Goal: Task Accomplishment & Management: Complete application form

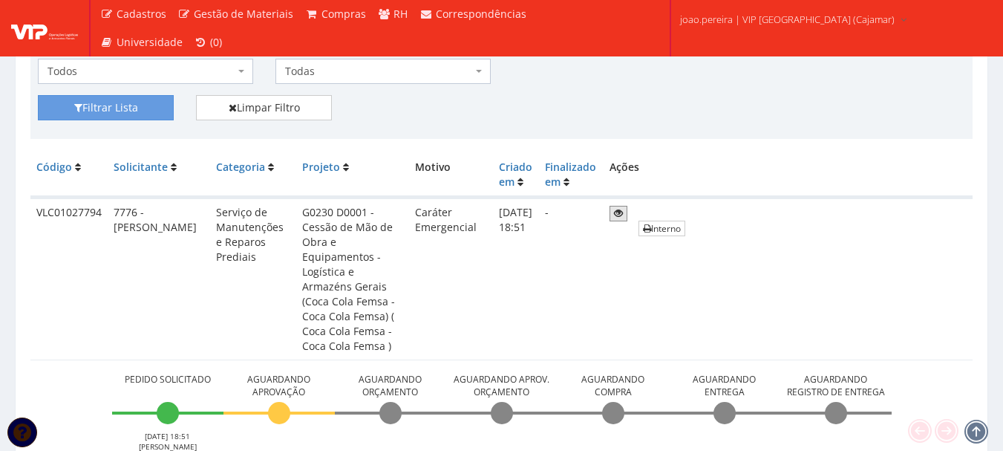
scroll to position [371, 0]
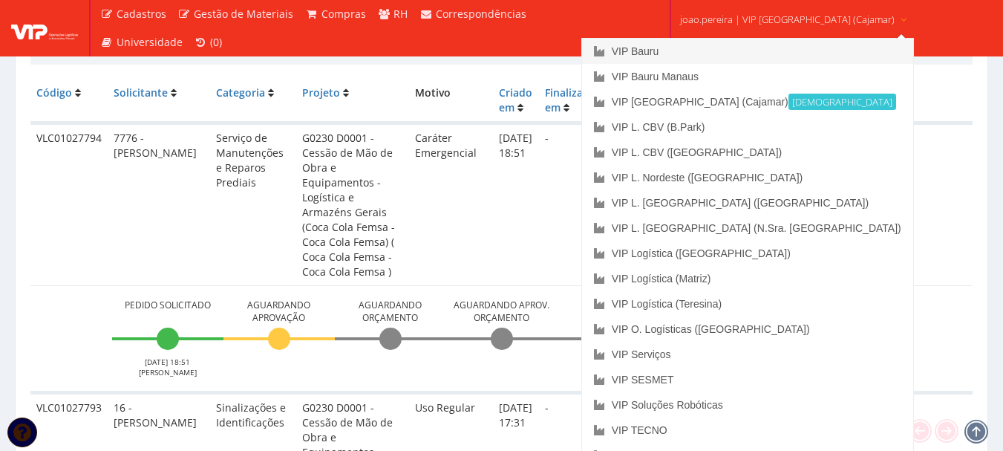
click at [697, 52] on link "VIP Bauru" at bounding box center [747, 51] width 331 height 25
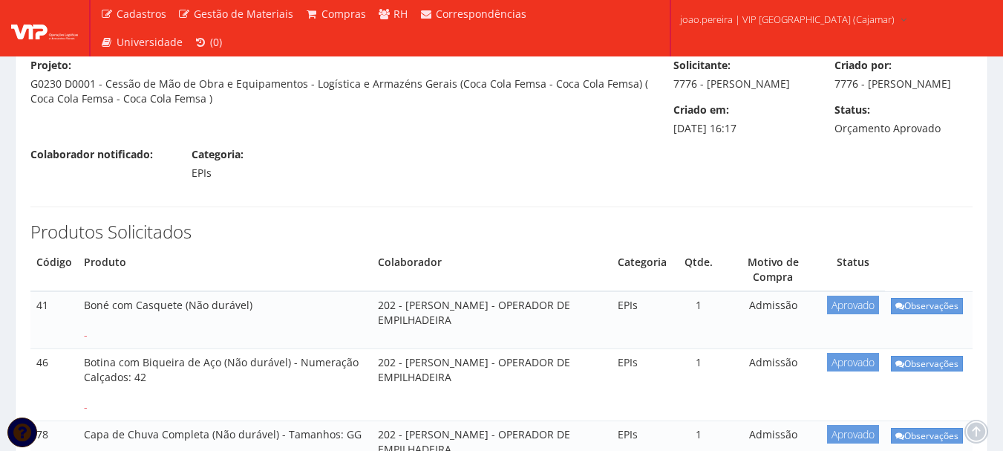
scroll to position [149, 0]
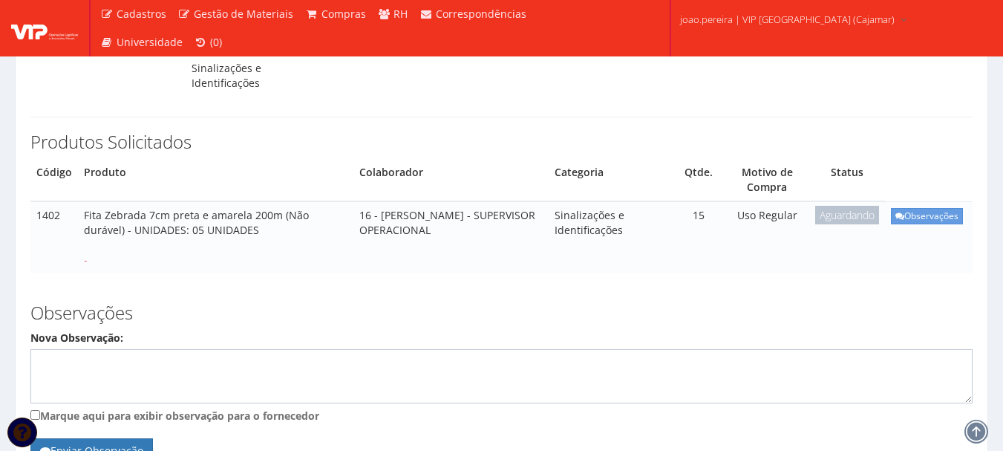
scroll to position [173, 0]
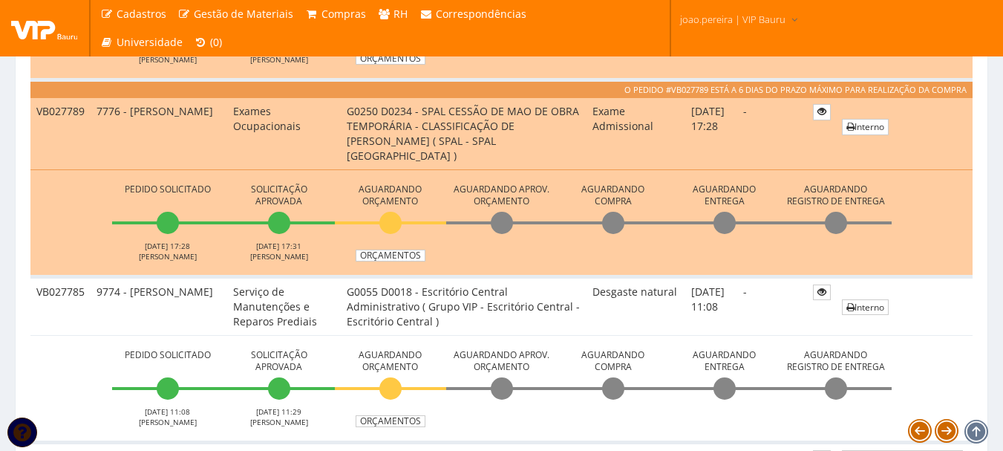
scroll to position [965, 0]
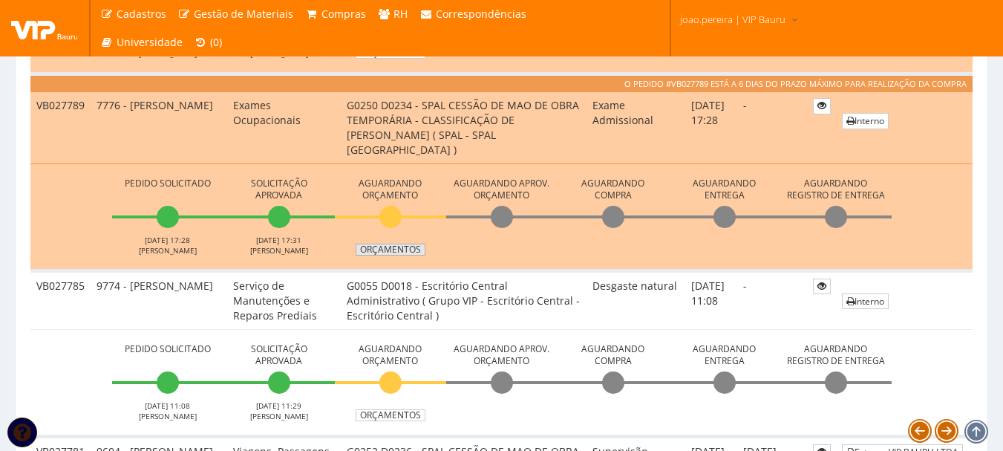
click at [403, 246] on link "Orçamentos" at bounding box center [391, 250] width 70 height 12
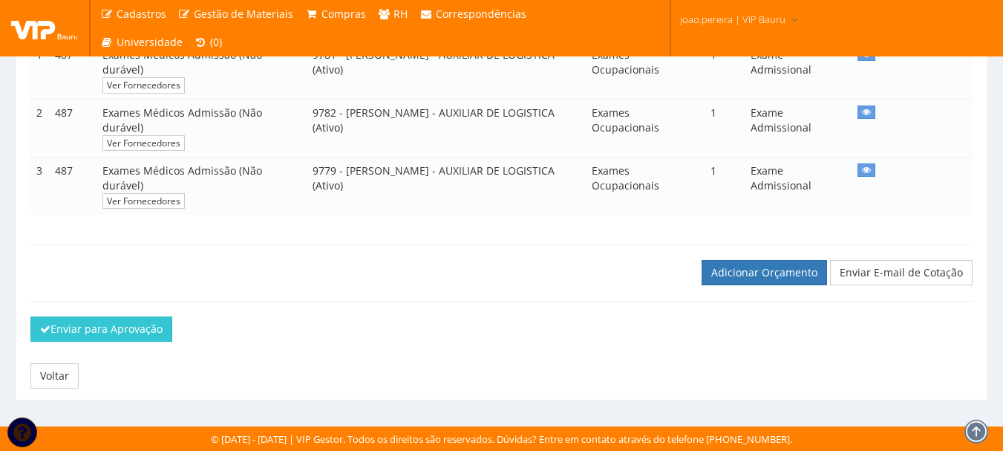
scroll to position [209, 0]
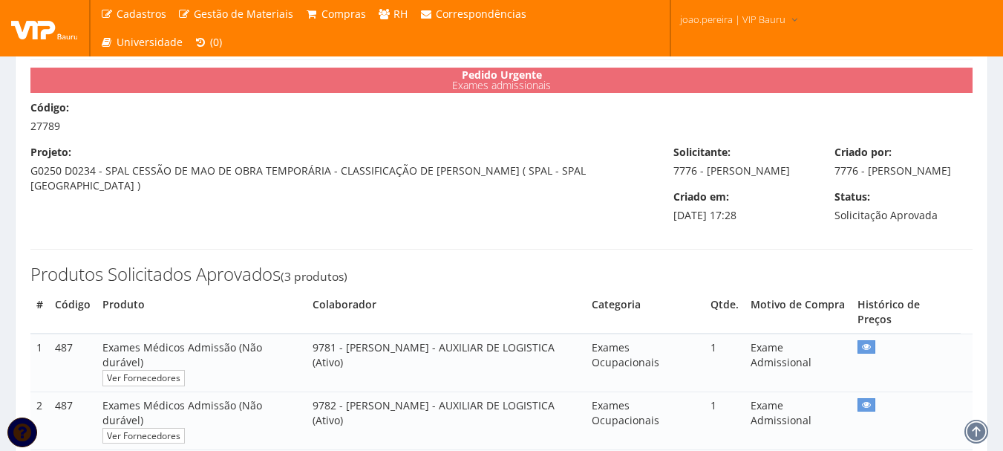
scroll to position [74, 0]
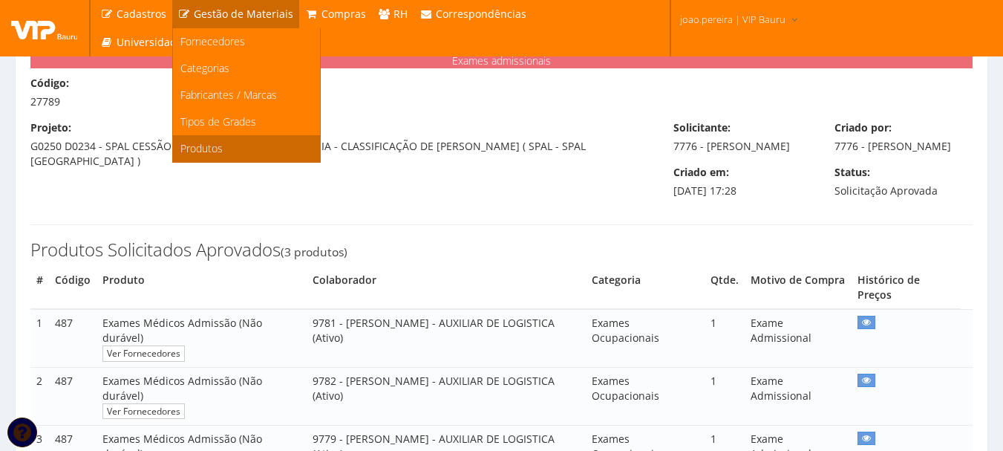
click at [222, 148] on link "Produtos" at bounding box center [246, 148] width 147 height 27
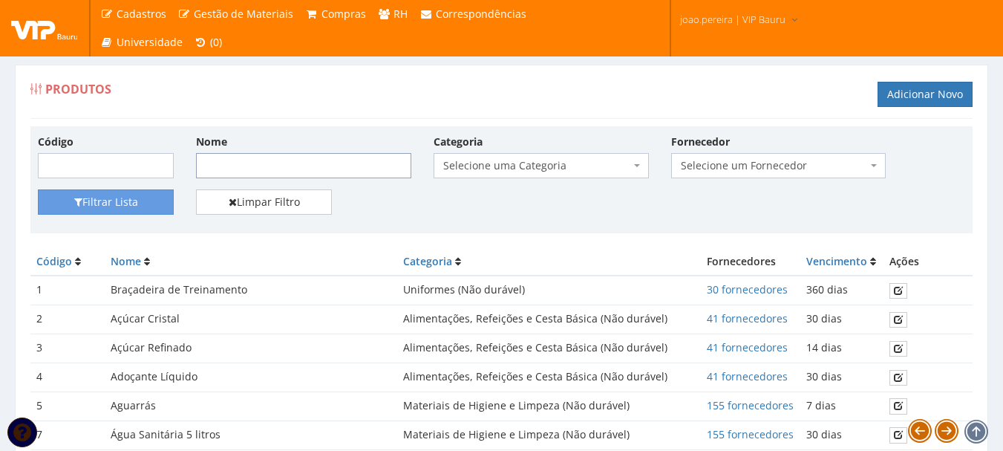
click at [221, 164] on input "Nome" at bounding box center [303, 165] width 215 height 25
paste input "Boné com Casquete (Não durável)"
type input "Boné com Casquete"
click at [38, 189] on button "Filtrar Lista" at bounding box center [106, 201] width 136 height 25
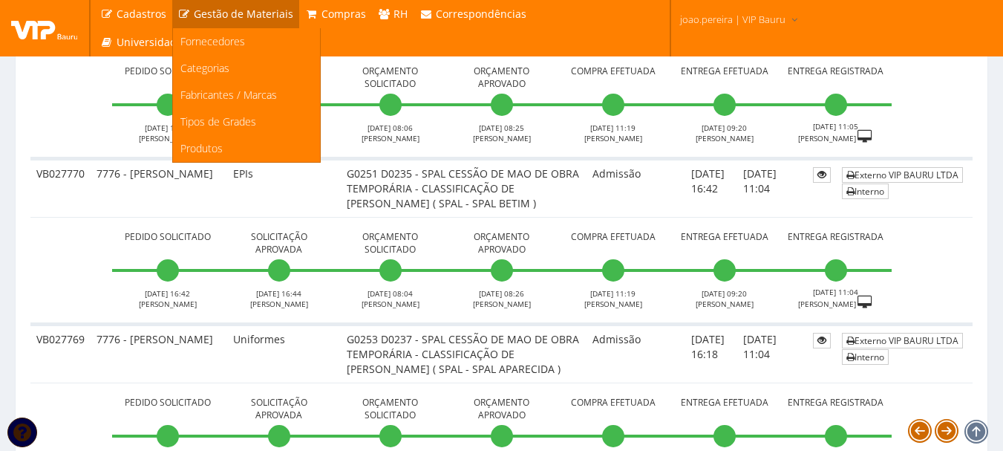
scroll to position [2079, 0]
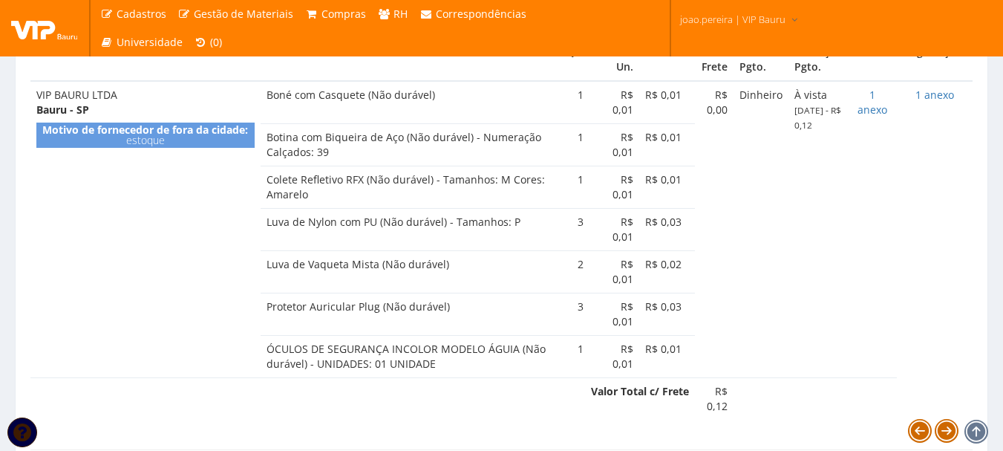
scroll to position [891, 0]
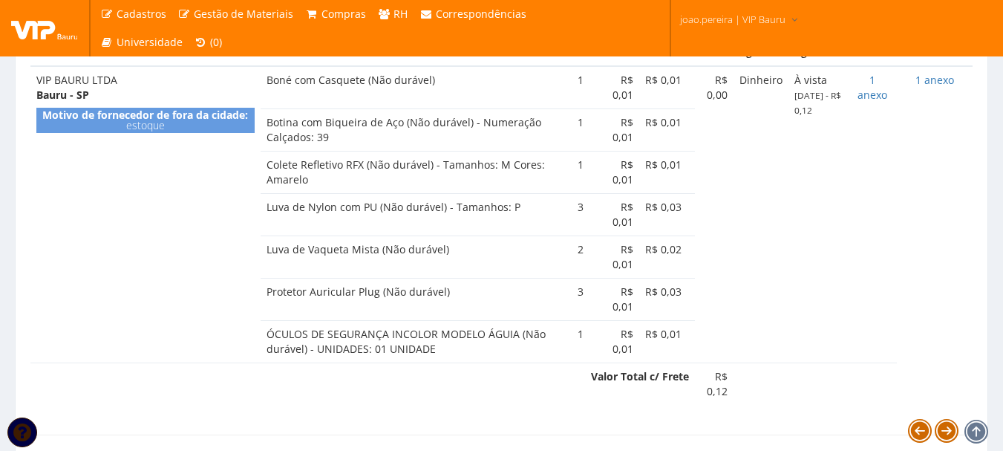
click at [268, 108] on td "Boné com Casquete (Não durável)" at bounding box center [411, 87] width 300 height 42
drag, startPoint x: 271, startPoint y: 125, endPoint x: 437, endPoint y: 130, distance: 165.7
click at [437, 108] on td "Boné com Casquete (Não durável)" at bounding box center [411, 87] width 300 height 42
copy td "Boné com Casquete (Não durável)"
click at [160, 300] on td "VIP BAURU LTDA Bauru - SP Motivo de fornecedor de fora da cidade: estoque" at bounding box center [145, 214] width 230 height 296
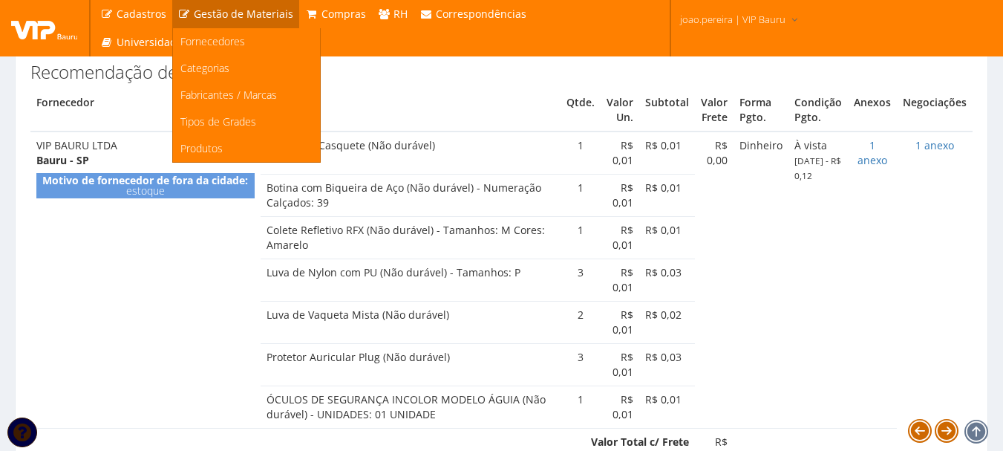
scroll to position [817, 0]
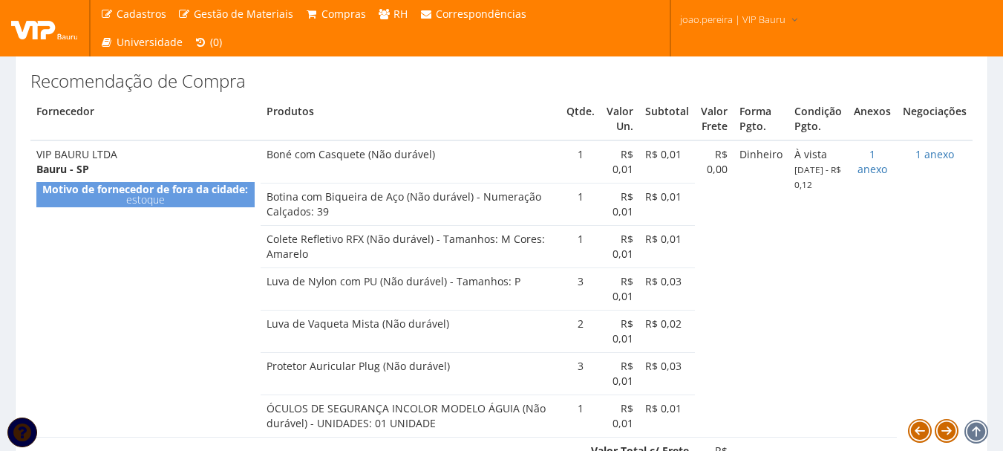
drag, startPoint x: 270, startPoint y: 239, endPoint x: 404, endPoint y: 243, distance: 133.7
click at [404, 226] on td "Botina com Biqueira de Aço (Não durável) - Numeração Calçados: 39" at bounding box center [411, 204] width 300 height 42
copy td "Botina com Biqueira de Aço"
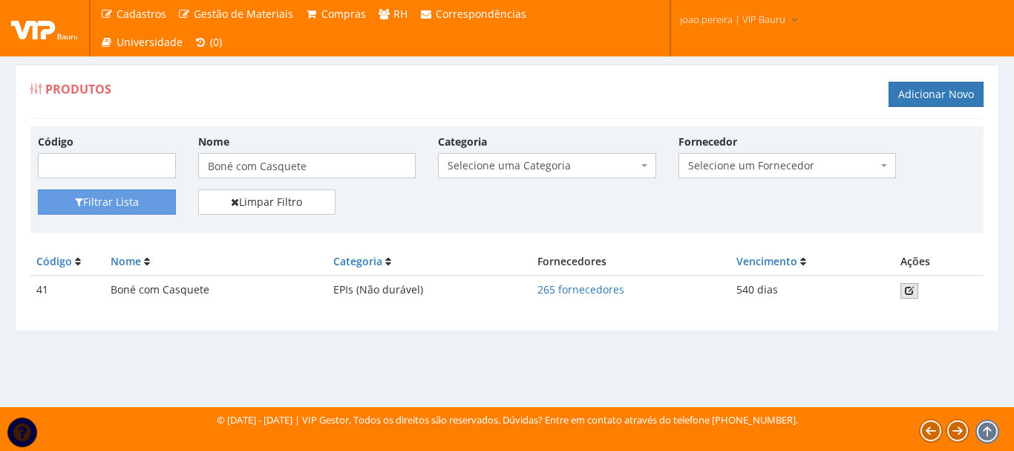
click at [913, 288] on icon at bounding box center [909, 290] width 9 height 10
drag, startPoint x: 339, startPoint y: 166, endPoint x: 104, endPoint y: 152, distance: 235.8
click at [108, 152] on div "Código Nome Boné com Casquete Categoria Selecione uma Categoria (Inativo - Não …" at bounding box center [507, 162] width 961 height 56
paste input "tina com Biqueira de Aço"
type input "Botina com Biqueira de Aço"
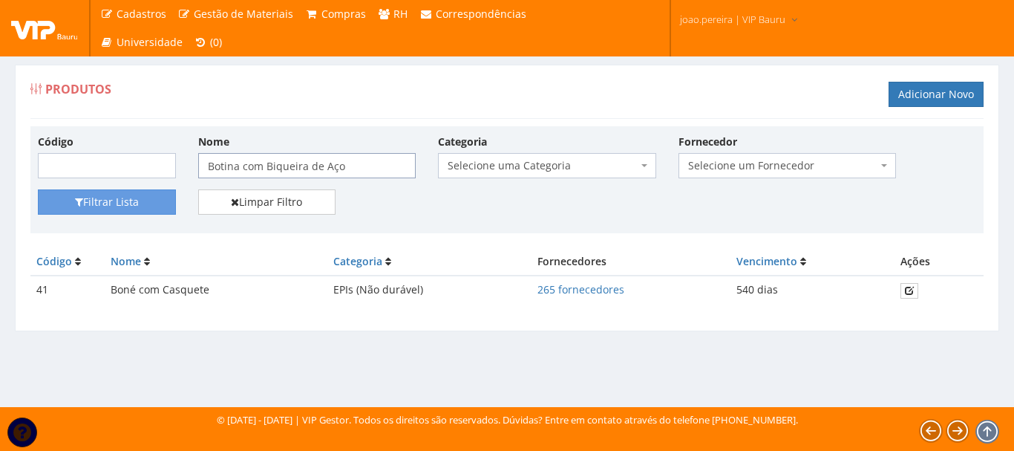
click at [38, 189] on button "Filtrar Lista" at bounding box center [107, 201] width 138 height 25
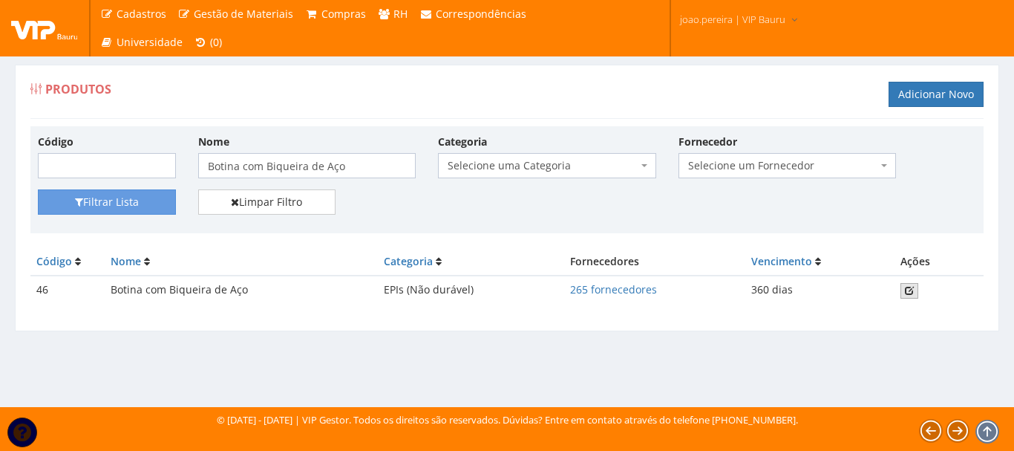
click at [914, 290] on link at bounding box center [910, 291] width 18 height 16
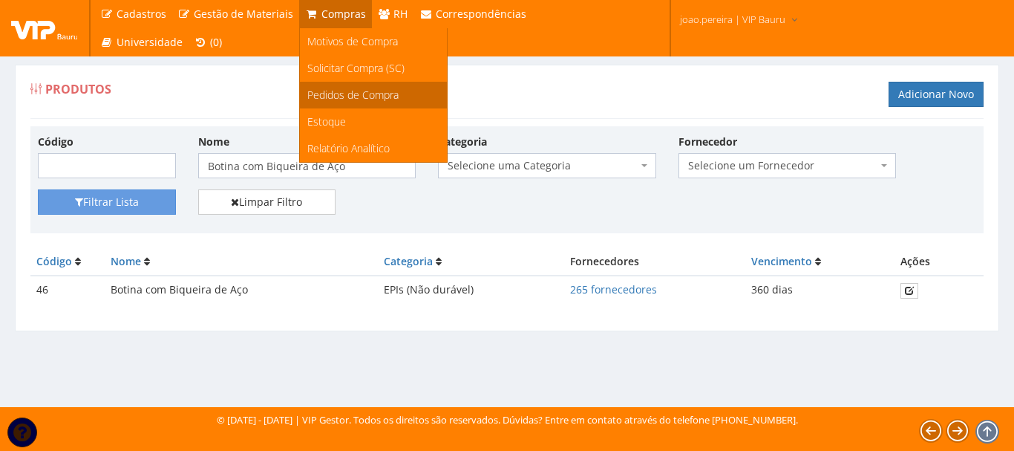
click at [345, 95] on span "Pedidos de Compra" at bounding box center [352, 95] width 91 height 14
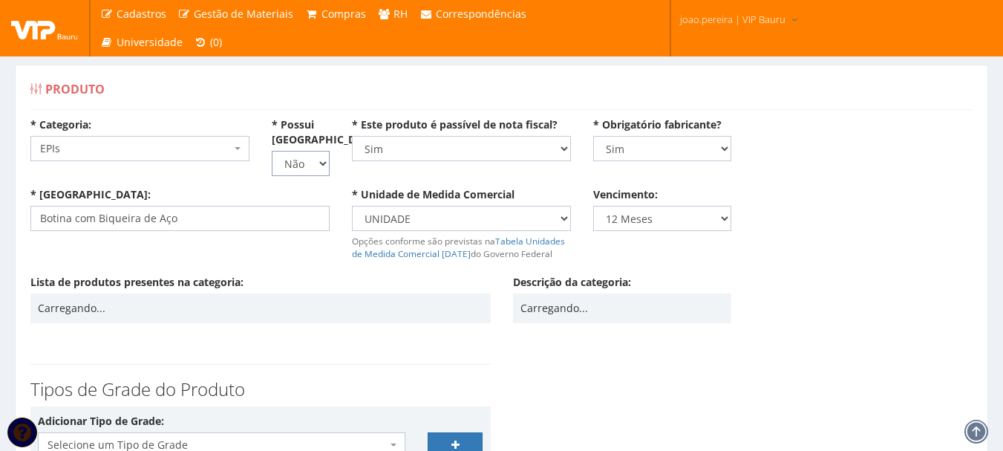
click at [322, 160] on select "Não Sim" at bounding box center [301, 163] width 58 height 25
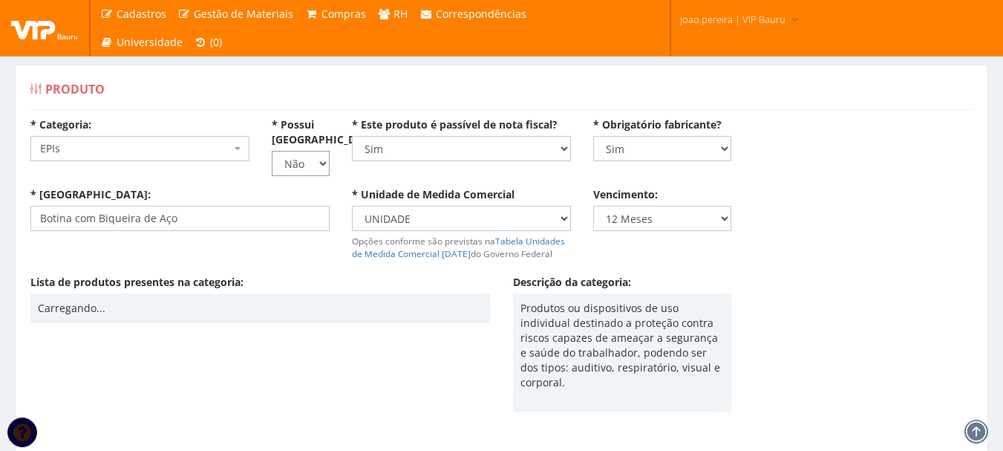
select select "1"
click at [272, 151] on select "Não Sim" at bounding box center [301, 163] width 58 height 25
click at [314, 189] on div "* Nome: Botina com Biqueira de Aço" at bounding box center [180, 209] width 322 height 44
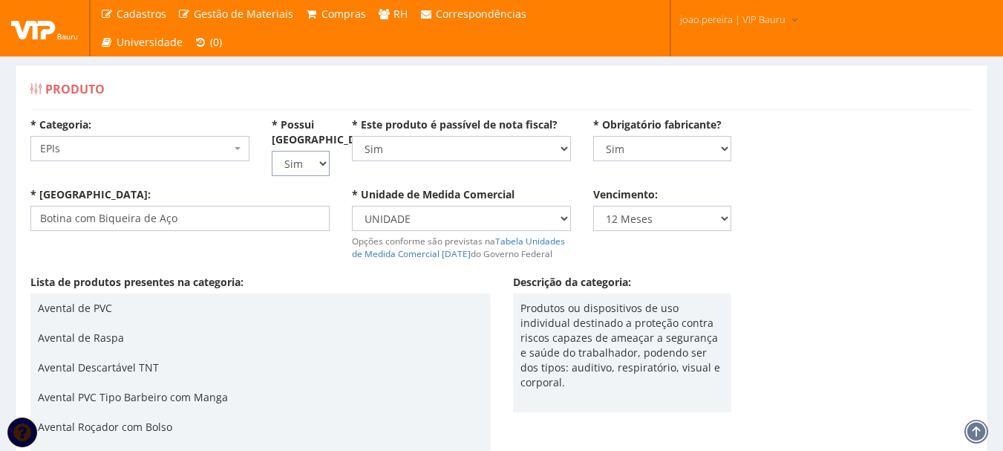
click at [322, 169] on select "Não Sim" at bounding box center [301, 163] width 58 height 25
click at [325, 90] on div "Produto" at bounding box center [501, 92] width 942 height 36
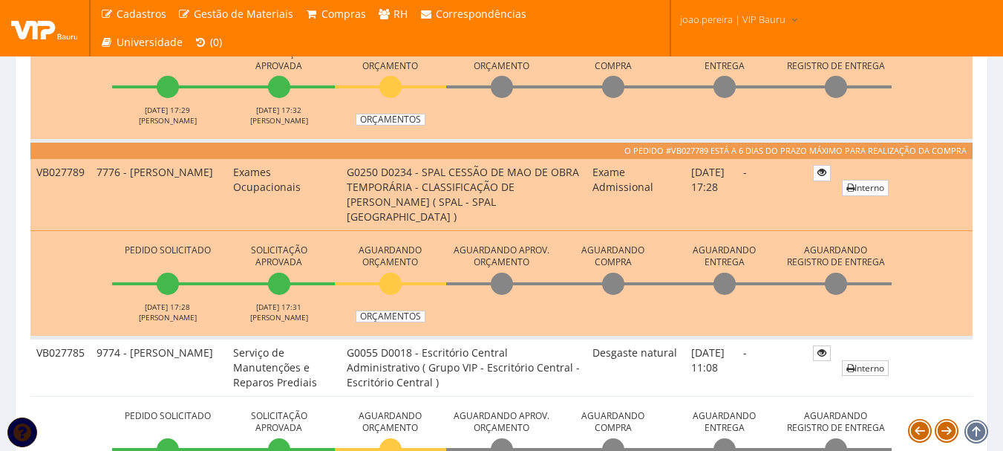
scroll to position [965, 0]
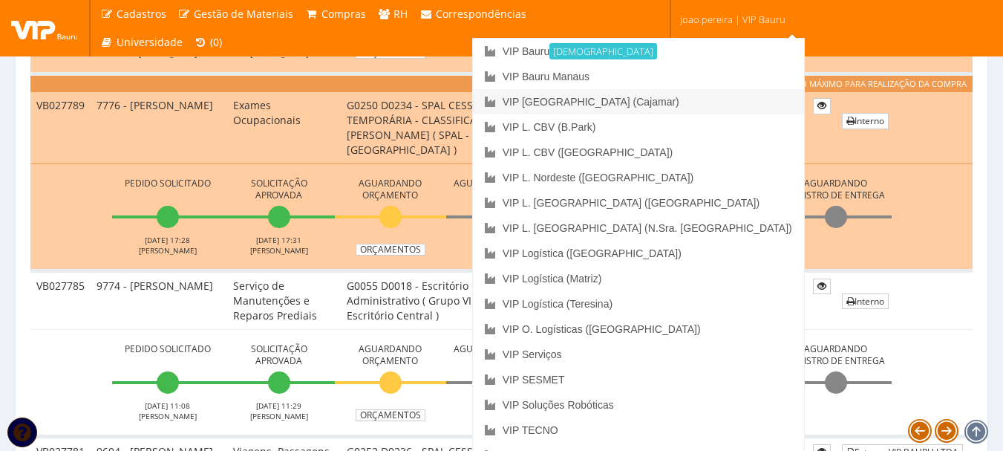
click at [704, 102] on link "VIP [GEOGRAPHIC_DATA] (Cajamar)" at bounding box center [638, 101] width 331 height 25
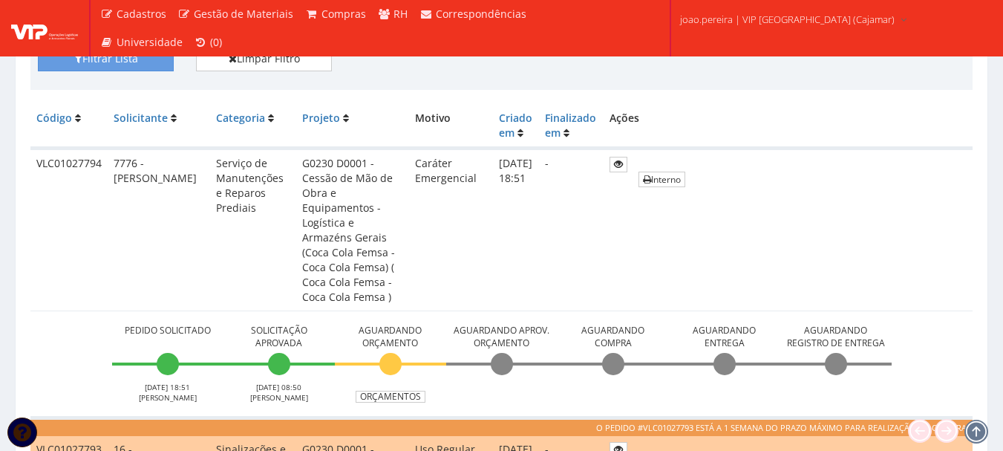
scroll to position [371, 0]
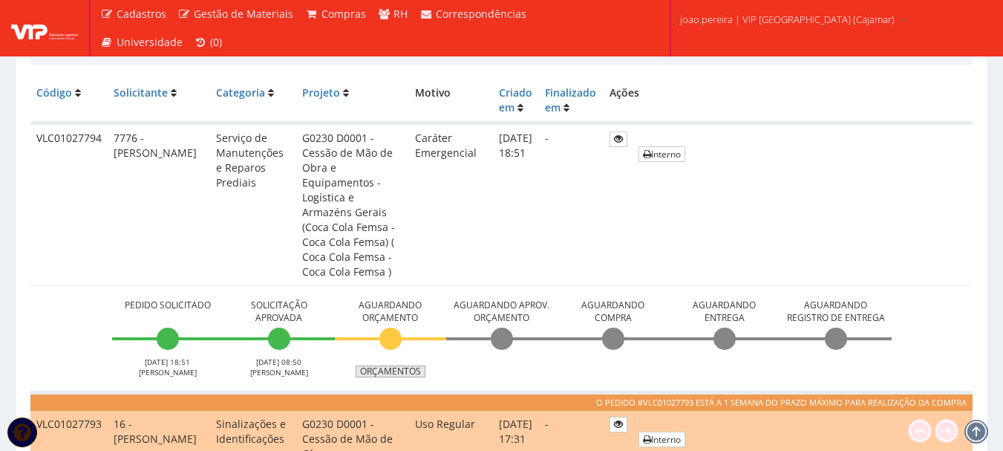
click at [394, 365] on link "Orçamentos" at bounding box center [391, 371] width 70 height 12
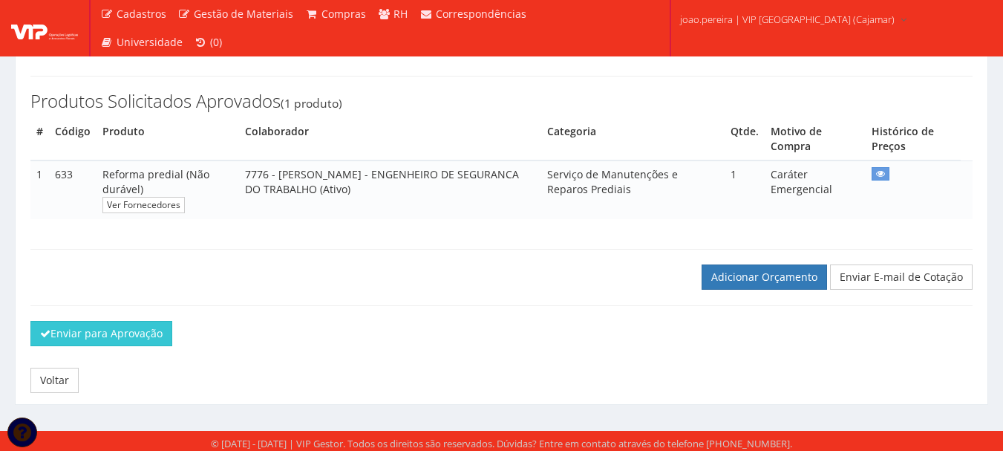
scroll to position [242, 0]
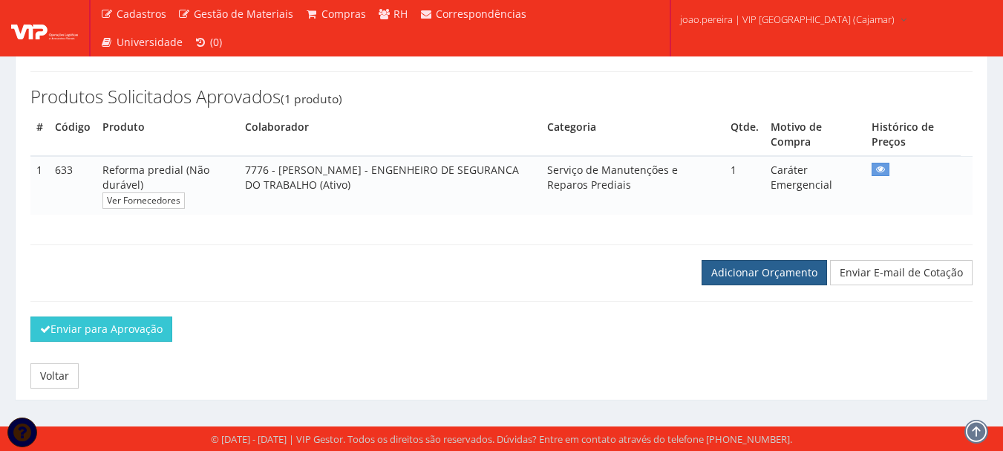
click at [795, 278] on link "Adicionar Orçamento" at bounding box center [765, 272] width 126 height 25
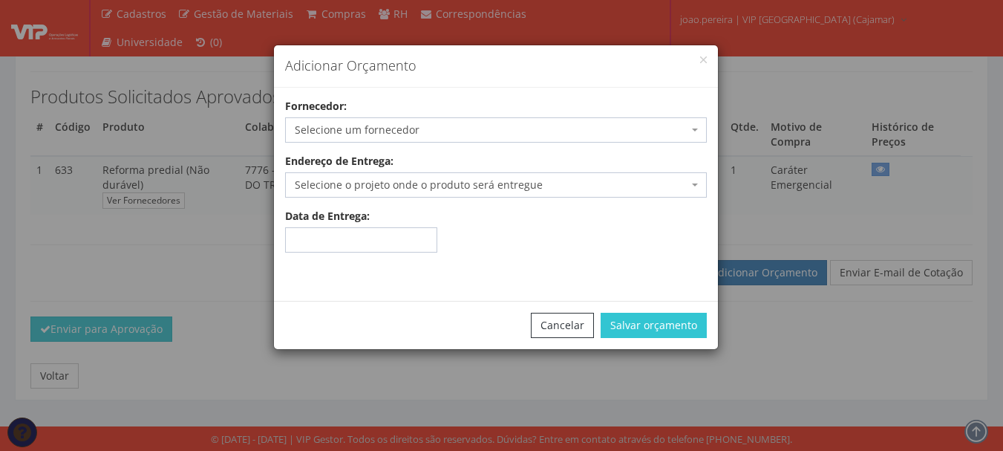
click at [389, 131] on span "Selecione um fornecedor" at bounding box center [492, 130] width 394 height 15
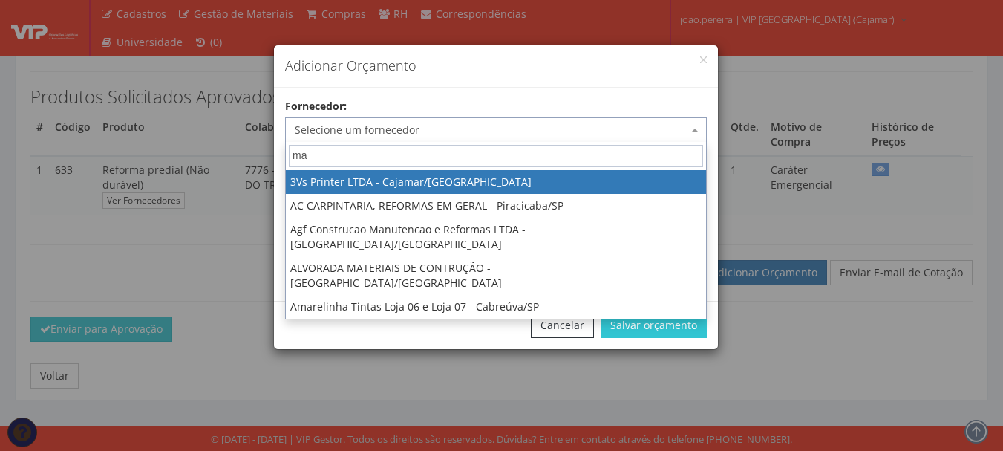
type input "mal"
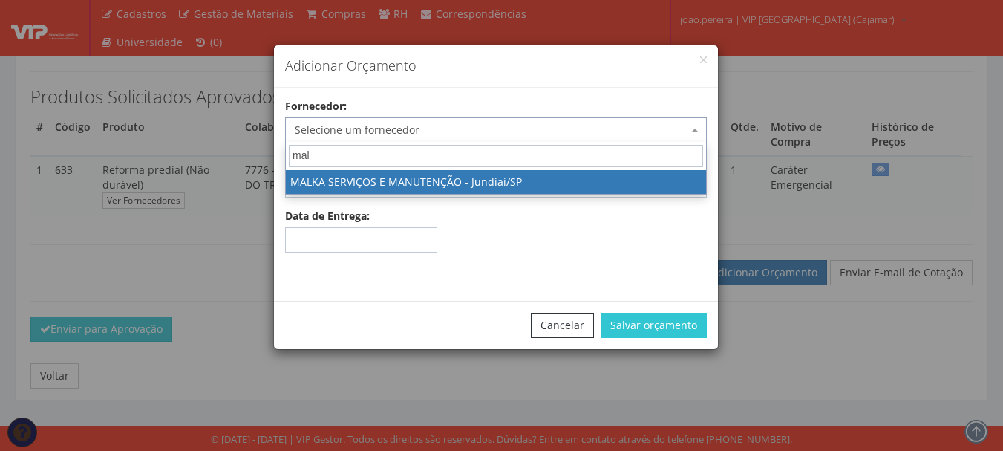
select select "1754"
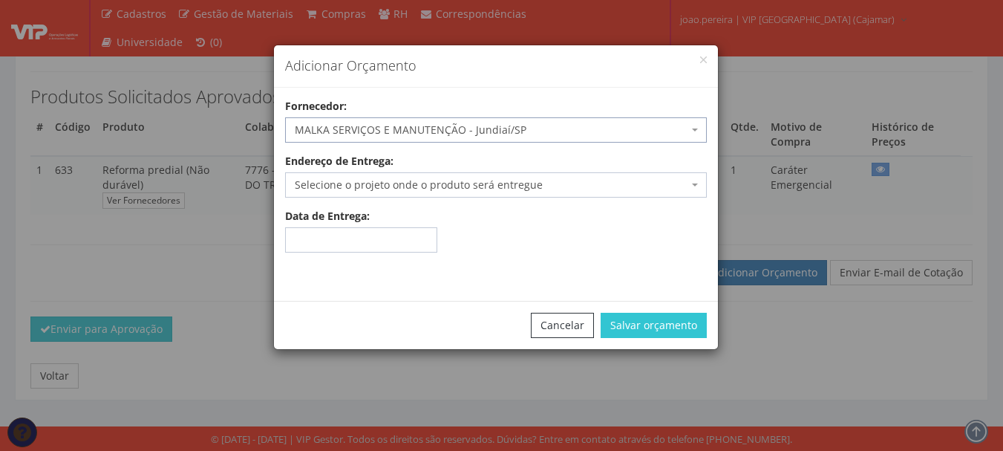
click at [391, 176] on span "Selecione o projeto onde o produto será entregue" at bounding box center [496, 184] width 422 height 25
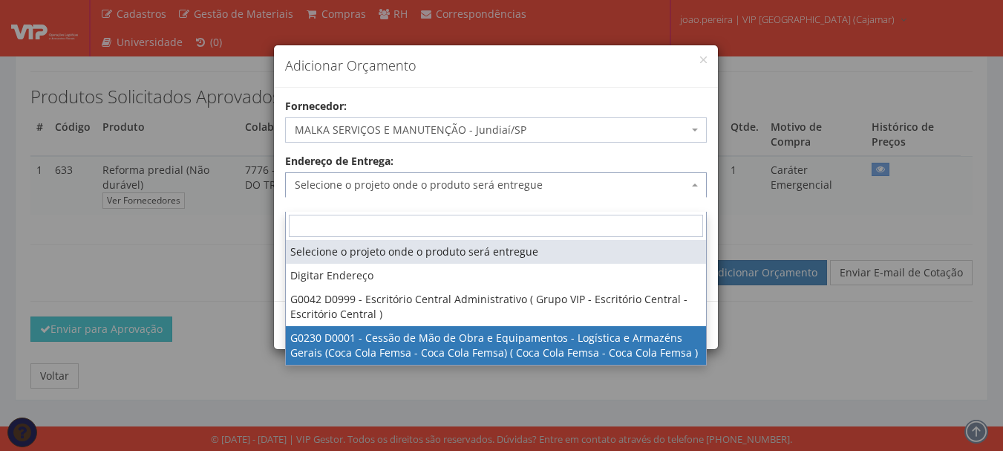
select select "230"
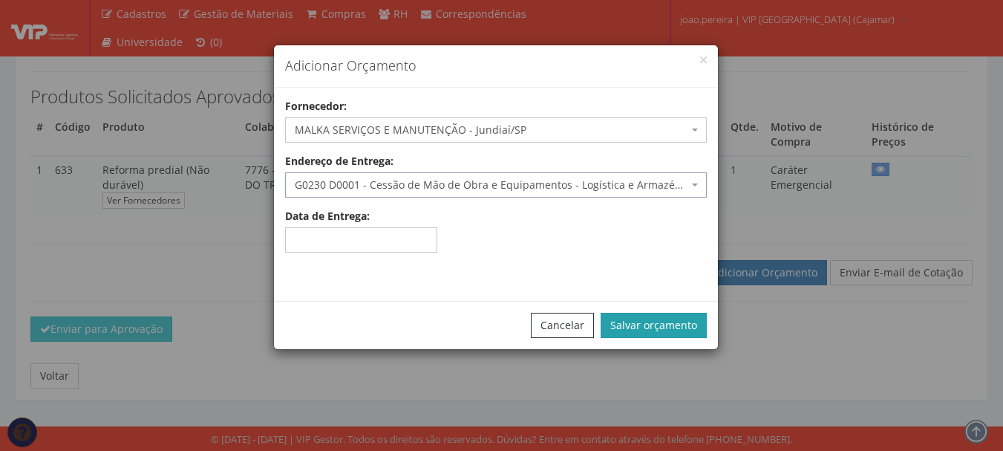
click at [668, 325] on button "Salvar orçamento" at bounding box center [654, 325] width 106 height 25
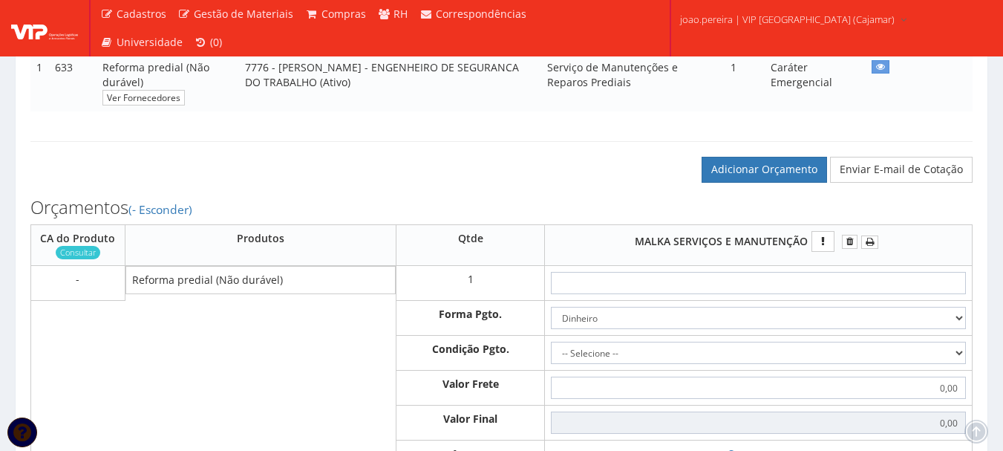
scroll to position [446, 0]
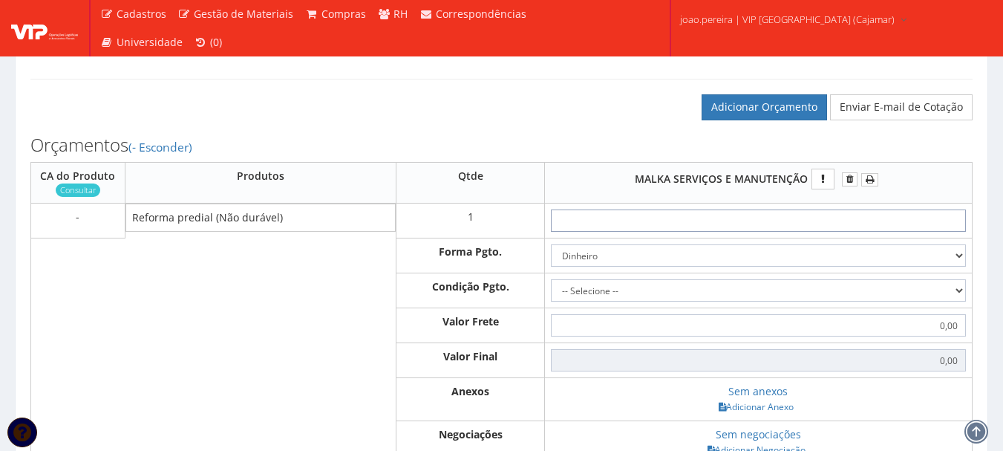
click at [773, 227] on input "text" at bounding box center [758, 220] width 415 height 22
type input "8"
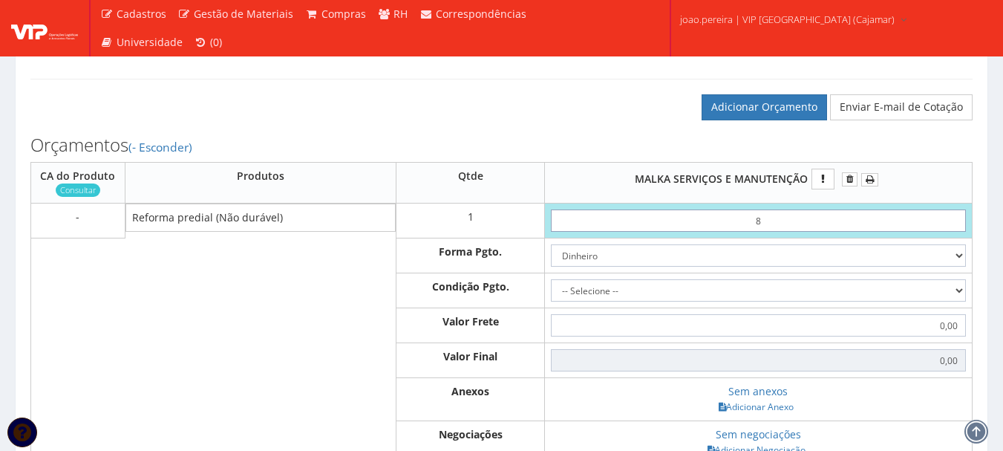
type input "8,00"
type input "82"
type input "82,00"
type input "8,23"
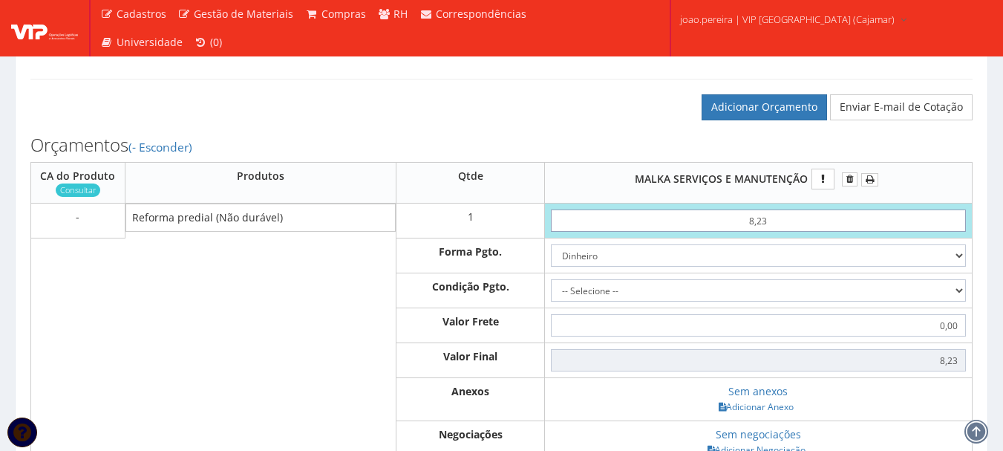
type input "82,30"
type input "823,00"
type input "8.230,00"
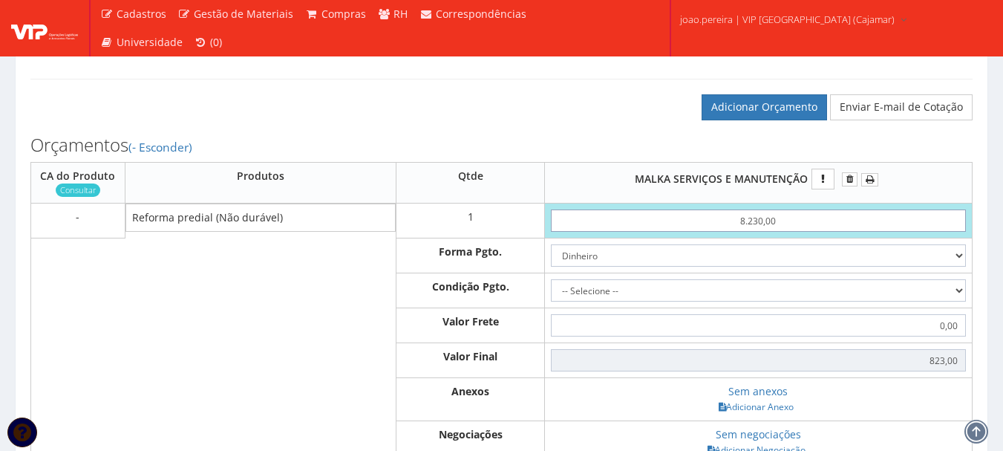
type input "8230,00"
type input "8.230,00"
click at [945, 302] on select "-- Selecione -- À vista 7 dias 10 dias" at bounding box center [758, 290] width 415 height 22
select select "0"
click at [551, 294] on select "-- Selecione -- À vista 7 dias 10 dias" at bounding box center [758, 290] width 415 height 22
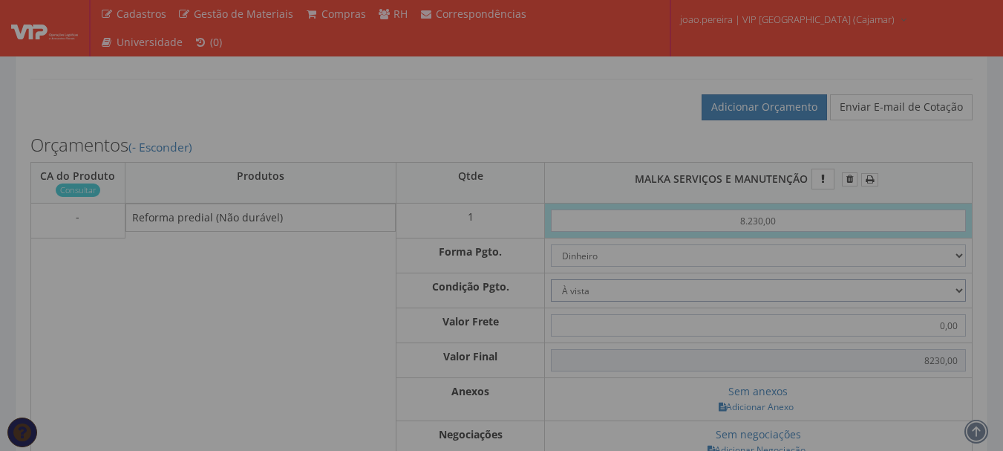
type input "8.230,00"
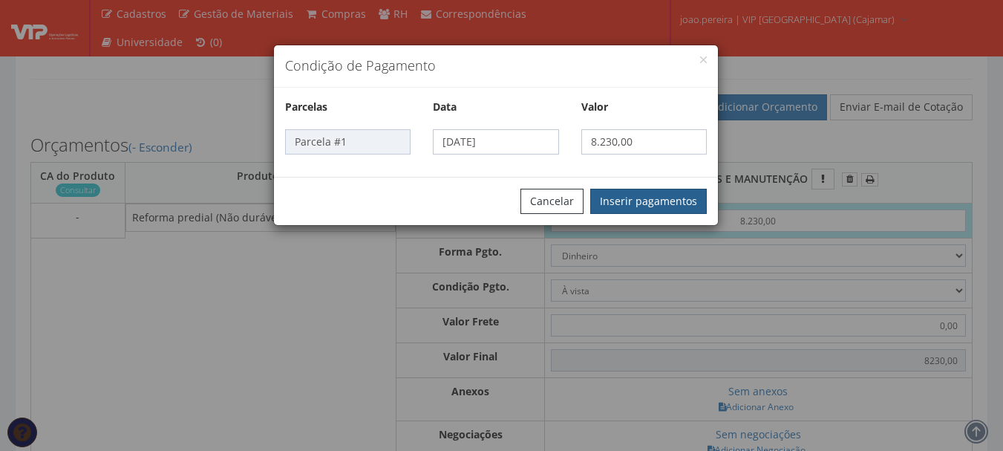
click at [670, 205] on button "Inserir pagamentos" at bounding box center [648, 201] width 117 height 25
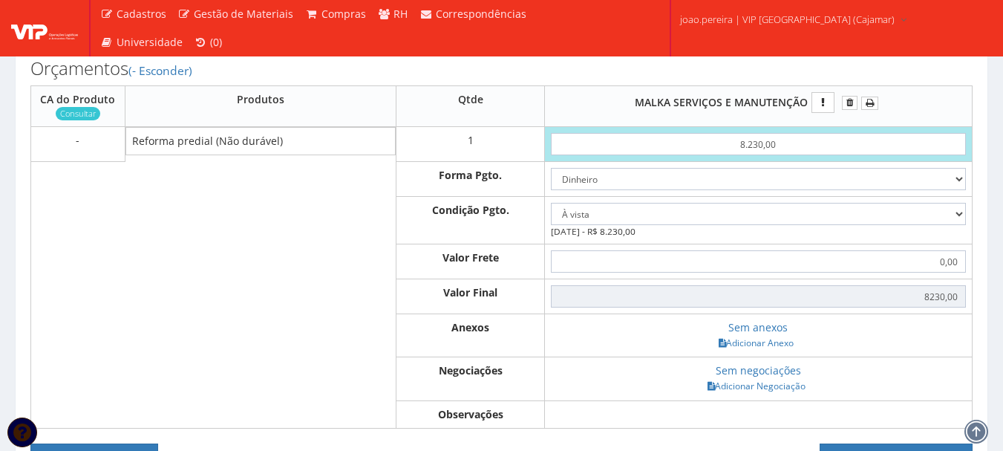
scroll to position [594, 0]
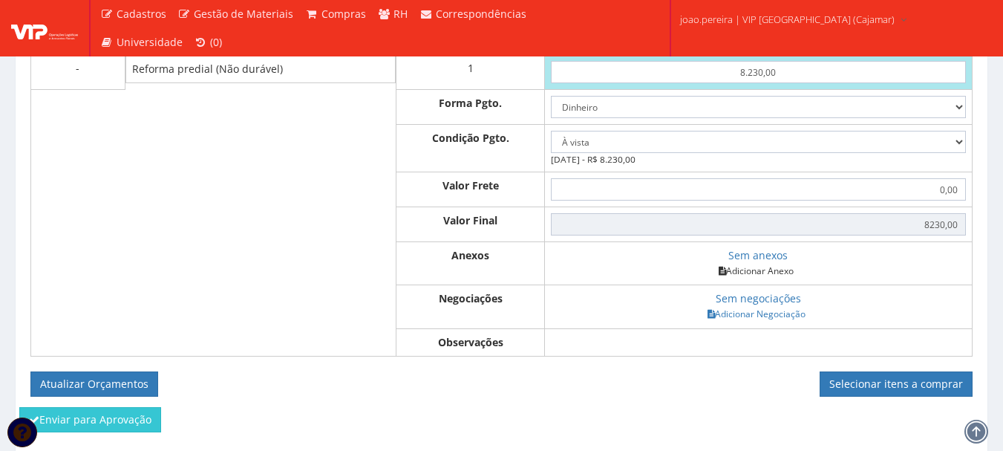
click at [752, 278] on link "Adicionar Anexo" at bounding box center [756, 271] width 84 height 16
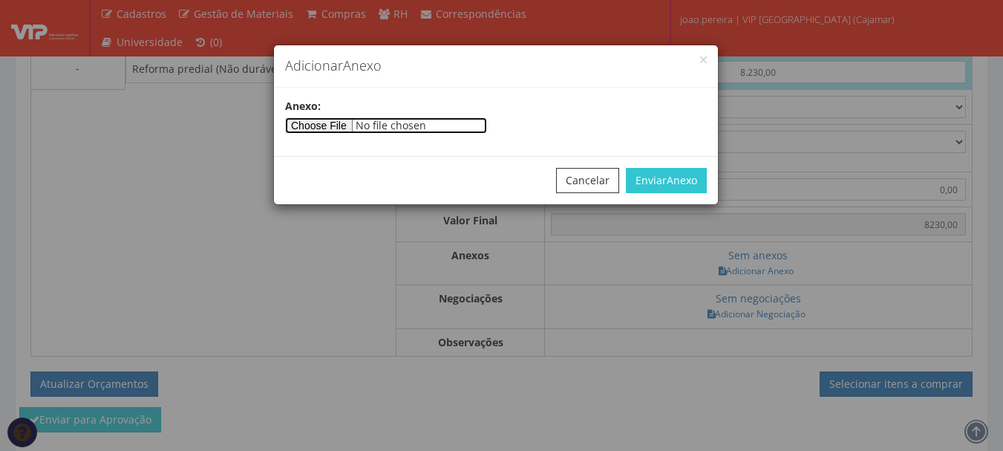
click at [315, 128] on input"] "file" at bounding box center [386, 125] width 202 height 16
type input"] "C:\fakepath\Orçamento VIPCAJAMAR 943695.pdf"
click at [658, 166] on div "Cancelar Enviar Anexo" at bounding box center [496, 180] width 444 height 48
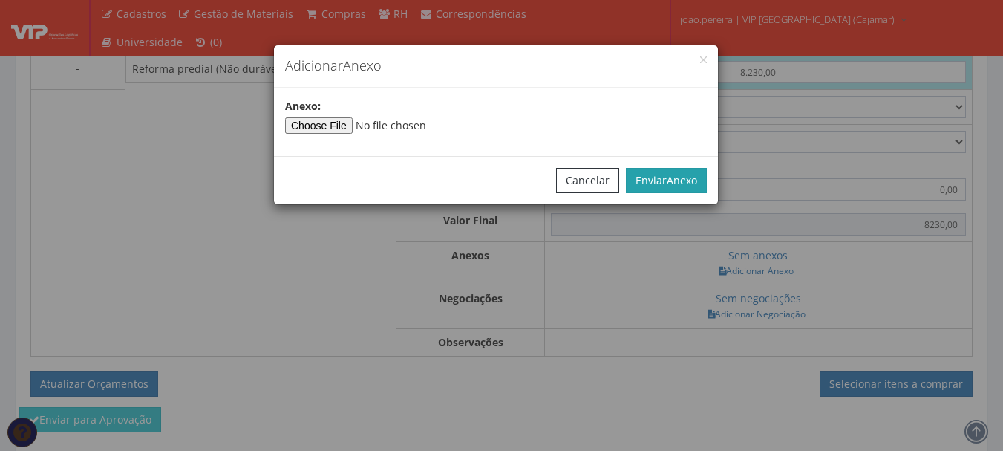
click at [665, 176] on button "Enviar Anexo" at bounding box center [666, 180] width 81 height 25
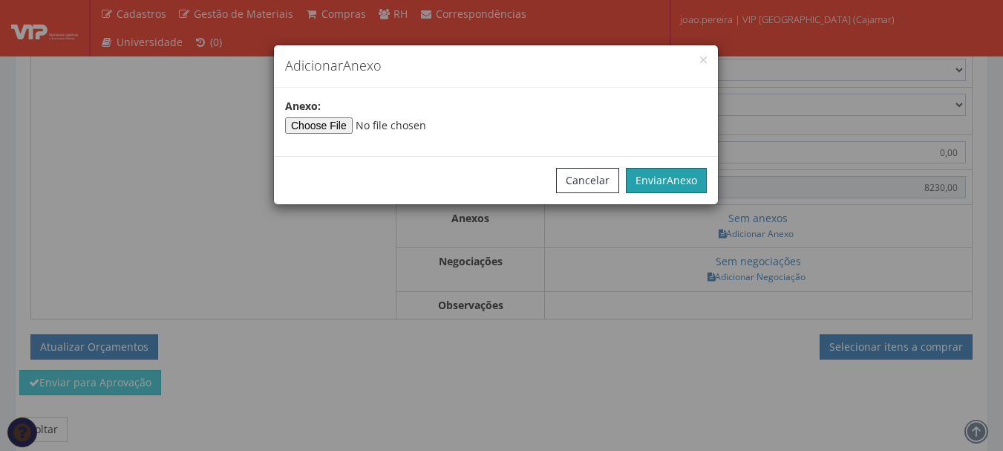
scroll to position [700, 0]
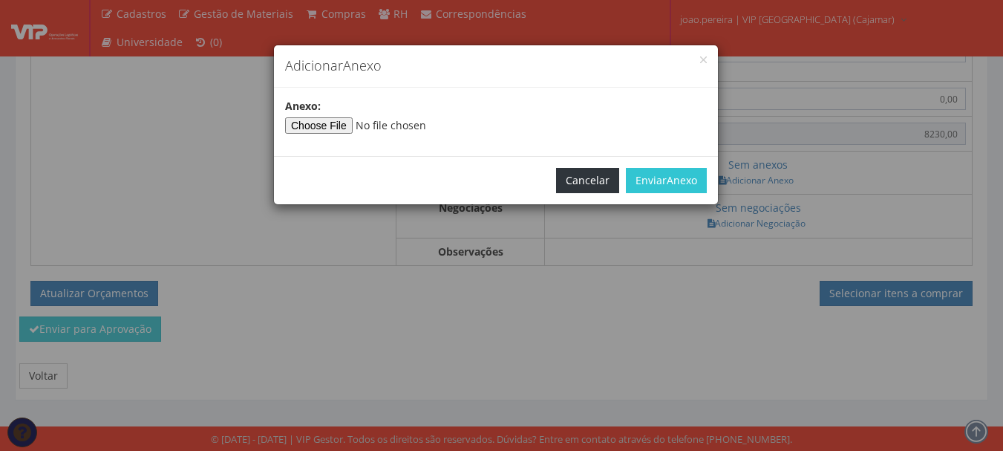
click at [576, 175] on button "Cancelar" at bounding box center [587, 180] width 63 height 25
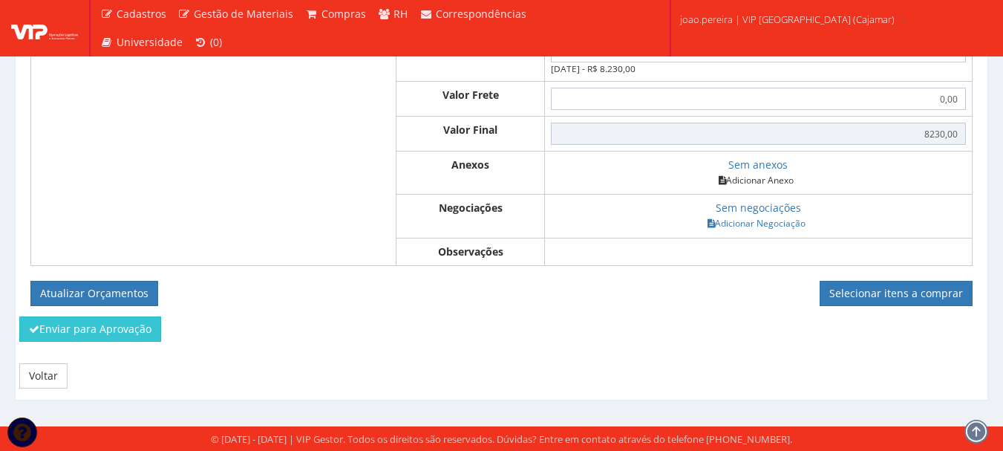
click at [749, 175] on link "Adicionar Anexo" at bounding box center [756, 180] width 84 height 16
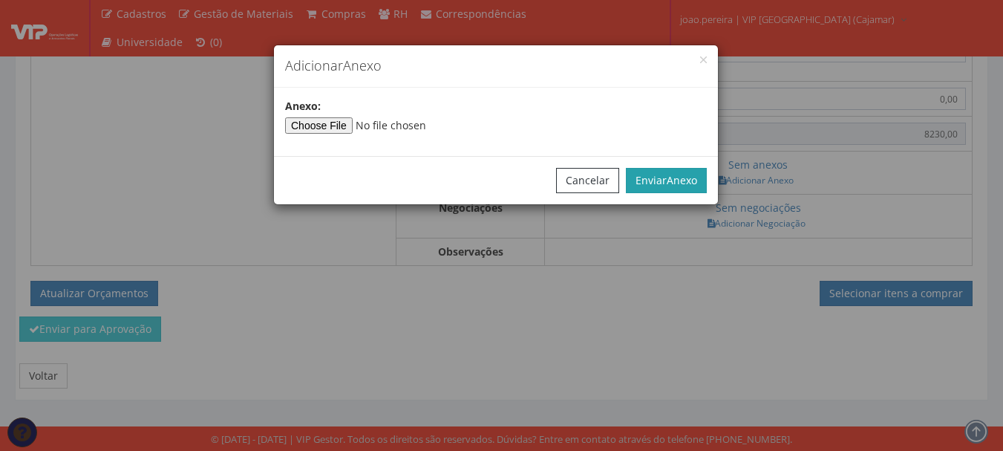
click at [672, 181] on span "Anexo" at bounding box center [682, 180] width 30 height 14
click at [704, 55] on div "Adicionar Anexo" at bounding box center [496, 66] width 444 height 42
click at [706, 58] on button "button" at bounding box center [703, 59] width 7 height 7
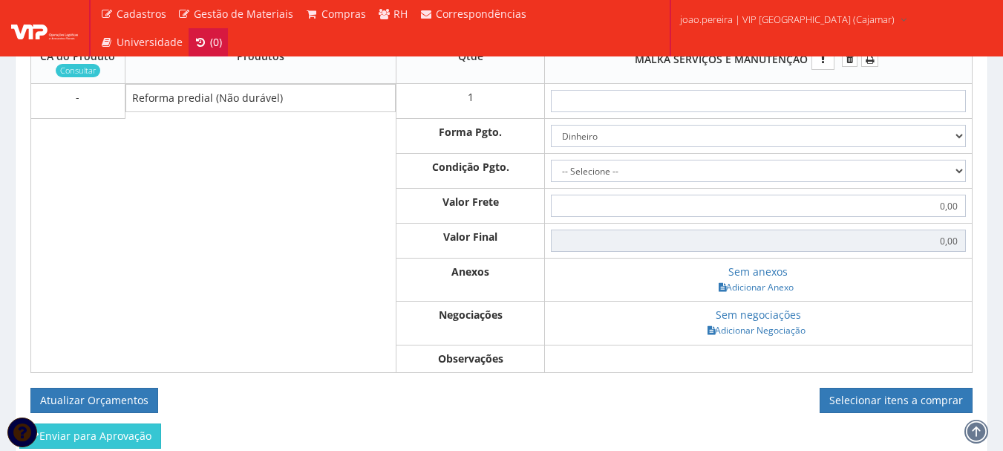
scroll to position [485, 0]
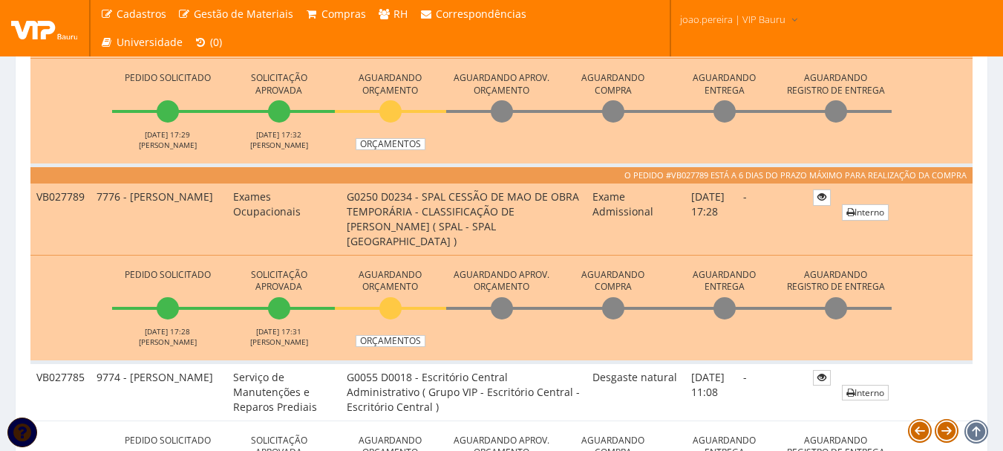
scroll to position [891, 0]
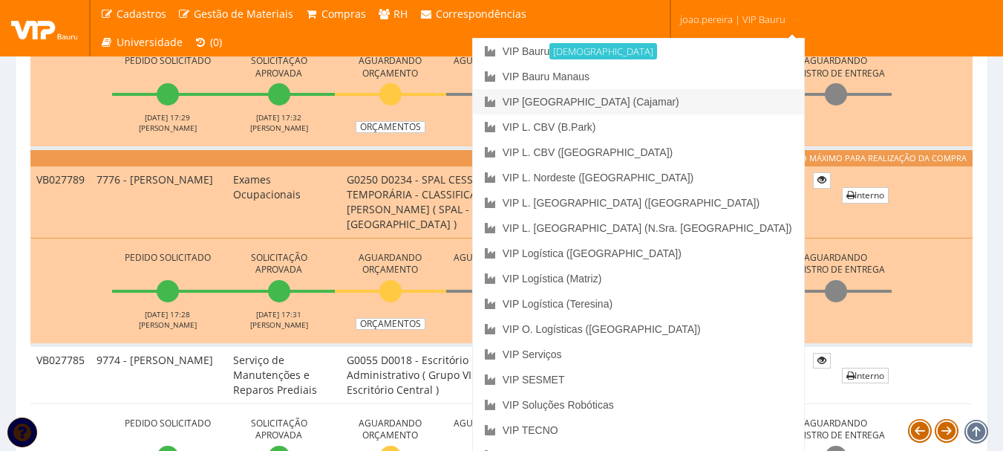
click at [701, 99] on link "VIP [GEOGRAPHIC_DATA] (Cajamar)" at bounding box center [638, 101] width 331 height 25
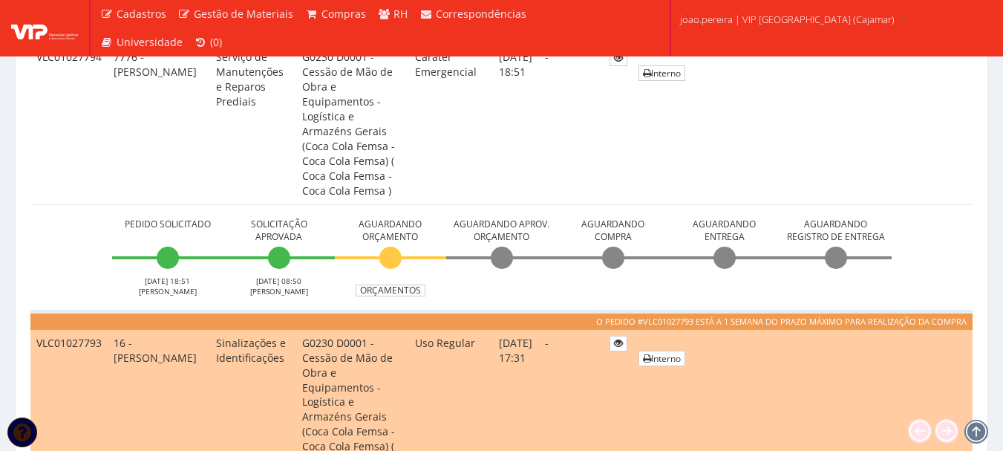
scroll to position [371, 0]
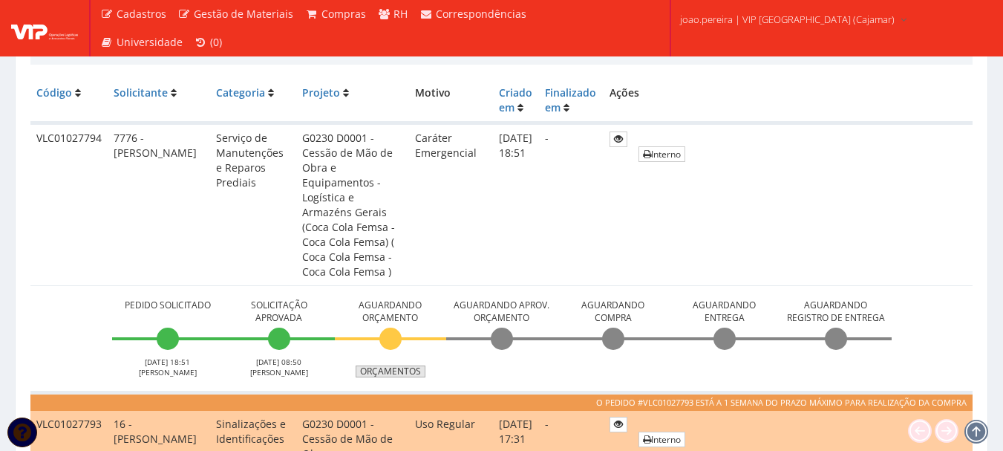
click at [388, 365] on link "Orçamentos" at bounding box center [391, 371] width 70 height 12
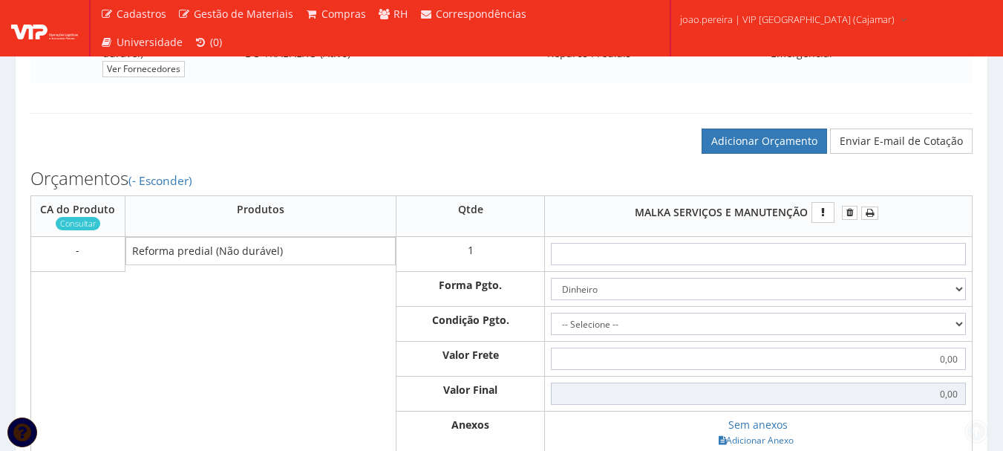
scroll to position [371, 0]
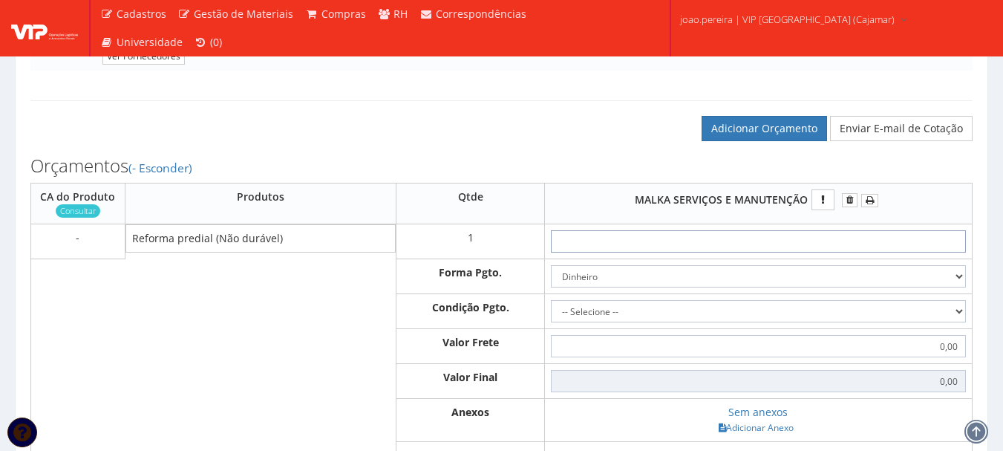
click at [783, 250] on input "text" at bounding box center [758, 241] width 415 height 22
type input "8"
type input "8,00"
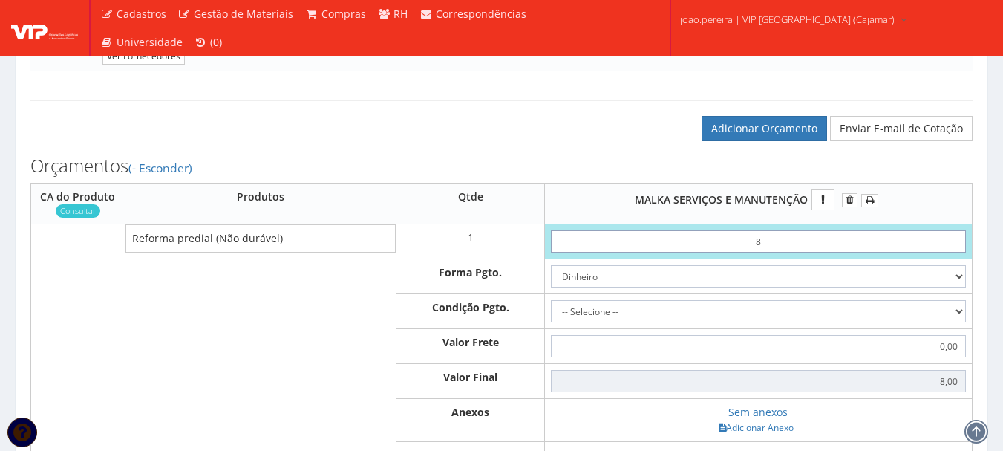
type input "82"
type input "82,00"
type input "8,23"
type input "82,30"
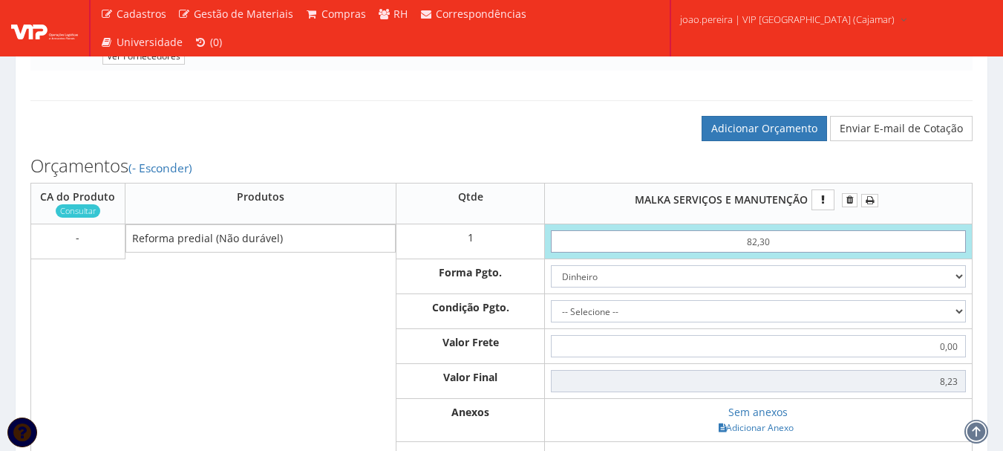
type input "82,30"
type input "823,00"
type input "8.230,00"
type input "8230,00"
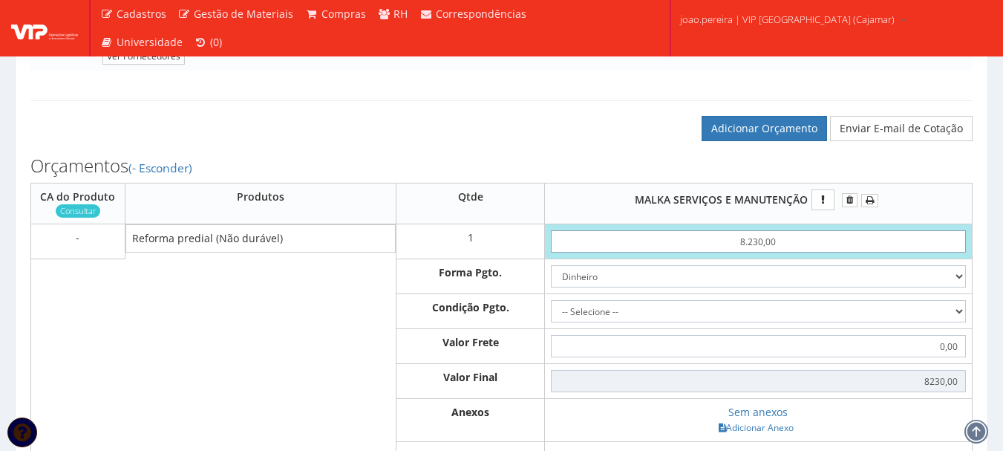
type input "8.230,00"
click at [845, 322] on select "-- Selecione -- À vista 7 dias 10 dias" at bounding box center [758, 311] width 415 height 22
select select "0"
click at [551, 315] on select "-- Selecione -- À vista 7 dias 10 dias" at bounding box center [758, 311] width 415 height 22
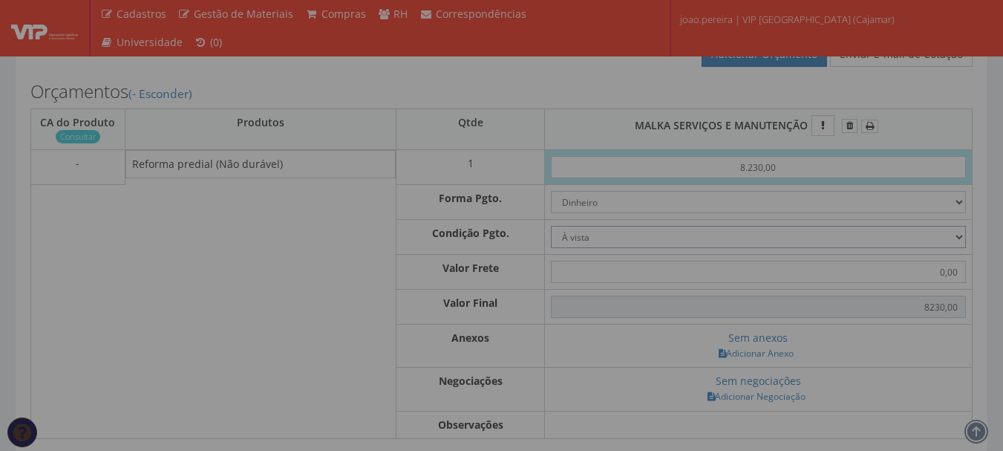
type input "8.230,00"
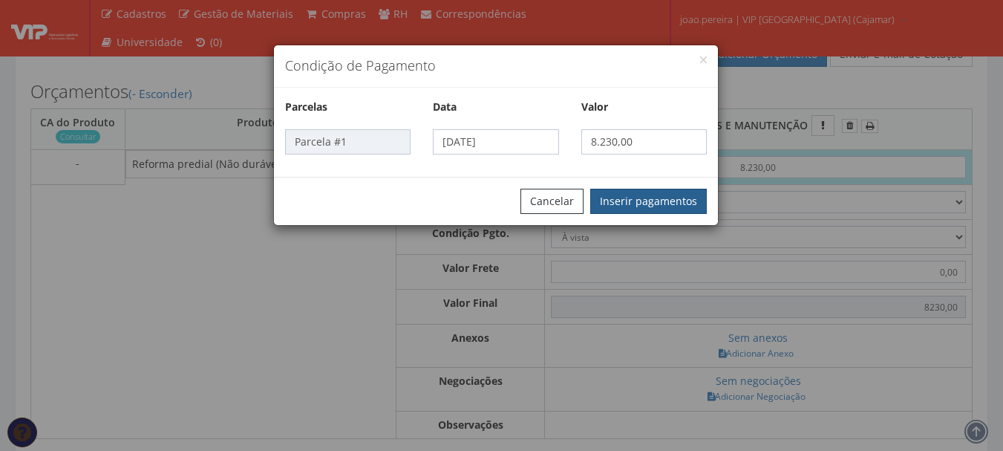
click at [665, 196] on button "Inserir pagamentos" at bounding box center [648, 201] width 117 height 25
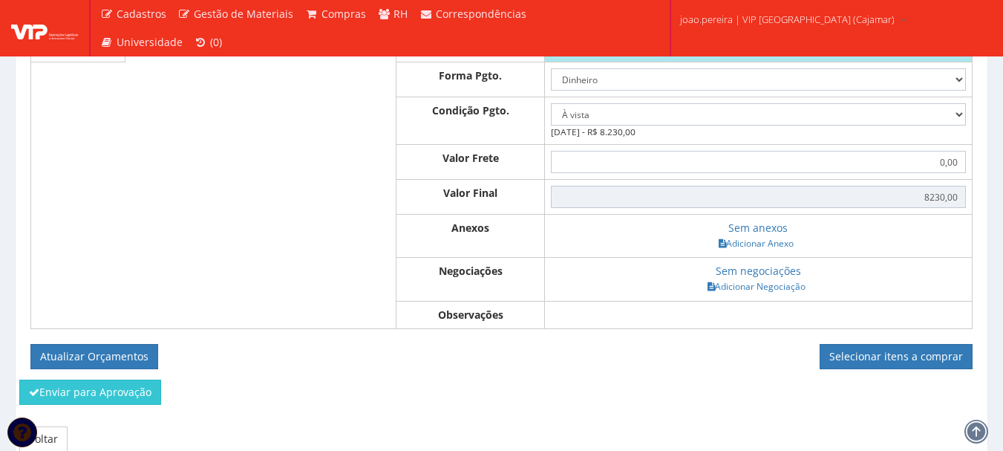
scroll to position [594, 0]
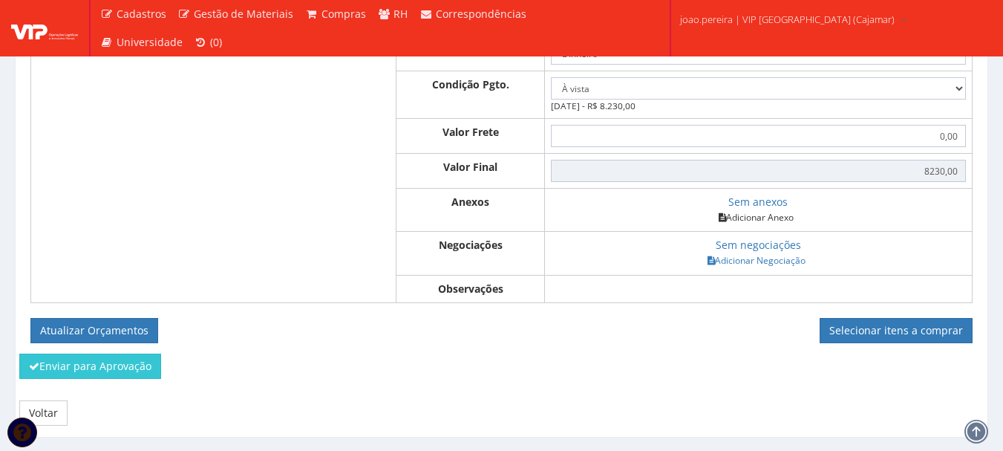
click at [783, 225] on link "Adicionar Anexo" at bounding box center [756, 217] width 84 height 16
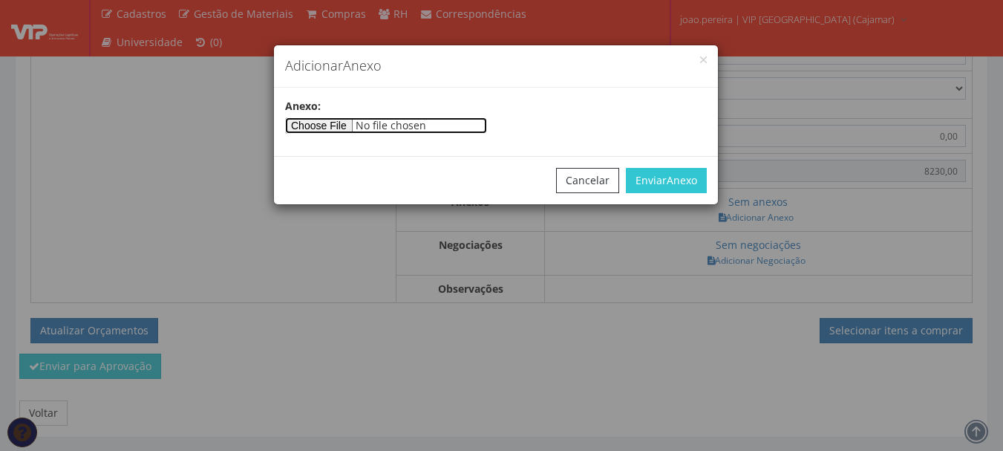
click at [339, 131] on input"] "file" at bounding box center [386, 125] width 202 height 16
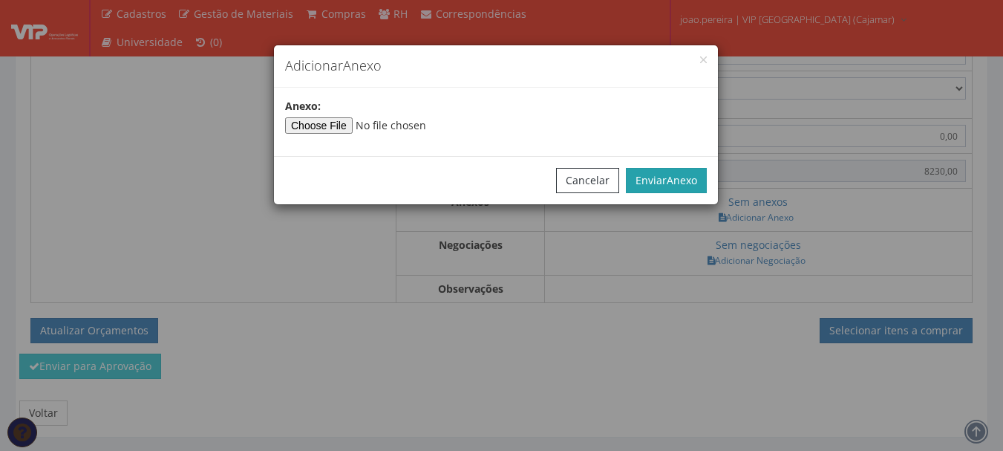
click at [692, 184] on span "Anexo" at bounding box center [682, 180] width 30 height 14
click at [672, 178] on span "Anexo" at bounding box center [682, 180] width 30 height 14
type input"] "C:\fakepath\Orçamento VIPCAJAMAR 592673.pdf"
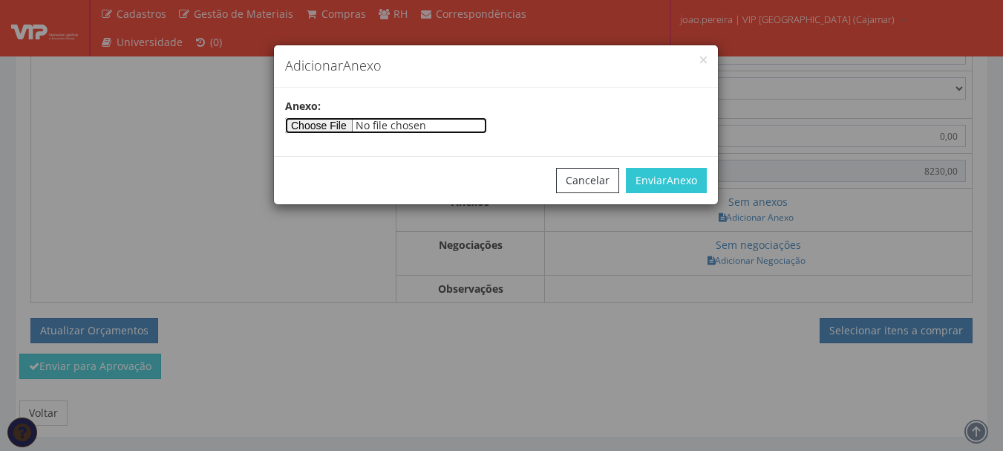
click at [351, 129] on input"] "file" at bounding box center [386, 125] width 202 height 16
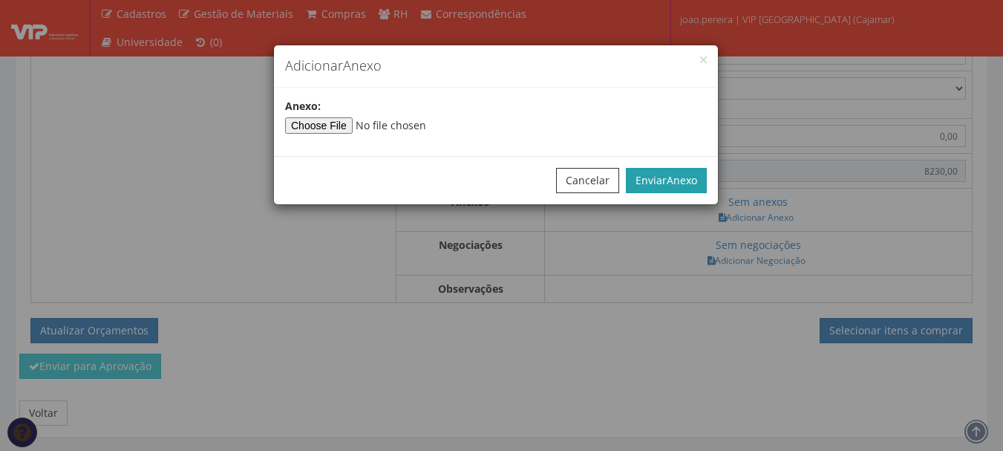
click at [658, 180] on button "Enviar Anexo" at bounding box center [666, 180] width 81 height 25
click at [688, 188] on button "Enviar Anexo" at bounding box center [666, 180] width 81 height 25
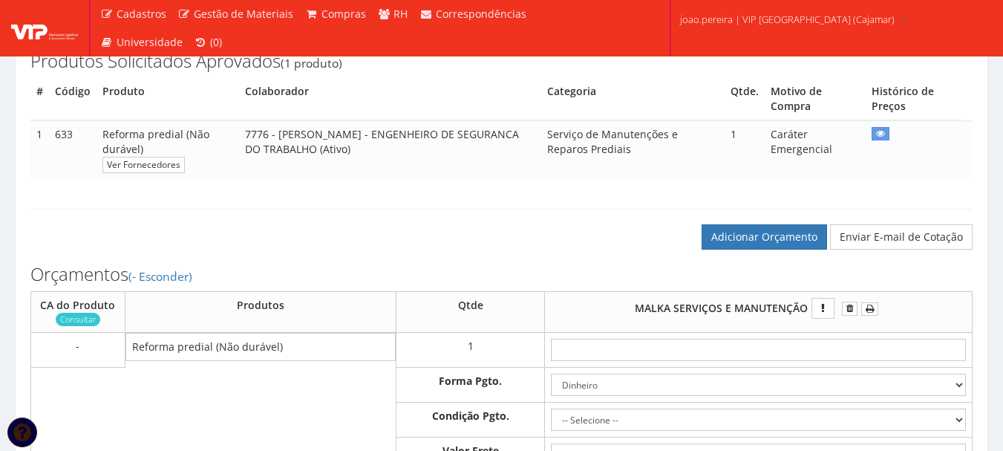
scroll to position [297, 0]
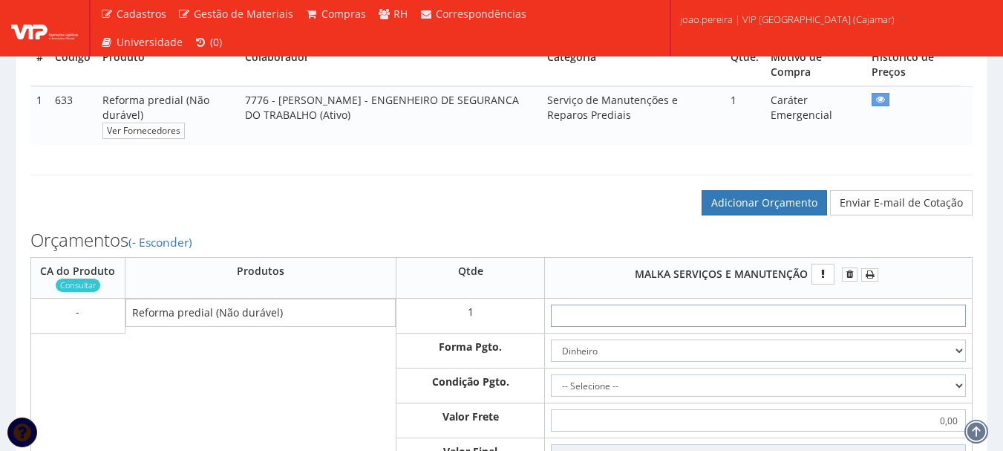
click at [787, 327] on input "text" at bounding box center [758, 315] width 415 height 22
type input "8"
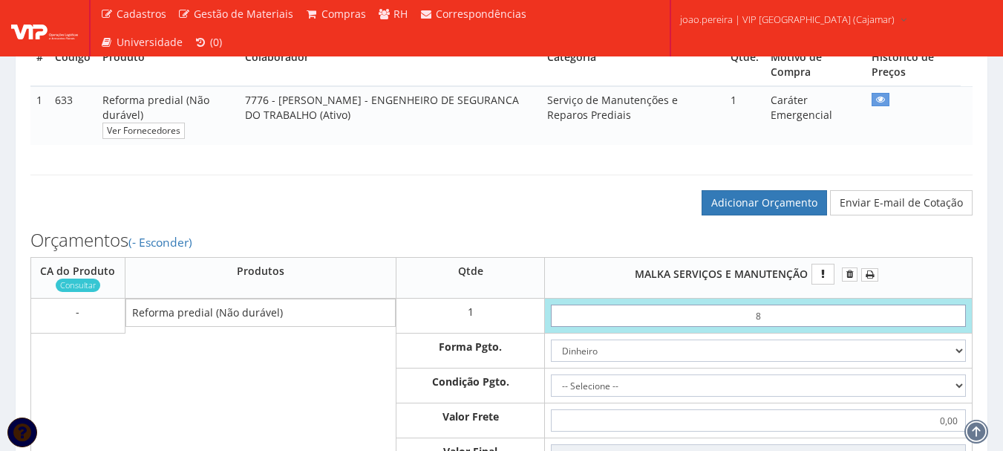
type input "8,00"
type input "82"
type input "82,00"
type input "8,23"
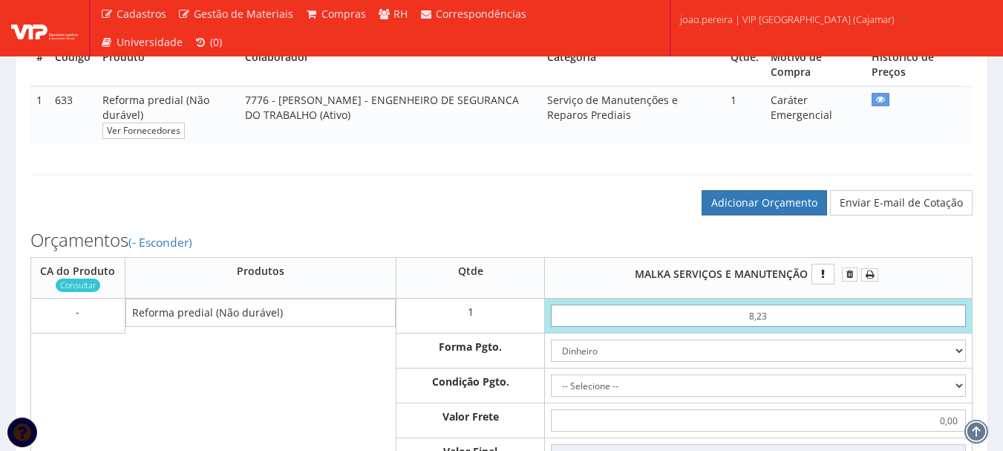
type input "82,30"
type input "823,00"
type input "8.230,00"
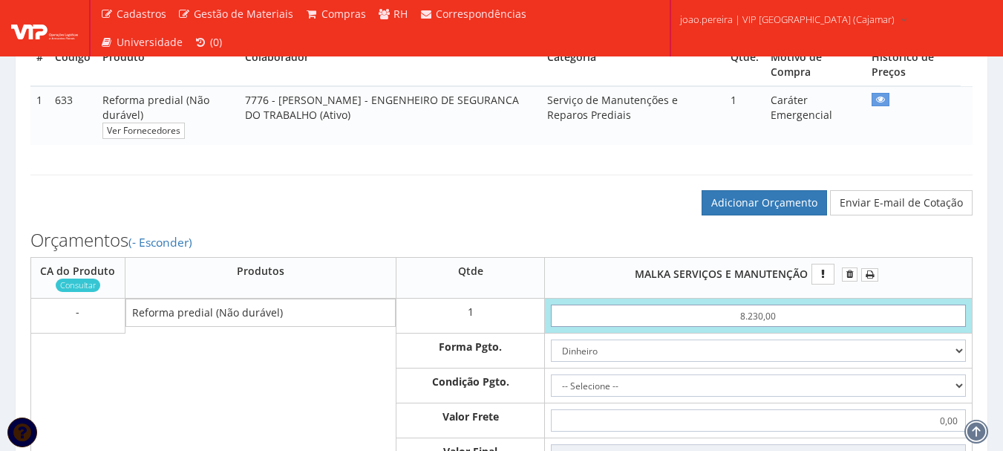
type input "8230,00"
type input "8.230,00"
click at [957, 358] on select "Dinheiro Boleto Bancário Depósito Transferência Bancária Cartão de Crédito Cart…" at bounding box center [758, 350] width 415 height 22
click at [659, 397] on select "-- Selecione -- À vista 7 dias 10 dias" at bounding box center [758, 385] width 415 height 22
click at [482, 365] on th "Forma Pgto." at bounding box center [471, 350] width 148 height 35
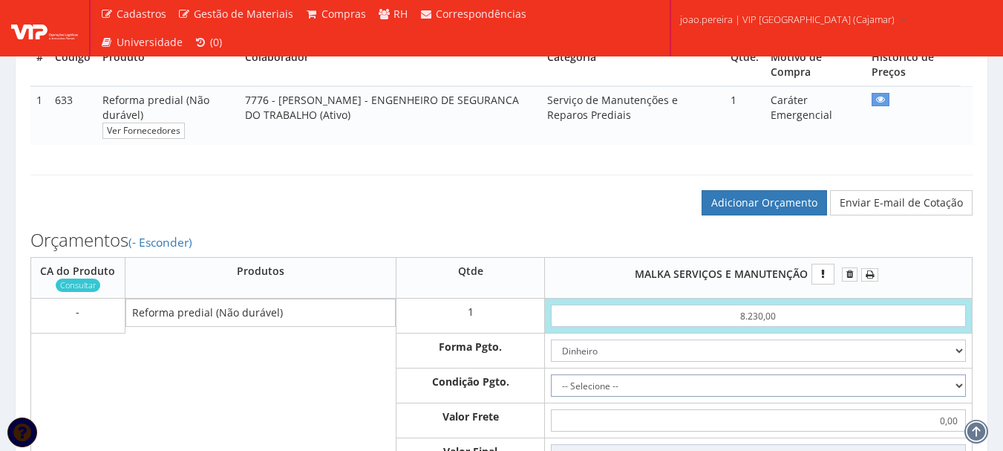
click at [951, 397] on select "-- Selecione -- À vista 7 dias 10 dias" at bounding box center [758, 385] width 415 height 22
select select "0"
click at [551, 389] on select "-- Selecione -- À vista 7 dias 10 dias" at bounding box center [758, 385] width 415 height 22
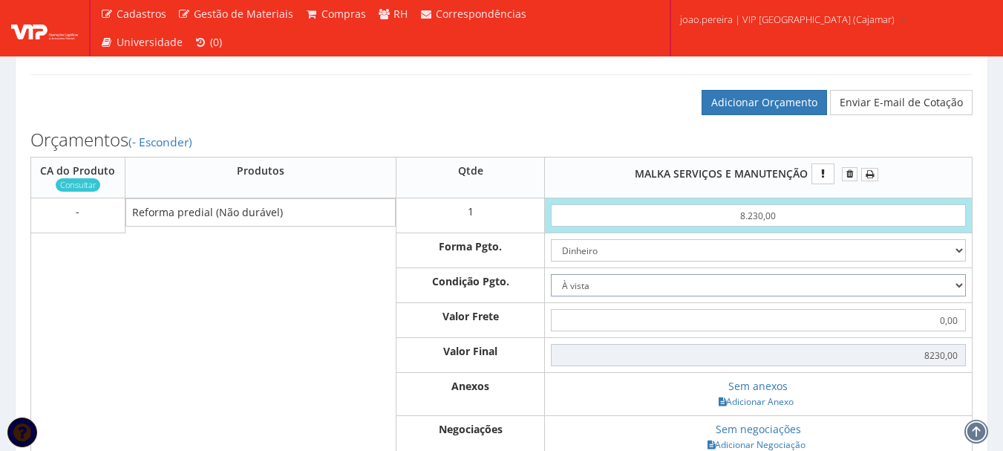
scroll to position [520, 0]
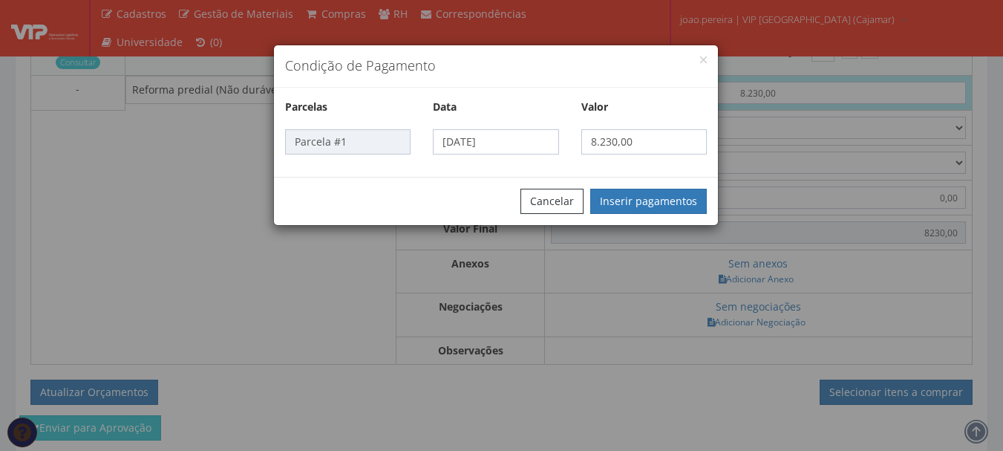
click at [642, 184] on div "Cancelar Inserir pagamentos" at bounding box center [496, 201] width 444 height 48
click at [659, 208] on button "Inserir pagamentos" at bounding box center [648, 201] width 117 height 25
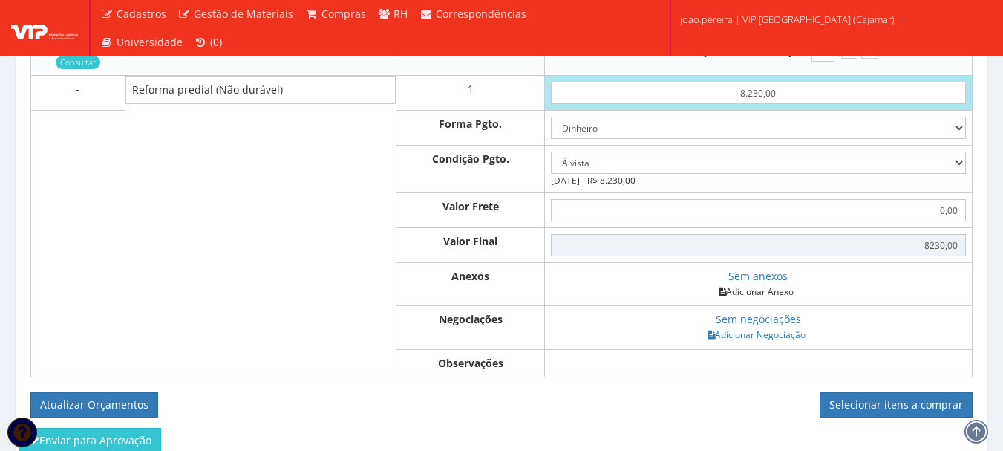
click at [762, 299] on link "Adicionar Anexo" at bounding box center [756, 292] width 84 height 16
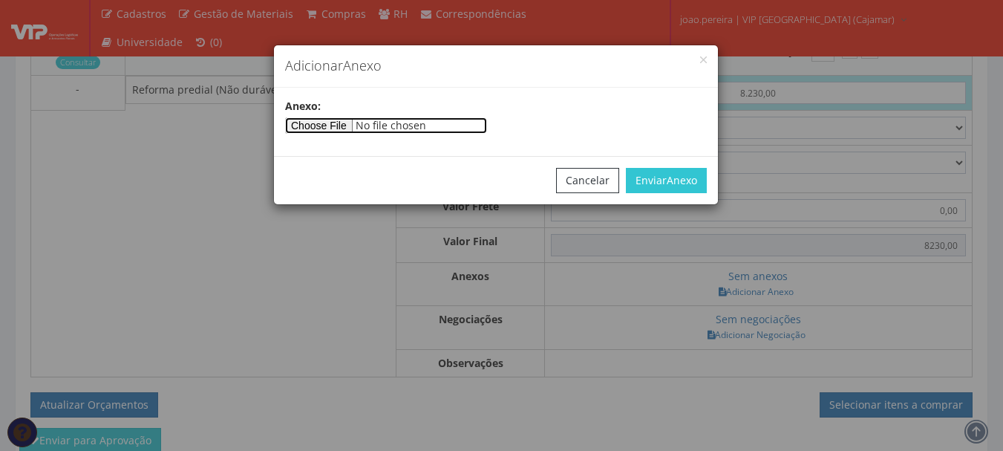
click at [348, 121] on input"] "file" at bounding box center [386, 125] width 202 height 16
type input"] "C:\fakepath\Orçamento VIPCAJAMAR 943695.pdf"
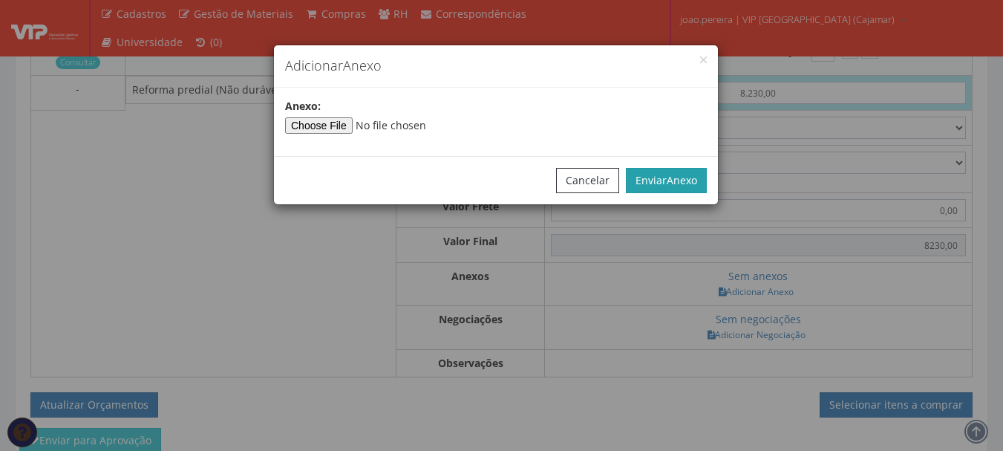
click at [667, 180] on span "Anexo" at bounding box center [682, 180] width 30 height 14
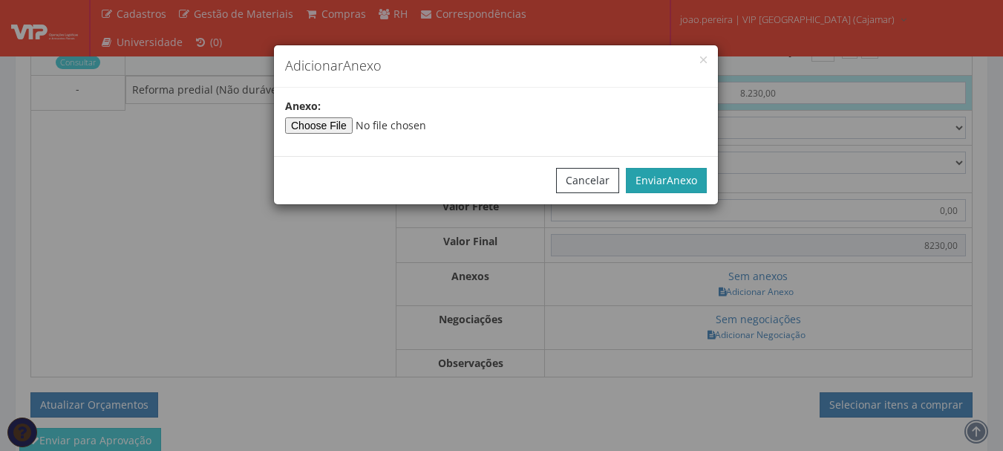
click at [667, 180] on span "Anexo" at bounding box center [682, 180] width 30 height 14
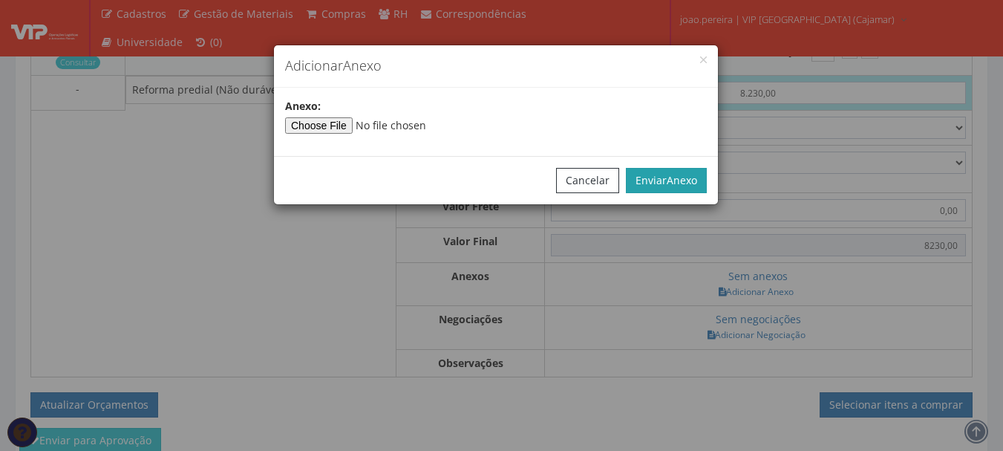
click at [667, 180] on span "Anexo" at bounding box center [682, 180] width 30 height 14
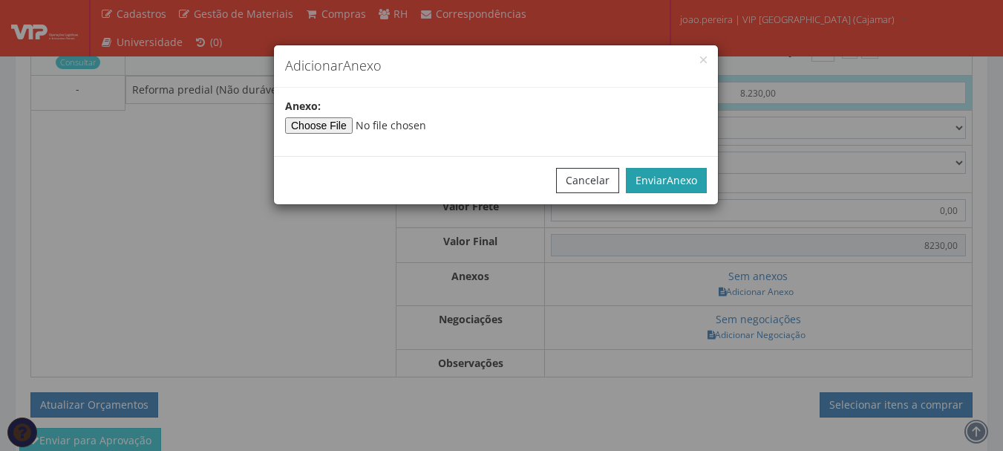
click at [667, 180] on span "Anexo" at bounding box center [682, 180] width 30 height 14
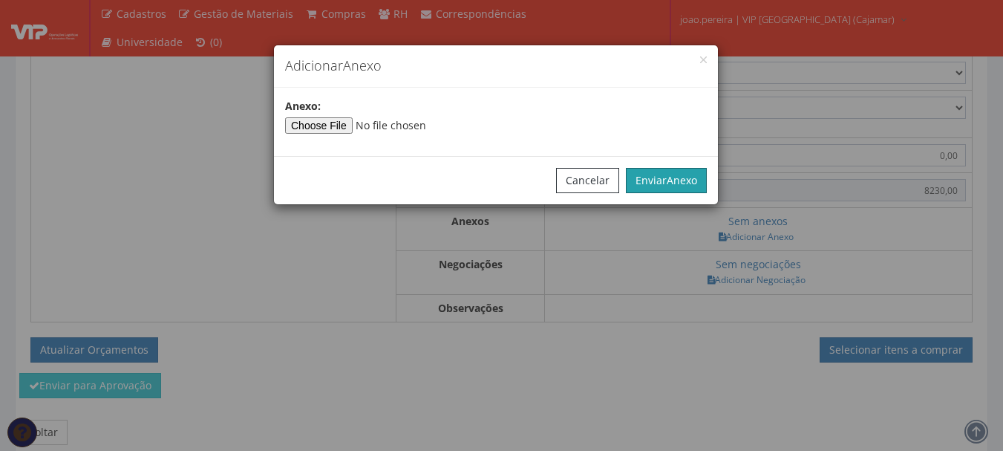
scroll to position [646, 0]
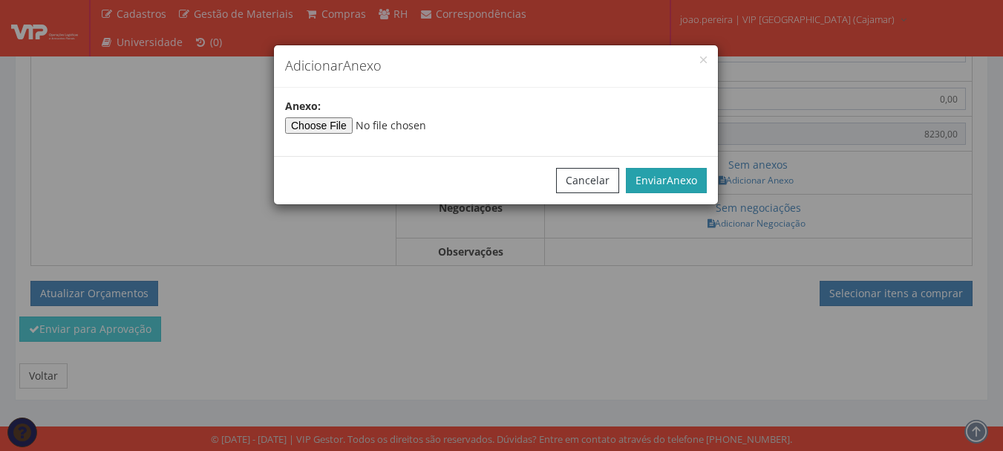
click at [695, 181] on span "Anexo" at bounding box center [682, 180] width 30 height 14
click at [581, 187] on button "Cancelar" at bounding box center [587, 180] width 63 height 25
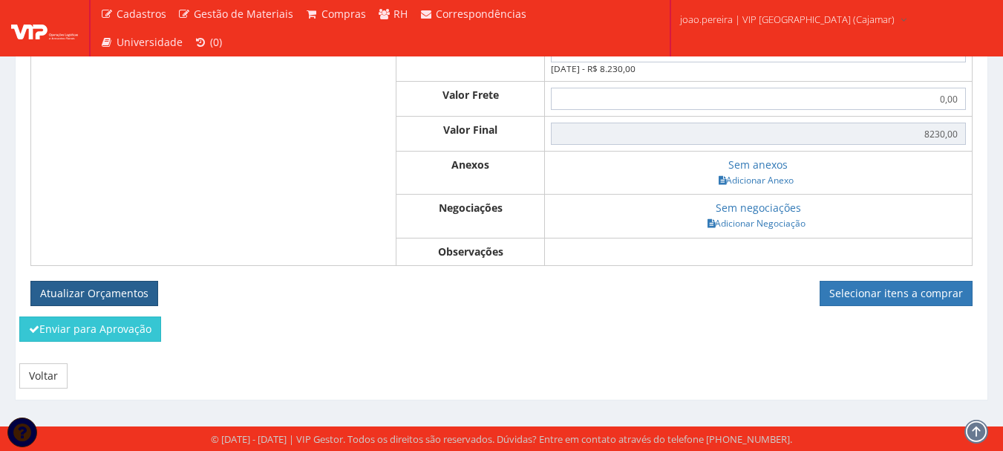
click at [134, 290] on button "Atualizar Orçamentos" at bounding box center [94, 293] width 128 height 25
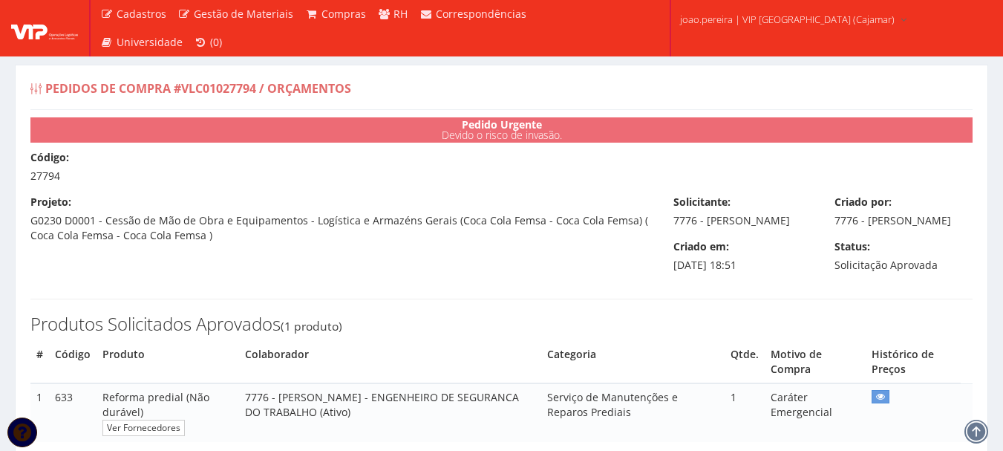
select select "0"
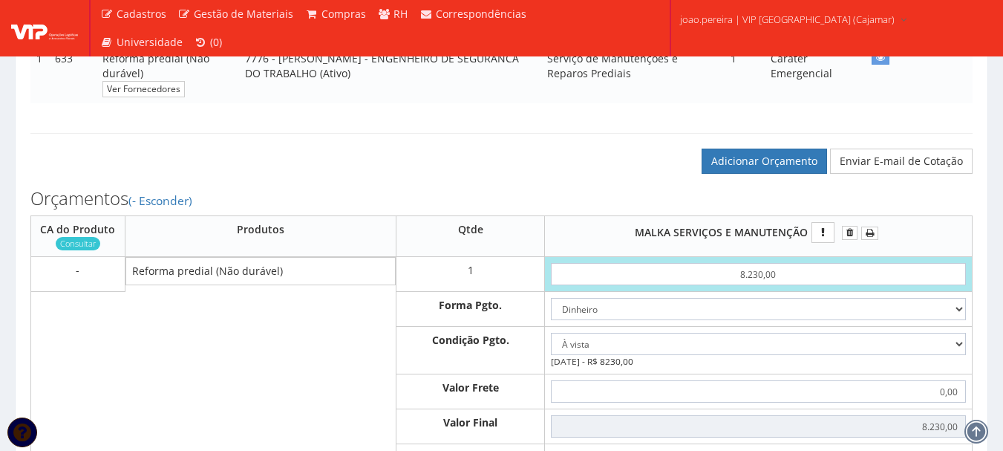
scroll to position [201, 0]
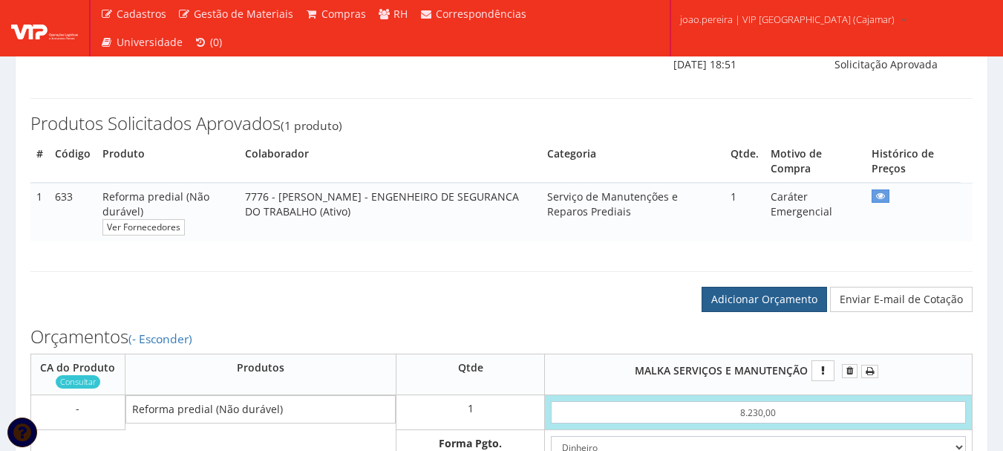
click at [759, 308] on link "Adicionar Orçamento" at bounding box center [765, 299] width 126 height 25
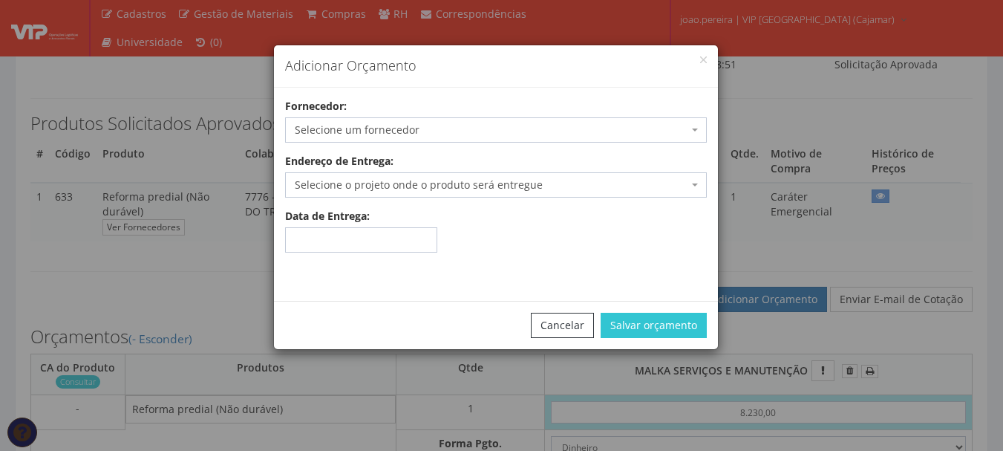
scroll to position [275, 0]
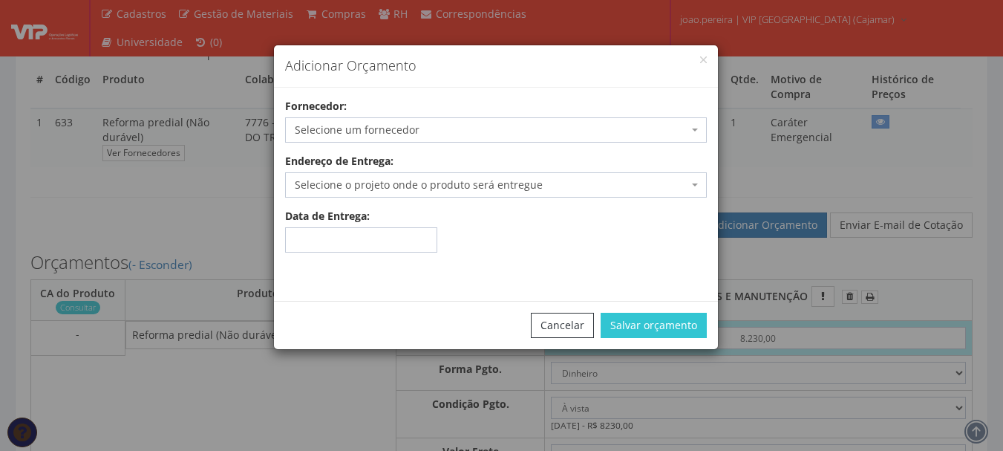
click at [685, 126] on span "Selecione um fornecedor" at bounding box center [492, 130] width 394 height 15
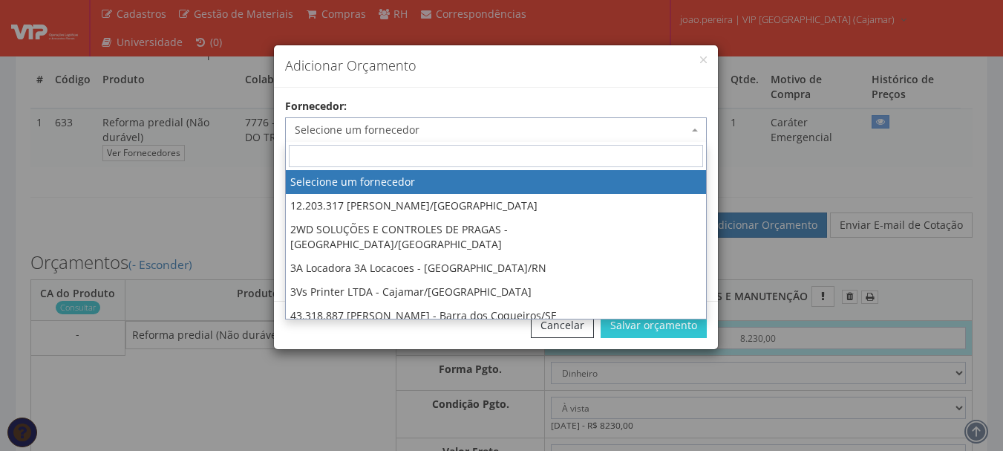
click at [463, 155] on input "search" at bounding box center [496, 156] width 414 height 22
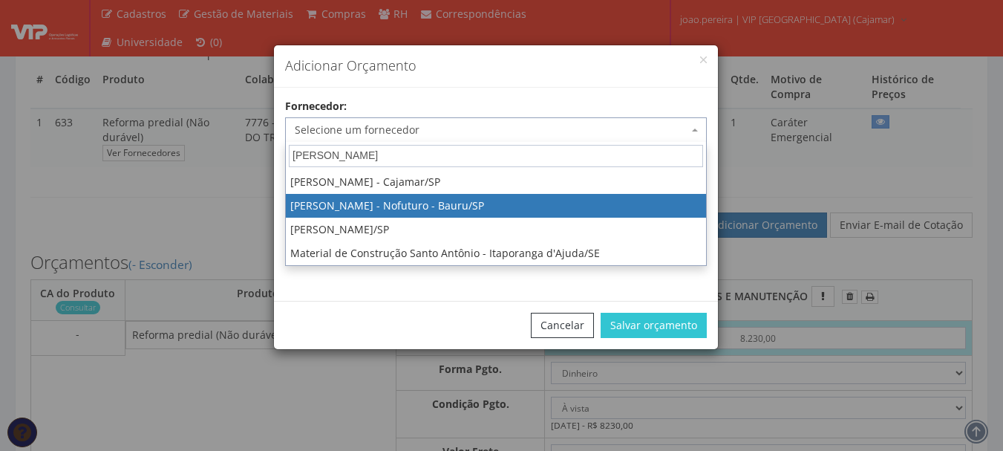
type input "antoni"
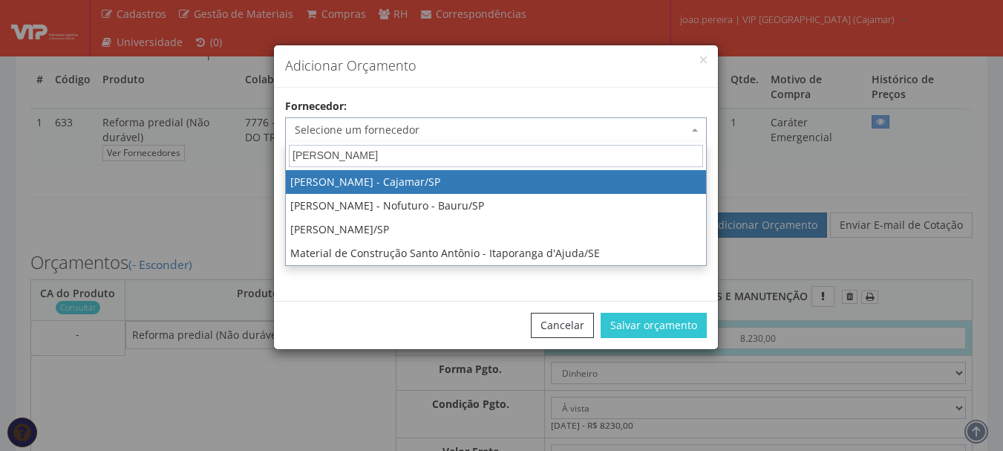
select select "2315"
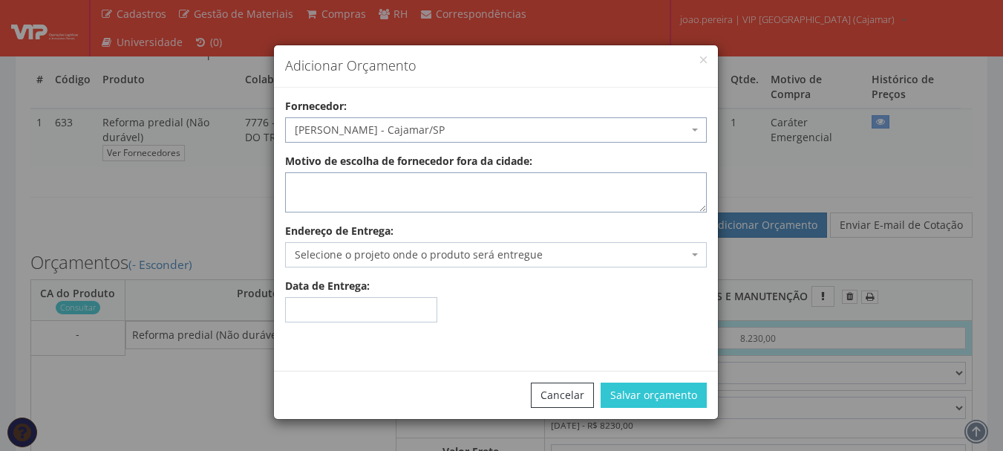
click at [405, 193] on textarea "Motivo de escolha de fornecedor fora da cidade:" at bounding box center [496, 192] width 422 height 40
type textarea "atende no local"
click at [476, 262] on span "Selecione o projeto onde o produto será entregue" at bounding box center [496, 254] width 422 height 25
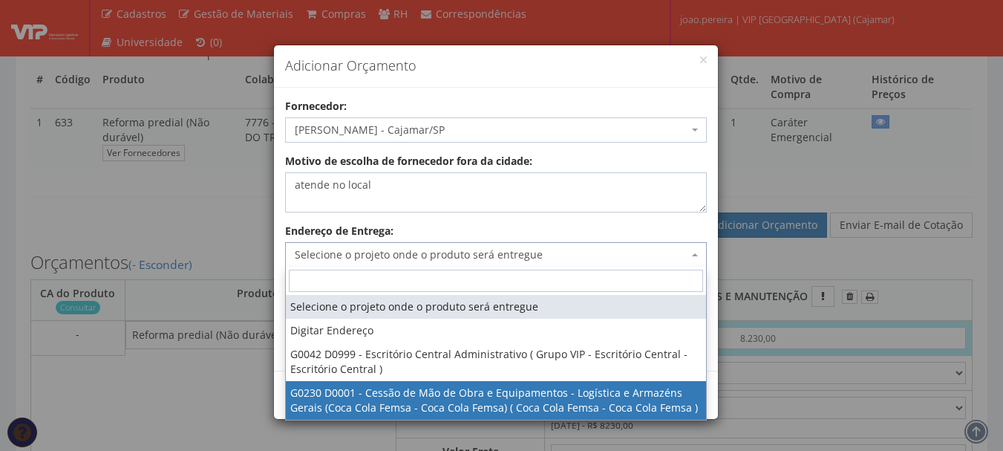
select select "230"
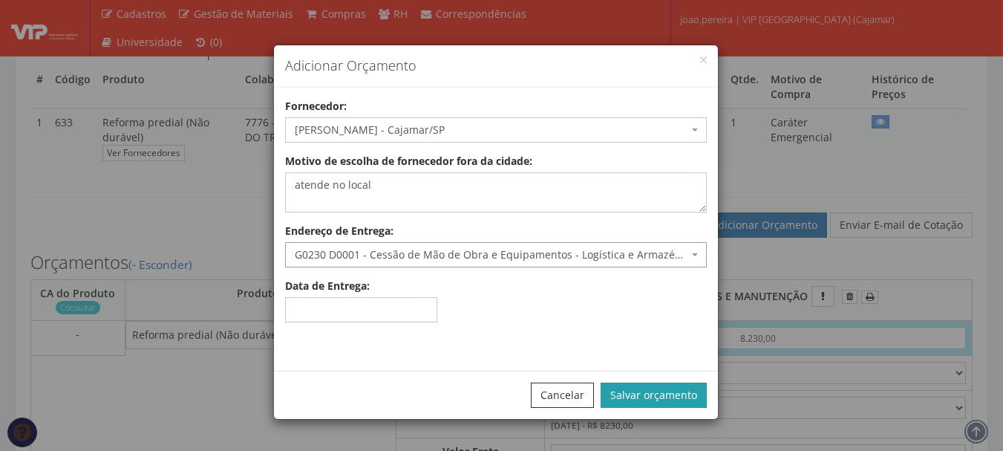
click at [667, 391] on button "Salvar orçamento" at bounding box center [654, 394] width 106 height 25
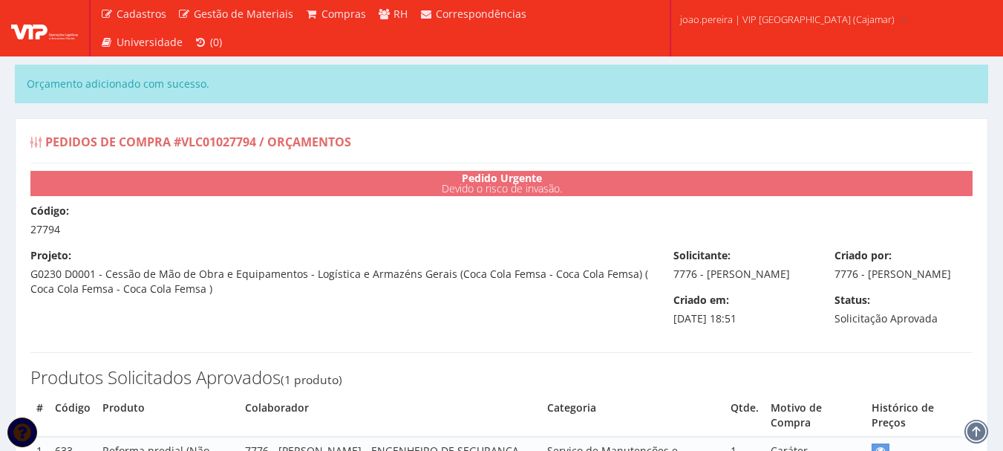
select select "0"
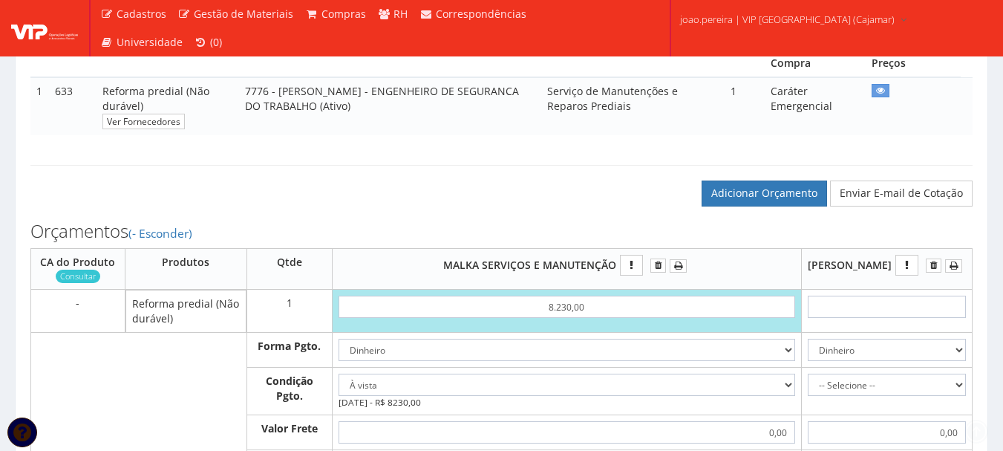
scroll to position [446, 0]
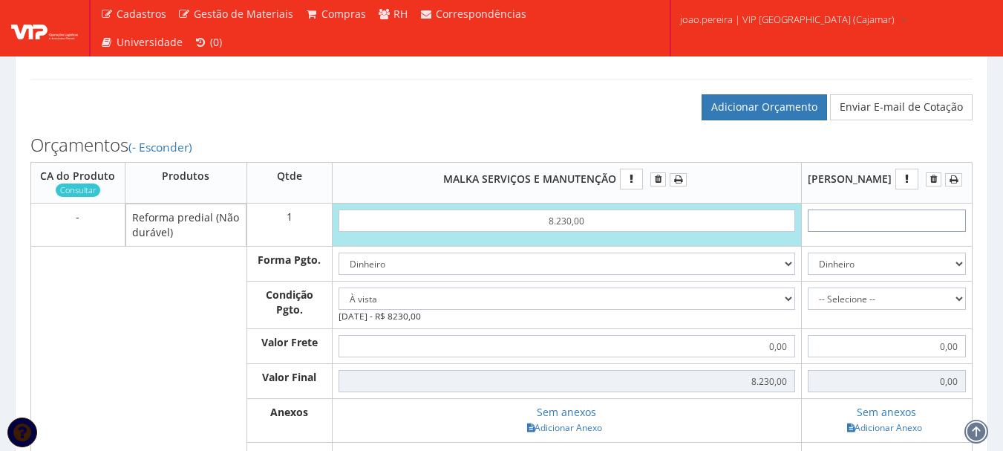
click at [919, 232] on input "text" at bounding box center [887, 220] width 158 height 22
type input "1"
type input "1,00"
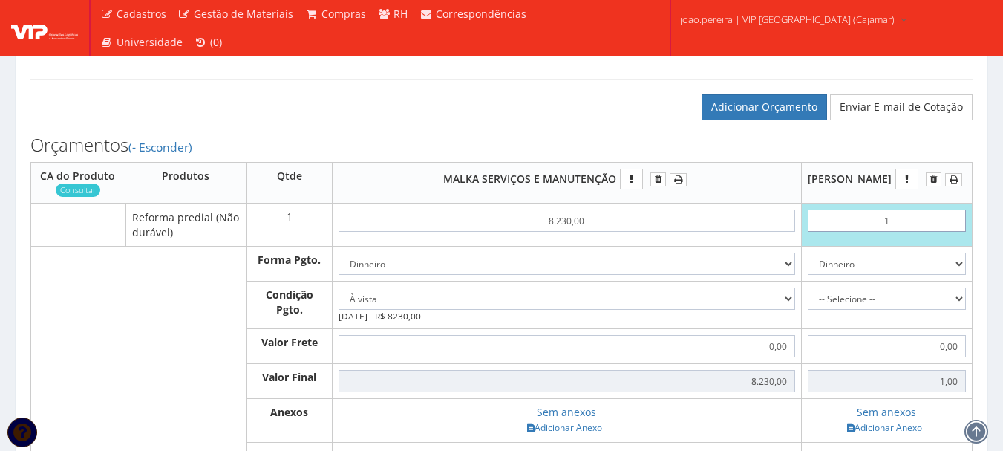
type input "13"
type input "13,00"
type input "1,30"
type input "13,00"
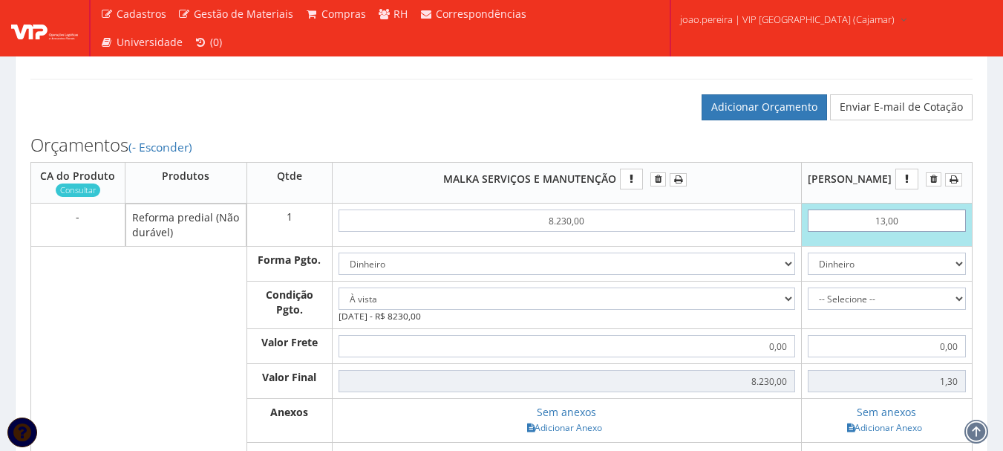
type input "13,00"
type input "130,00"
type input "1.300,00"
type input "1300,00"
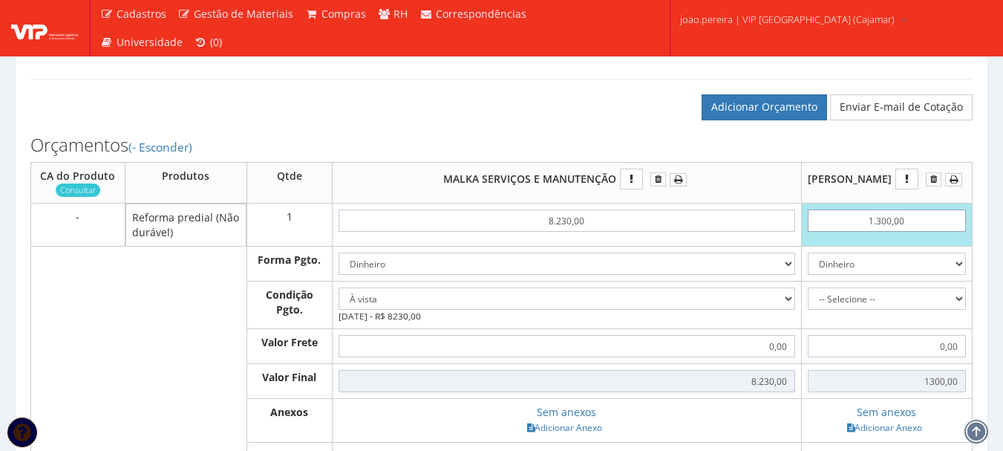
type input "13.000,00"
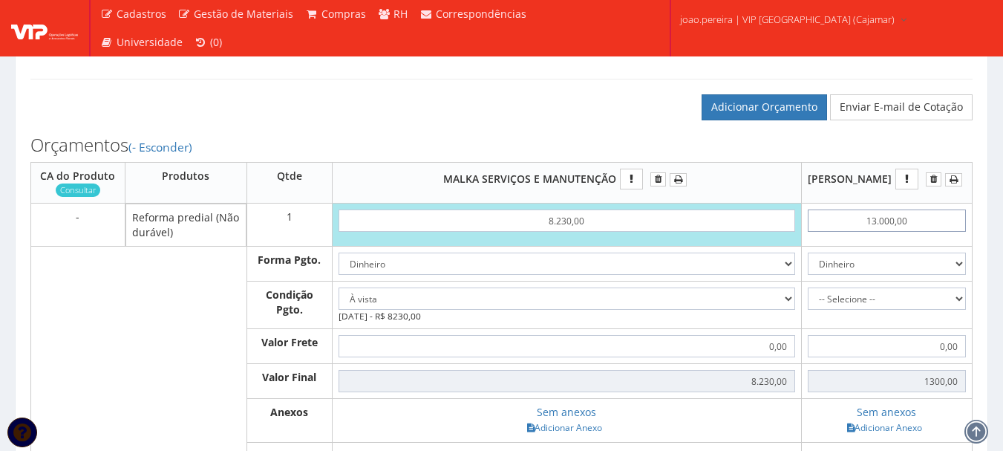
type input "13000,00"
type input "13.000,00"
click at [953, 310] on select "-- Selecione -- À vista 7 dias 10 dias" at bounding box center [887, 298] width 158 height 22
select select "0"
click at [810, 304] on select "-- Selecione -- À vista 7 dias 10 dias" at bounding box center [887, 298] width 158 height 22
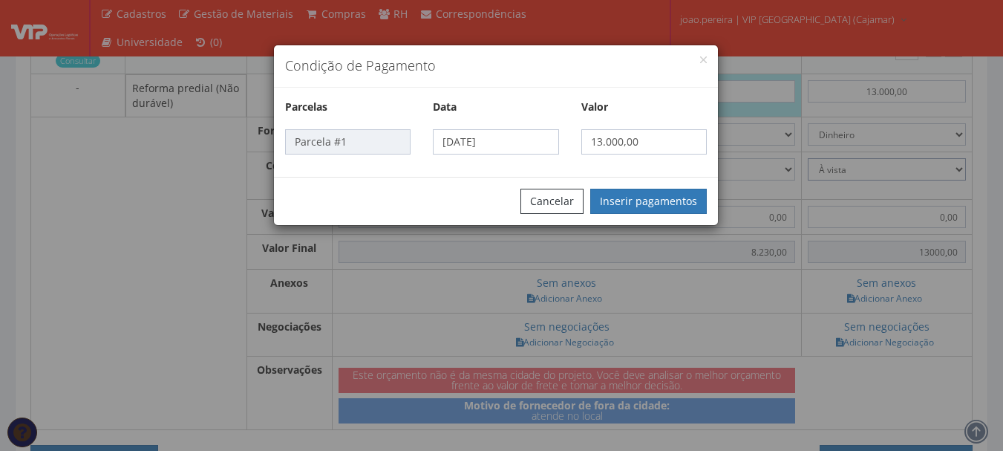
scroll to position [594, 0]
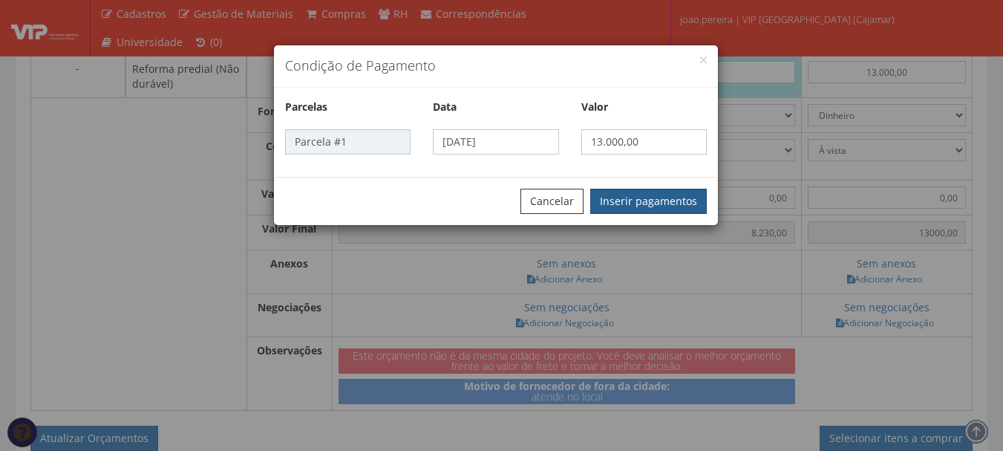
click at [646, 197] on button "Inserir pagamentos" at bounding box center [648, 201] width 117 height 25
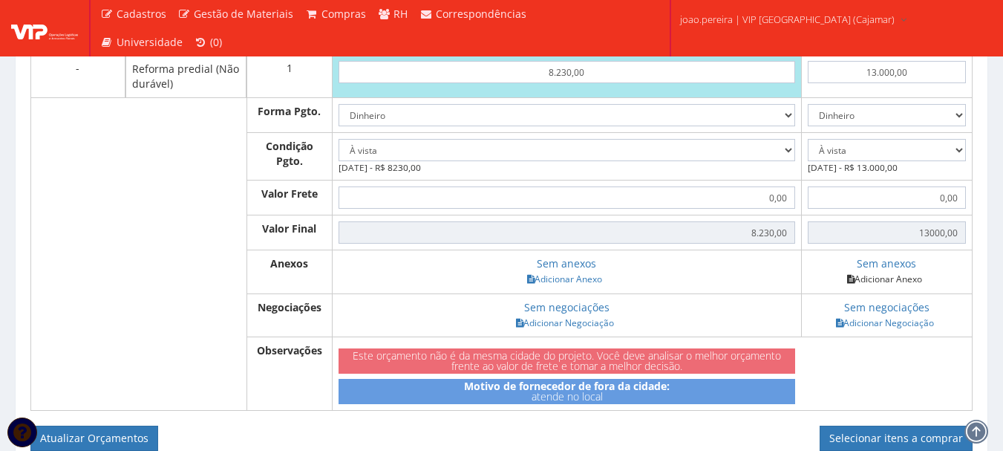
click at [898, 287] on link "Adicionar Anexo" at bounding box center [885, 279] width 84 height 16
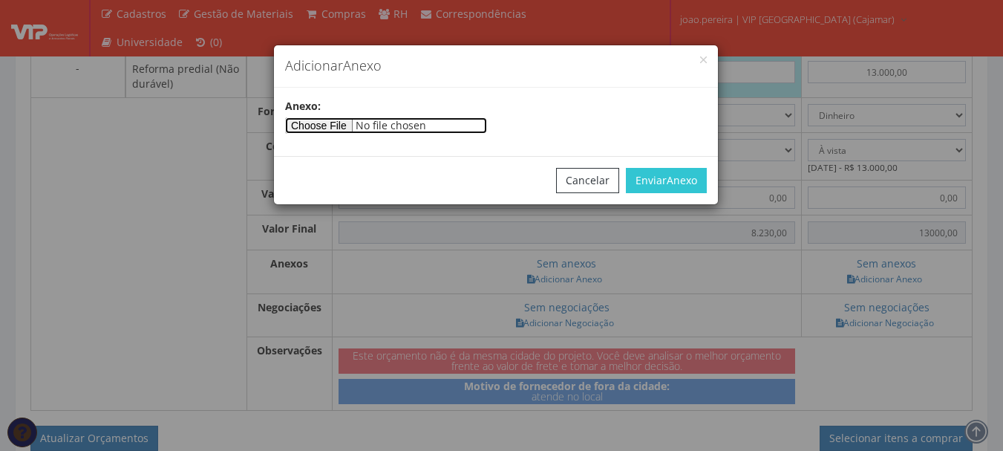
click at [344, 125] on input"] "file" at bounding box center [386, 125] width 202 height 16
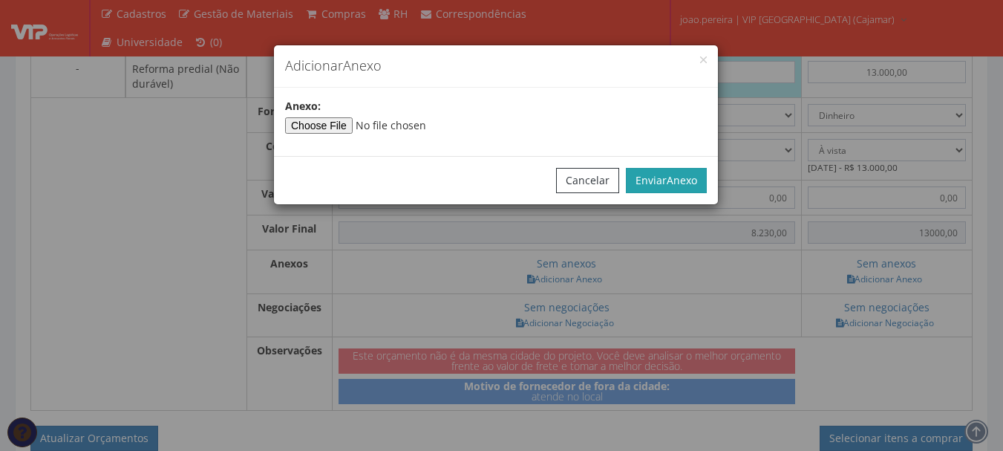
click at [644, 174] on button "Enviar Anexo" at bounding box center [666, 180] width 81 height 25
click at [703, 62] on div "Adicionar Anexo" at bounding box center [496, 66] width 444 height 42
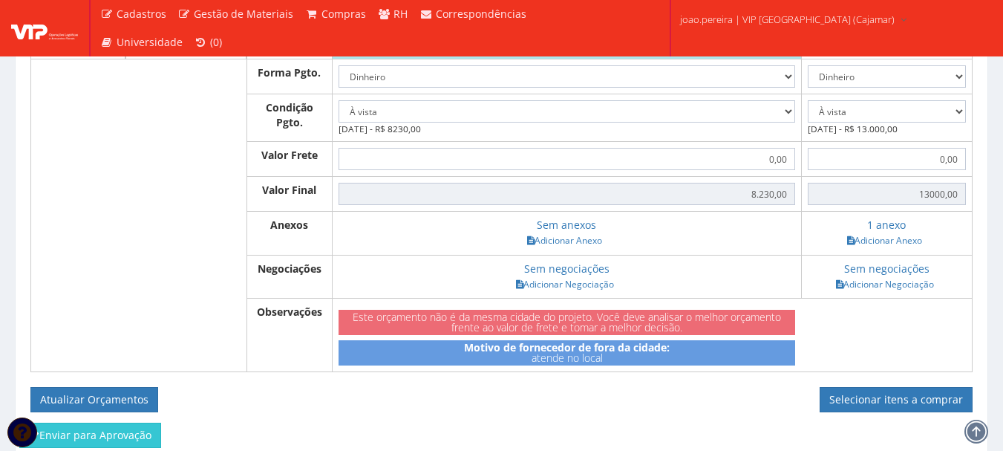
scroll to position [668, 0]
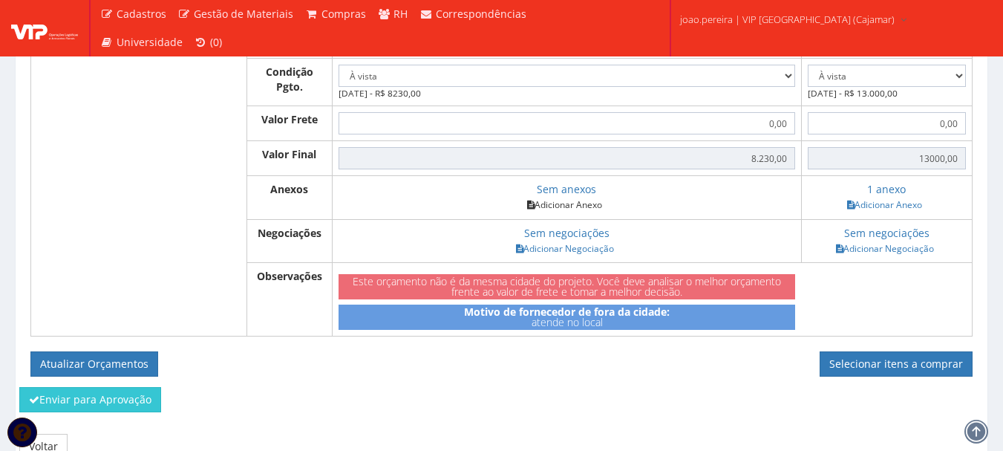
click at [572, 212] on link "Adicionar Anexo" at bounding box center [565, 205] width 84 height 16
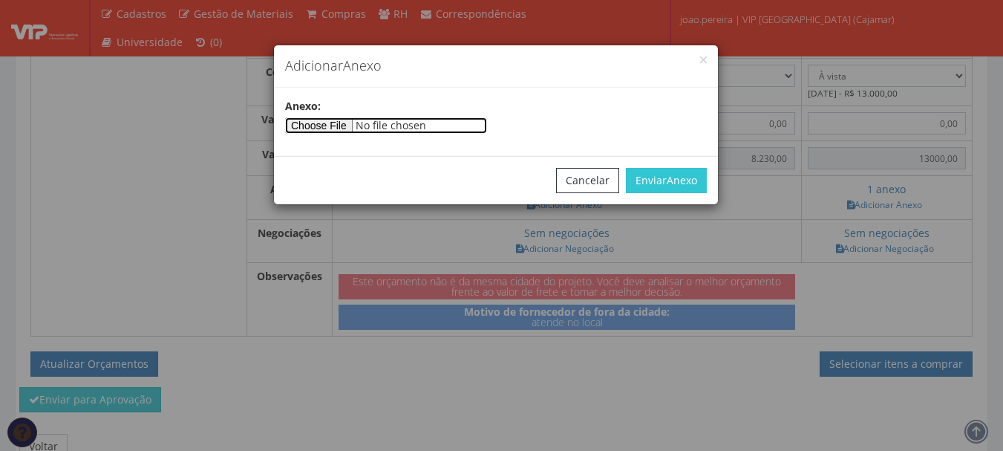
click at [336, 131] on input"] "file" at bounding box center [386, 125] width 202 height 16
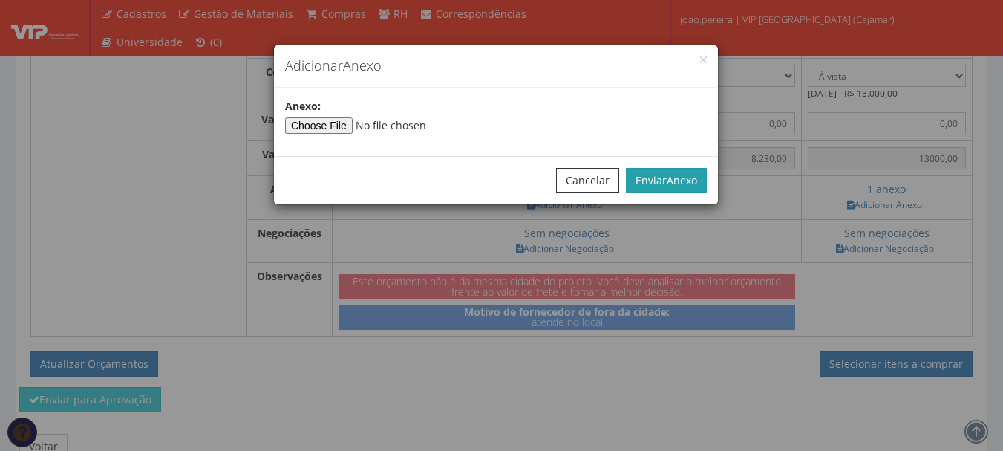
click at [665, 175] on button "Enviar Anexo" at bounding box center [666, 180] width 81 height 25
click at [674, 163] on div "Cancelar Enviar Anexo" at bounding box center [496, 180] width 444 height 48
click at [673, 174] on span "Anexo" at bounding box center [682, 180] width 30 height 14
click at [703, 56] on div "Adicionar Anexo" at bounding box center [496, 66] width 444 height 42
click at [706, 60] on button "button" at bounding box center [703, 59] width 7 height 7
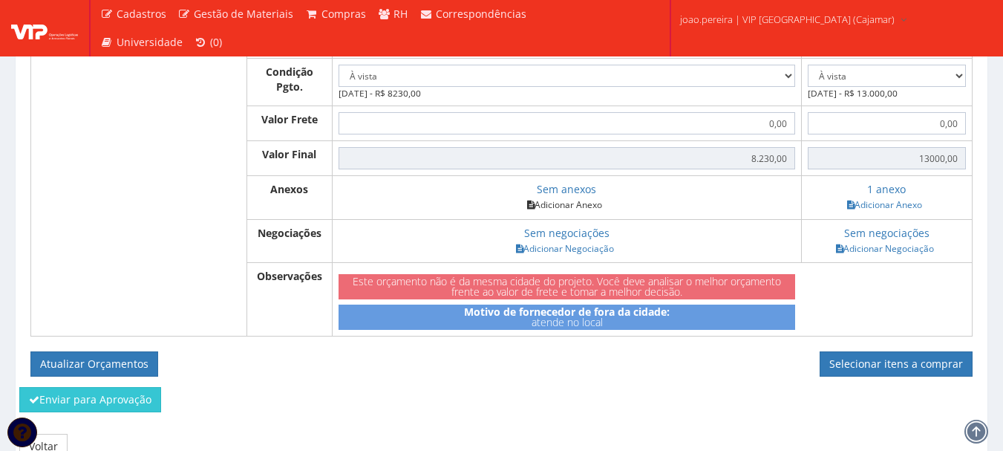
click at [571, 212] on link "Adicionar Anexo" at bounding box center [565, 205] width 84 height 16
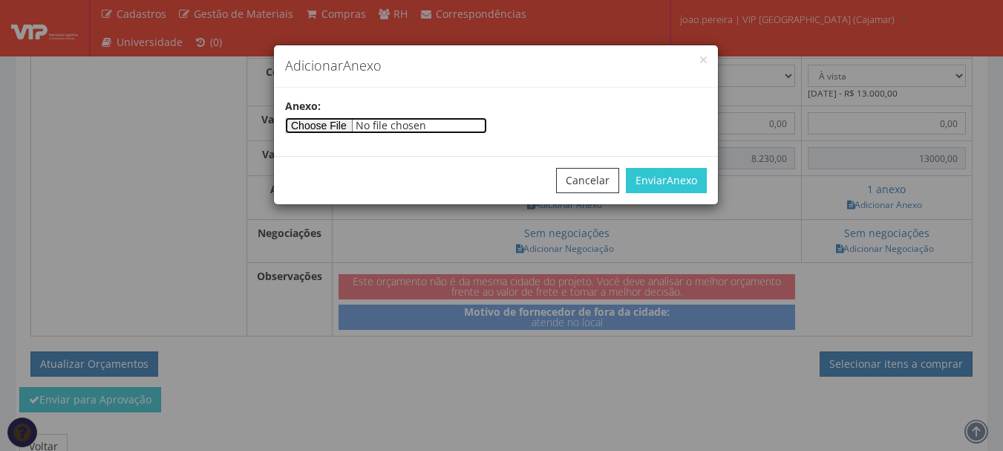
click at [352, 121] on input"] "file" at bounding box center [386, 125] width 202 height 16
type input"] "C:\fakepath\Orçamento VIPCAJAMAR 943695 (1).pdf"
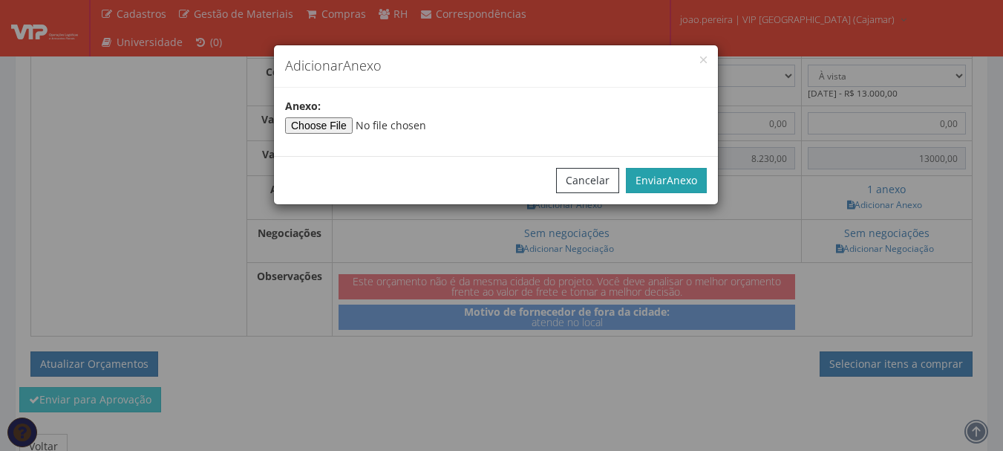
click at [665, 175] on button "Enviar Anexo" at bounding box center [666, 180] width 81 height 25
click at [707, 59] on div "Adicionar Anexo" at bounding box center [496, 66] width 444 height 42
click at [703, 57] on button "button" at bounding box center [703, 59] width 7 height 7
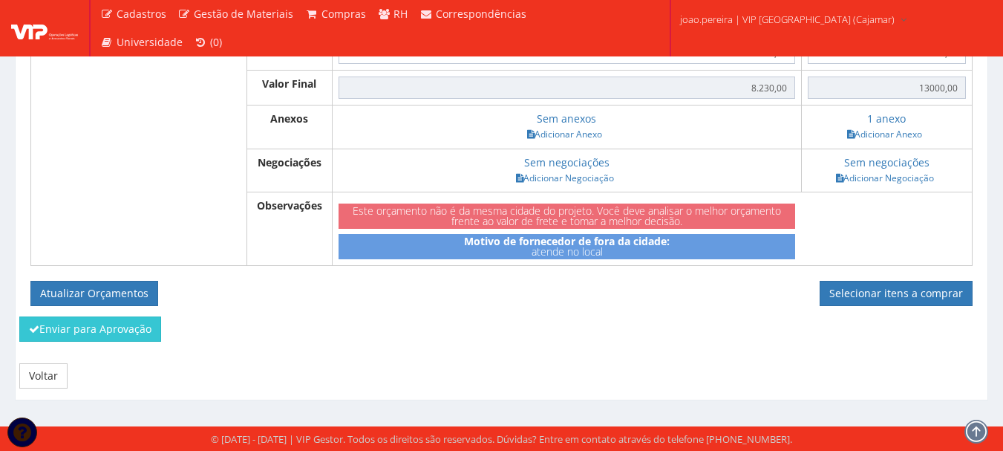
scroll to position [755, 0]
click at [891, 290] on link "Selecionar itens a comprar" at bounding box center [896, 293] width 153 height 25
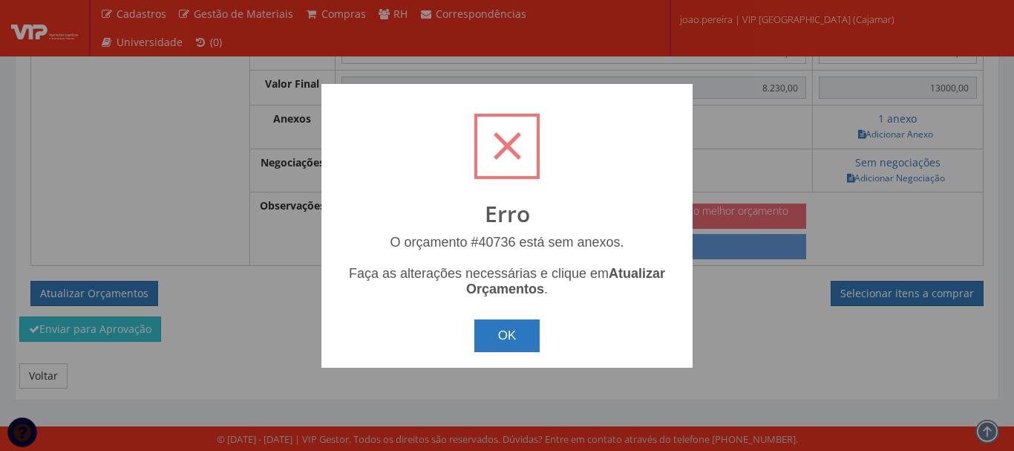
click at [529, 334] on button "OK" at bounding box center [508, 335] width 66 height 33
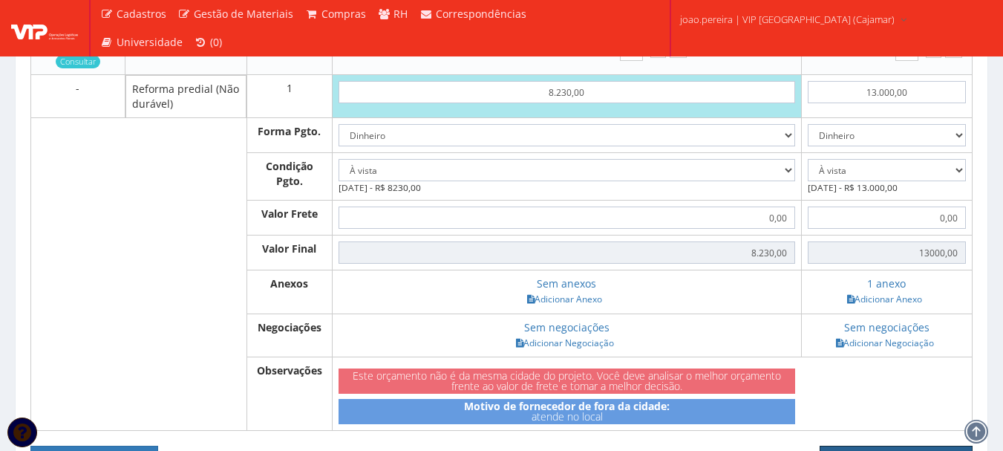
scroll to position [607, 0]
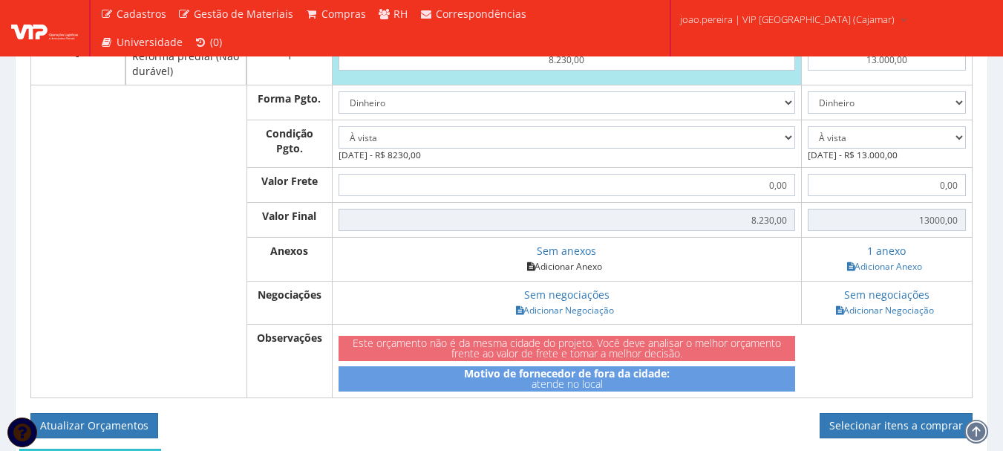
click at [564, 274] on link "Adicionar Anexo" at bounding box center [565, 266] width 84 height 16
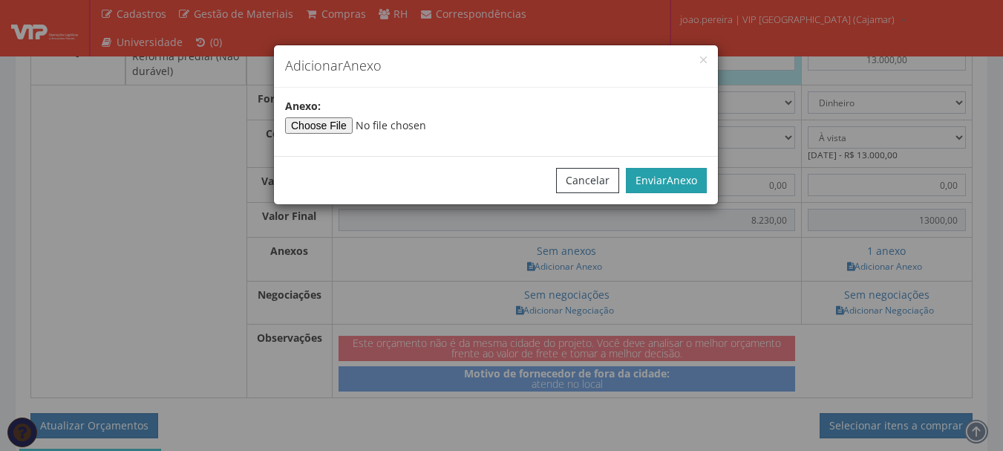
click at [649, 183] on button "Enviar Anexo" at bounding box center [666, 180] width 81 height 25
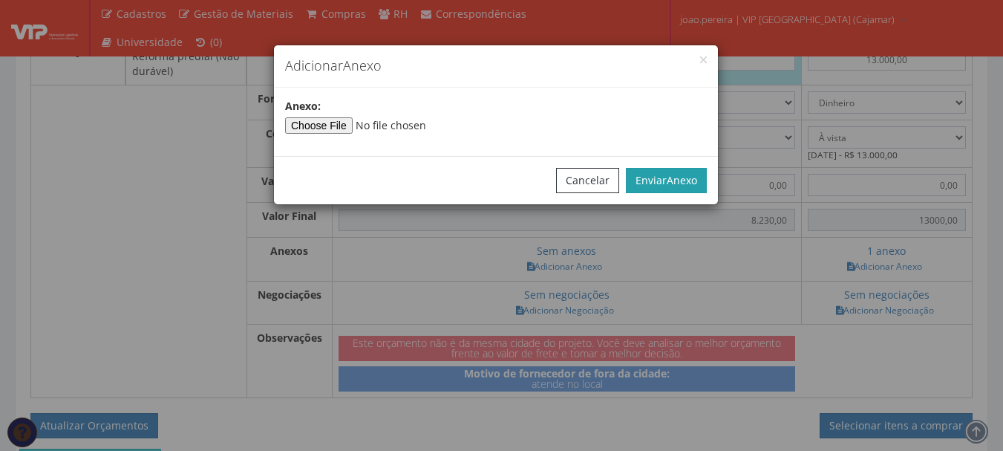
click at [649, 183] on button "Enviar Anexo" at bounding box center [666, 180] width 81 height 25
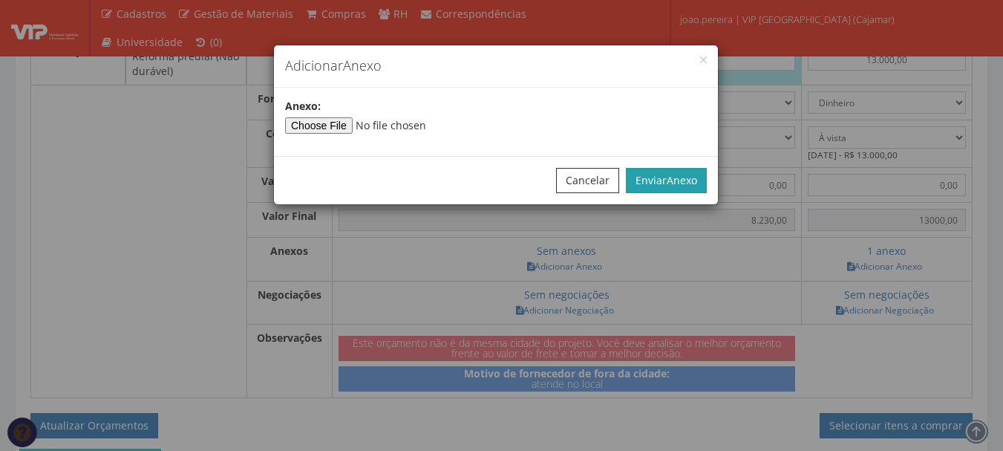
click at [649, 183] on button "Enviar Anexo" at bounding box center [666, 180] width 81 height 25
click at [706, 59] on button "button" at bounding box center [703, 59] width 7 height 7
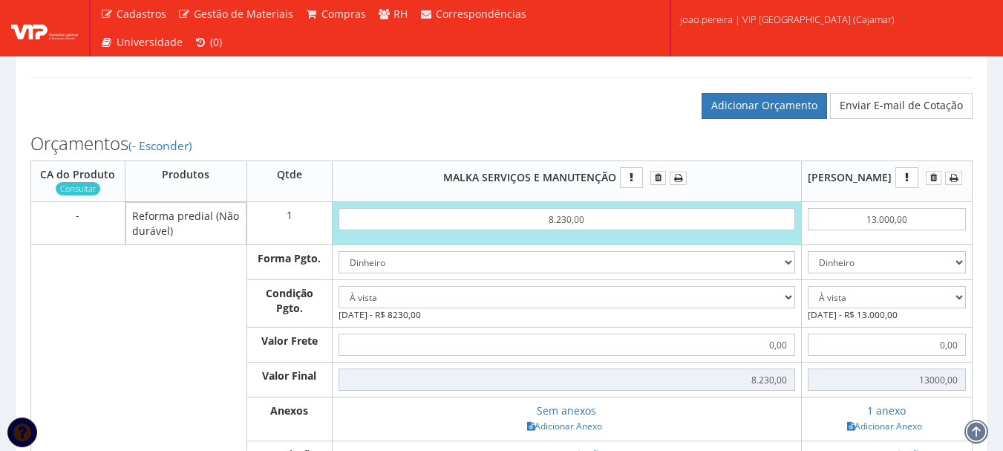
scroll to position [384, 0]
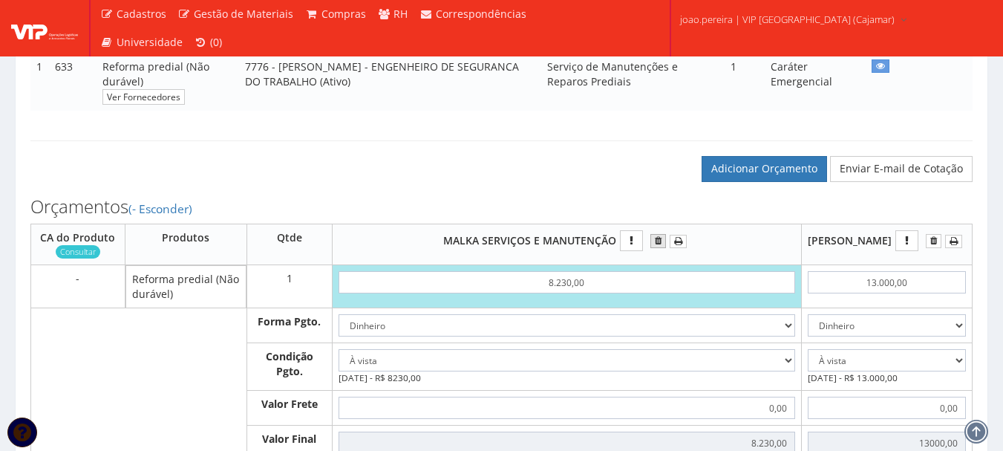
click at [659, 246] on icon "submit" at bounding box center [658, 240] width 7 height 10
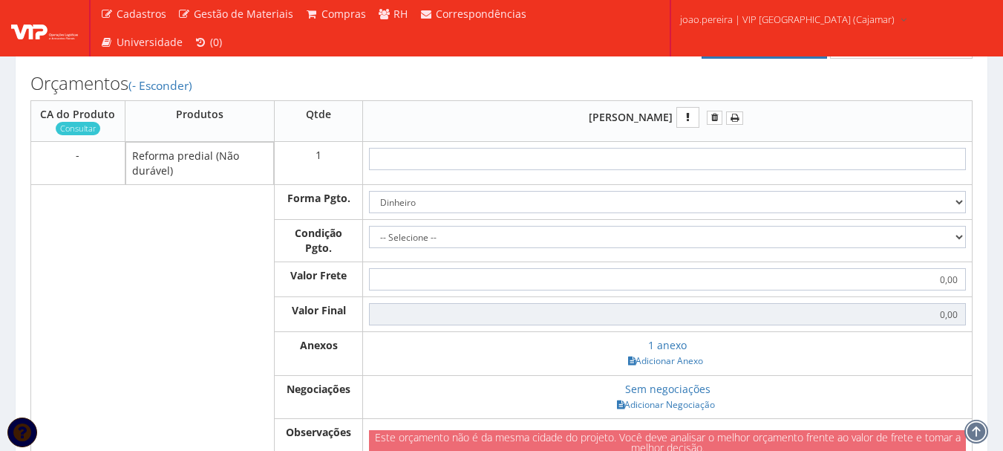
scroll to position [520, 0]
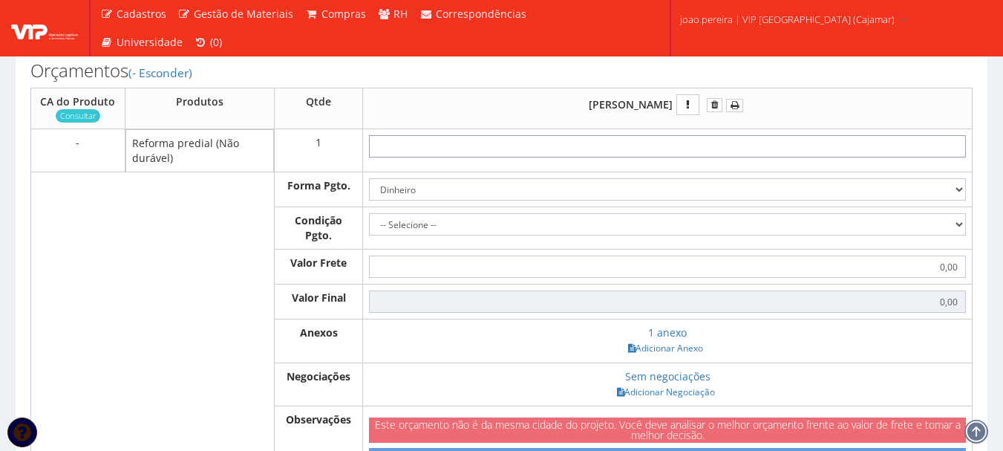
click at [653, 157] on input "text" at bounding box center [667, 146] width 597 height 22
type input "1"
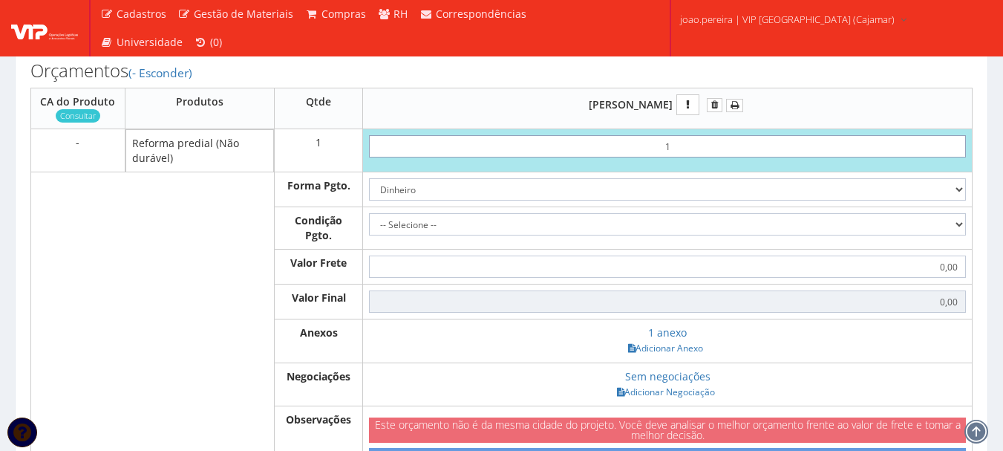
type input "1,00"
type input "13"
type input "13,00"
type input "1,30"
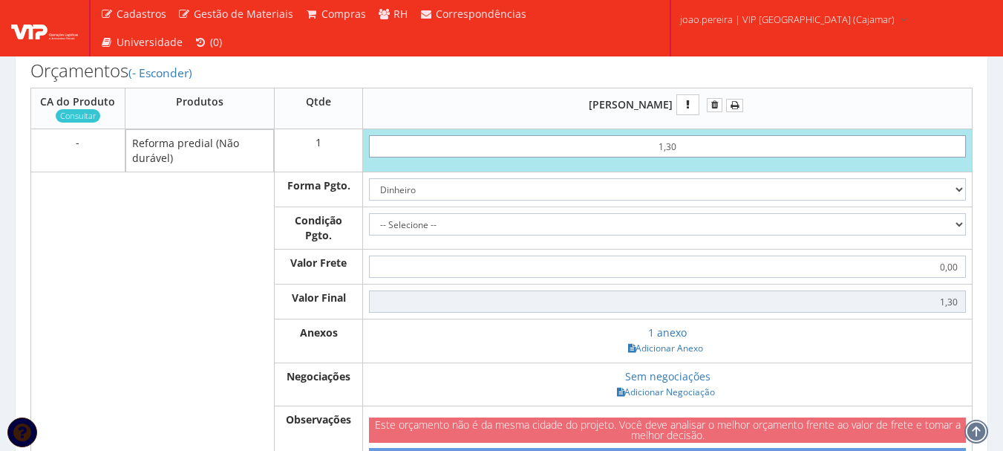
type input "13,00"
type input "130,00"
type input "1.300,00"
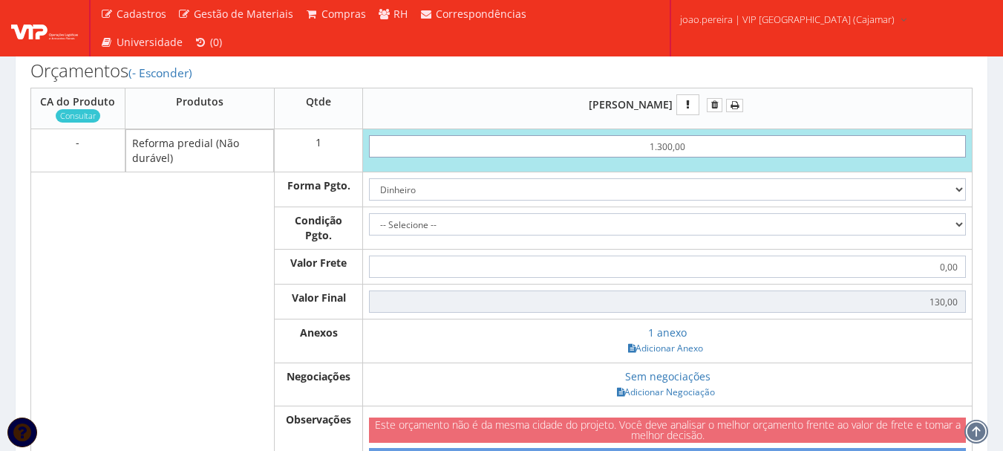
type input "1300,00"
type input "13.000,00"
type input "13000,00"
type input "13.000,00"
click at [783, 234] on select "-- Selecione -- À vista 7 dias 10 dias" at bounding box center [667, 224] width 597 height 22
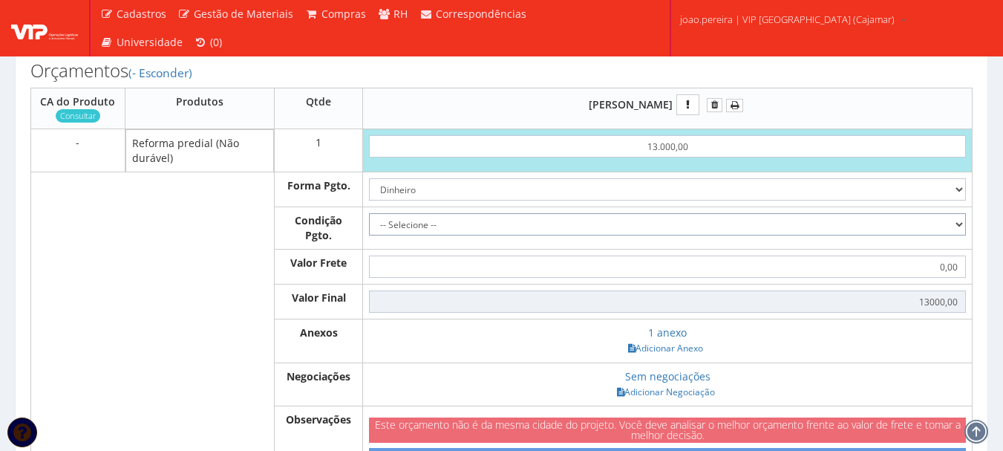
select select "0"
click at [369, 228] on select "-- Selecione -- À vista 7 dias 10 dias" at bounding box center [667, 224] width 597 height 22
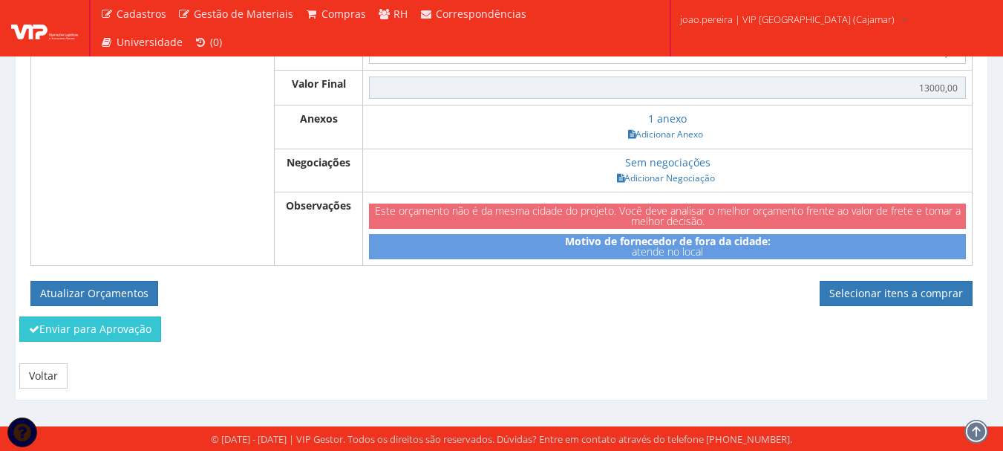
scroll to position [749, 0]
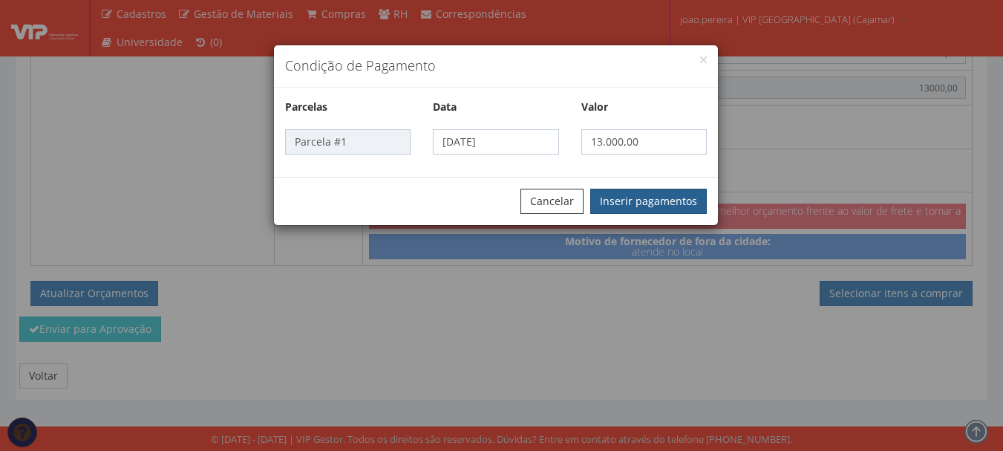
click at [674, 198] on button "Inserir pagamentos" at bounding box center [648, 201] width 117 height 25
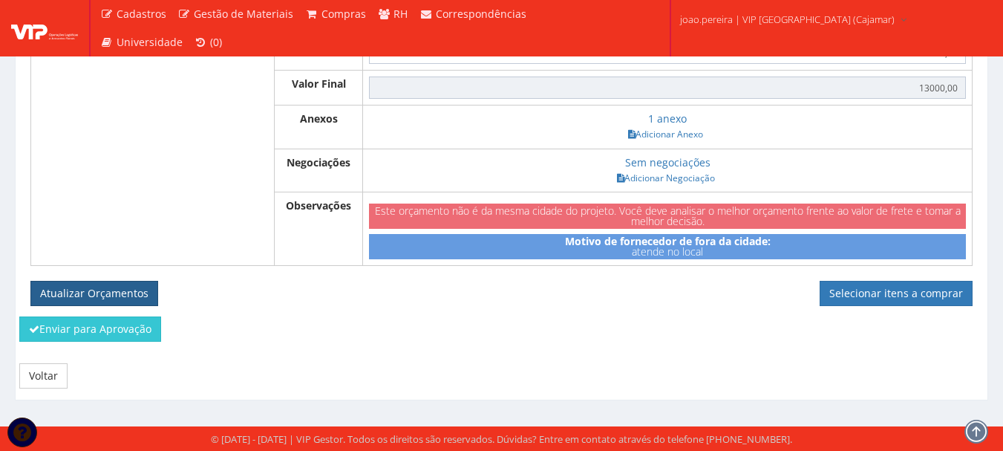
click at [123, 302] on button "Atualizar Orçamentos" at bounding box center [94, 293] width 128 height 25
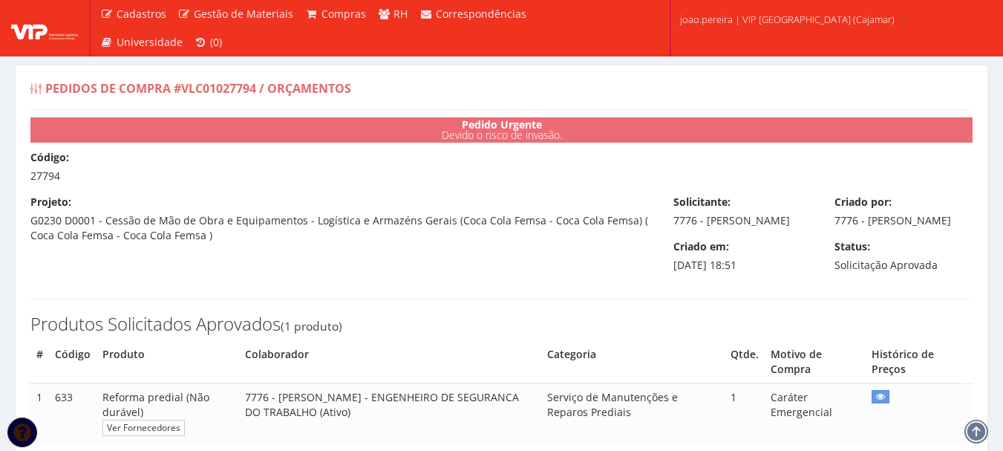
select select "0"
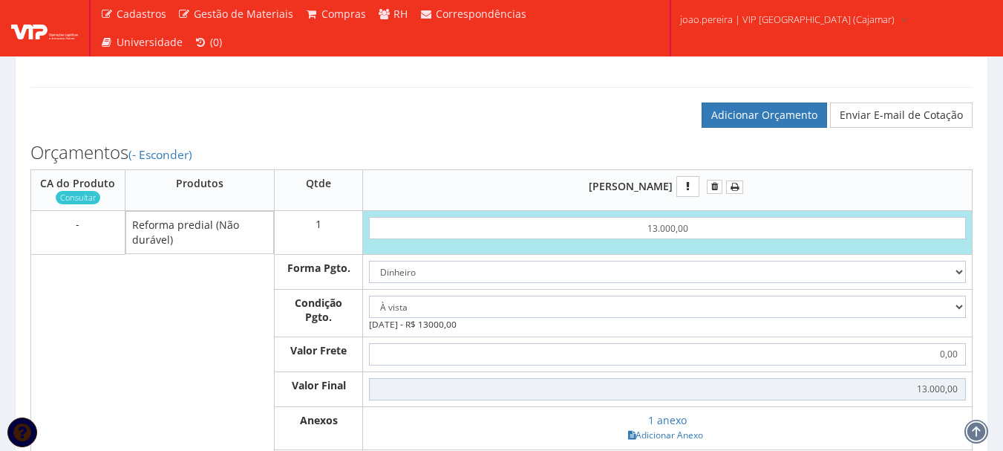
scroll to position [371, 0]
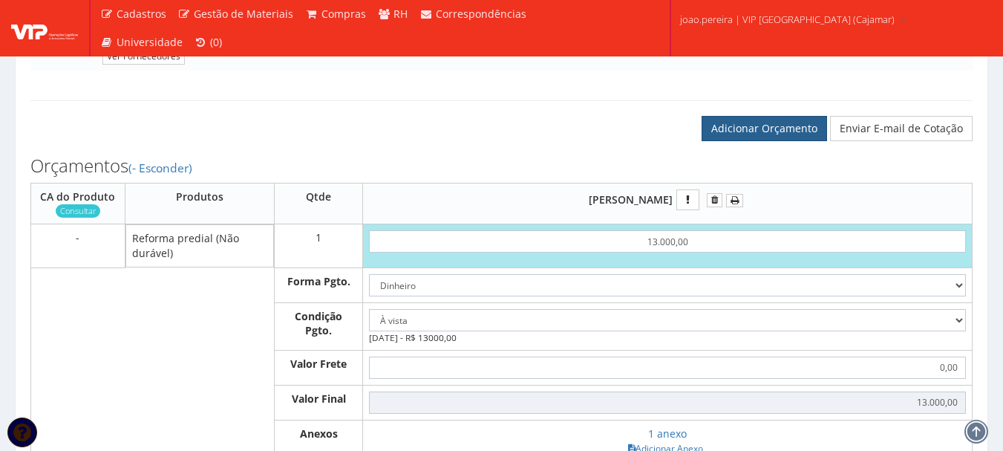
click at [792, 138] on link "Adicionar Orçamento" at bounding box center [765, 128] width 126 height 25
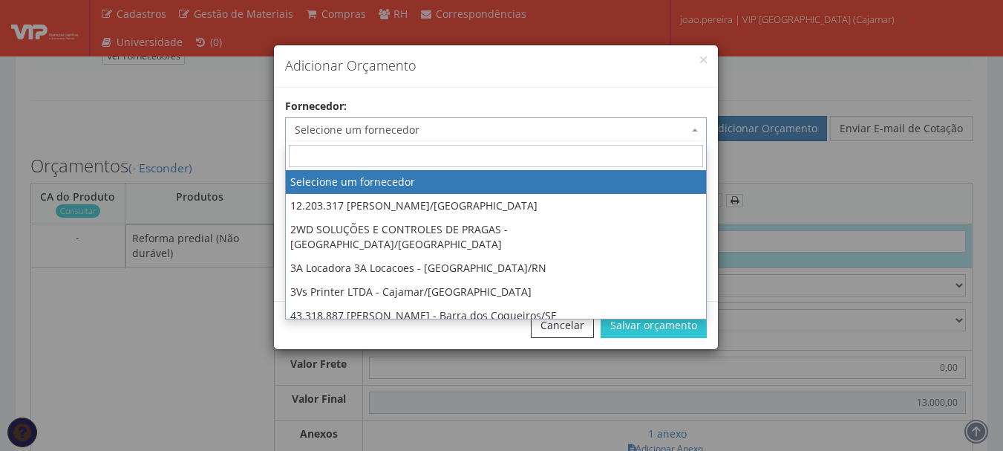
click at [394, 127] on span "Selecione um fornecedor" at bounding box center [492, 130] width 394 height 15
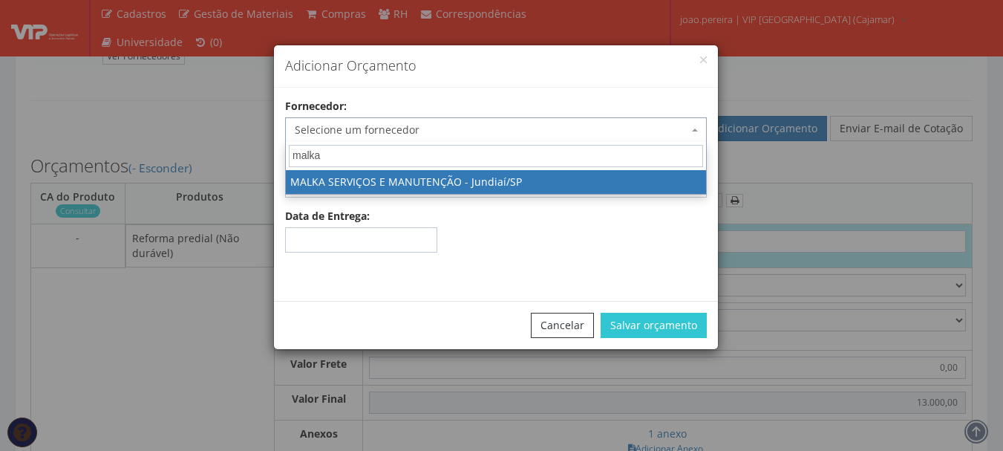
type input "malka"
select select "1754"
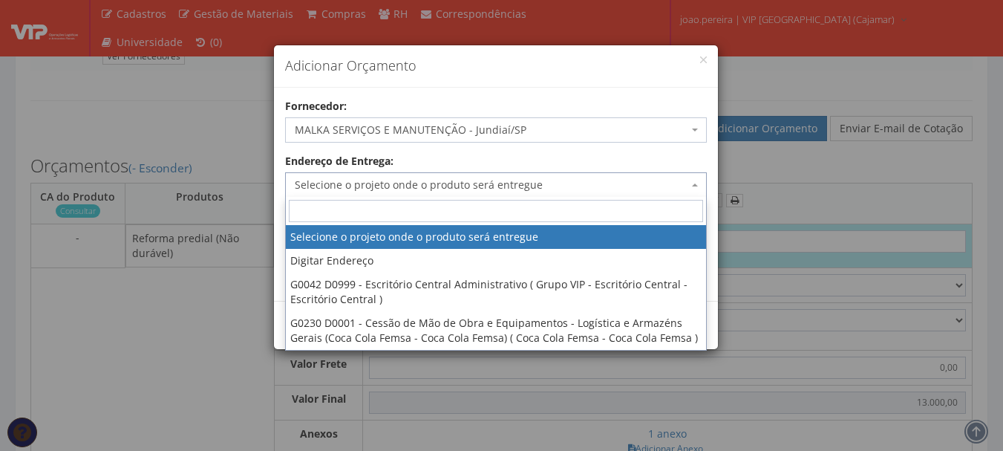
click at [438, 192] on span "Selecione o projeto onde o produto será entregue" at bounding box center [492, 184] width 394 height 15
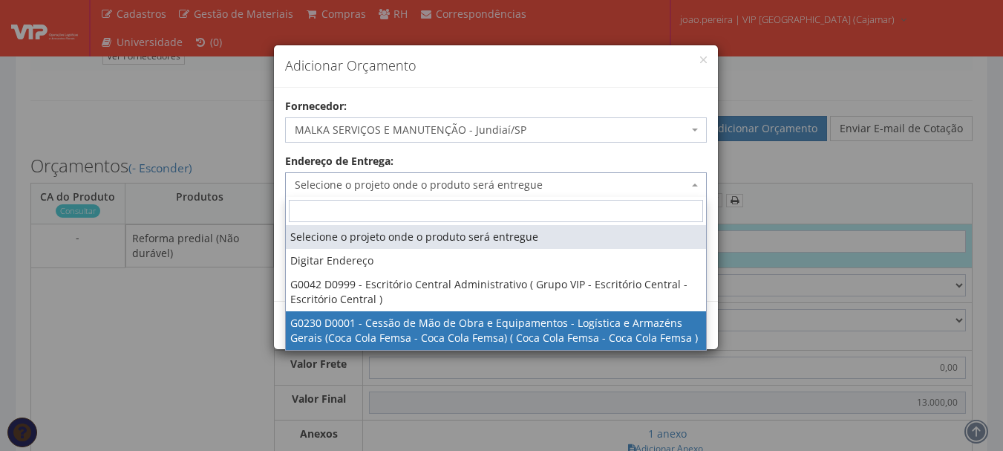
select select "230"
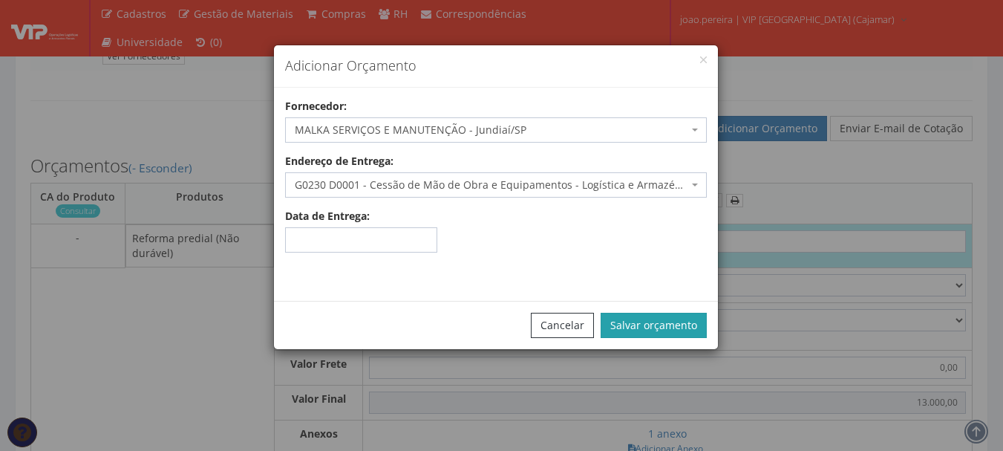
click at [670, 333] on button "Salvar orçamento" at bounding box center [654, 325] width 106 height 25
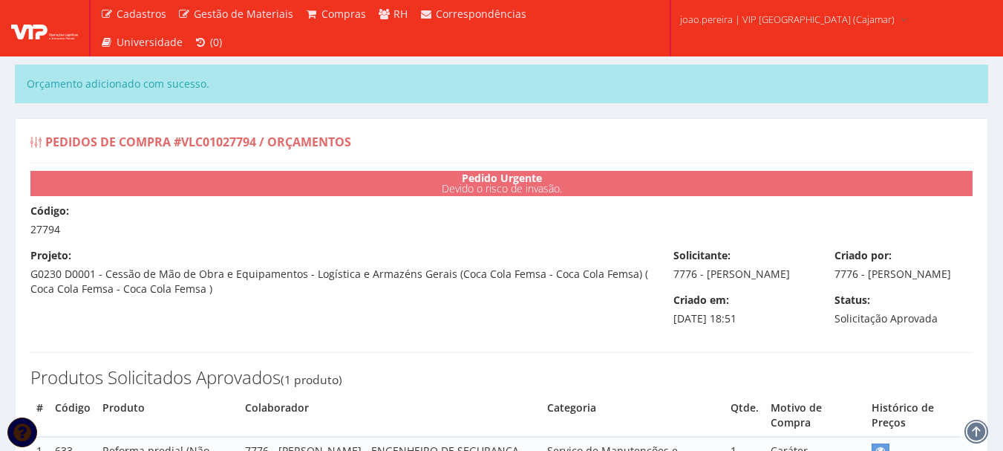
select select "0"
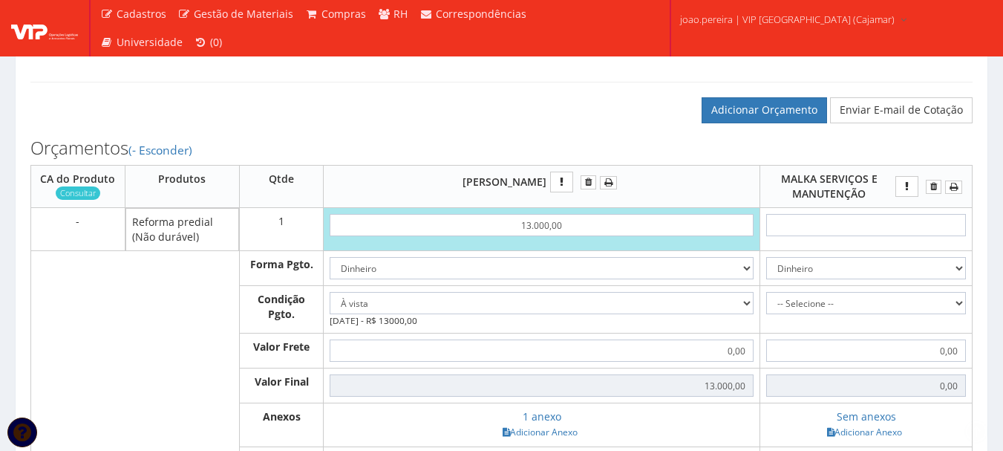
scroll to position [520, 0]
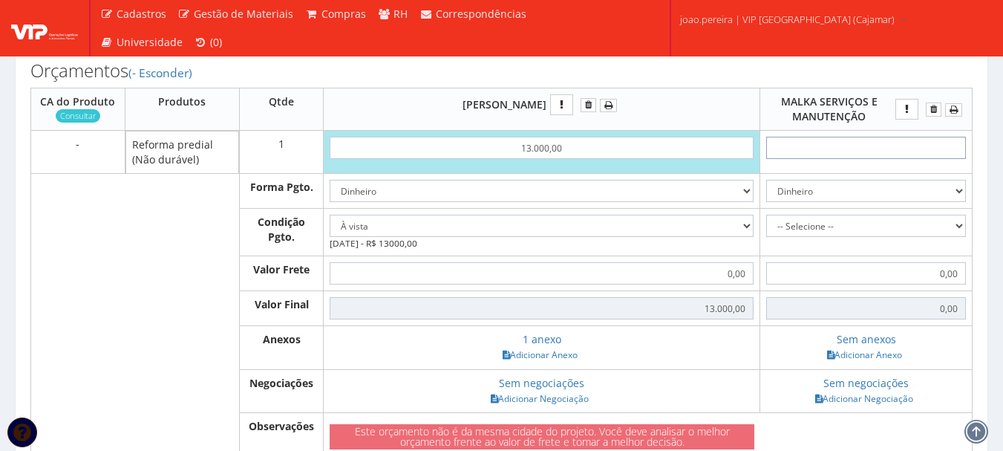
click at [887, 159] on input "text" at bounding box center [866, 148] width 200 height 22
type input "8"
type input "8,00"
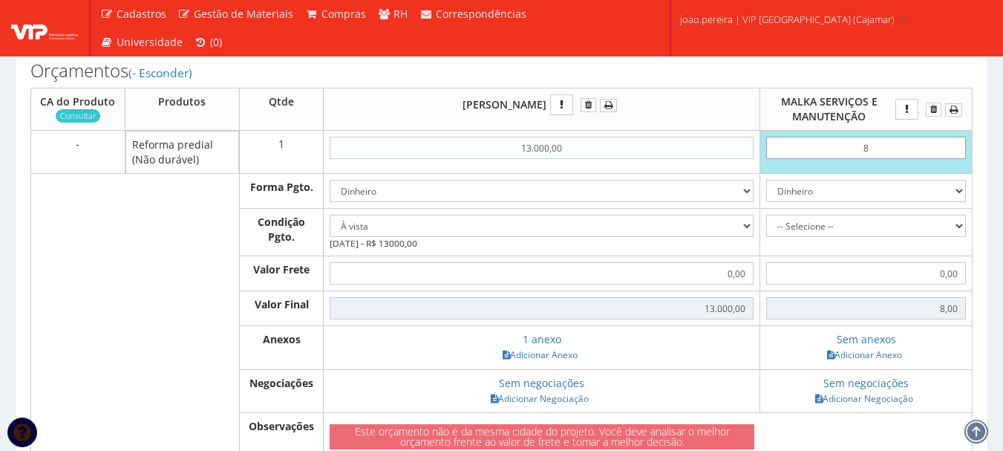
type input "82"
type input "82,00"
type input "8,23"
type input "82,30"
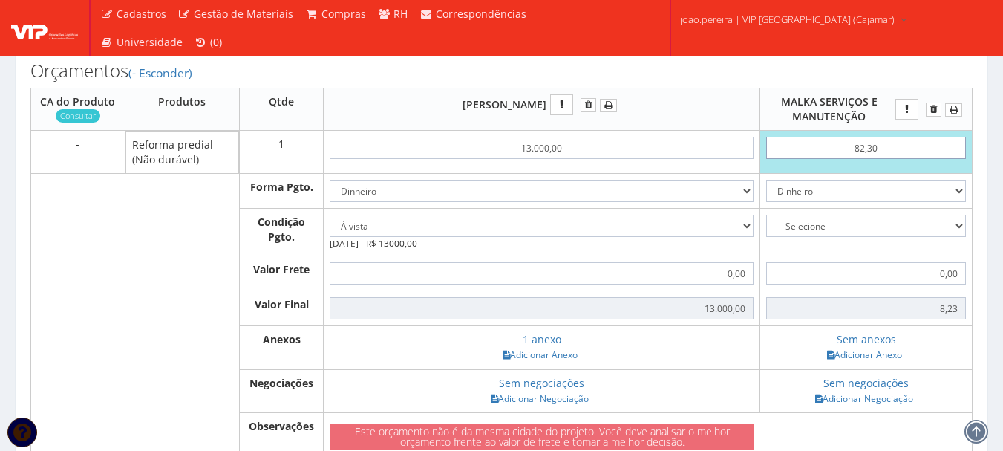
type input "82,30"
type input "823,00"
type input "8.230,00"
type input "8230,00"
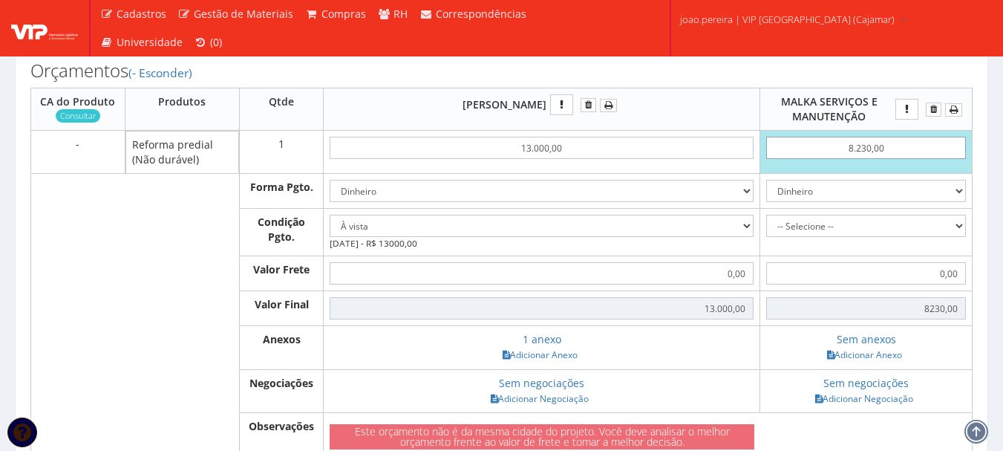
type input "82.300,00"
type input "82300,00"
type input "8.230,00"
type input "8230,00"
type input "8.230,00"
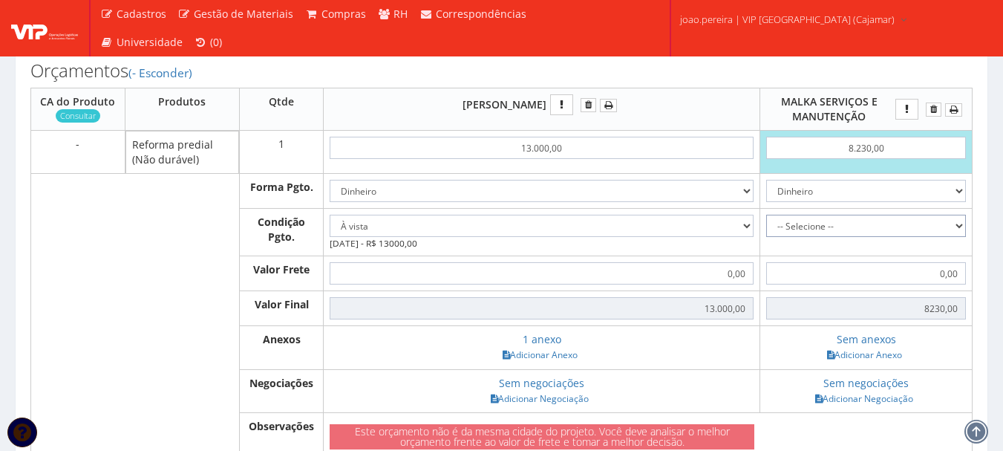
drag, startPoint x: 957, startPoint y: 238, endPoint x: 925, endPoint y: 246, distance: 33.0
click at [957, 237] on select "-- Selecione -- À vista 7 dias 10 dias" at bounding box center [866, 226] width 200 height 22
select select "0"
click at [766, 229] on select "-- Selecione -- À vista 7 dias 10 dias" at bounding box center [866, 226] width 200 height 22
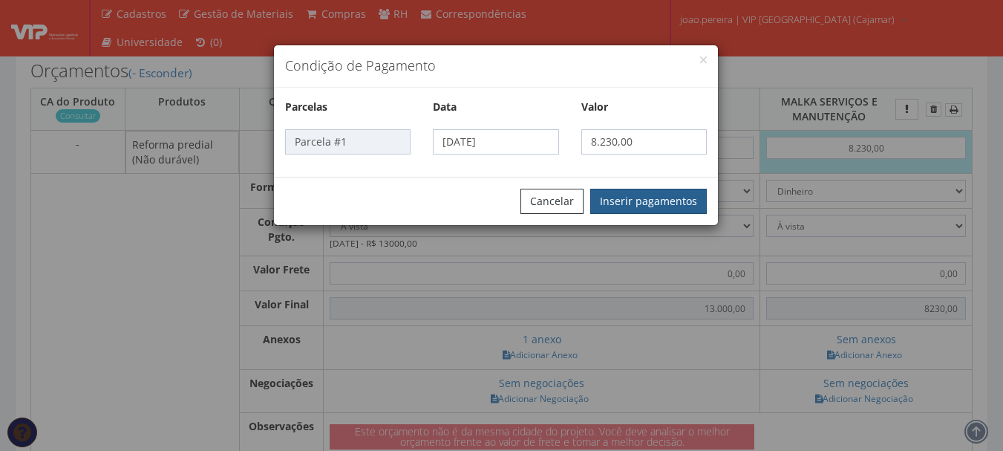
click at [688, 195] on button "Inserir pagamentos" at bounding box center [648, 201] width 117 height 25
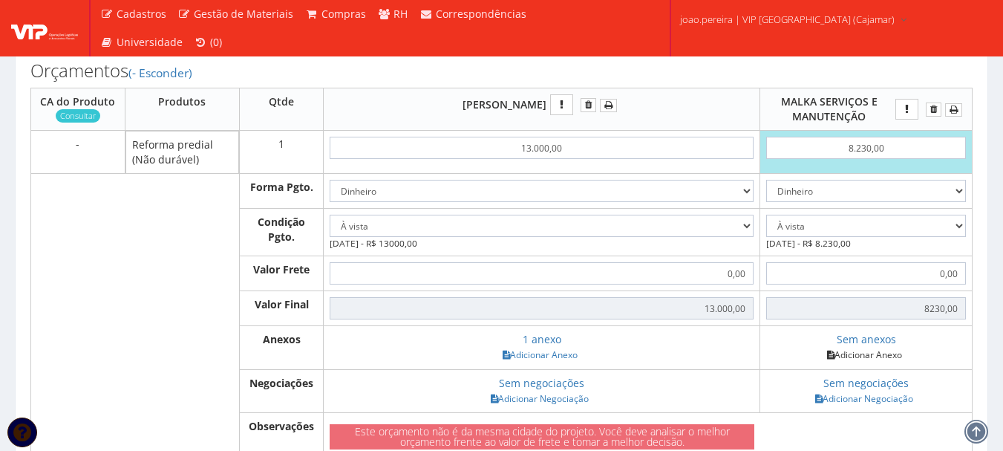
click at [876, 362] on link "Adicionar Anexo" at bounding box center [865, 355] width 84 height 16
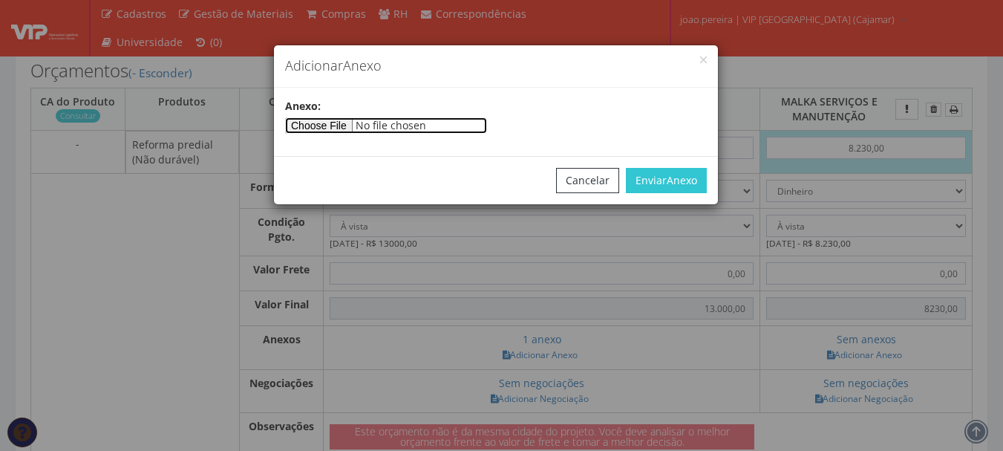
click at [352, 120] on input"] "file" at bounding box center [386, 125] width 202 height 16
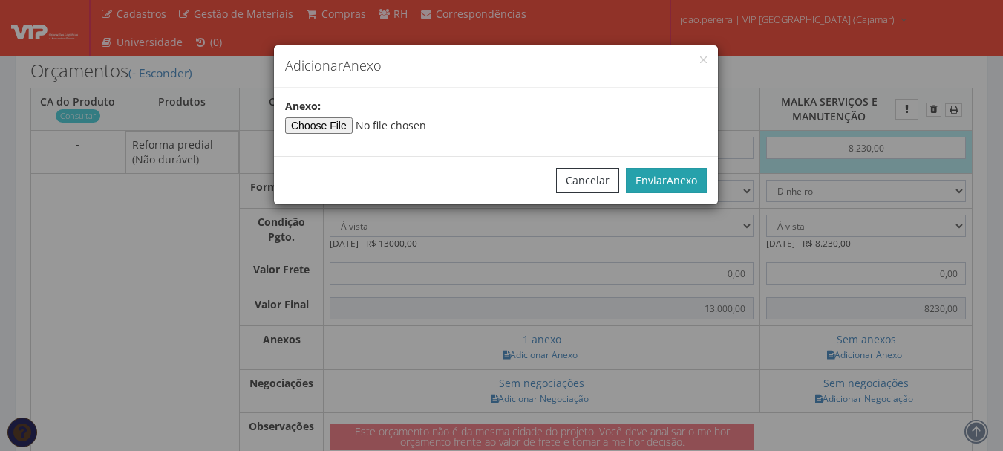
click at [667, 175] on span "Anexo" at bounding box center [682, 180] width 30 height 14
click at [681, 188] on button "Enviar Anexo" at bounding box center [666, 180] width 81 height 25
click at [681, 187] on button "Enviar Anexo" at bounding box center [666, 180] width 81 height 25
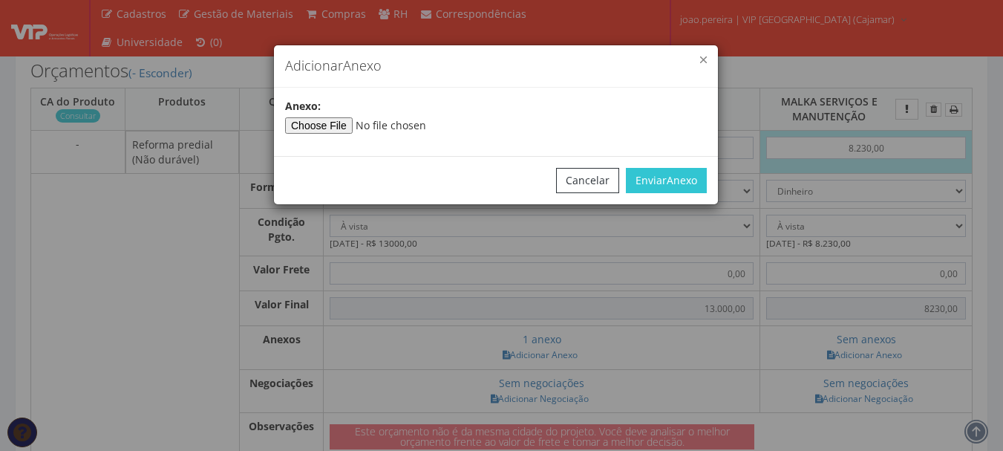
click at [706, 58] on button "button" at bounding box center [703, 59] width 7 height 7
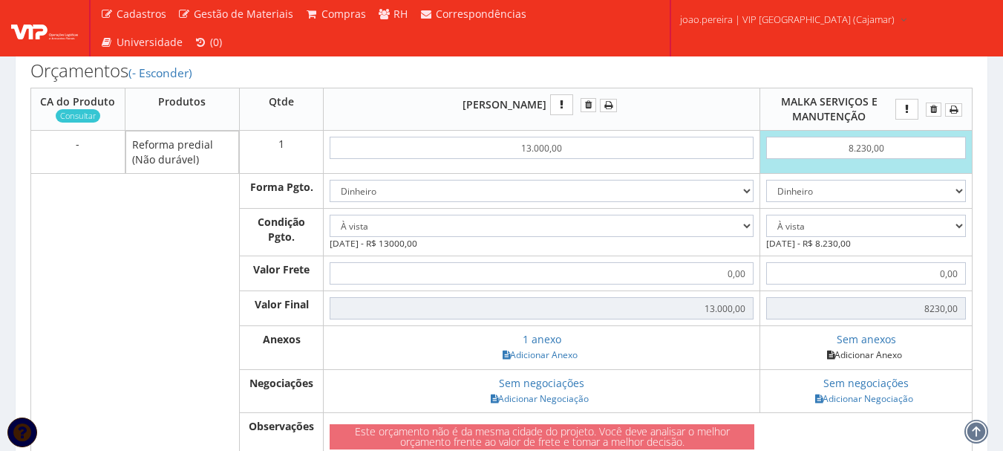
click at [886, 362] on link "Adicionar Anexo" at bounding box center [865, 355] width 84 height 16
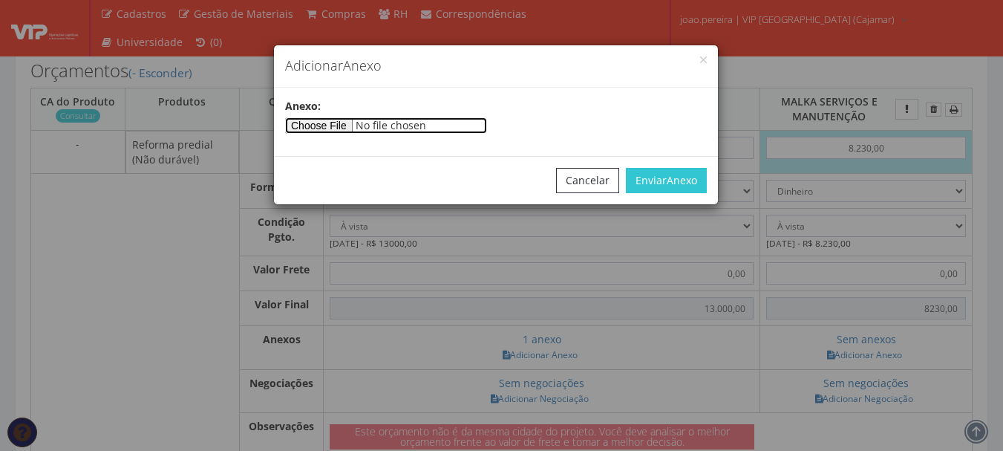
click at [336, 124] on input"] "file" at bounding box center [386, 125] width 202 height 16
type input"] "C:\fakepath\Captura de tela [DATE] 101319.jpg"
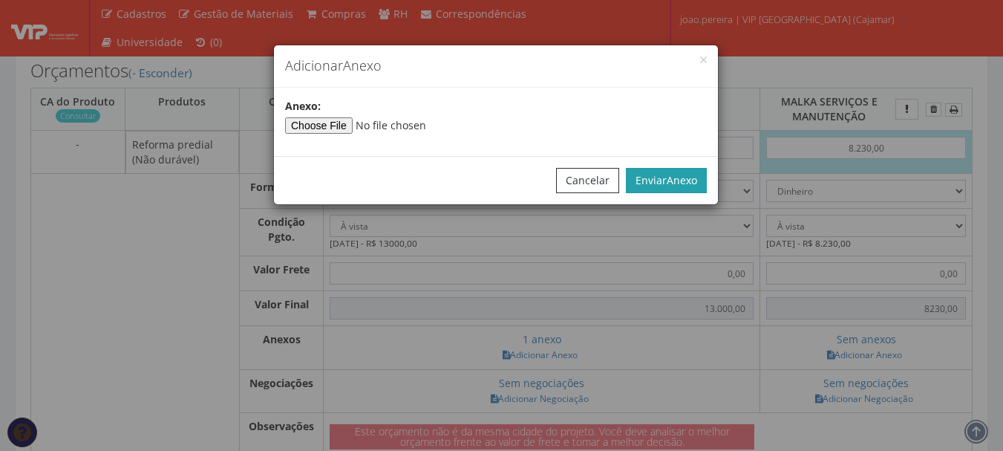
click at [673, 182] on span "Anexo" at bounding box center [682, 180] width 30 height 14
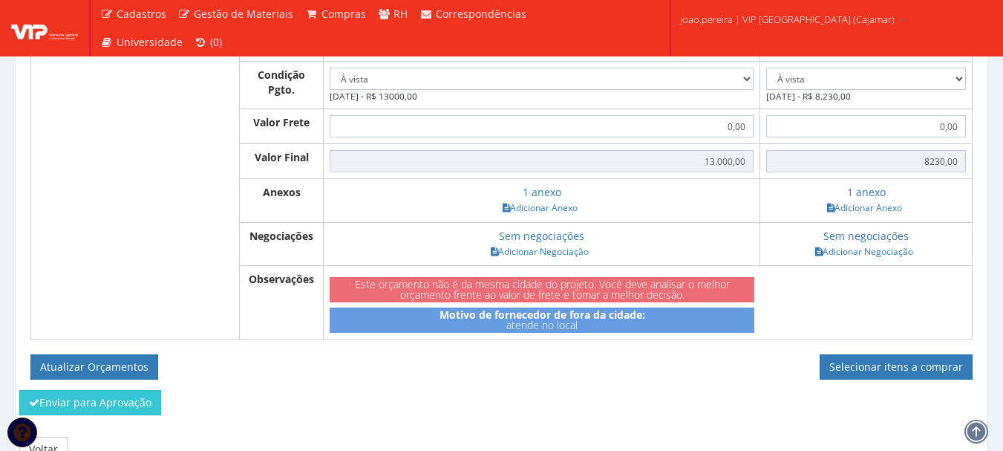
scroll to position [668, 0]
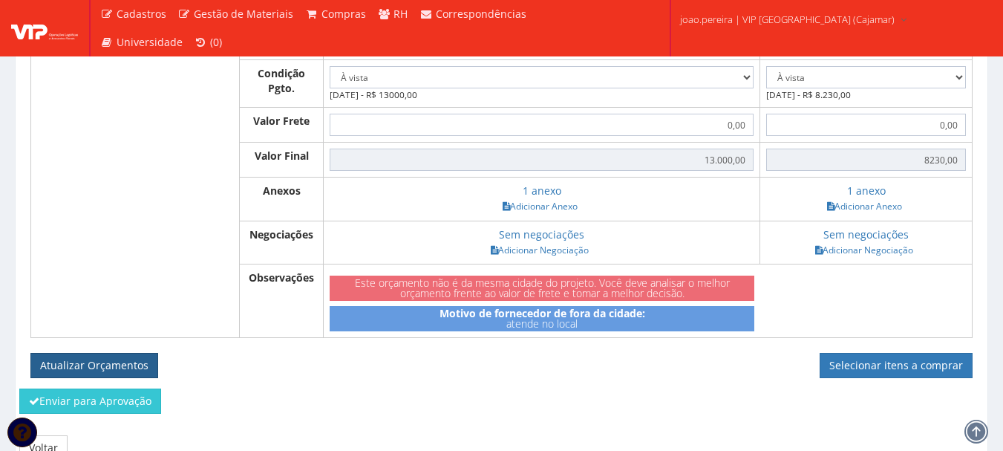
click at [127, 378] on button "Atualizar Orçamentos" at bounding box center [94, 365] width 128 height 25
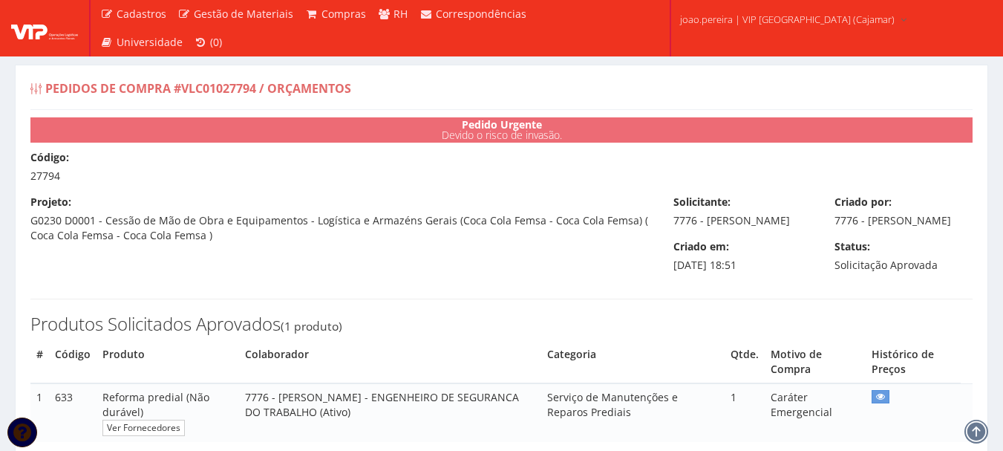
select select "0"
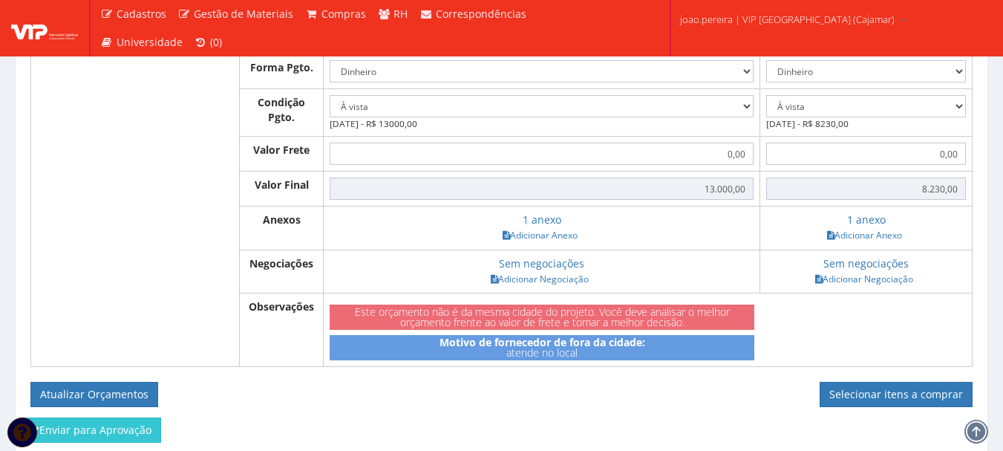
scroll to position [668, 0]
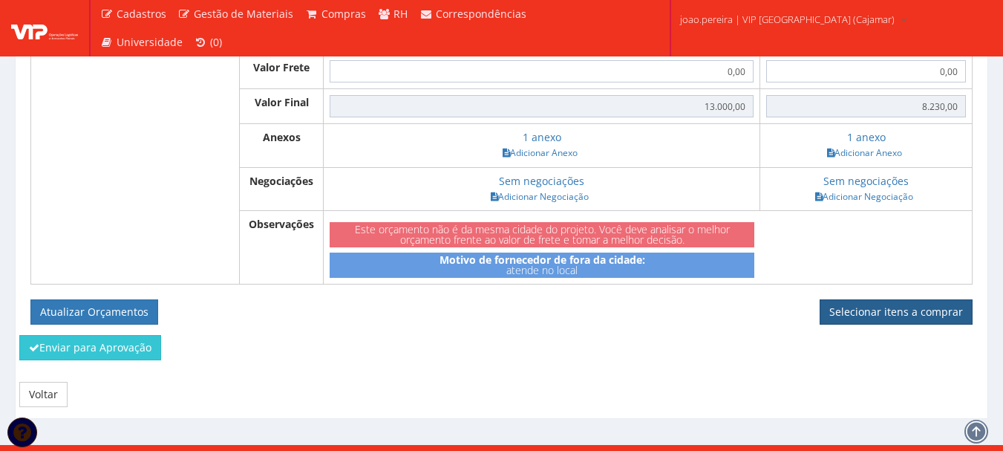
click at [896, 319] on link "Selecionar itens a comprar" at bounding box center [896, 311] width 153 height 25
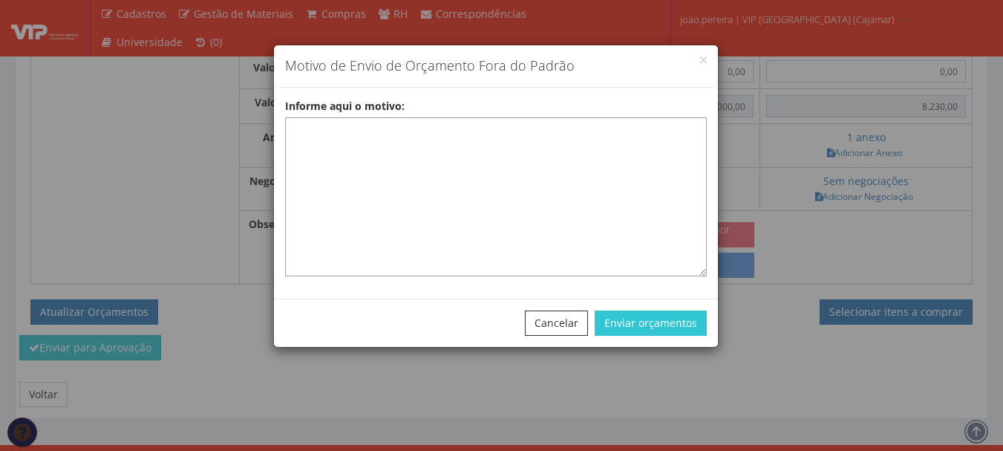
click at [345, 133] on textarea "Informe aqui o motivo:" at bounding box center [496, 196] width 422 height 159
click at [620, 126] on textarea "Pedido de urgência já aprovado e aguardando contrato assinado" at bounding box center [496, 196] width 422 height 159
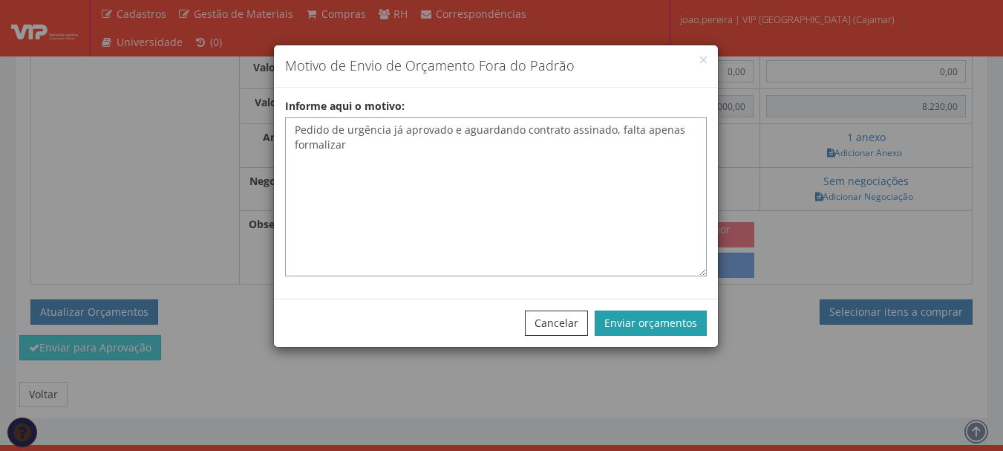
type textarea "Pedido de urgência já aprovado e aguardando contrato assinado, falta apenas for…"
click at [673, 324] on button "Enviar orçamentos" at bounding box center [651, 322] width 112 height 25
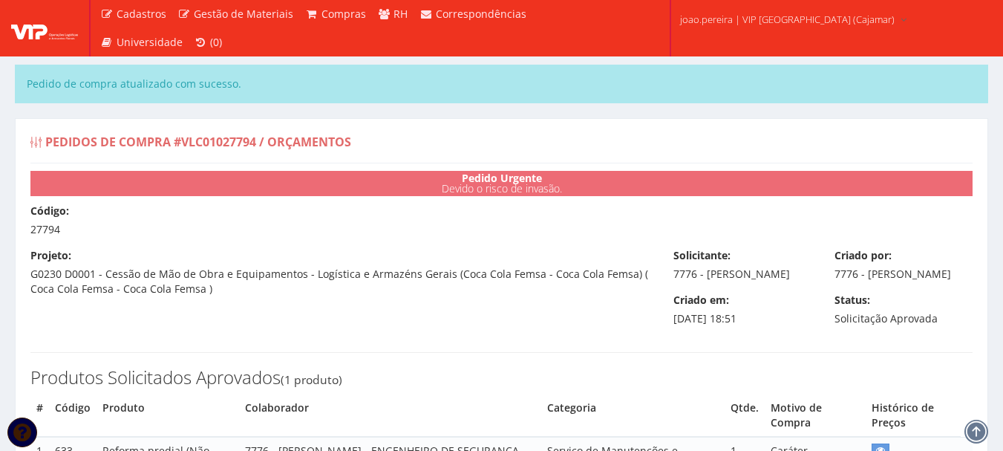
select select "0"
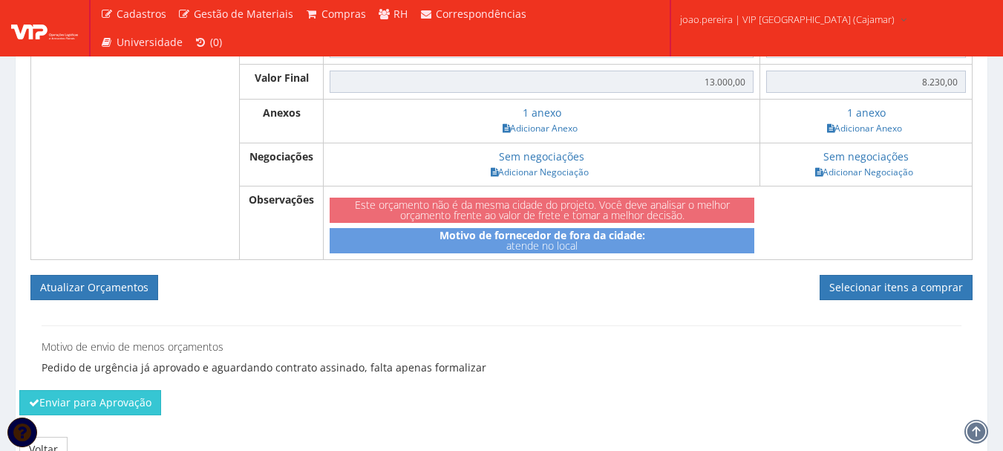
scroll to position [835, 0]
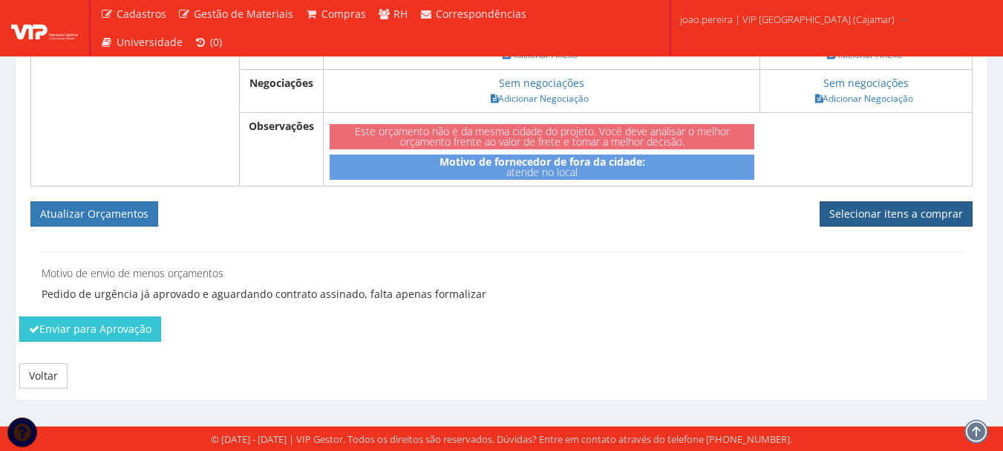
click at [879, 206] on link "Selecionar itens a comprar" at bounding box center [896, 213] width 153 height 25
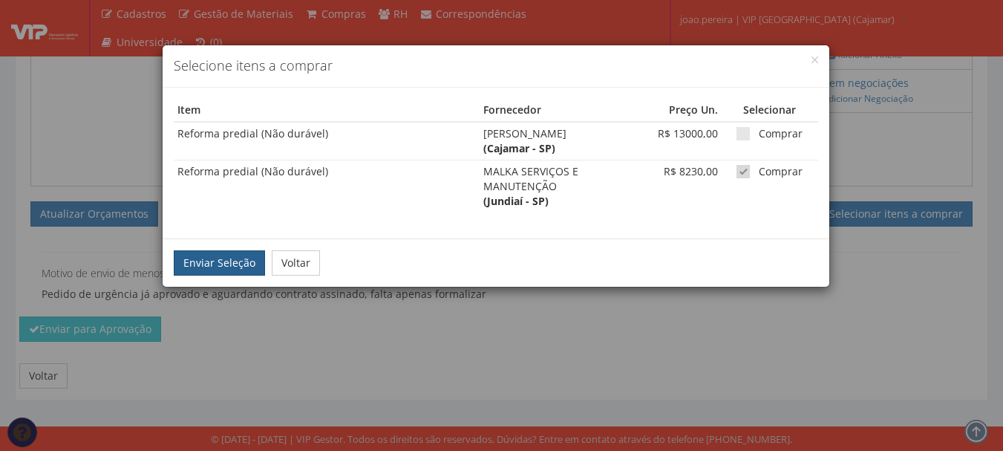
click at [211, 258] on button "Enviar Seleção" at bounding box center [219, 262] width 91 height 25
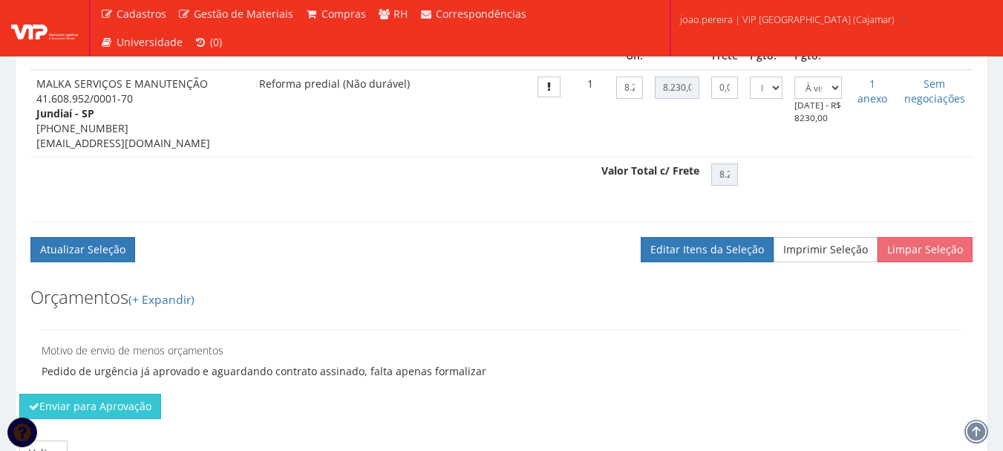
scroll to position [616, 0]
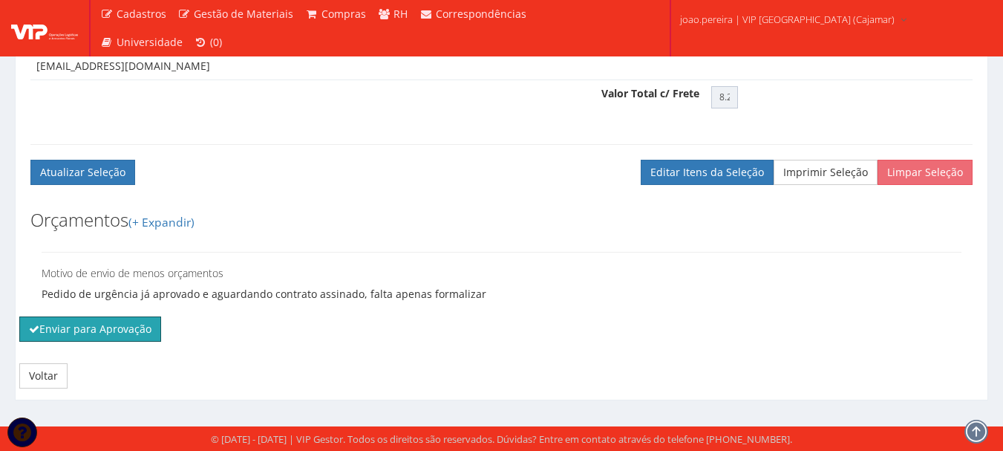
click at [94, 329] on button "Enviar para Aprovação" at bounding box center [90, 328] width 142 height 25
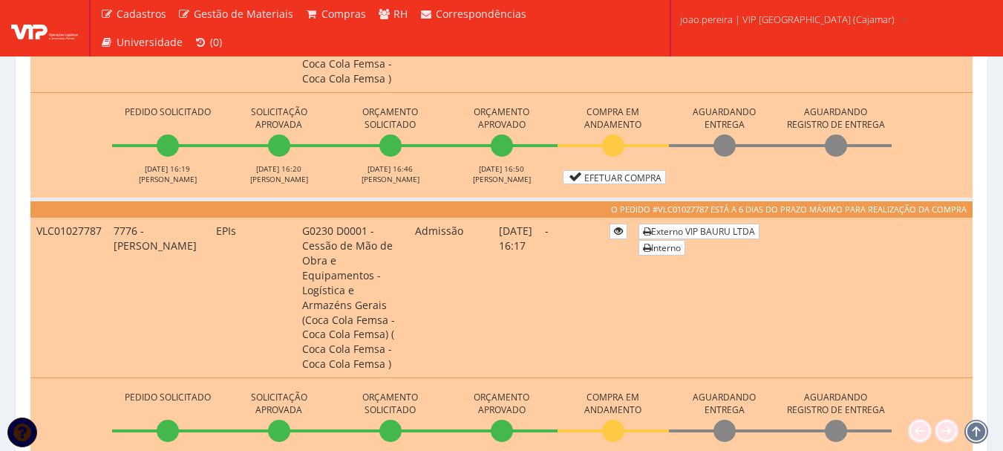
scroll to position [1188, 0]
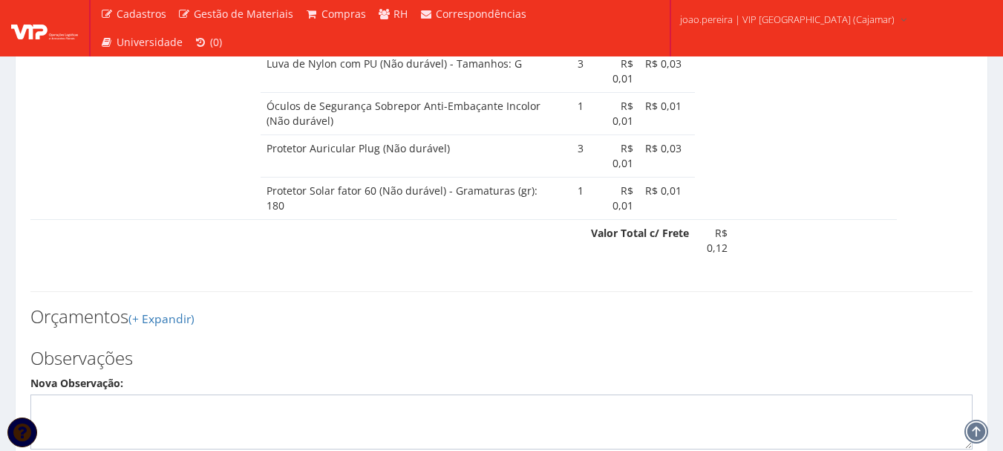
scroll to position [1263, 0]
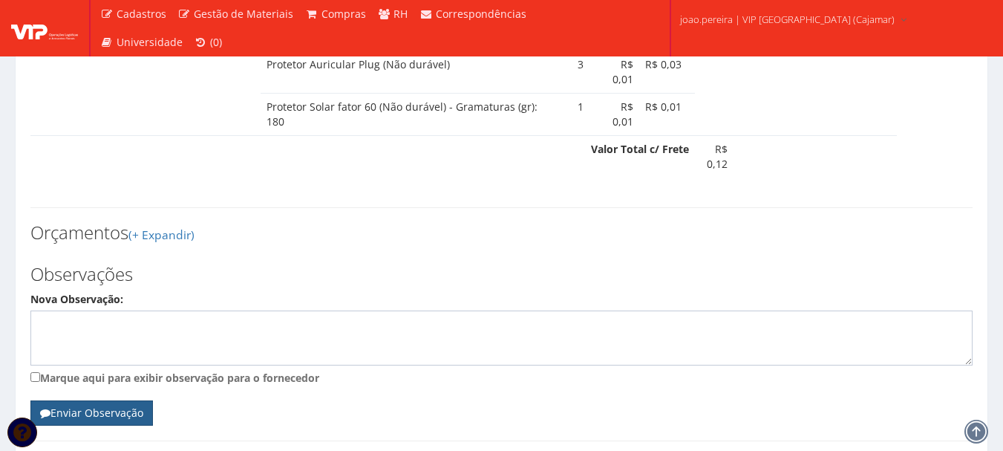
click at [105, 405] on button "Enviar Observação" at bounding box center [91, 412] width 123 height 25
click at [125, 405] on button "Enviar Observação" at bounding box center [91, 412] width 123 height 25
click at [163, 272] on h3 "Observações" at bounding box center [501, 273] width 942 height 19
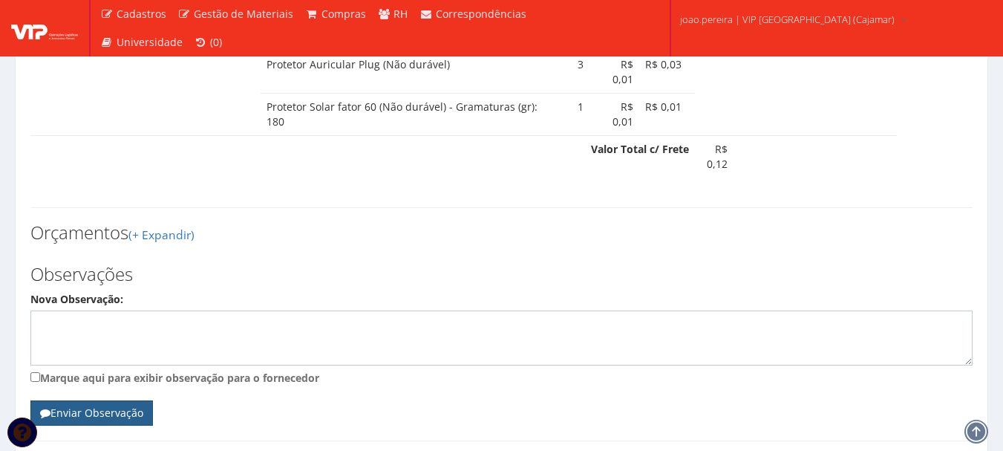
click at [131, 417] on button "Enviar Observação" at bounding box center [91, 412] width 123 height 25
type textarea "."
click at [80, 403] on button "Enviar Observação" at bounding box center [91, 412] width 123 height 25
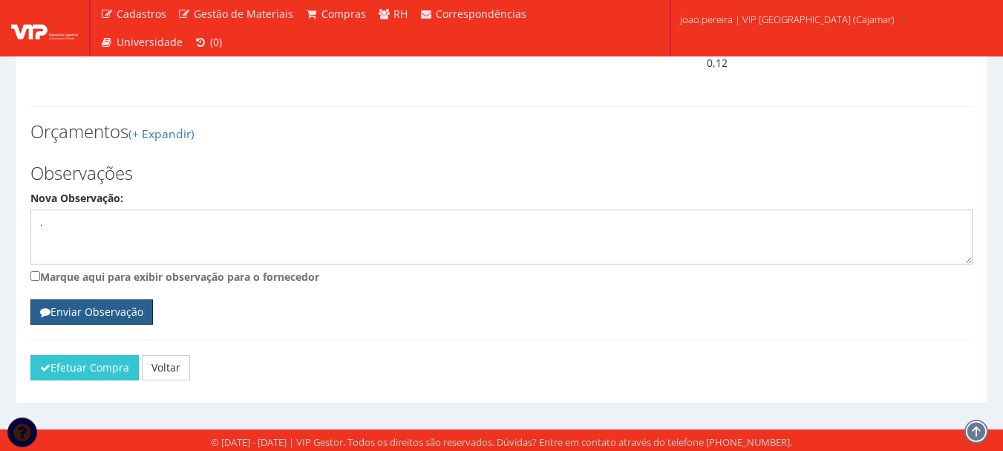
scroll to position [1366, 0]
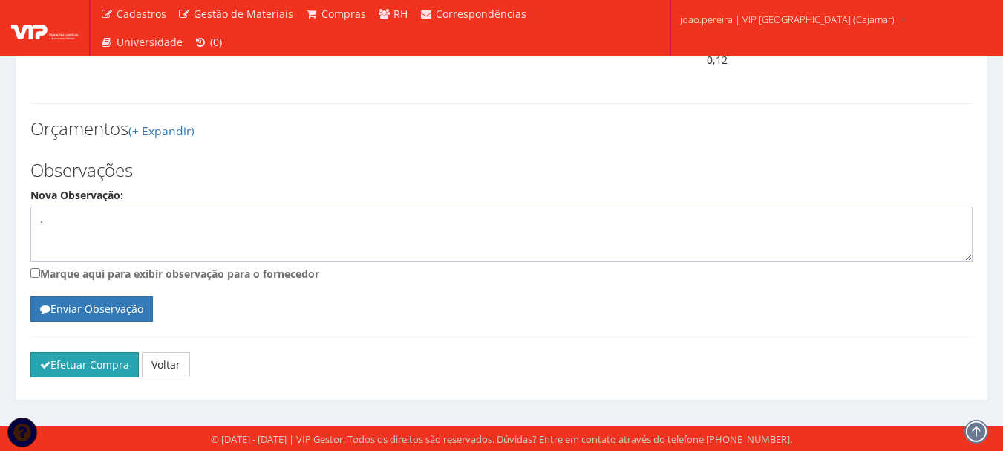
click at [77, 368] on button "Efetuar Compra" at bounding box center [84, 364] width 108 height 25
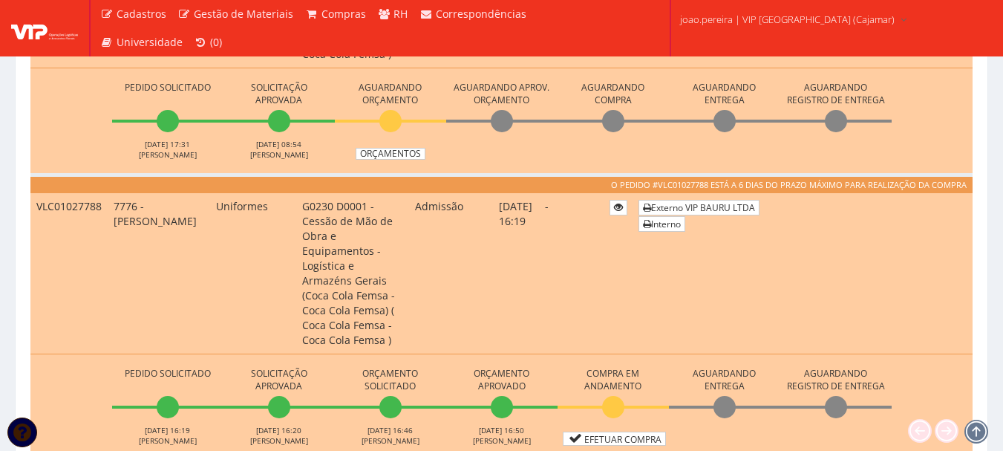
scroll to position [891, 0]
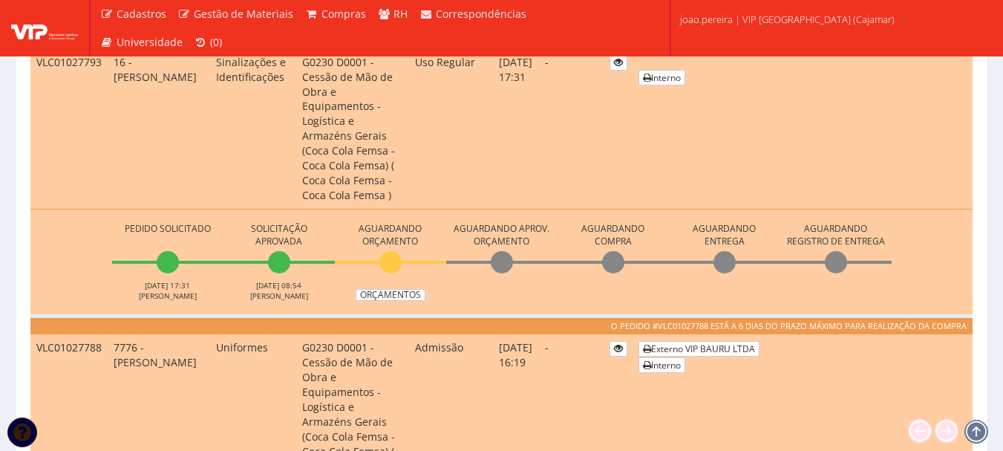
scroll to position [743, 0]
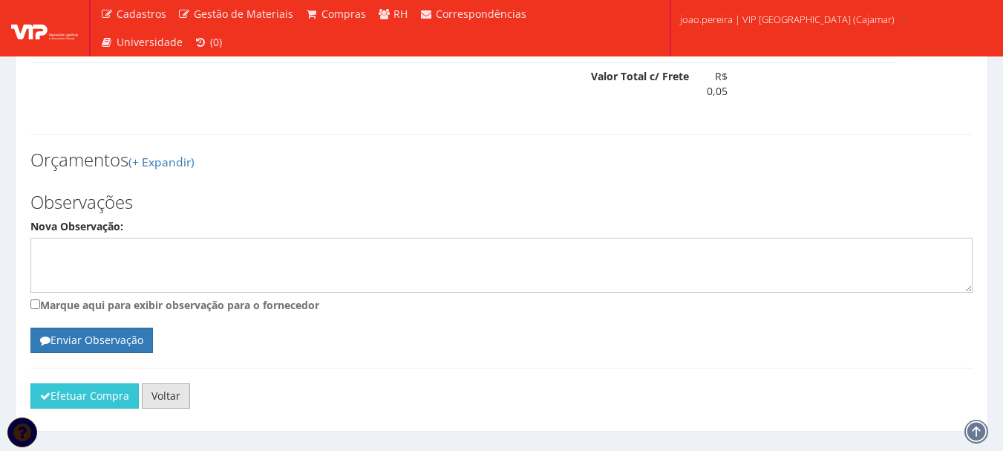
scroll to position [824, 0]
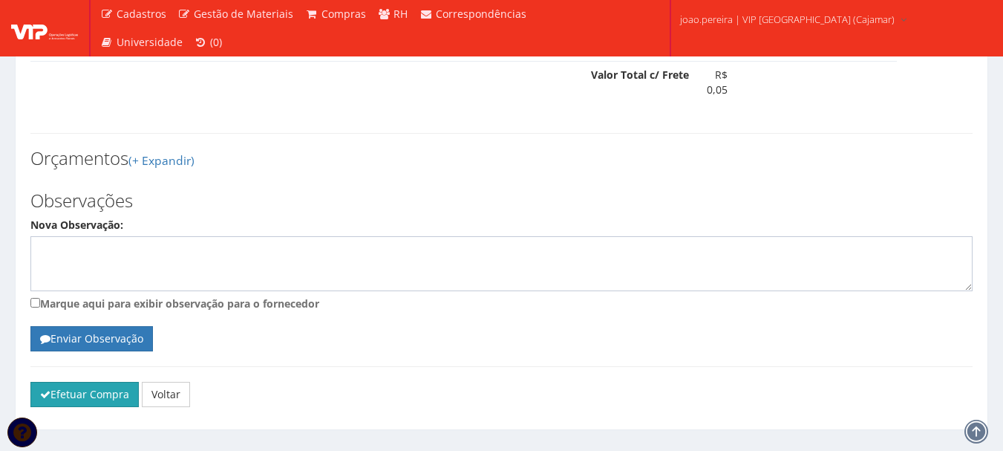
click at [110, 382] on button "Efetuar Compra" at bounding box center [84, 394] width 108 height 25
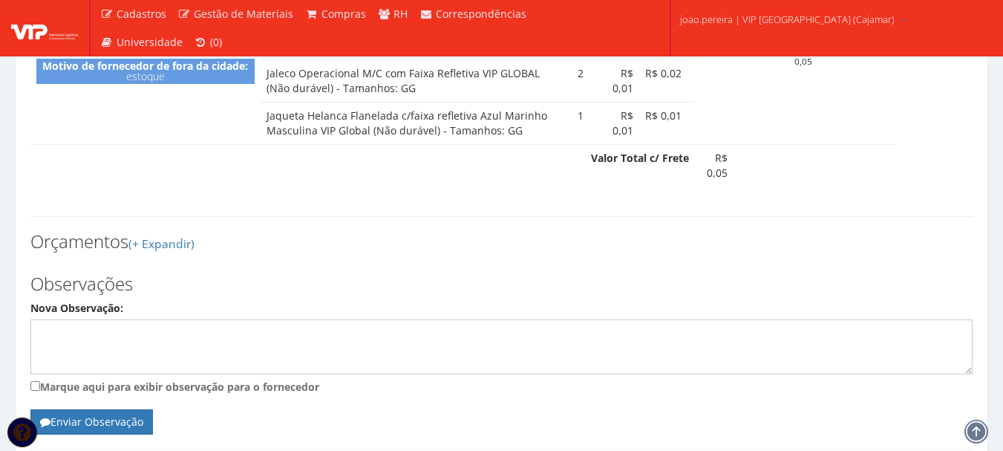
scroll to position [602, 0]
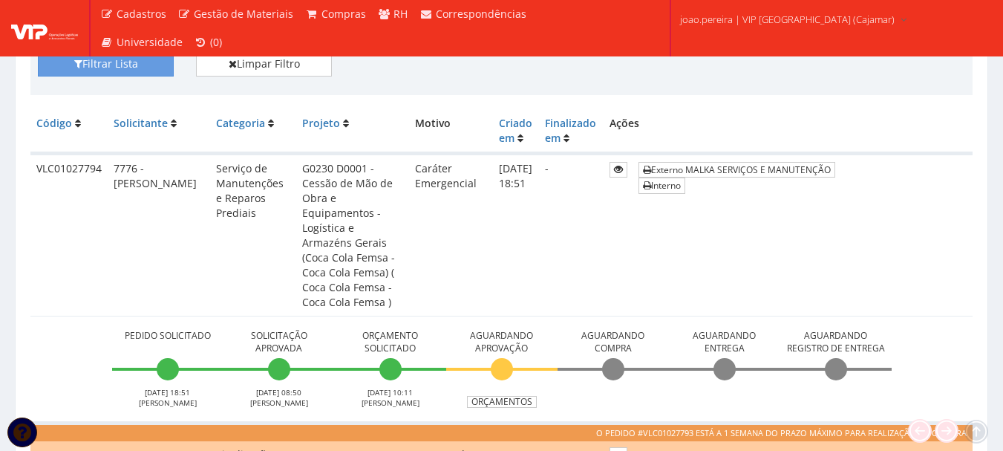
scroll to position [446, 0]
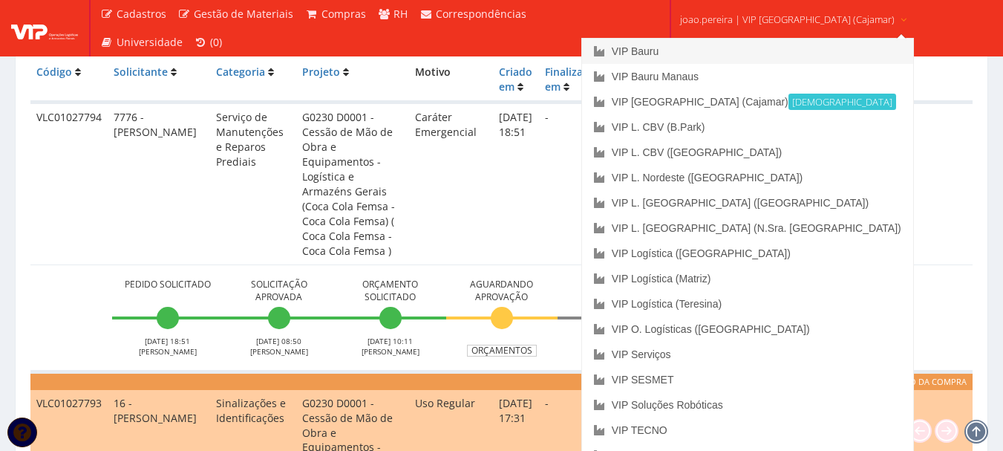
click at [708, 50] on link "VIP Bauru" at bounding box center [747, 51] width 331 height 25
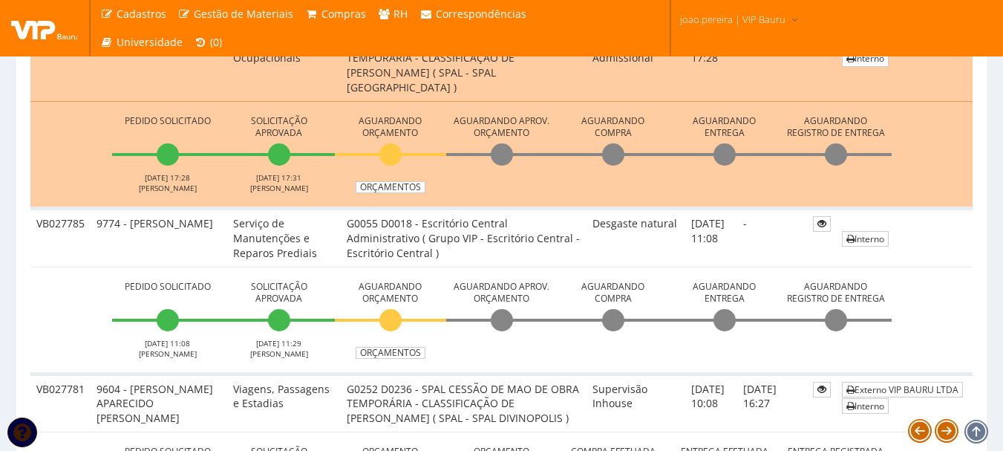
scroll to position [1040, 0]
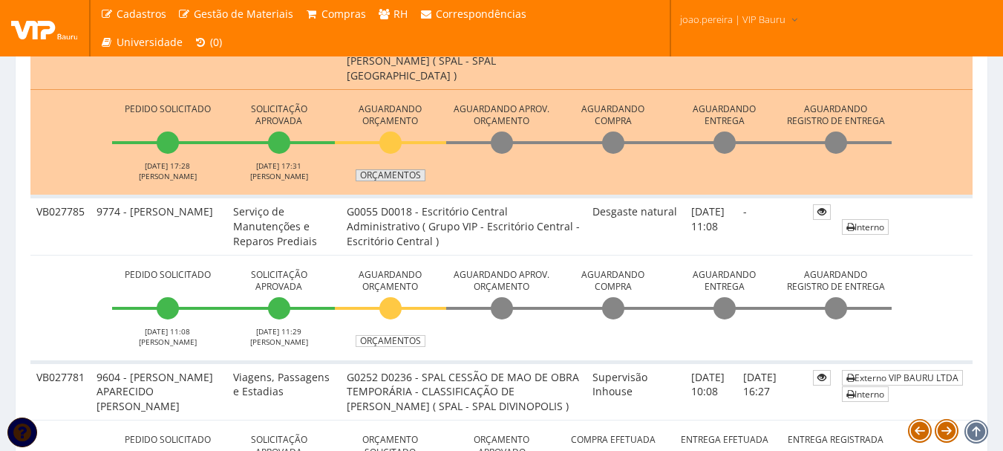
click at [397, 174] on link "Orçamentos" at bounding box center [391, 175] width 70 height 12
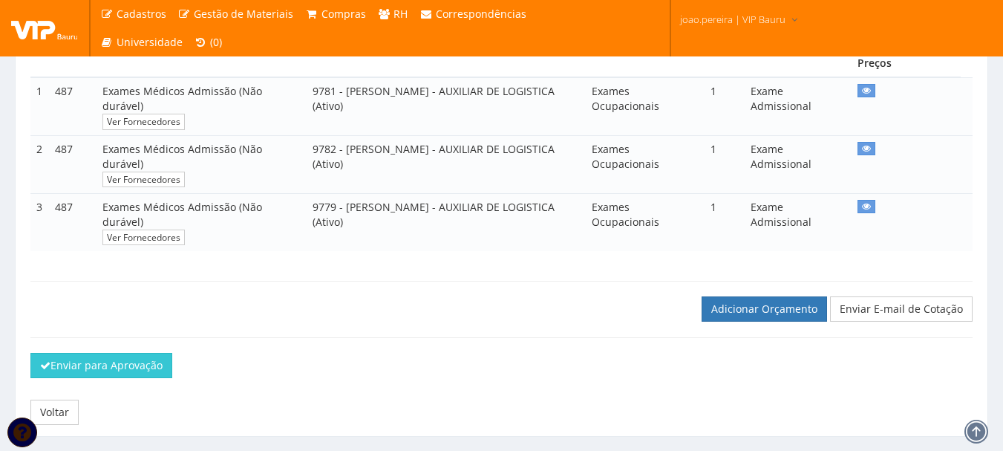
scroll to position [283, 0]
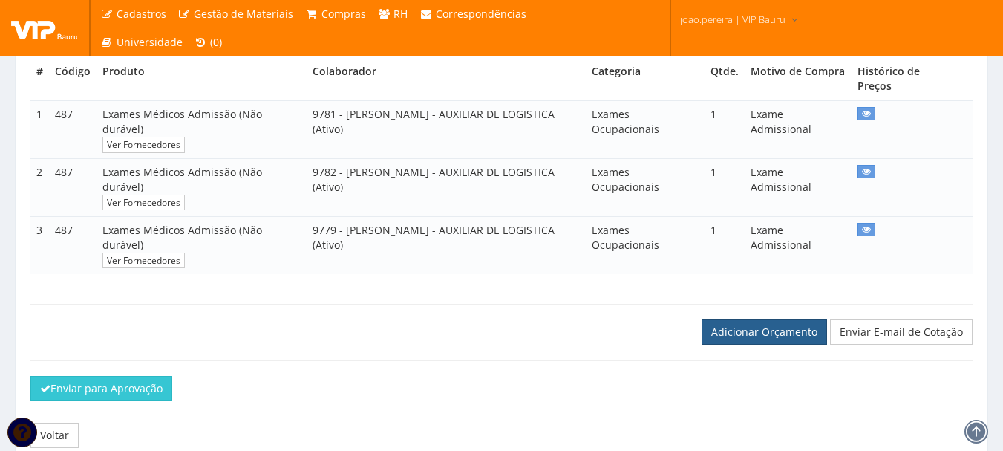
click at [769, 344] on link "Adicionar Orçamento" at bounding box center [765, 331] width 126 height 25
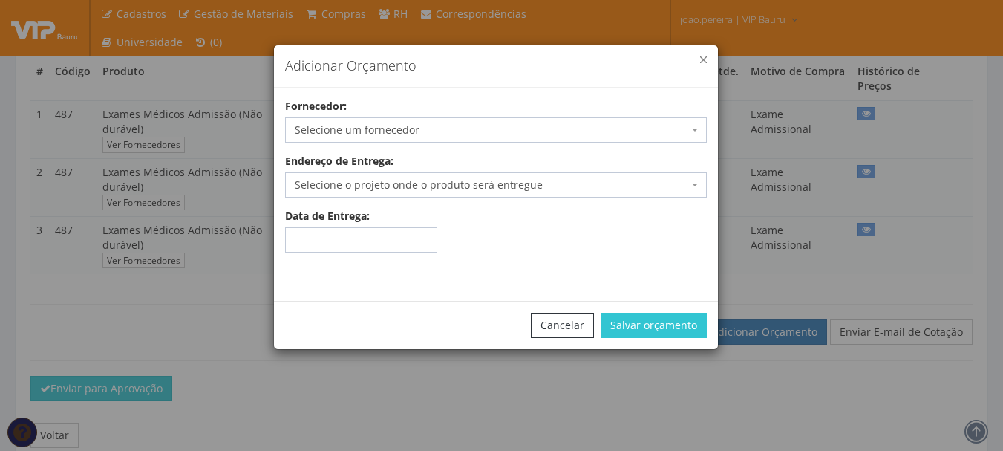
click at [705, 61] on button "button" at bounding box center [703, 59] width 7 height 7
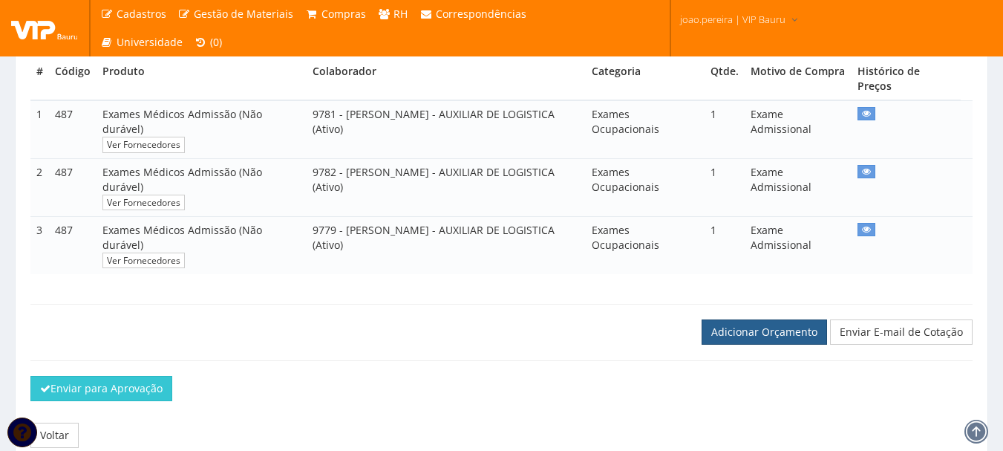
click at [738, 345] on link "Adicionar Orçamento" at bounding box center [765, 331] width 126 height 25
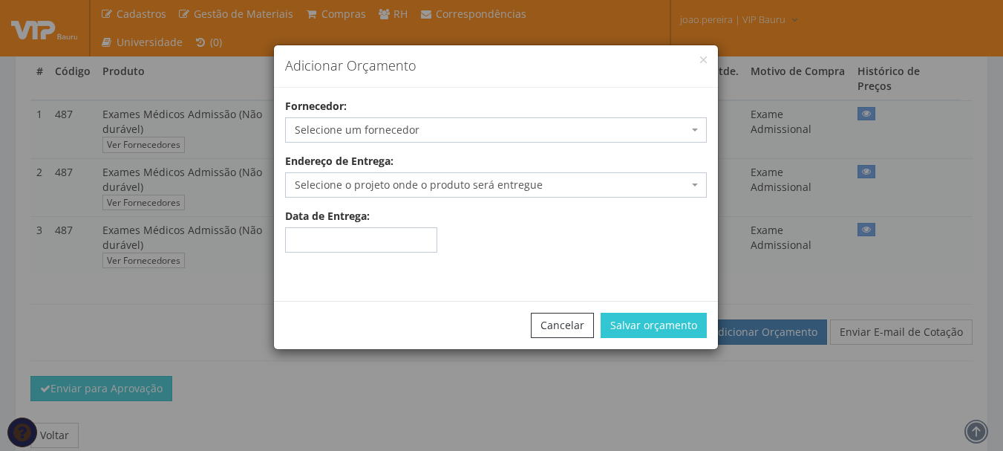
click at [449, 128] on span "Selecione um fornecedor" at bounding box center [492, 130] width 394 height 15
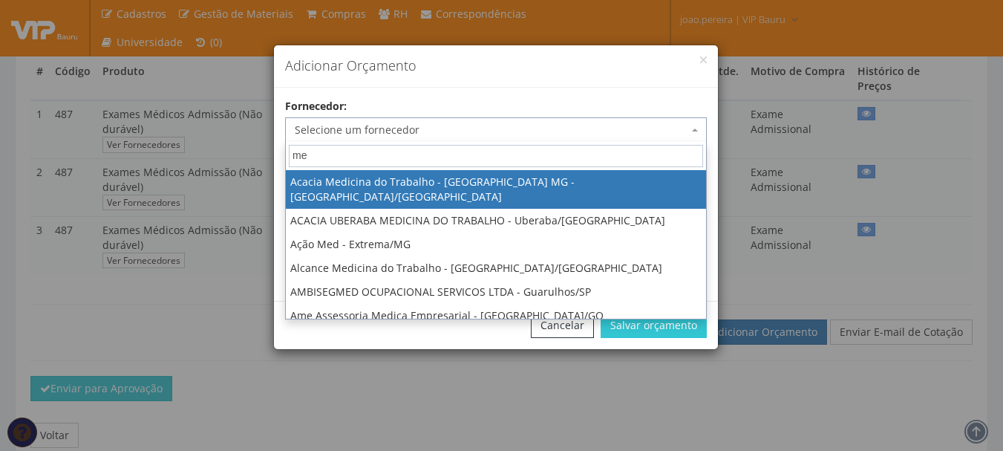
type input "m"
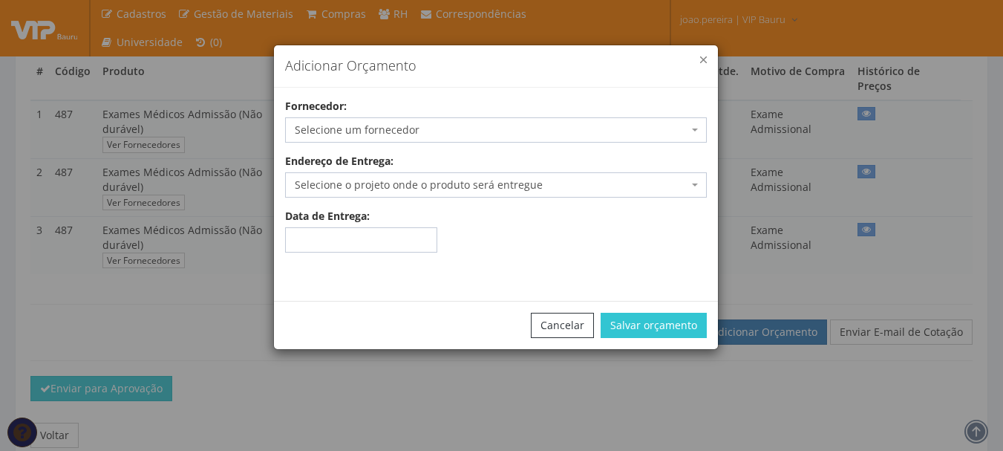
click at [703, 58] on button "button" at bounding box center [703, 59] width 7 height 7
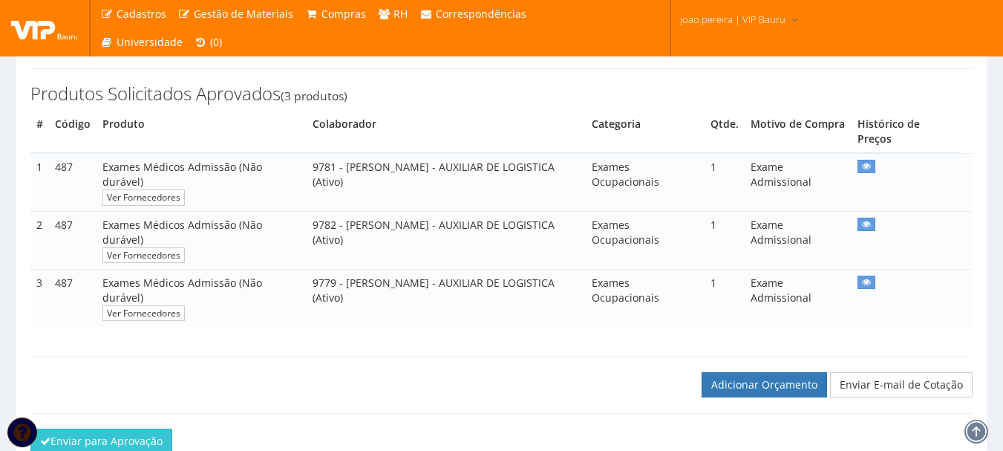
scroll to position [134, 0]
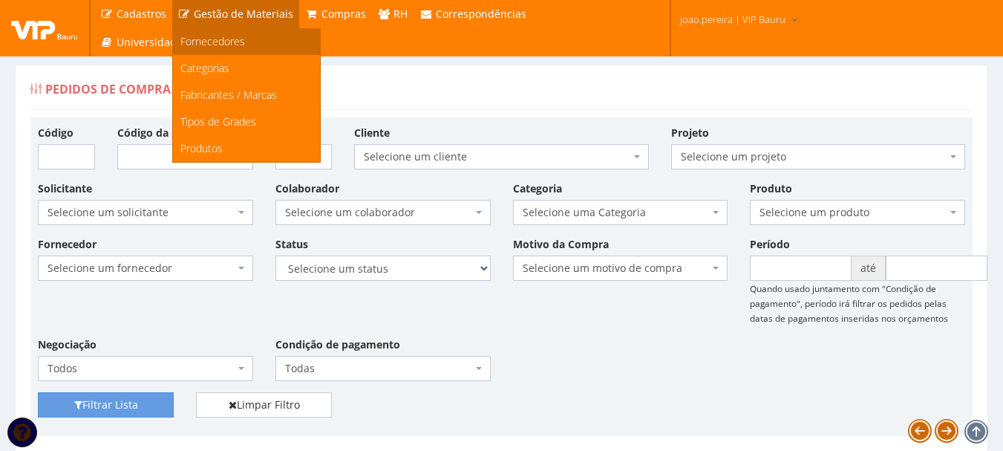
click at [218, 39] on span "Fornecedores" at bounding box center [212, 41] width 65 height 14
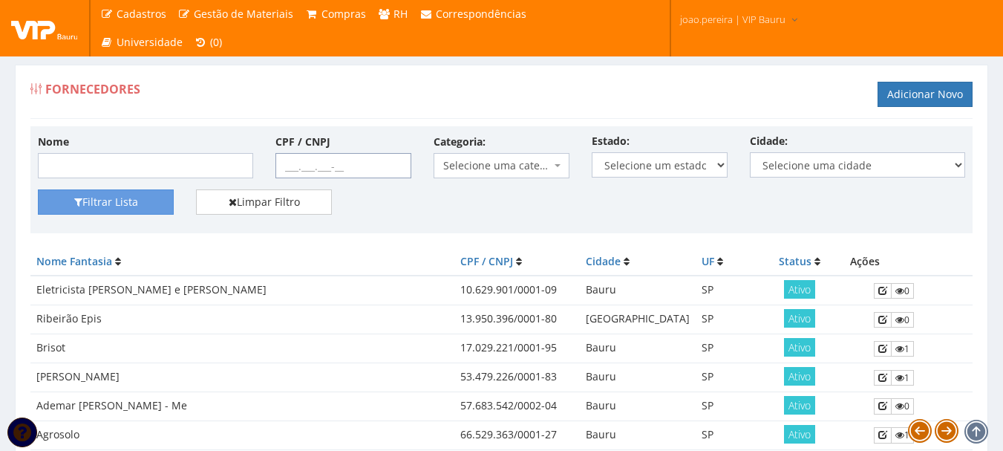
click at [281, 169] on input "CPF / CNPJ" at bounding box center [344, 165] width 136 height 25
paste input "01.053.751/0001-39"
type input "01.053.751/0001-39"
click at [121, 203] on button "Filtrar Lista" at bounding box center [106, 201] width 136 height 25
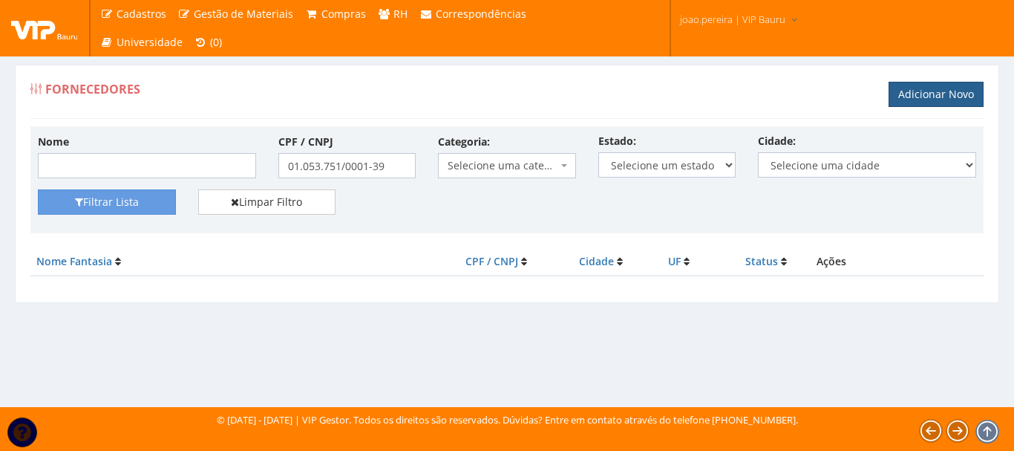
click at [957, 85] on link "Adicionar Novo" at bounding box center [936, 94] width 95 height 25
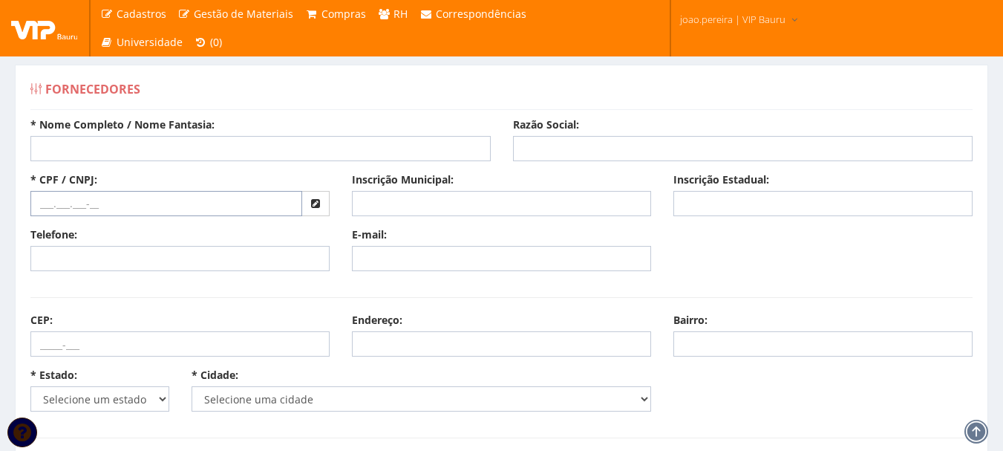
click at [163, 200] on input "text" at bounding box center [166, 203] width 272 height 25
paste input "01.053.751/0001-39"
type input "01.053.751/0001-39"
click at [140, 156] on input "* Nome Completo / Nome Fantasia:" at bounding box center [260, 148] width 460 height 25
paste input "Med Prev Medicina Preventiva LTDA"
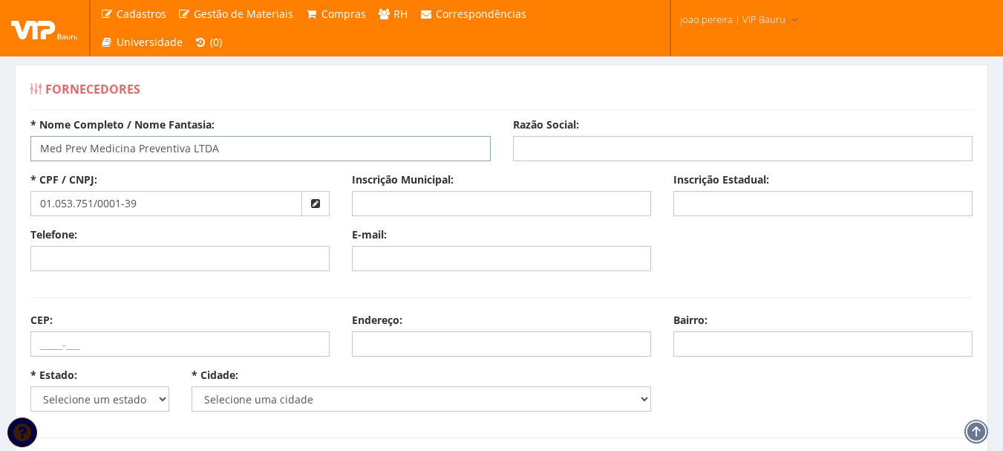
type input "Med Prev Medicina Preventiva LTDA"
click at [645, 152] on input "Razão Social:" at bounding box center [743, 148] width 460 height 25
paste input "Med Prev Medicina Preventiva LTDA"
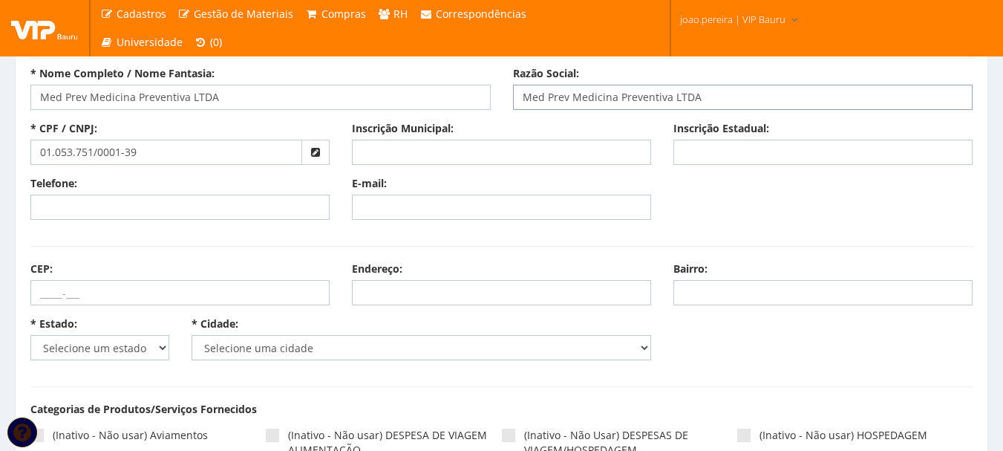
scroll to position [74, 0]
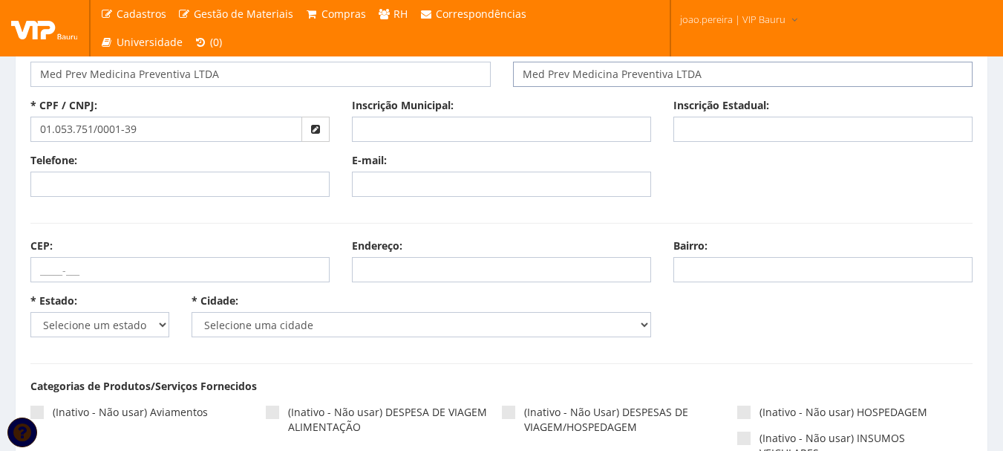
type input "Med Prev Medicina Preventiva LTDA"
click at [158, 326] on select "Selecione um estado AC AL AM AP BA Cacheu CE DF ES GO MA MG MS MT PA PB PE PI P…" at bounding box center [99, 324] width 139 height 25
select select "13"
click at [30, 312] on select "Selecione um estado AC AL AM AP BA Cacheu CE DF ES GO MA MG MS MT PA PB PE PI P…" at bounding box center [99, 324] width 139 height 25
click at [292, 327] on select "Selecione uma cidade Abadia dos Dourados Abaeté Abre Campo Acaiaca Açucena Água…" at bounding box center [422, 324] width 460 height 25
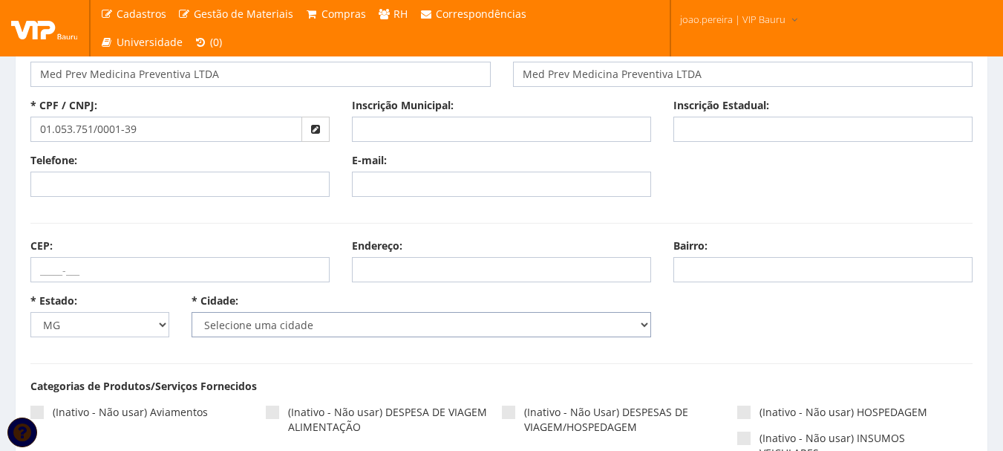
select select "1630"
click at [192, 312] on select "Selecione uma cidade Abadia dos Dourados Abaeté Abre Campo Acaiaca Açucena Água…" at bounding box center [422, 324] width 460 height 25
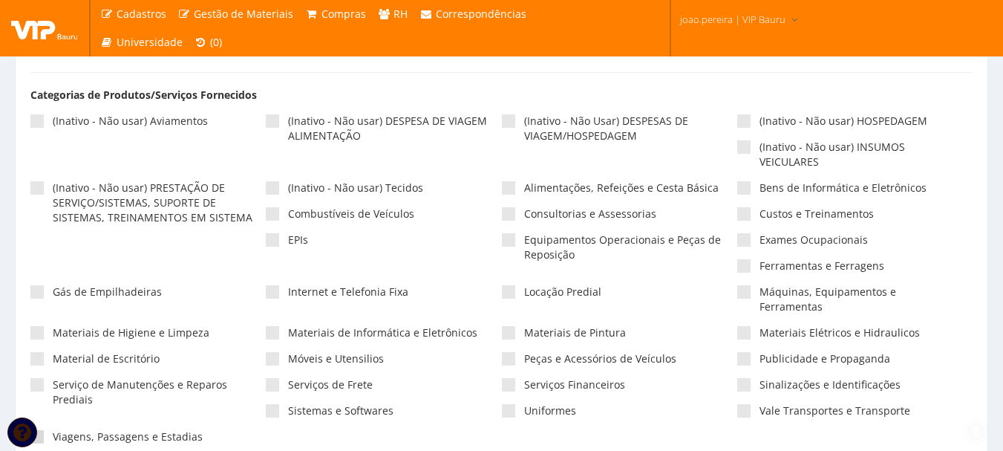
scroll to position [371, 0]
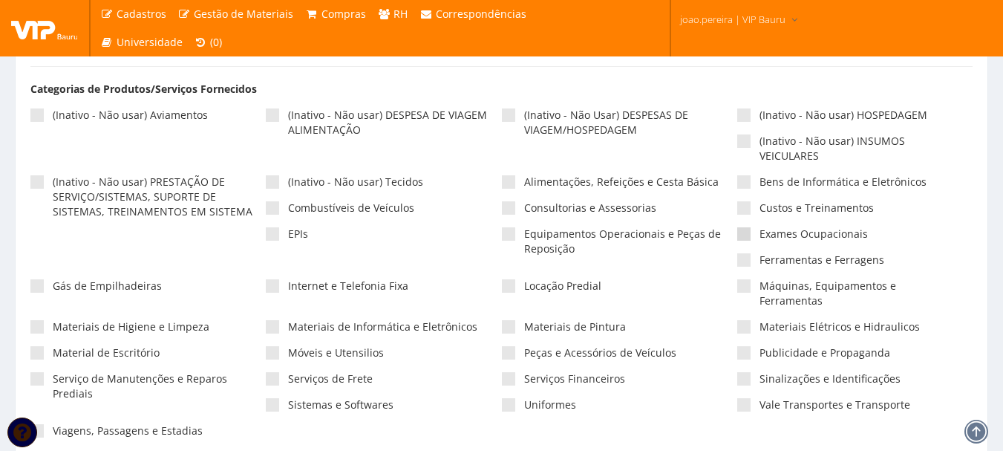
click at [746, 232] on span at bounding box center [743, 233] width 13 height 13
click at [760, 232] on input"] "Exames Ocupacionais" at bounding box center [765, 234] width 10 height 10
checkbox input"] "true"
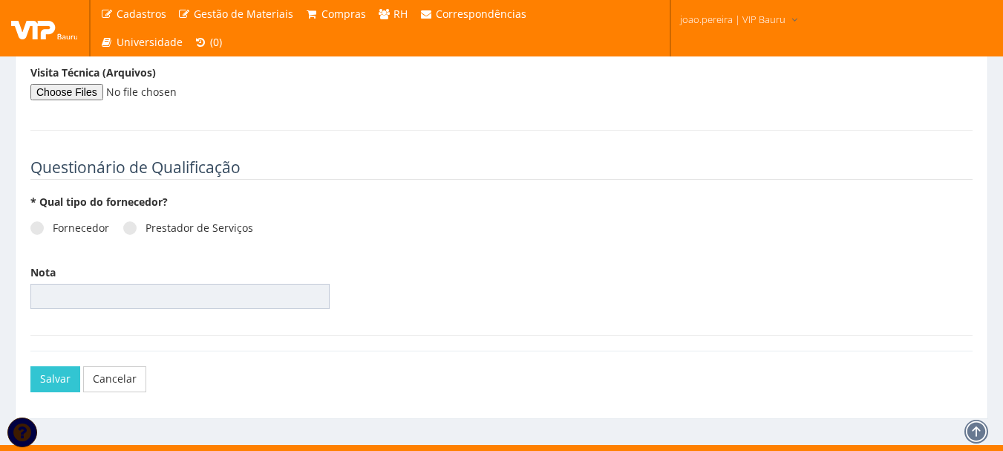
scroll to position [2028, 0]
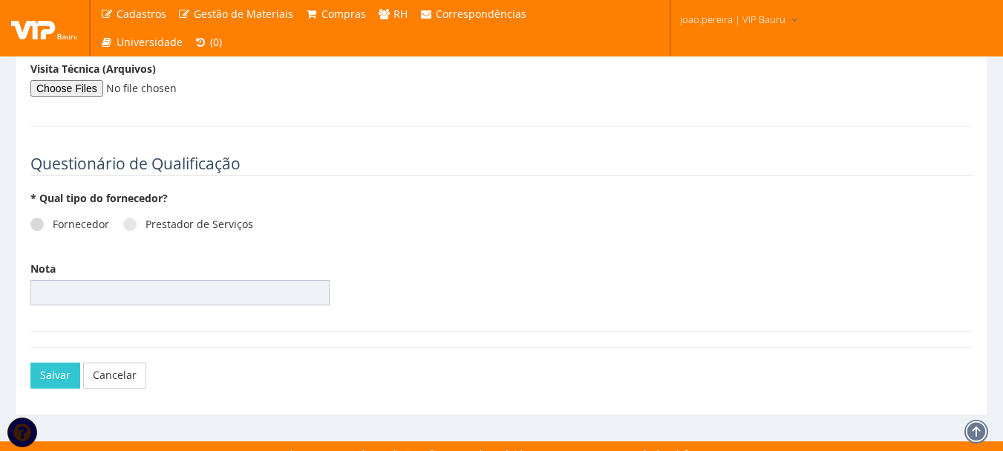
click at [33, 218] on span at bounding box center [36, 224] width 13 height 13
click at [53, 220] on input "Fornecedor" at bounding box center [58, 225] width 10 height 10
radio input "true"
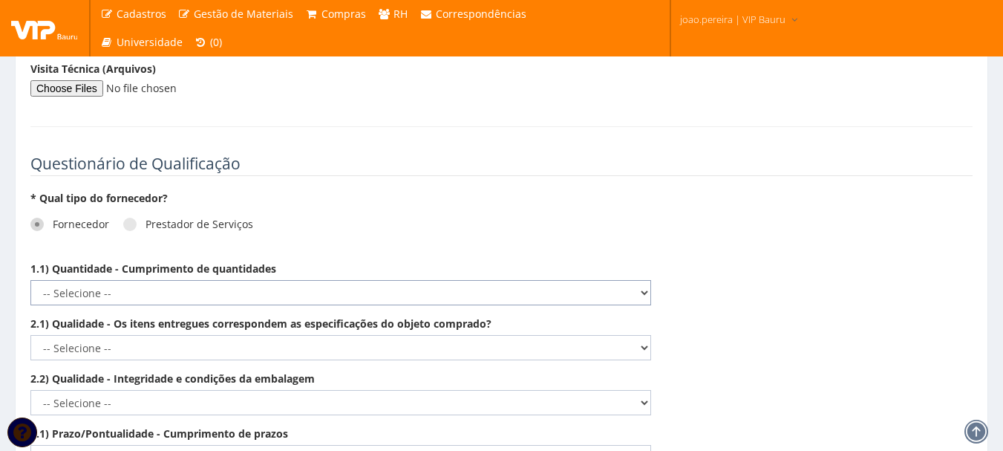
click at [642, 280] on select "-- Selecione -- Não demonstra a competência esperada Demonstra a competência em…" at bounding box center [340, 292] width 621 height 25
select select "5"
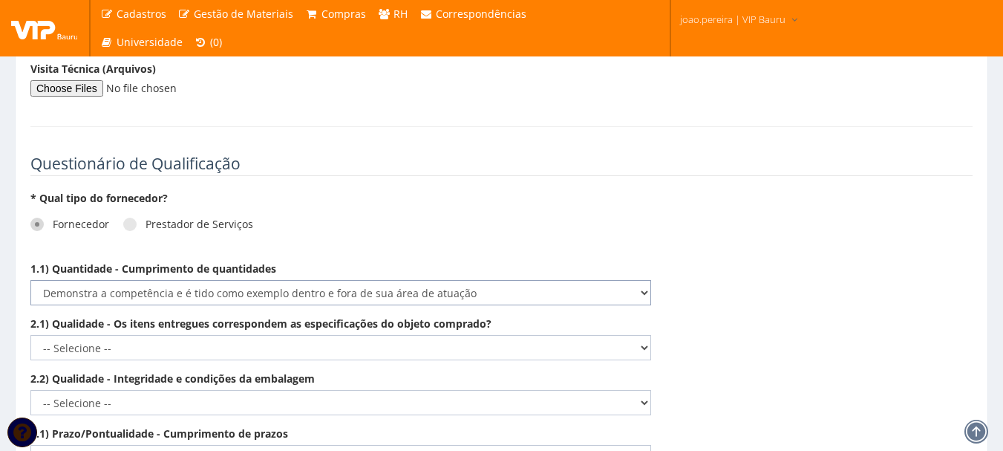
click at [30, 280] on select "-- Selecione -- Não demonstra a competência esperada Demonstra a competência em…" at bounding box center [340, 292] width 621 height 25
click at [644, 335] on select "-- Selecione -- Não demonstra a competência esperada Demonstra a competência em…" at bounding box center [340, 347] width 621 height 25
select select "5"
click at [30, 335] on select "-- Selecione -- Não demonstra a competência esperada Demonstra a competência em…" at bounding box center [340, 347] width 621 height 25
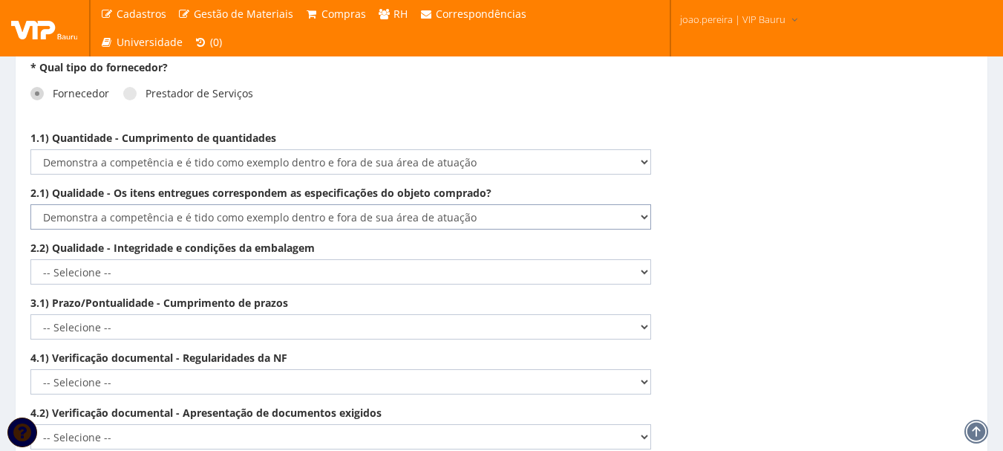
scroll to position [2177, 0]
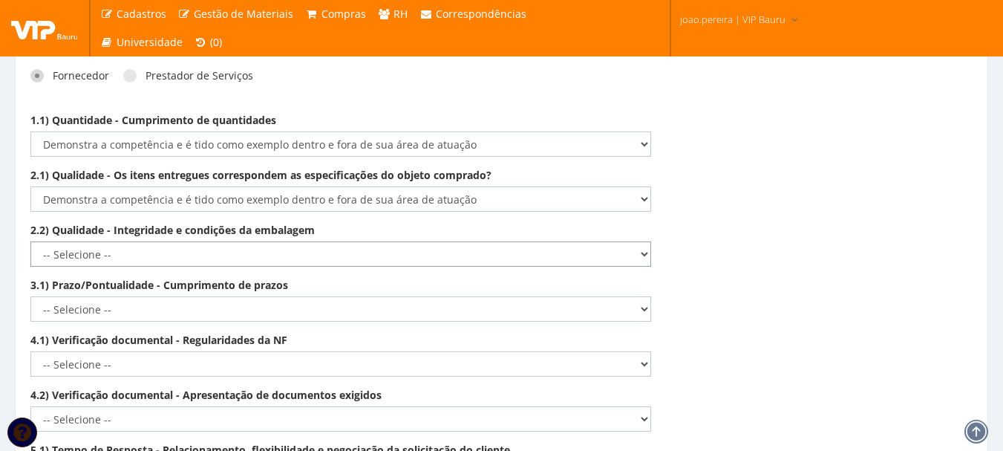
click at [642, 241] on select "-- Selecione -- Não demonstra a competência esperada Demonstra a competência em…" at bounding box center [340, 253] width 621 height 25
select select "5"
click at [30, 241] on select "-- Selecione -- Não demonstra a competência esperada Demonstra a competência em…" at bounding box center [340, 253] width 621 height 25
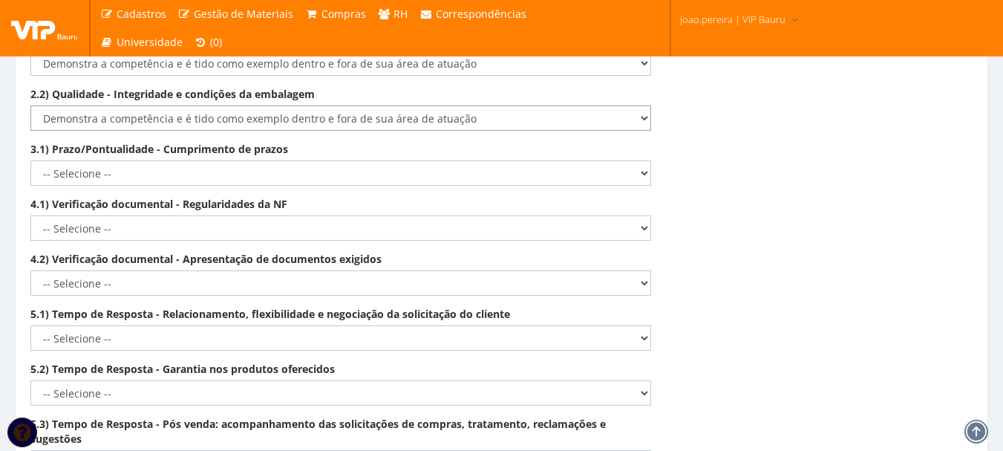
scroll to position [2325, 0]
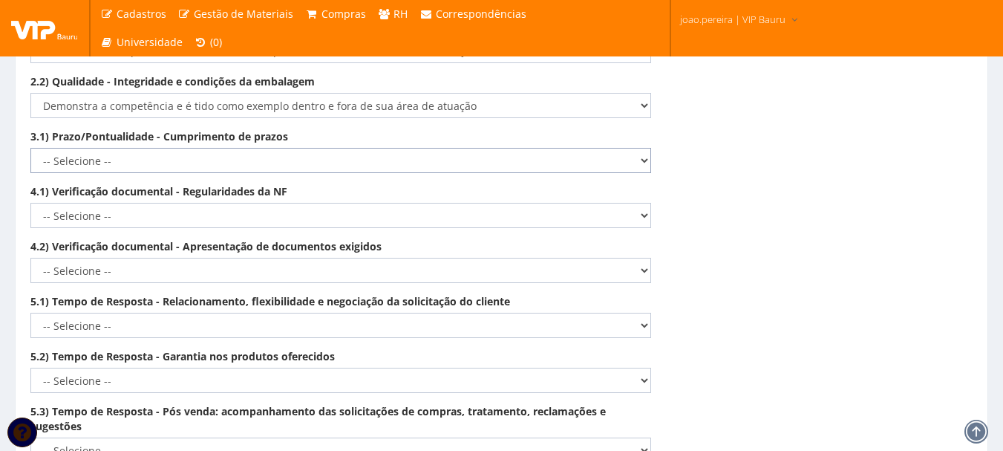
click at [644, 150] on select "-- Selecione -- Não demonstra a competência esperada Demonstra a competência em…" at bounding box center [340, 160] width 621 height 25
select select "5"
click at [30, 148] on select "-- Selecione -- Não demonstra a competência esperada Demonstra a competência em…" at bounding box center [340, 160] width 621 height 25
click at [646, 207] on select "-- Selecione -- Não demonstra a competência esperada Demonstra a competência em…" at bounding box center [340, 215] width 621 height 25
select select "5"
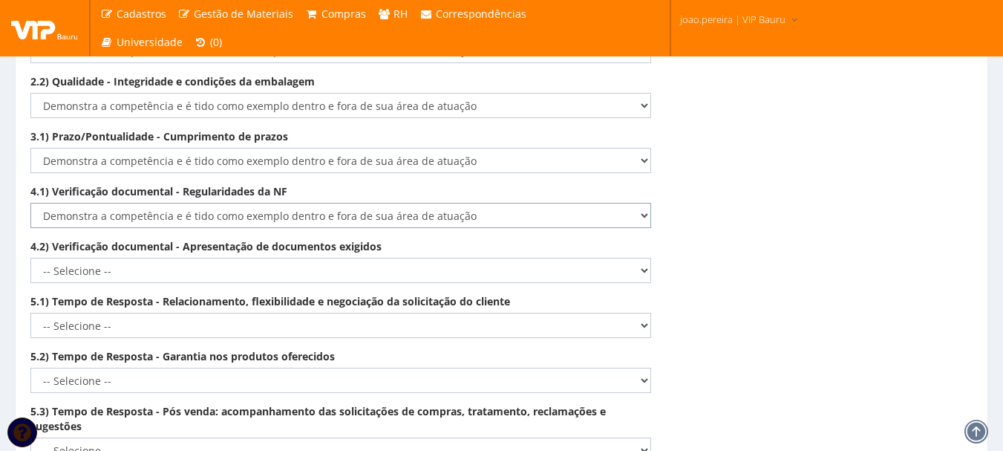
click at [30, 203] on select "-- Selecione -- Não demonstra a competência esperada Demonstra a competência em…" at bounding box center [340, 215] width 621 height 25
click at [648, 261] on select "-- Selecione -- Não demonstra a competência esperada Demonstra a competência em…" at bounding box center [340, 270] width 621 height 25
select select "5"
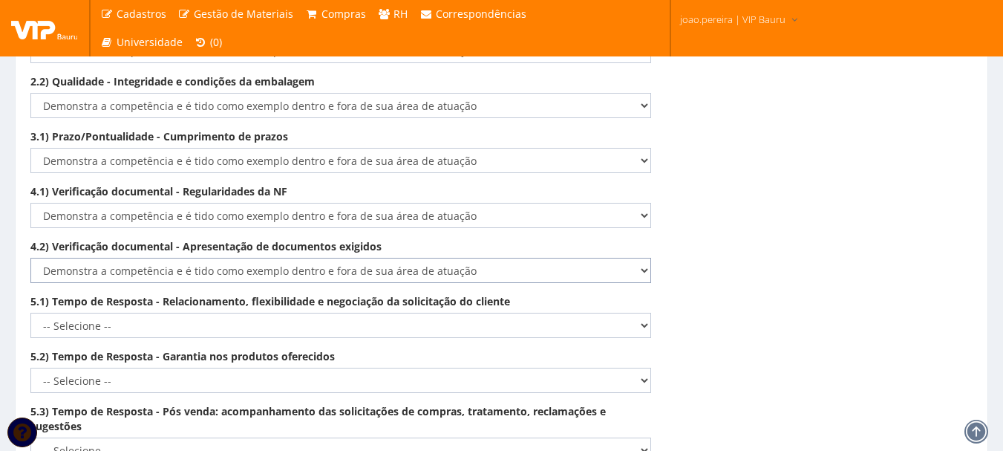
click at [30, 258] on select "-- Selecione -- Não demonstra a competência esperada Demonstra a competência em…" at bounding box center [340, 270] width 621 height 25
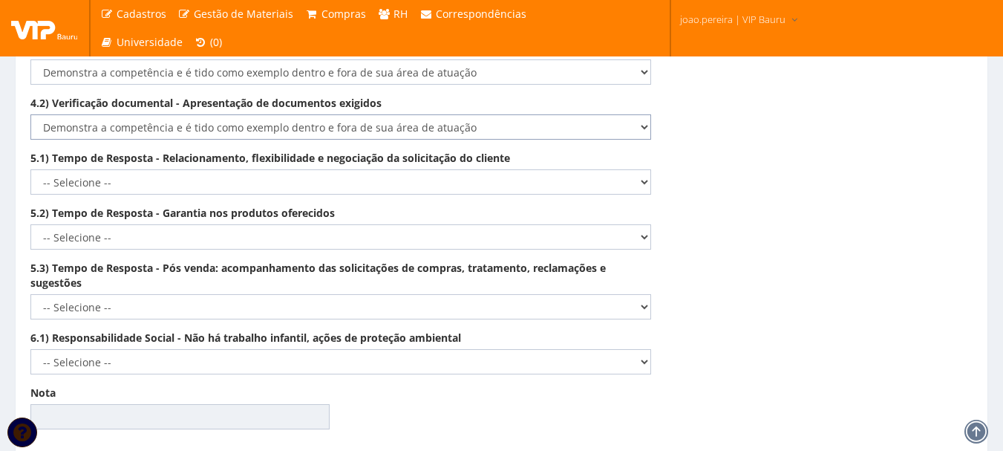
scroll to position [2474, 0]
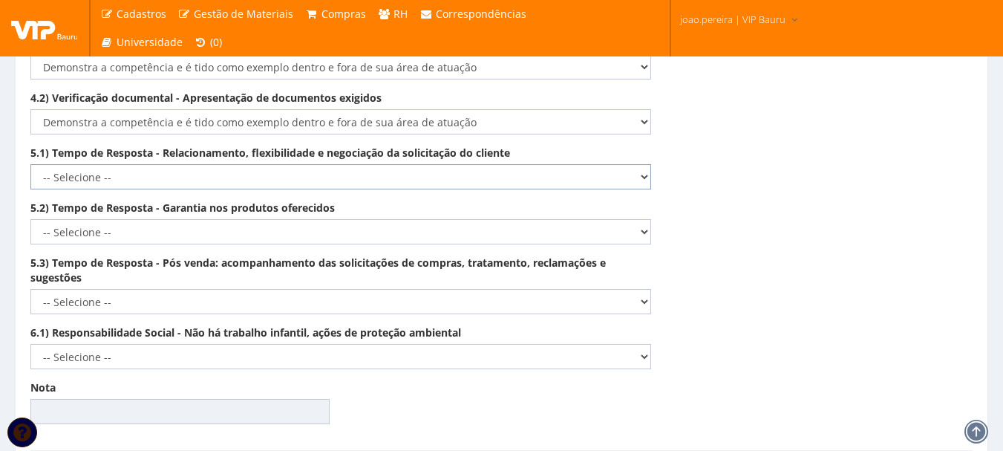
click at [644, 164] on select "-- Selecione -- Não demonstra a competência esperada Demonstra a competência em…" at bounding box center [340, 176] width 621 height 25
select select "5"
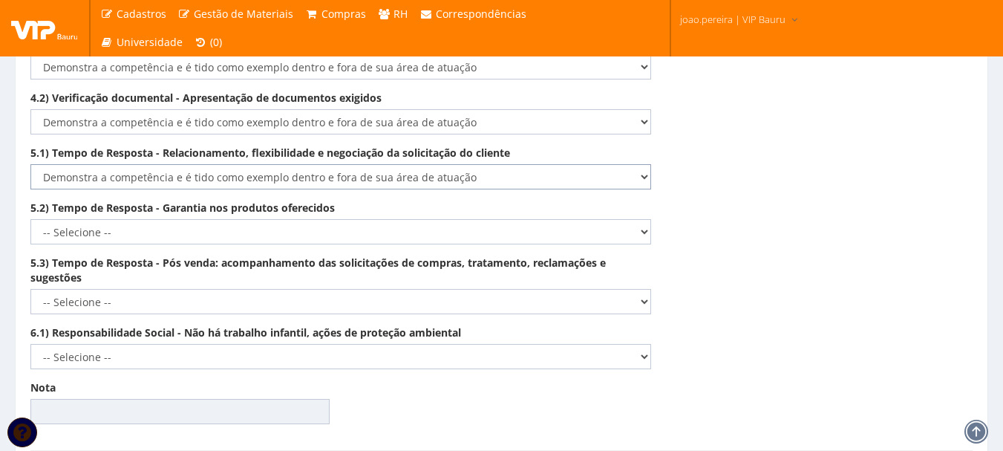
click at [30, 164] on select "-- Selecione -- Não demonstra a competência esperada Demonstra a competência em…" at bounding box center [340, 176] width 621 height 25
click at [645, 219] on select "-- Selecione -- Não demonstra a competência esperada Demonstra a competência em…" at bounding box center [340, 231] width 621 height 25
select select "5"
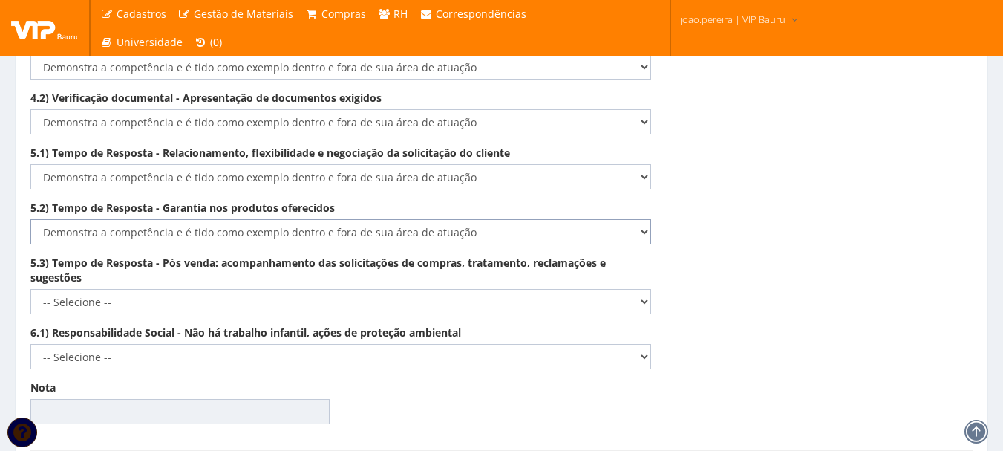
click at [30, 219] on select "-- Selecione -- Não demonstra a competência esperada Demonstra a competência em…" at bounding box center [340, 231] width 621 height 25
click at [625, 289] on select "-- Selecione -- Não demonstra a competência esperada Demonstra a competência em…" at bounding box center [340, 301] width 621 height 25
select select "5"
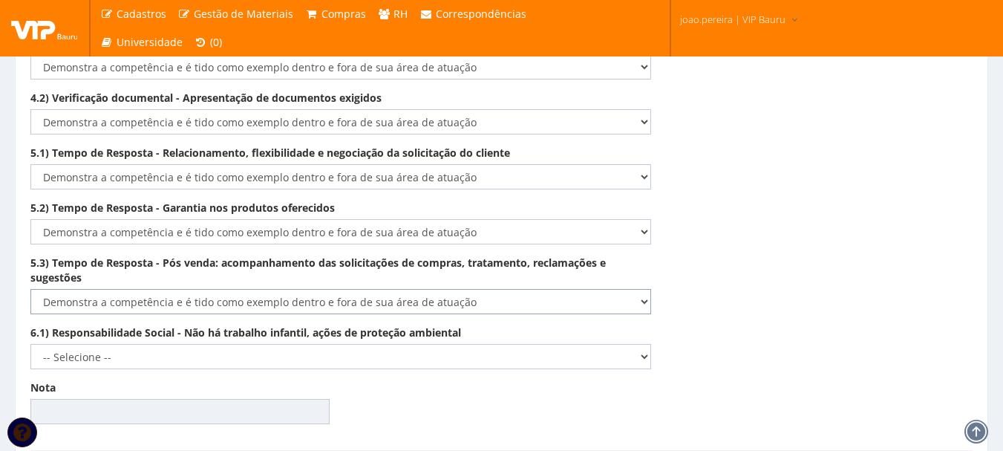
click at [30, 289] on select "-- Selecione -- Não demonstra a competência esperada Demonstra a competência em…" at bounding box center [340, 301] width 621 height 25
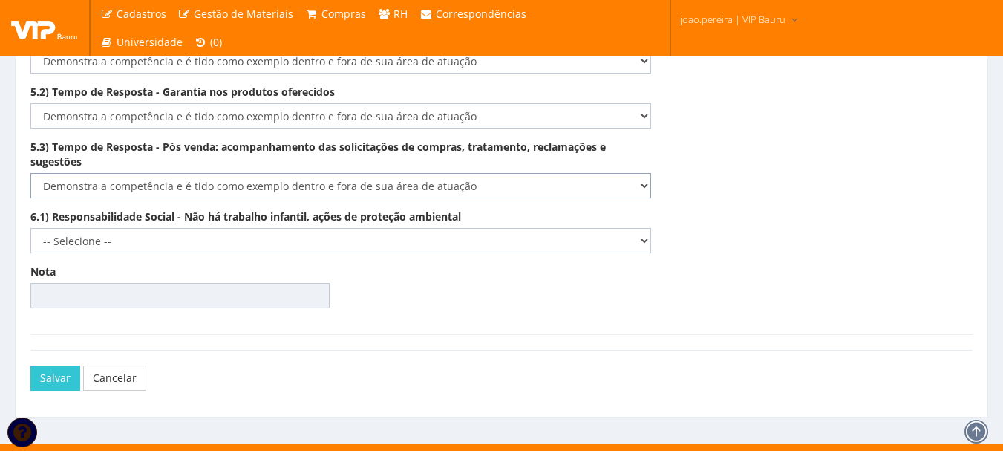
scroll to position [2592, 0]
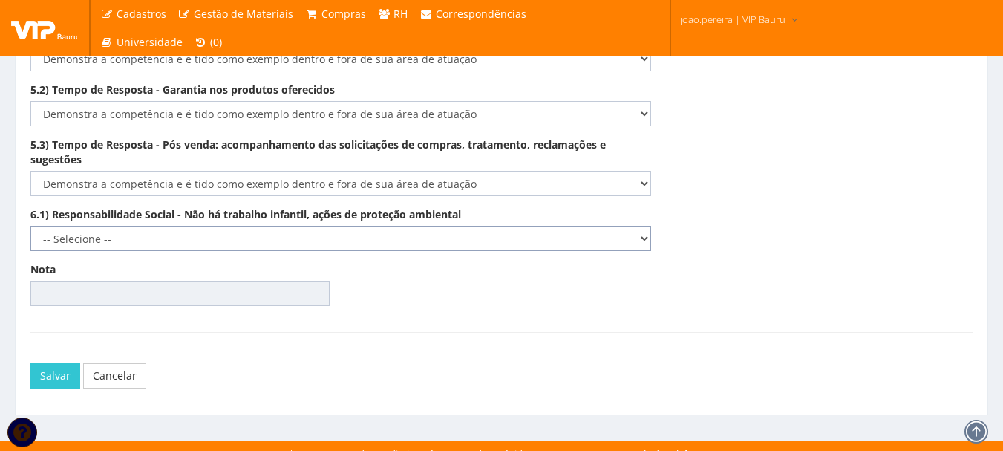
click at [643, 226] on select "-- Selecione -- Não demonstra a competência esperada Demonstra a competência em…" at bounding box center [340, 238] width 621 height 25
select select "5"
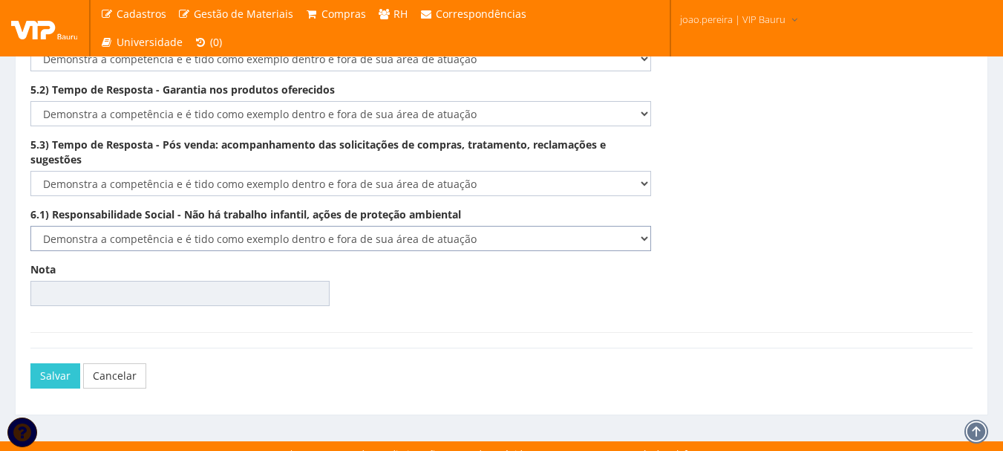
click at [30, 226] on select "-- Selecione -- Não demonstra a competência esperada Demonstra a competência em…" at bounding box center [340, 238] width 621 height 25
type input "100.00"
click at [49, 363] on button "Salvar" at bounding box center [55, 375] width 50 height 25
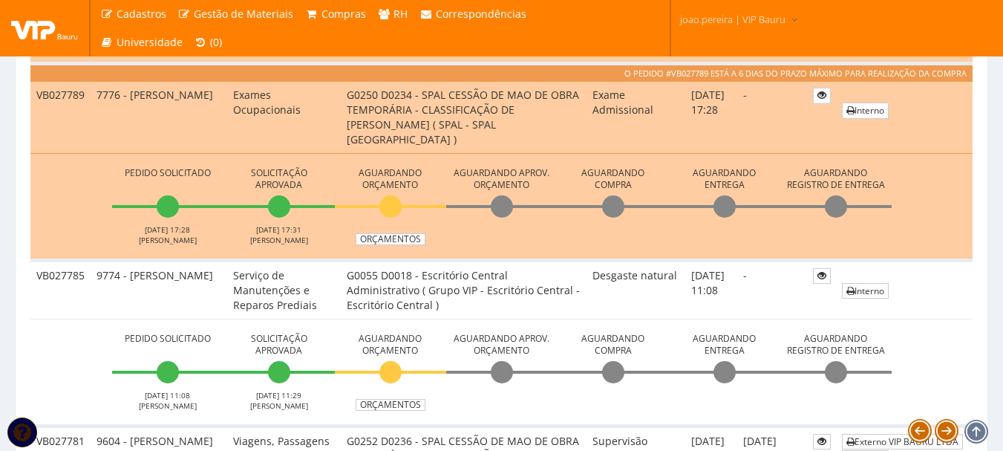
scroll to position [887, 0]
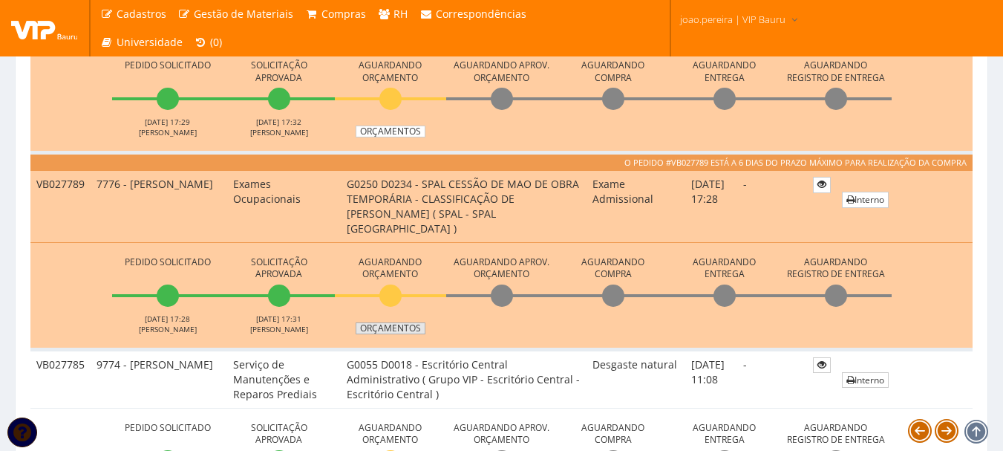
click at [403, 324] on link "Orçamentos" at bounding box center [391, 328] width 70 height 12
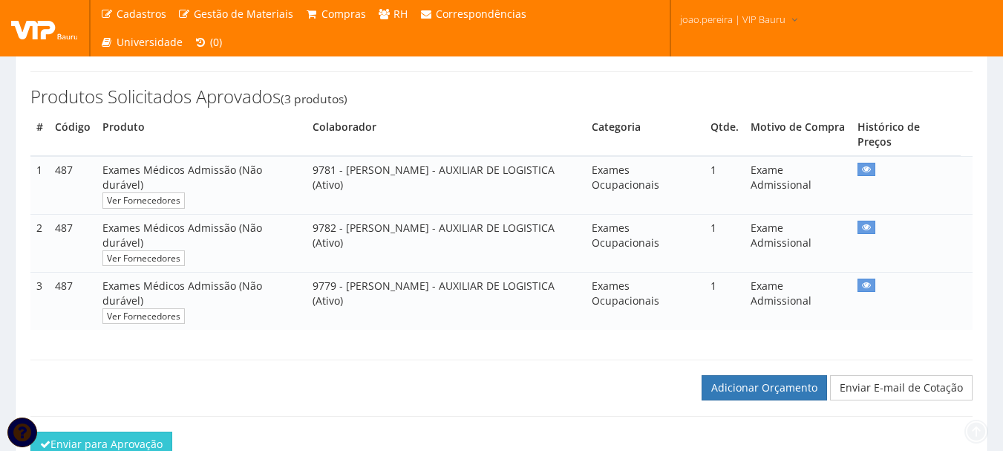
scroll to position [357, 0]
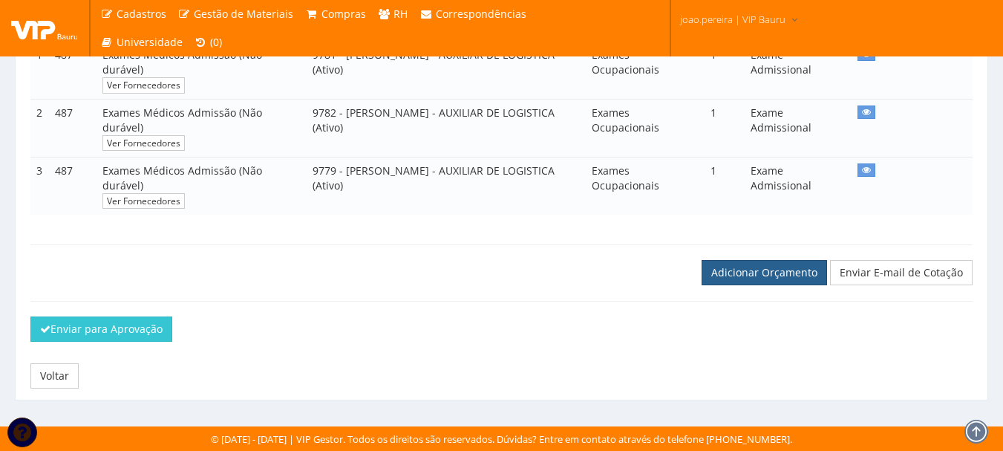
click at [778, 275] on link "Adicionar Orçamento" at bounding box center [765, 272] width 126 height 25
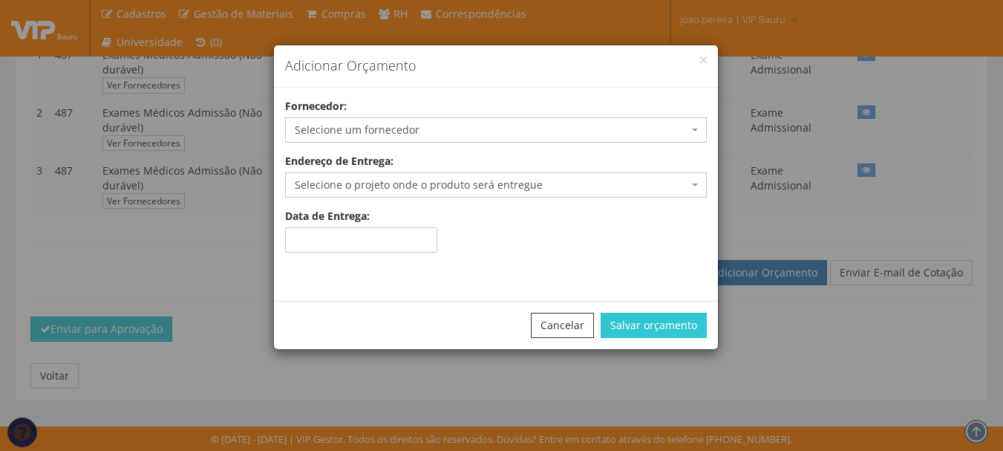
click at [420, 123] on span "Selecione um fornecedor" at bounding box center [492, 130] width 394 height 15
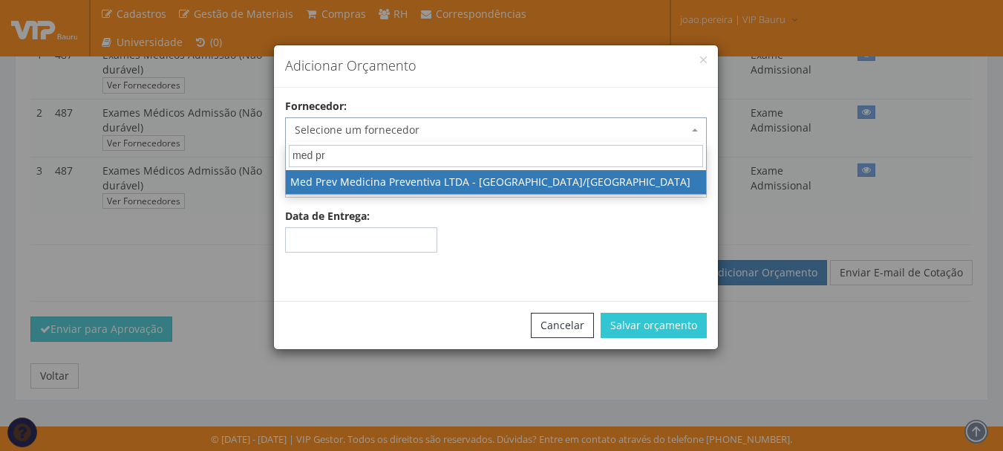
type input "med pre"
select select "2623"
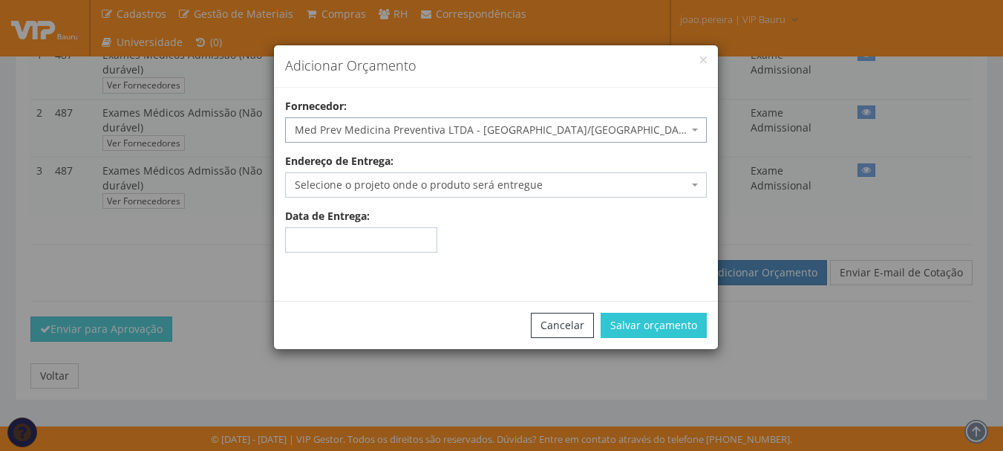
click at [583, 189] on span "Selecione o projeto onde o produto será entregue" at bounding box center [492, 184] width 394 height 15
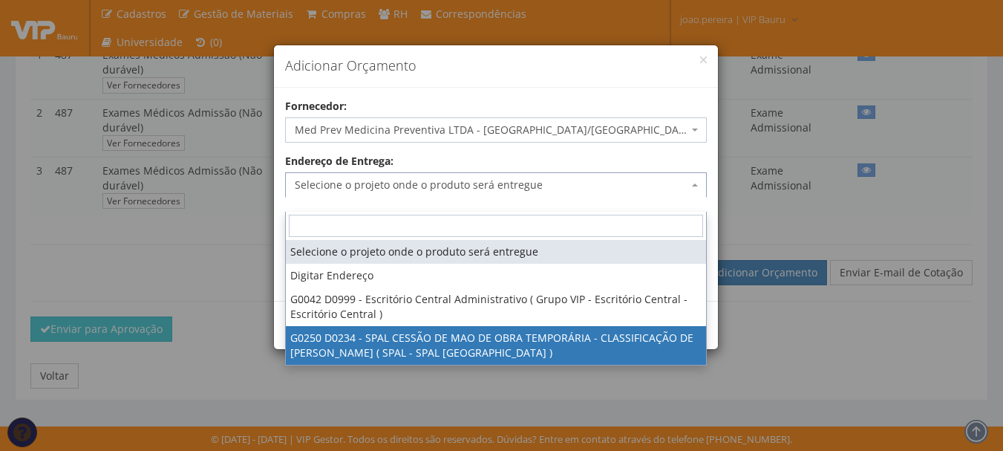
select select "250"
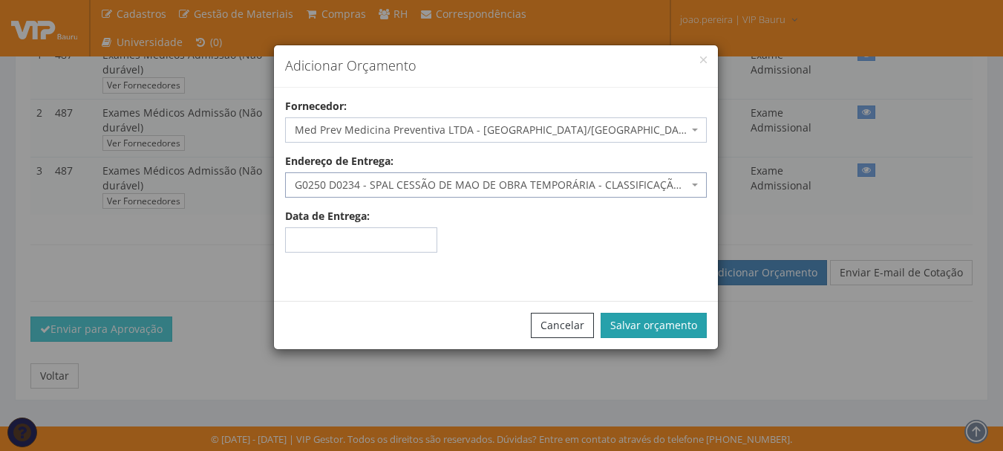
click at [651, 324] on button "Salvar orçamento" at bounding box center [654, 325] width 106 height 25
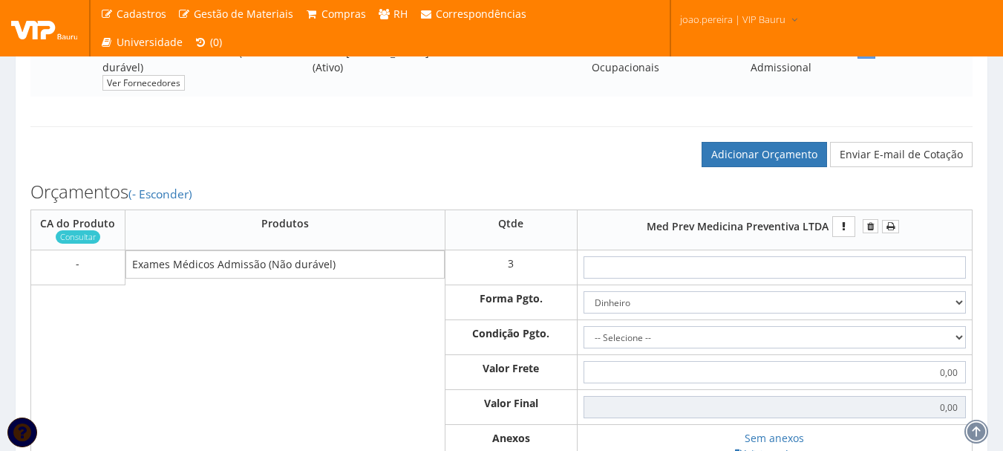
scroll to position [520, 0]
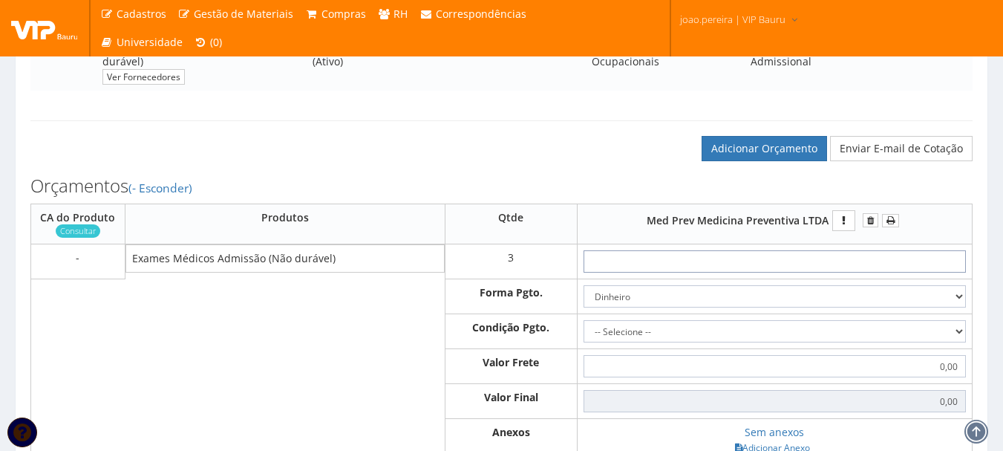
click at [815, 273] on input "text" at bounding box center [775, 261] width 382 height 22
type input "5"
type input "15,00"
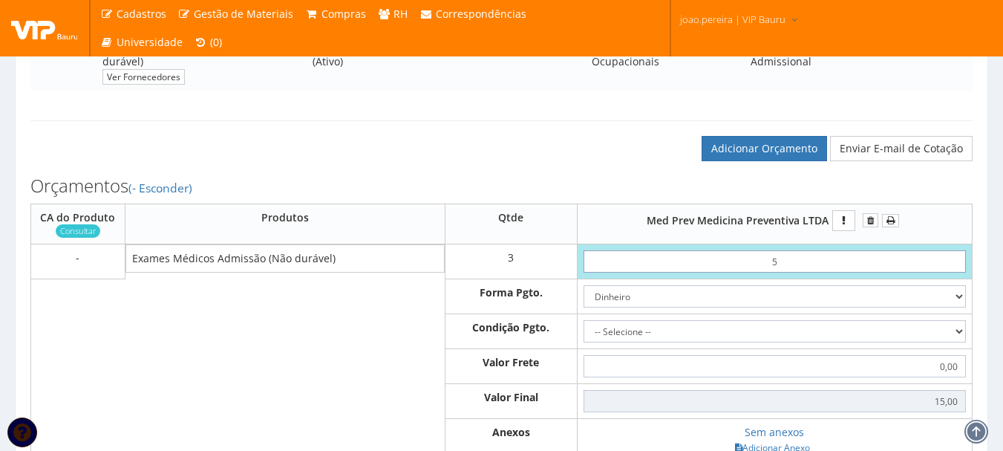
type input "53"
type input "159,00"
type input "5,30"
type input "15,90"
type input "53,00"
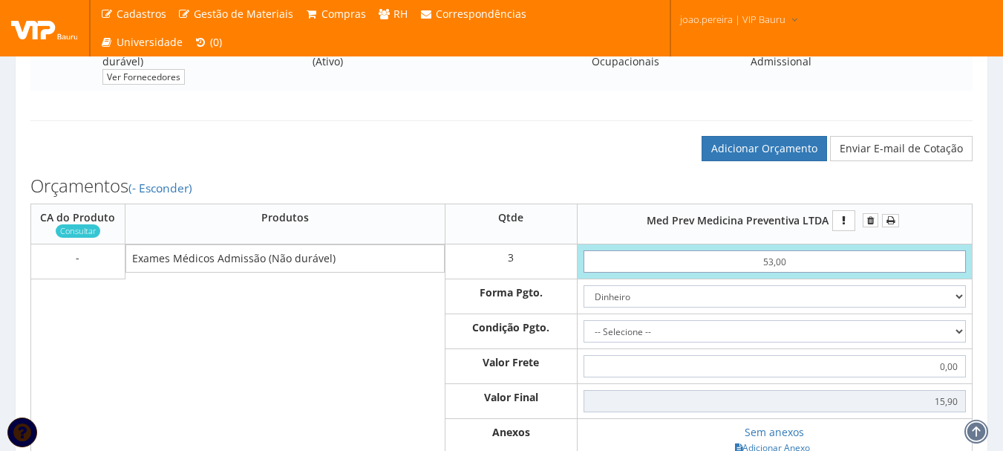
type input "159,00"
drag, startPoint x: 807, startPoint y: 276, endPoint x: 665, endPoint y: 283, distance: 142.0
click at [665, 273] on input "53,00" at bounding box center [775, 261] width 382 height 22
type input "5"
type input "15,00"
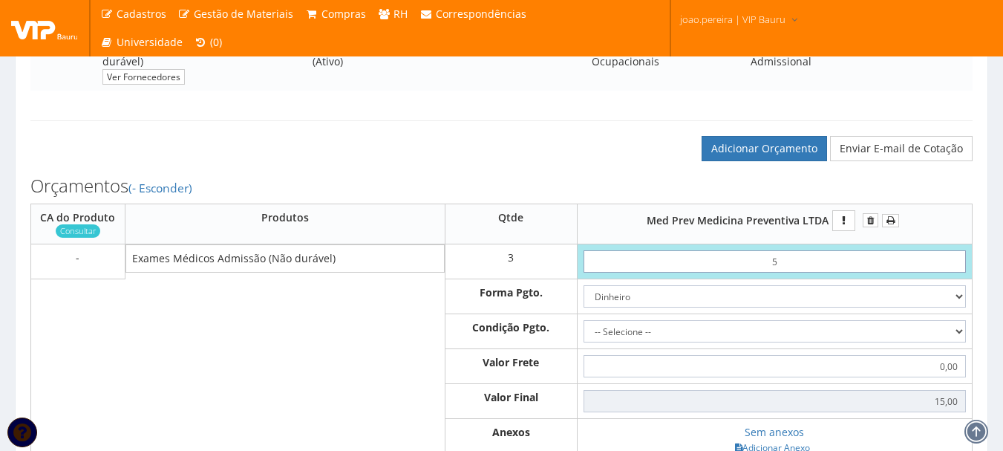
type input "58"
type input "174,00"
type input "5,80"
type input "17,40"
type input "58,00"
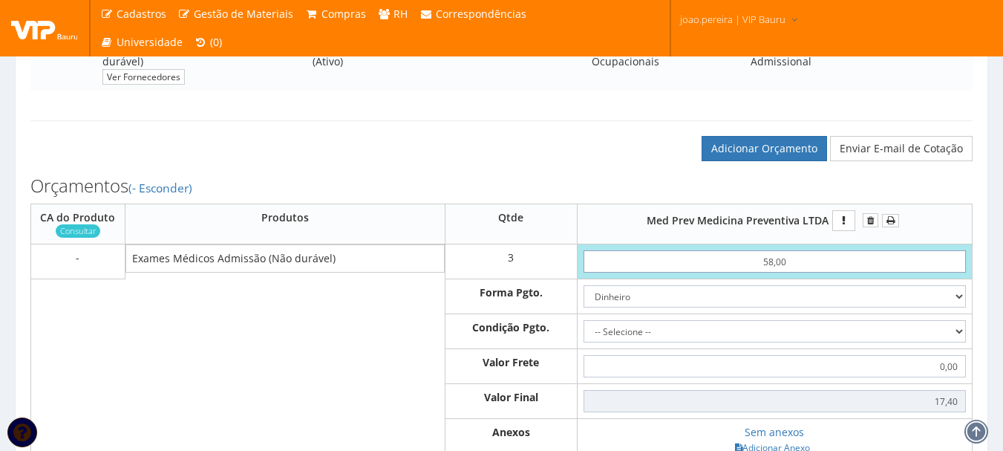
type input "174,00"
type input "58,00"
click at [883, 339] on select "-- Selecione -- À vista 7 dias 10 dias" at bounding box center [775, 331] width 382 height 22
select select "7"
click at [584, 335] on select "-- Selecione -- À vista 7 dias 10 dias" at bounding box center [775, 331] width 382 height 22
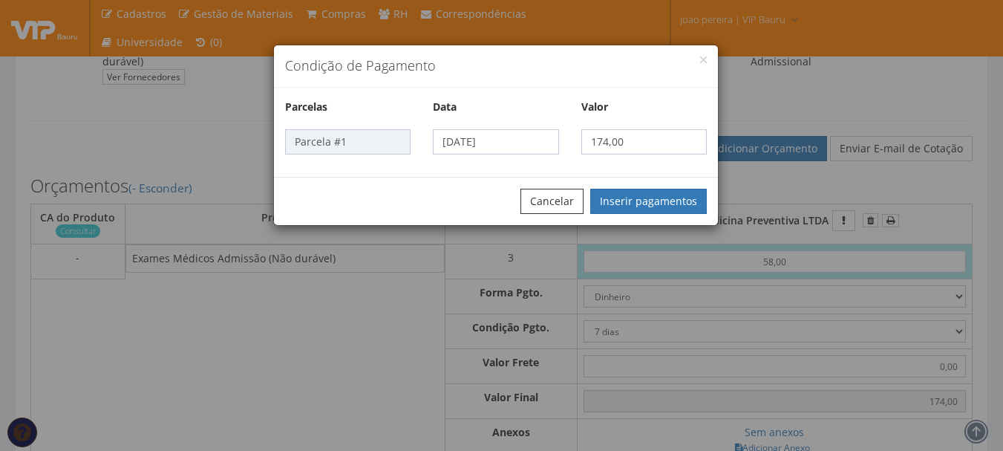
click at [887, 339] on div "Condição de Pagamento Parcelas Data Valor Parcela #1 15/10/2025 174,00 Cancelar…" at bounding box center [501, 225] width 1003 height 451
click at [581, 201] on button "Cancelar" at bounding box center [552, 201] width 63 height 25
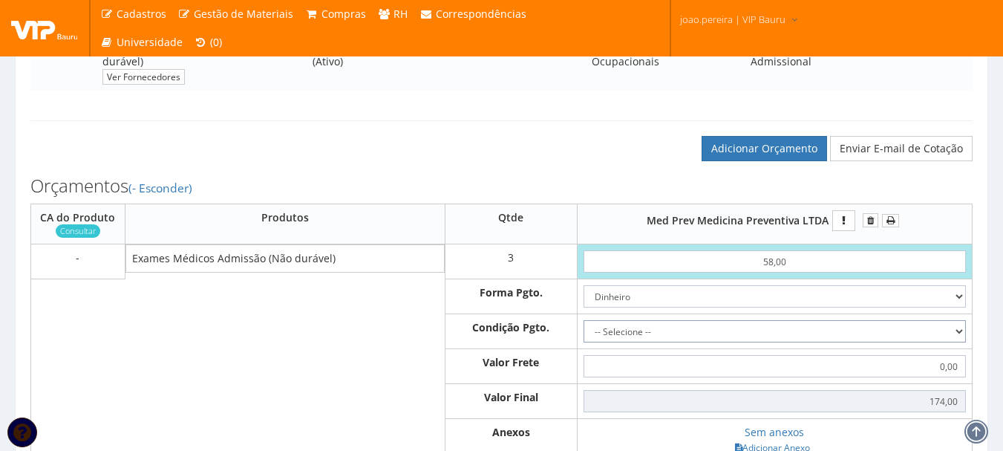
drag, startPoint x: 908, startPoint y: 338, endPoint x: 861, endPoint y: 343, distance: 47.8
click at [908, 338] on select "-- Selecione -- À vista 7 dias 10 dias" at bounding box center [775, 331] width 382 height 22
select select "0"
click at [584, 335] on select "-- Selecione -- À vista 7 dias 10 dias" at bounding box center [775, 331] width 382 height 22
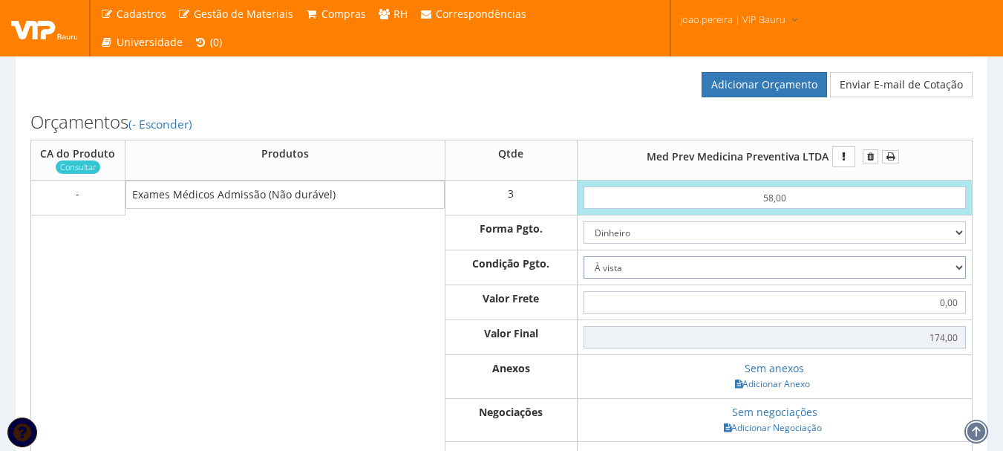
scroll to position [668, 0]
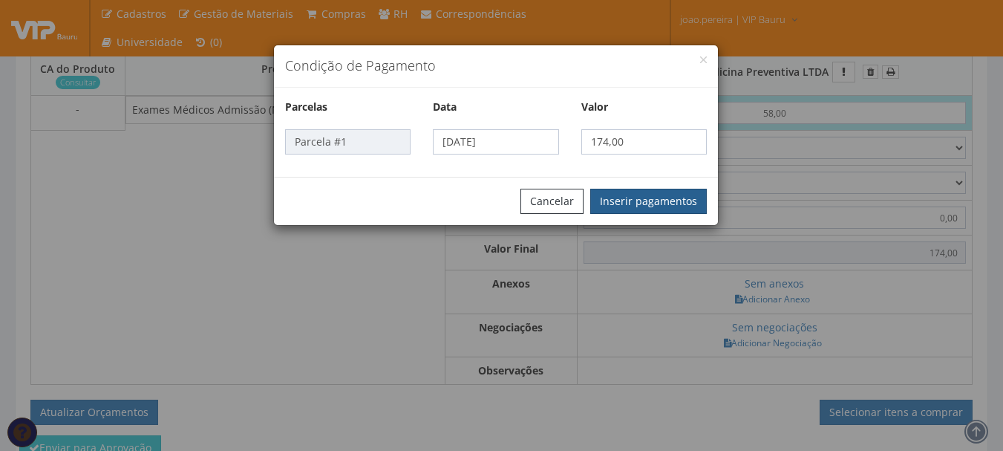
click at [649, 203] on button "Inserir pagamentos" at bounding box center [648, 201] width 117 height 25
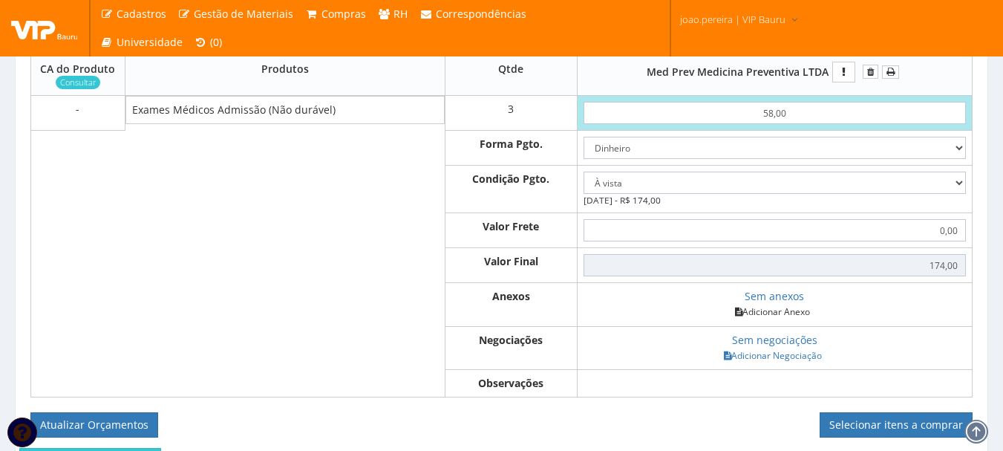
click at [783, 319] on link "Adicionar Anexo" at bounding box center [773, 312] width 84 height 16
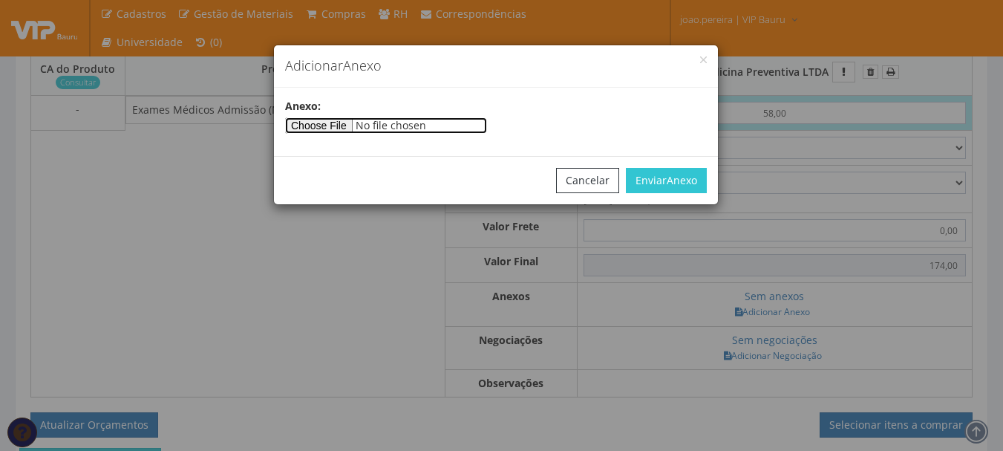
click at [329, 127] on input"] "file" at bounding box center [386, 125] width 202 height 16
click at [325, 126] on input"] "file" at bounding box center [386, 125] width 202 height 16
type input"] "C:\fakepath\PEDIDOS SEM NOTA FISCAL ESTOQUE.docx"
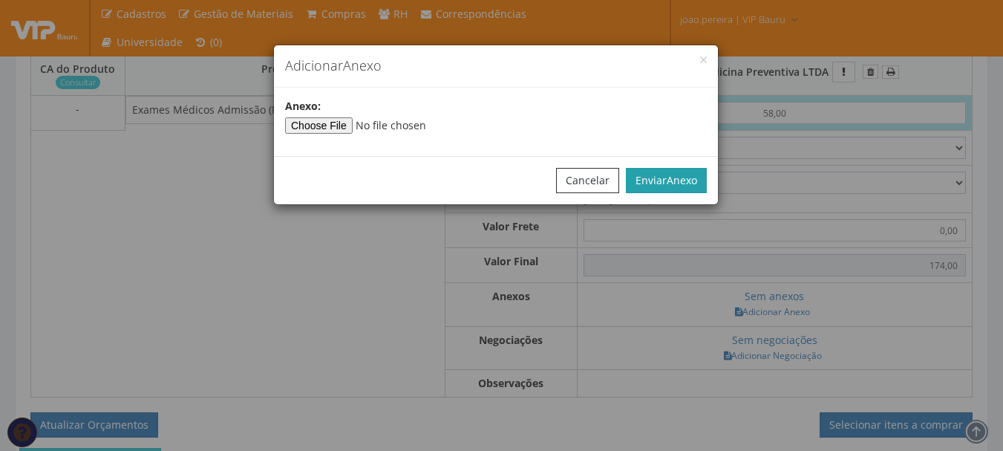
click at [686, 189] on button "Enviar Anexo" at bounding box center [666, 180] width 81 height 25
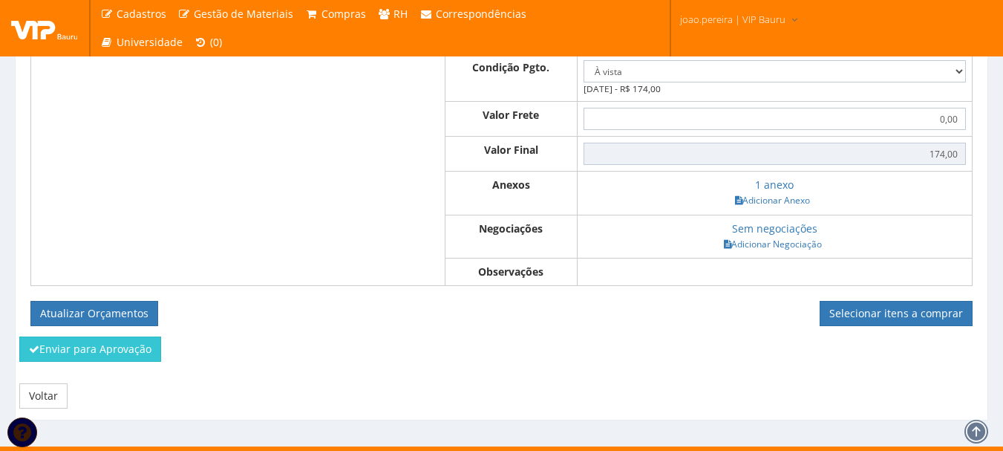
scroll to position [815, 0]
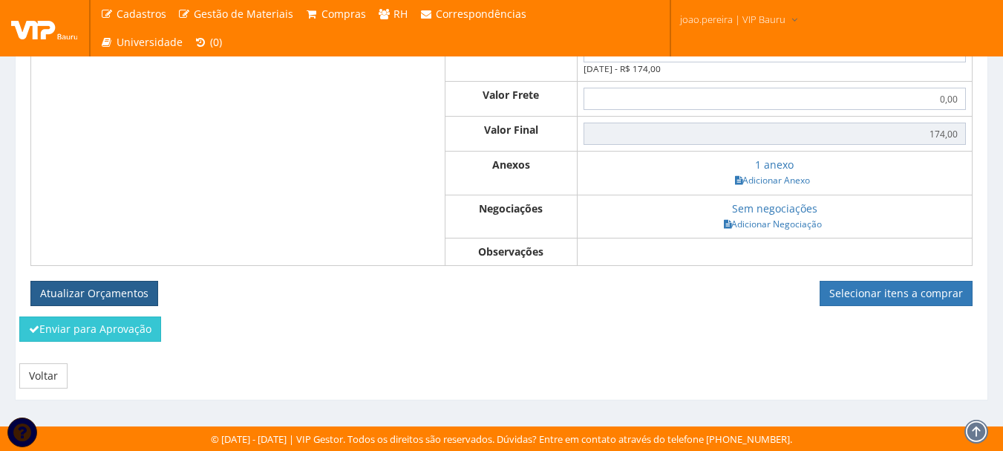
click at [128, 293] on button "Atualizar Orçamentos" at bounding box center [94, 293] width 128 height 25
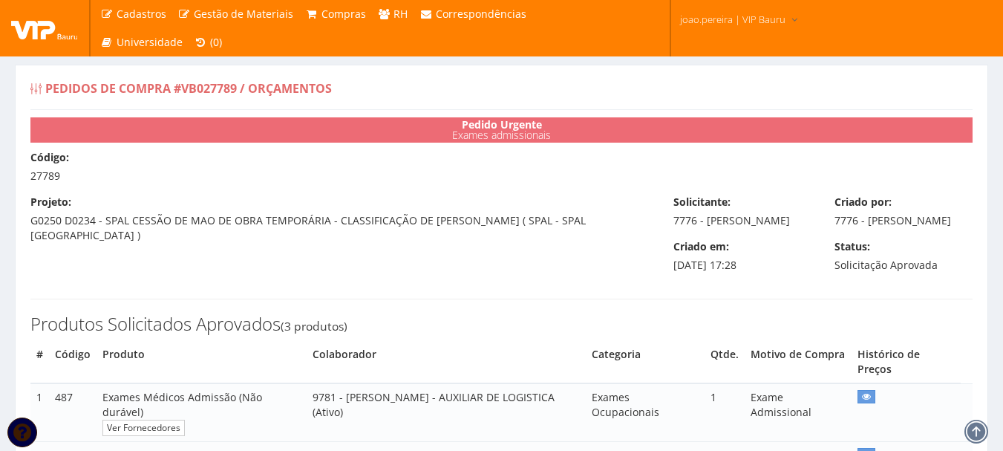
select select "0"
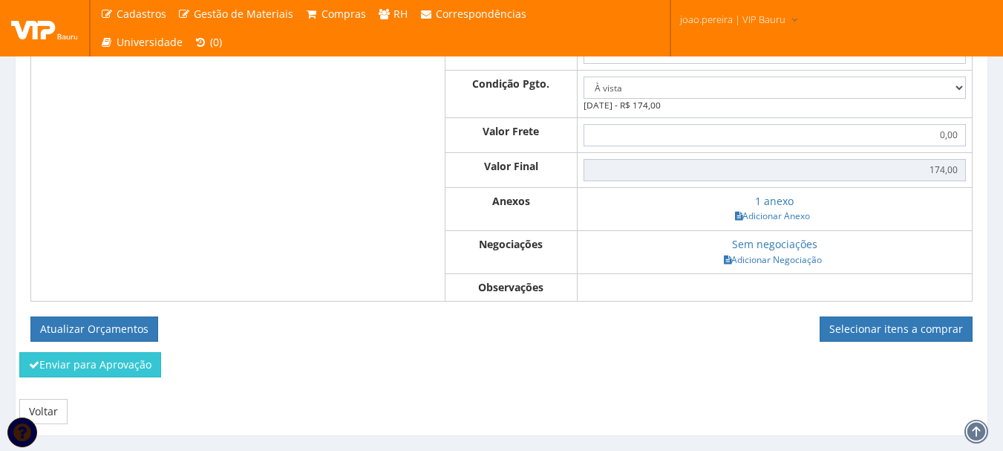
scroll to position [687, 0]
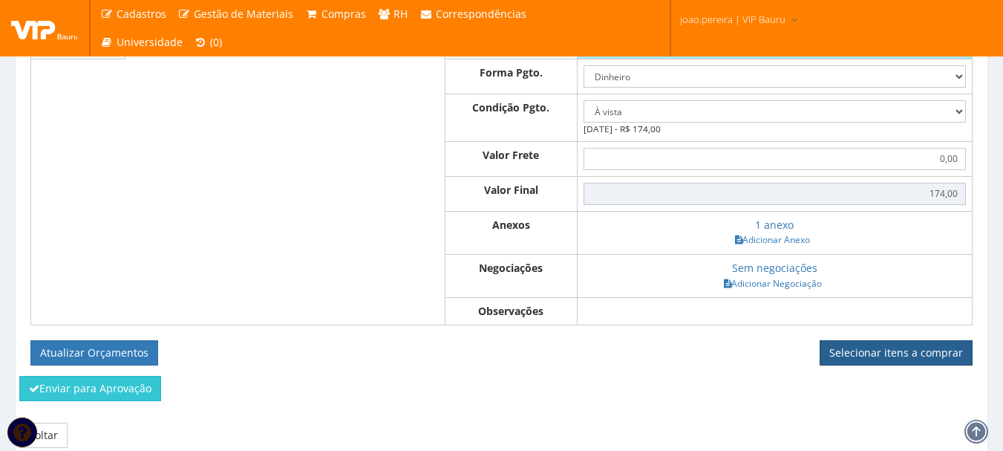
click at [890, 365] on link "Selecionar itens a comprar" at bounding box center [896, 352] width 153 height 25
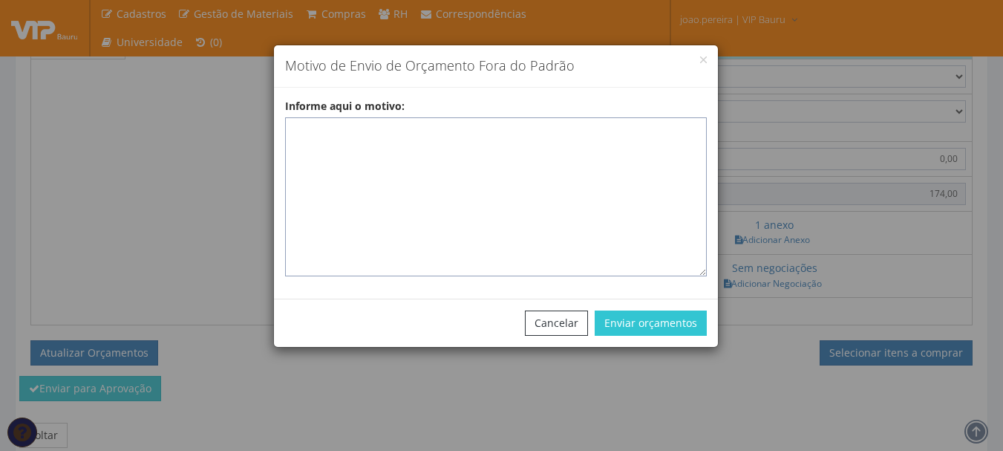
click at [423, 145] on textarea "Informe aqui o motivo:" at bounding box center [496, 196] width 422 height 159
paste textarea "EXAMES ASO - Exames realizados em clinica homologada que atende na região."
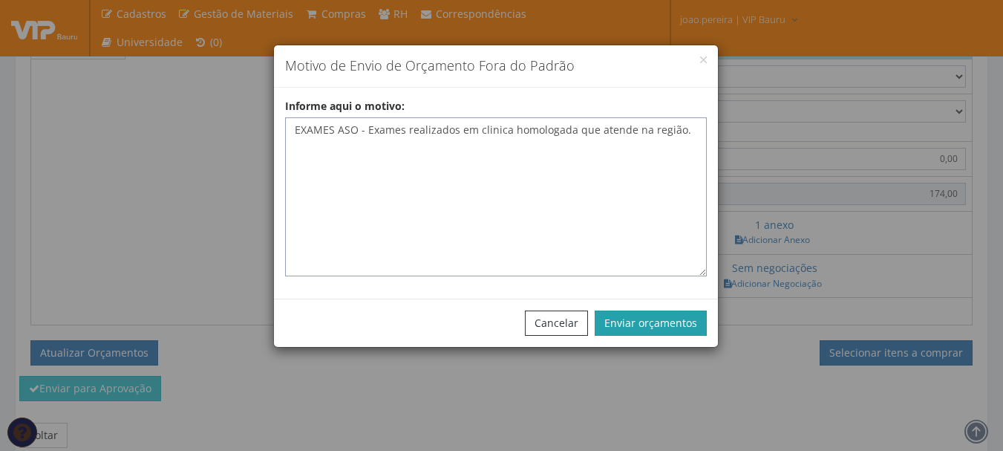
type textarea "EXAMES ASO - Exames realizados em clinica homologada que atende na região."
click at [659, 325] on button "Enviar orçamentos" at bounding box center [651, 322] width 112 height 25
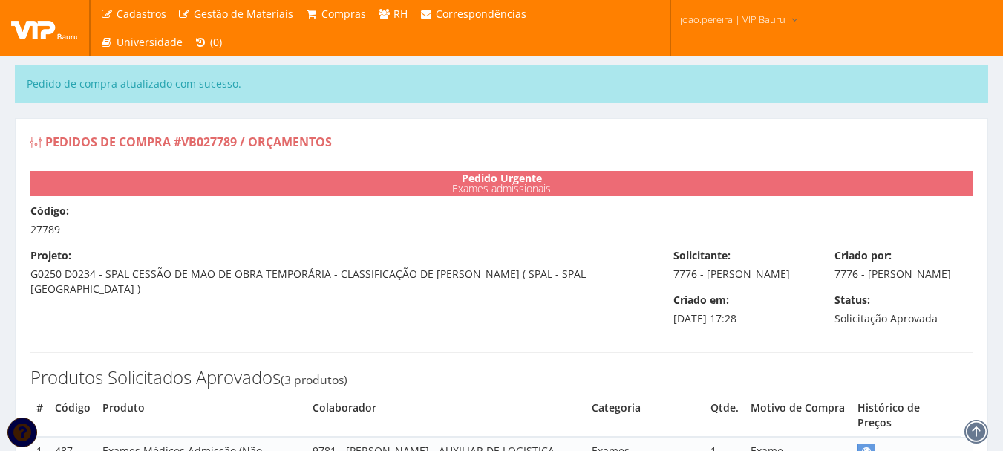
select select "0"
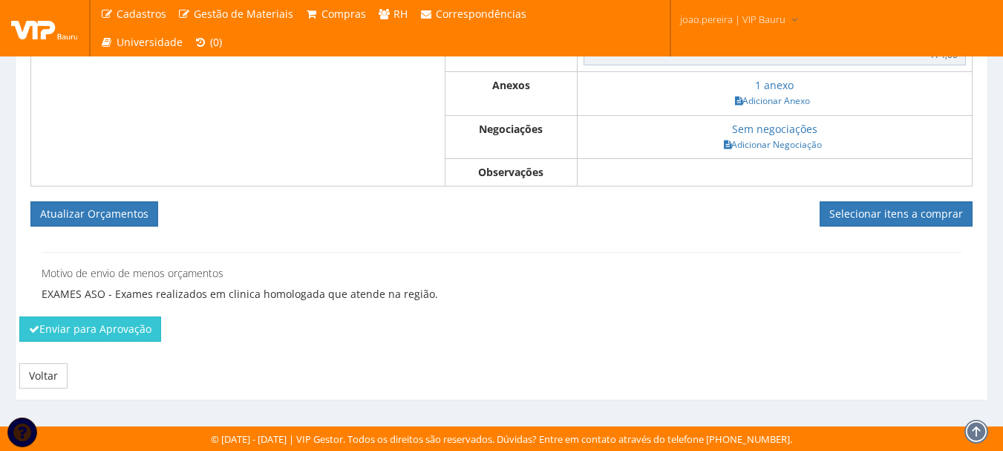
scroll to position [891, 0]
click at [891, 214] on link "Selecionar itens a comprar" at bounding box center [896, 213] width 153 height 25
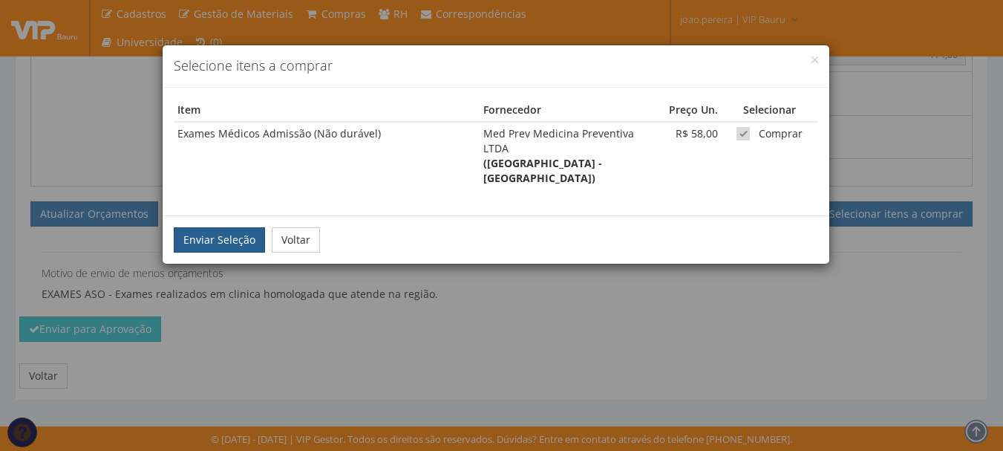
click at [218, 227] on button "Enviar Seleção" at bounding box center [219, 239] width 91 height 25
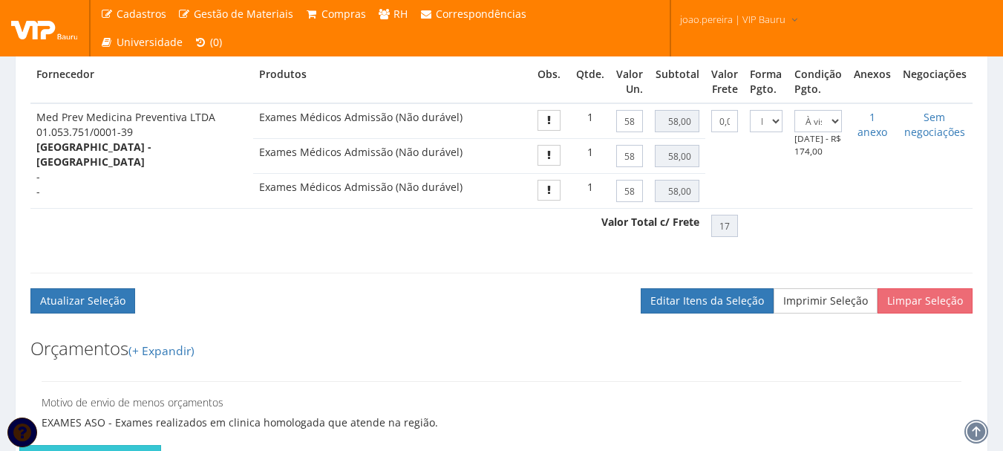
scroll to position [750, 0]
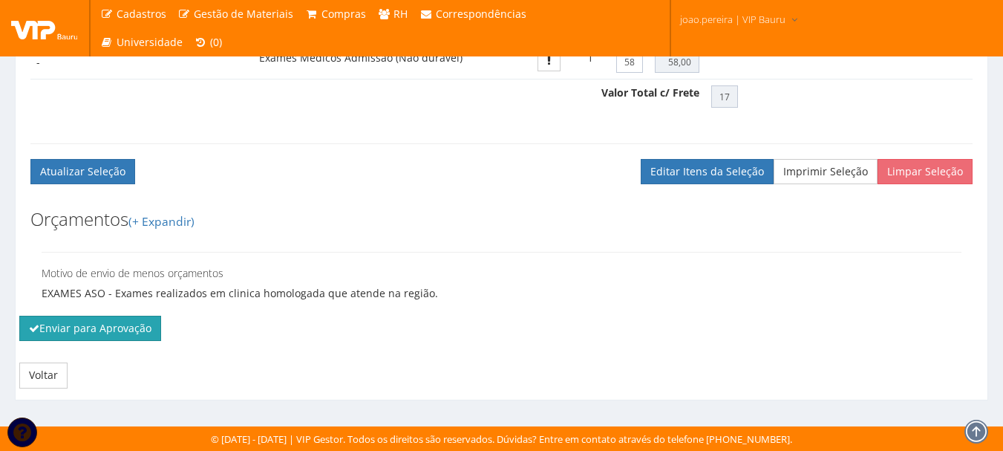
click at [94, 334] on button "Enviar para Aprovação" at bounding box center [90, 328] width 142 height 25
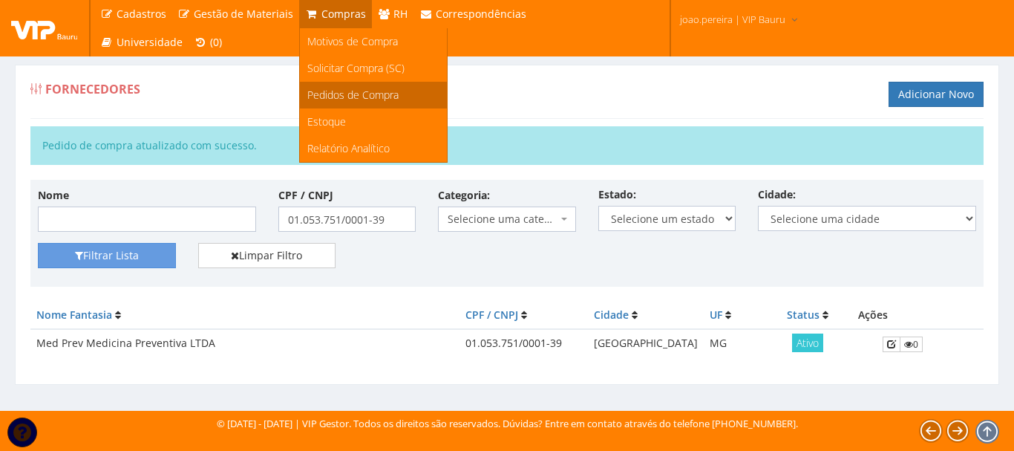
click at [362, 98] on span "Pedidos de Compra" at bounding box center [352, 95] width 91 height 14
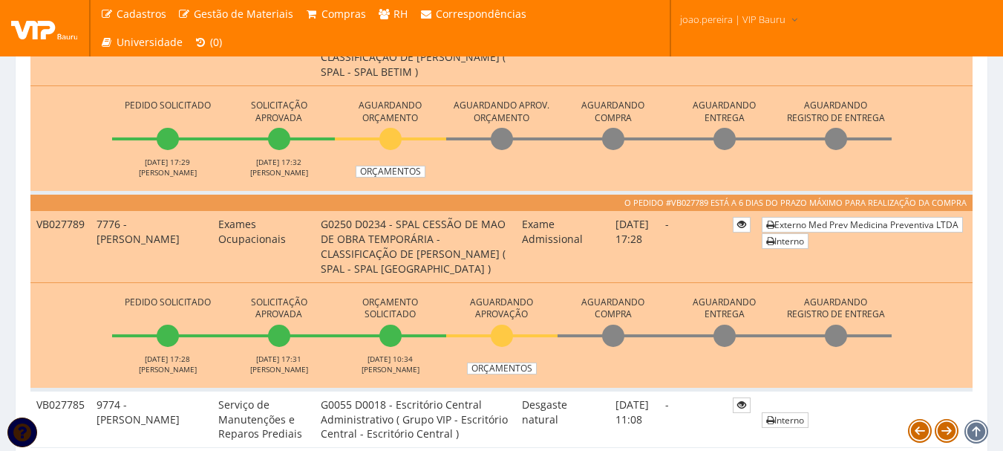
scroll to position [817, 0]
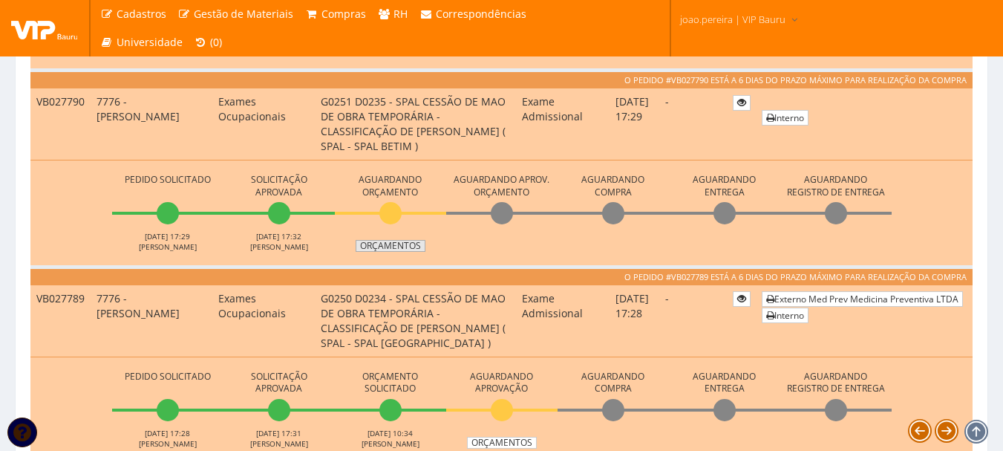
click at [395, 247] on link "Orçamentos" at bounding box center [391, 246] width 70 height 12
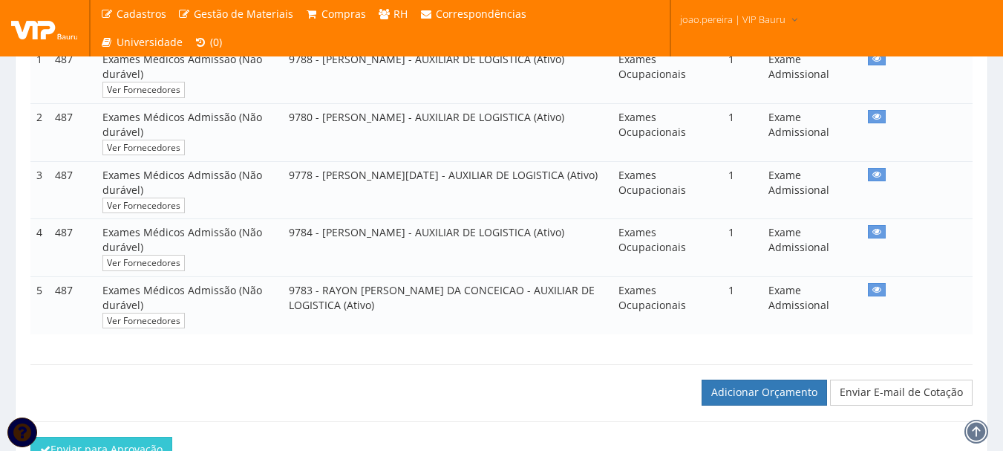
scroll to position [371, 0]
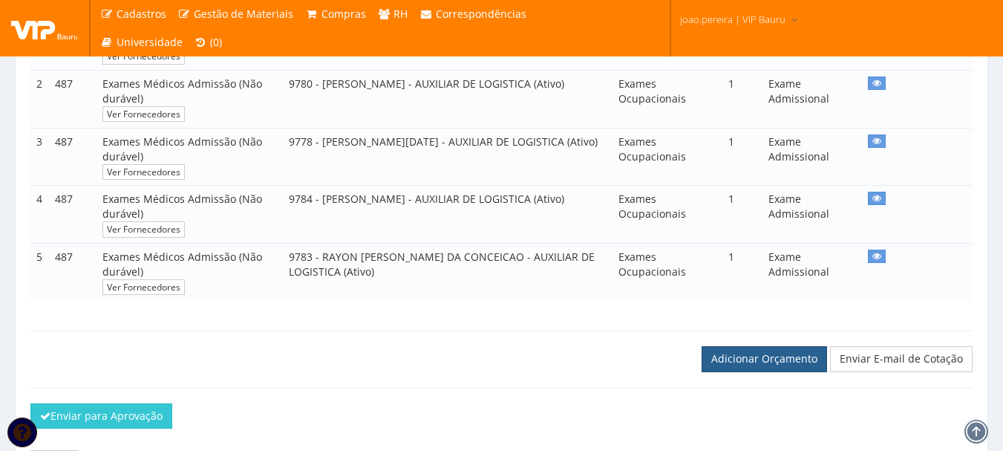
click at [748, 371] on link "Adicionar Orçamento" at bounding box center [765, 358] width 126 height 25
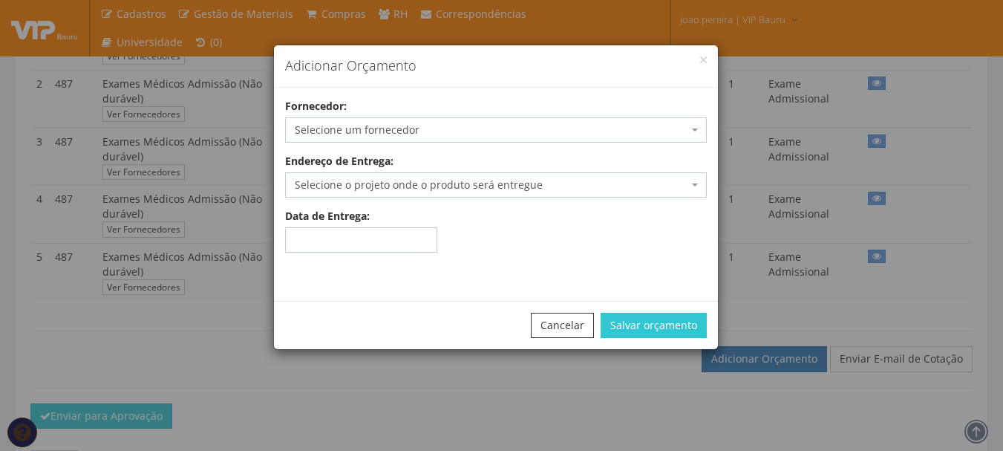
click at [457, 128] on span "Selecione um fornecedor" at bounding box center [492, 130] width 394 height 15
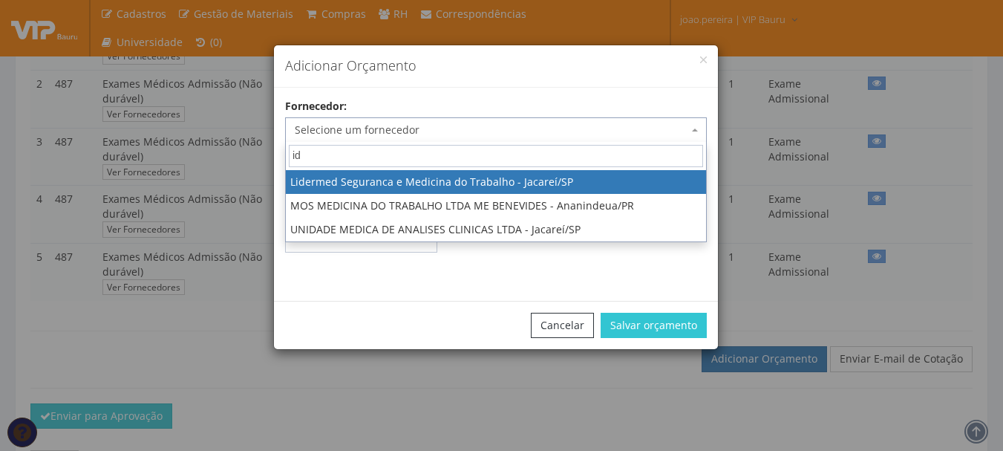
type input "i"
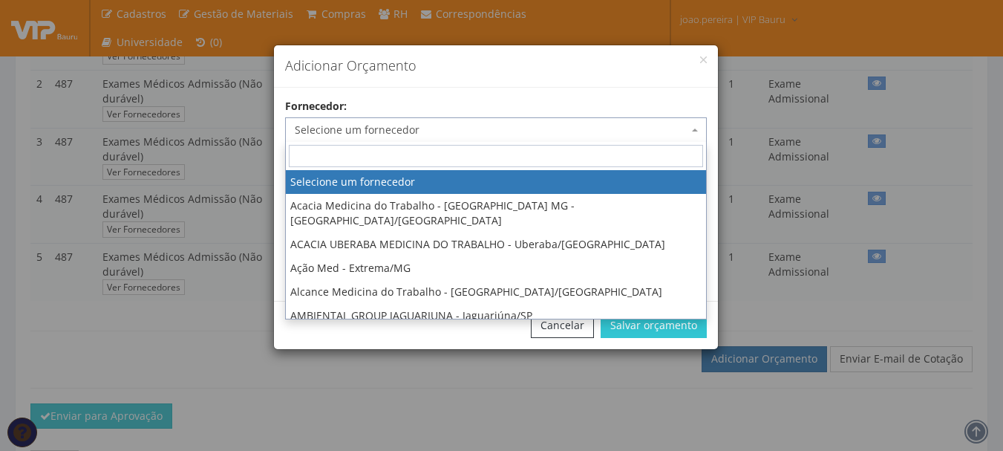
click at [709, 56] on div "Adicionar Orçamento" at bounding box center [496, 66] width 444 height 42
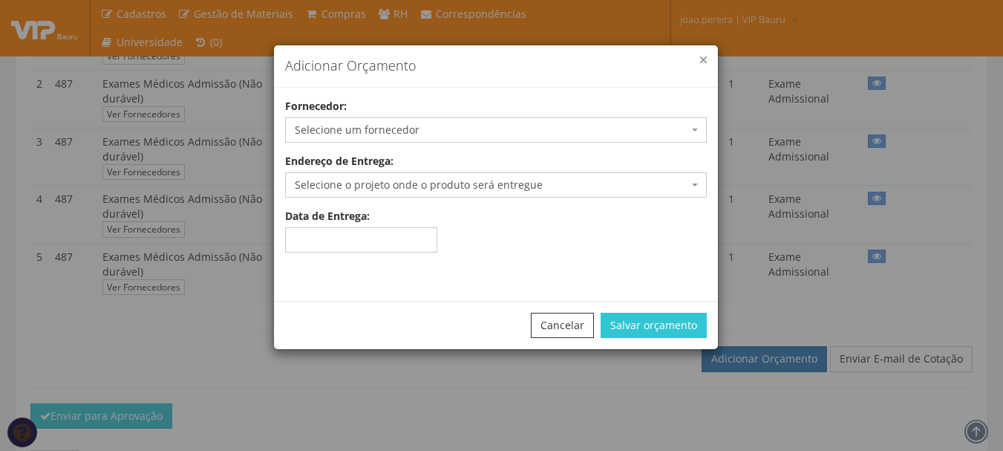
click at [705, 59] on button "button" at bounding box center [703, 59] width 7 height 7
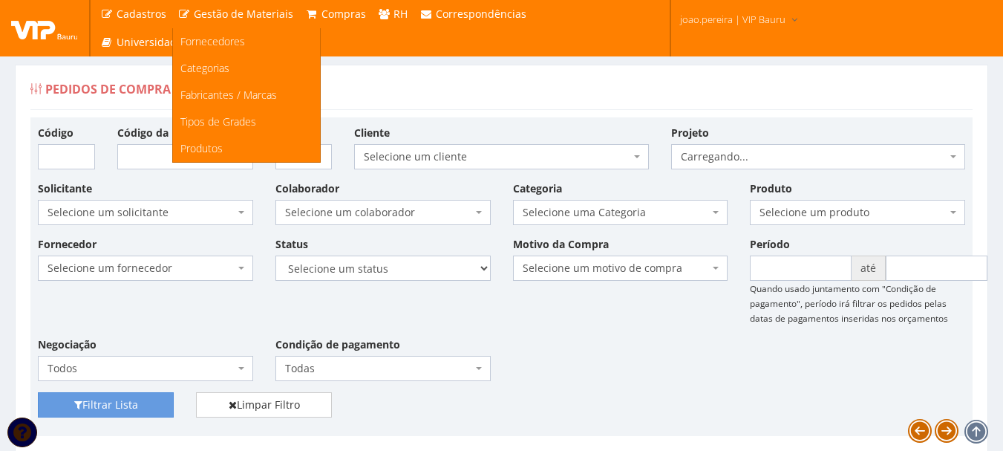
click at [239, 16] on span "Gestão de Materiais" at bounding box center [244, 14] width 100 height 14
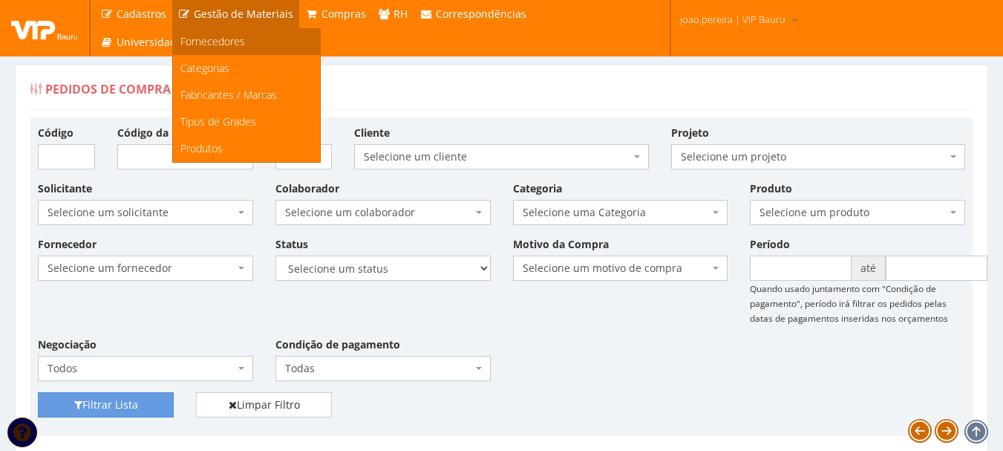
click at [216, 39] on span "Fornecedores" at bounding box center [212, 41] width 65 height 14
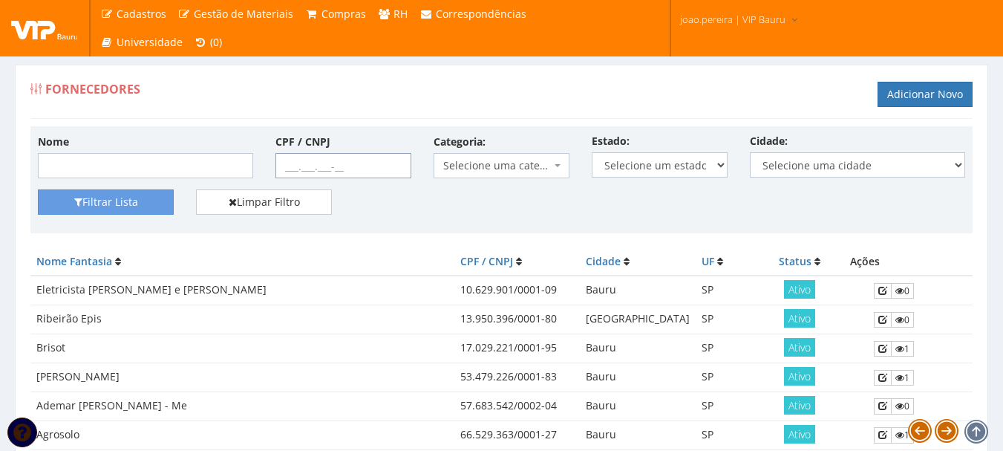
click at [281, 167] on input "CPF / CNPJ" at bounding box center [344, 165] width 136 height 25
paste input "57.932.370/0001-84"
type input "57.932.370/0001-84"
click at [120, 201] on button "Filtrar Lista" at bounding box center [106, 201] width 136 height 25
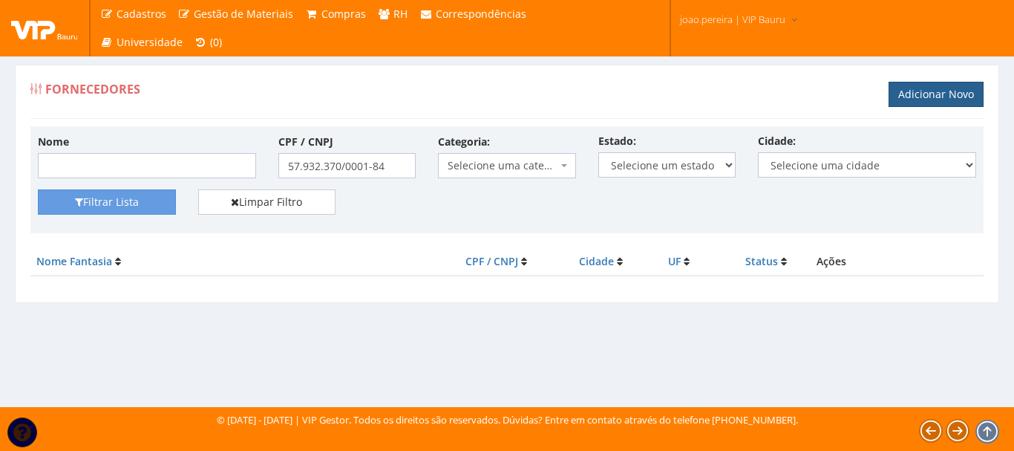
click at [925, 94] on link "Adicionar Novo" at bounding box center [936, 94] width 95 height 25
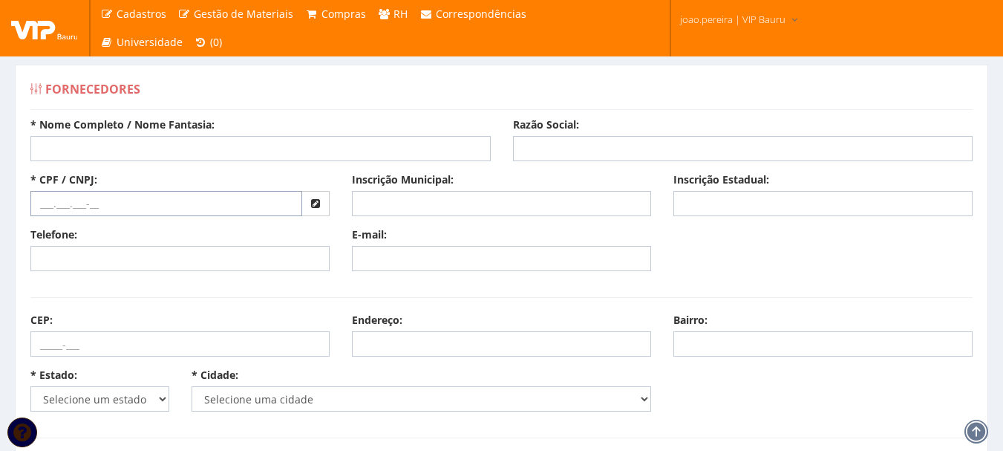
click at [53, 209] on input "text" at bounding box center [166, 203] width 272 height 25
paste input "57.932.370/0001-84"
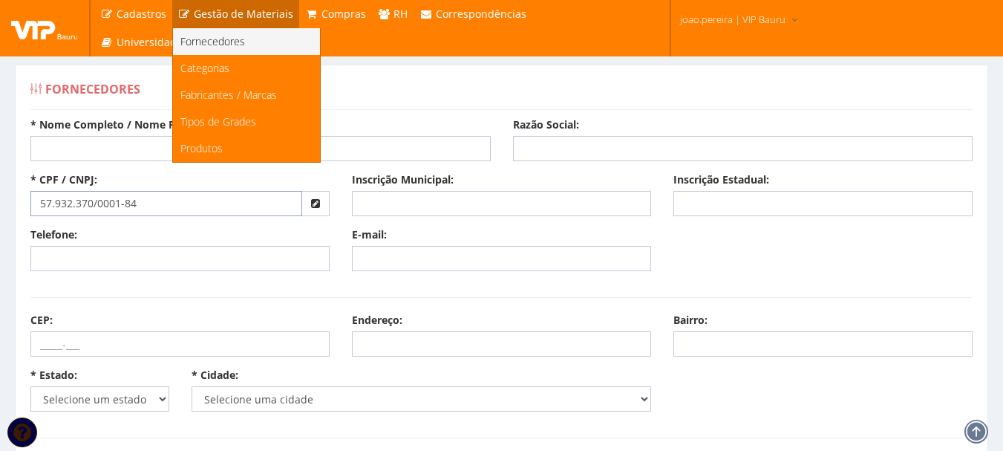
type input "57.932.370/0001-84"
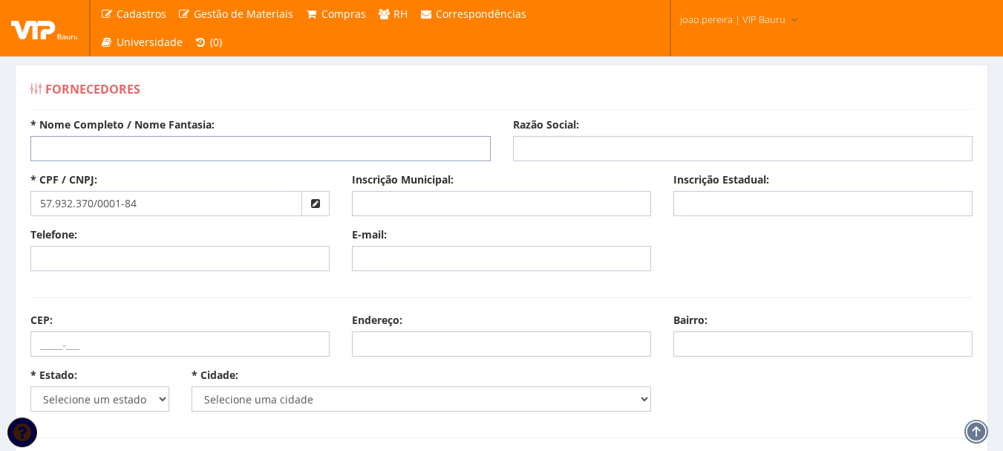
click at [293, 151] on input "* Nome Completo / Nome Fantasia:" at bounding box center [260, 148] width 460 height 25
paste input "Ideia Saude Ocupacional LTDA"
type input "Ideia Saude Ocupacional LTDA"
click at [633, 149] on input "Razão Social:" at bounding box center [743, 148] width 460 height 25
paste input "Ideia Saude Ocupacional LTDA"
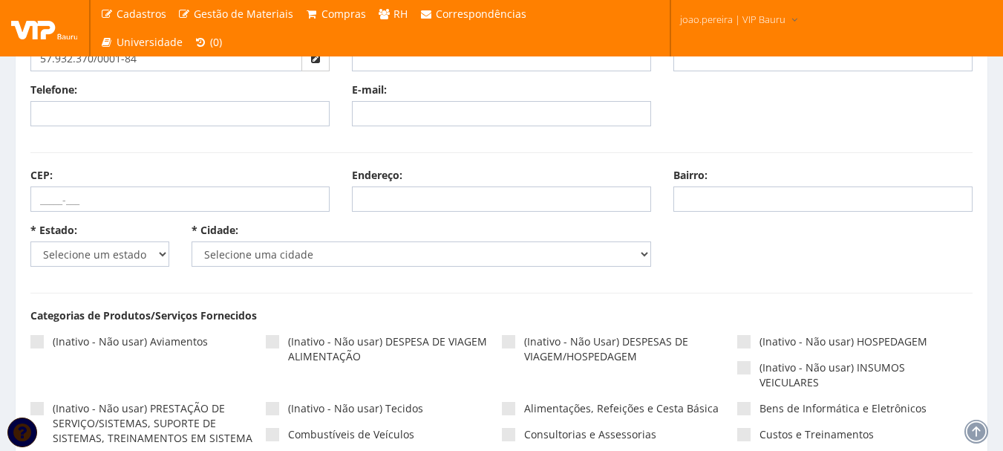
scroll to position [149, 0]
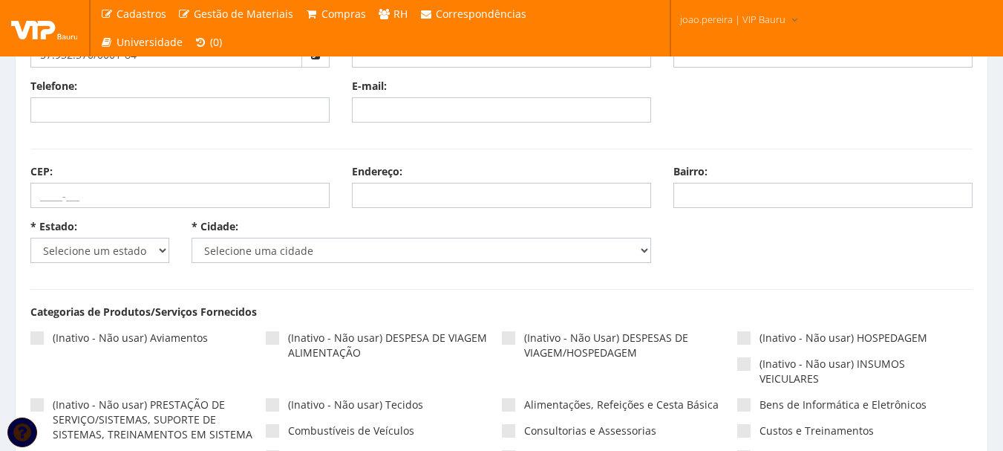
type input "Ideia Saude Ocupacional LTDA"
click at [123, 248] on select "Selecione um estado AC AL AM AP BA Cacheu CE DF ES GO MA MG MS MT PA PB PE PI P…" at bounding box center [99, 250] width 139 height 25
select select "13"
click at [30, 238] on select "Selecione um estado AC AL AM AP BA Cacheu CE DF ES GO MA MG MS MT PA PB PE PI P…" at bounding box center [99, 250] width 139 height 25
click at [282, 247] on select "Selecione uma cidade" at bounding box center [422, 250] width 460 height 25
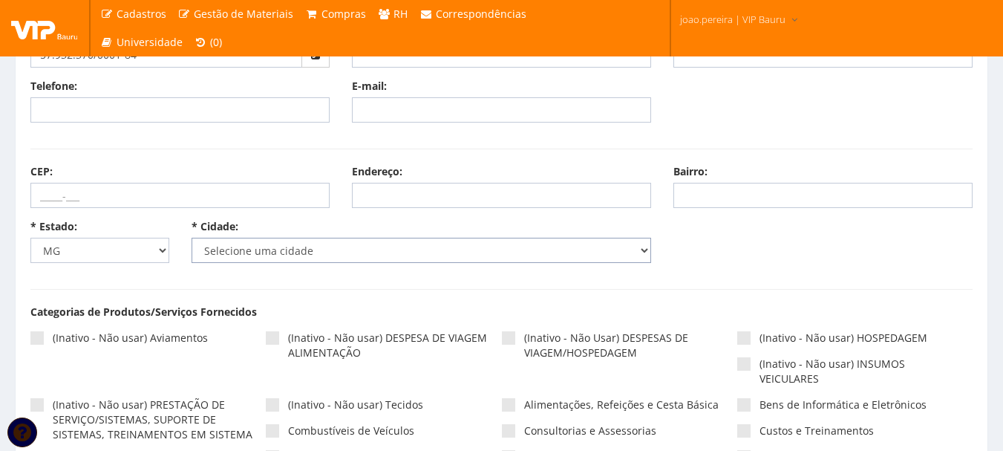
select select "1636"
click at [192, 238] on select "Selecione uma cidade Abadia dos Dourados Abaeté Abre Campo Acaiaca Açucena Água…" at bounding box center [422, 250] width 460 height 25
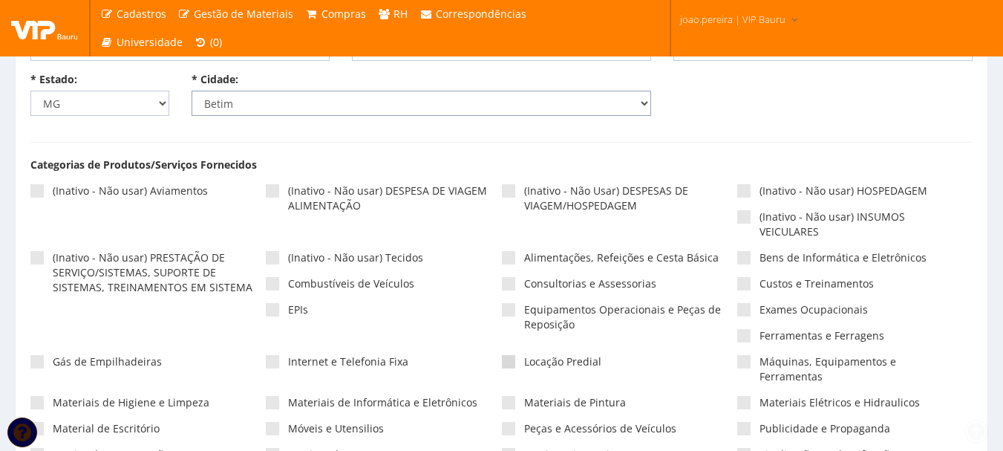
scroll to position [297, 0]
click at [746, 308] on span at bounding box center [743, 308] width 13 height 13
click at [760, 308] on input"] "Exames Ocupacionais" at bounding box center [765, 309] width 10 height 10
checkbox input"] "true"
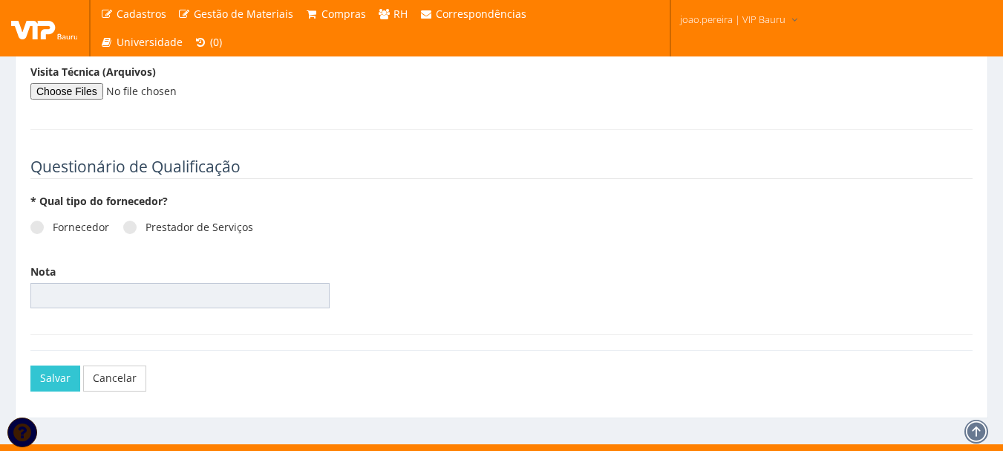
scroll to position [2028, 0]
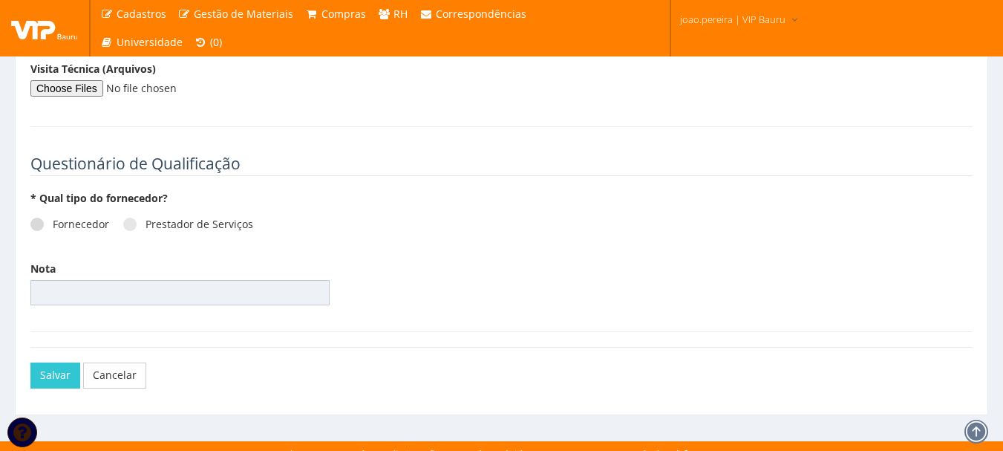
click at [39, 218] on span at bounding box center [36, 224] width 13 height 13
click at [53, 220] on input "Fornecedor" at bounding box center [58, 225] width 10 height 10
radio input "true"
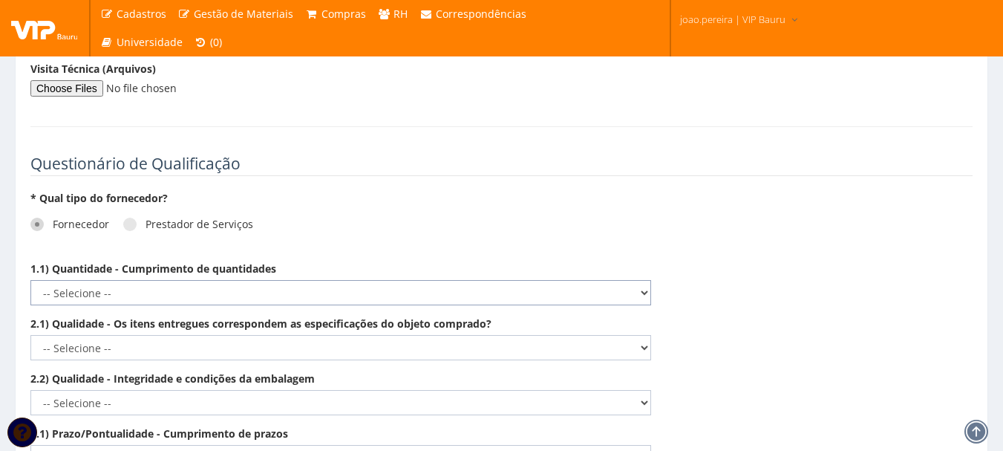
click at [618, 280] on select "-- Selecione -- Não demonstra a competência esperada Demonstra a competência em…" at bounding box center [340, 292] width 621 height 25
select select "5"
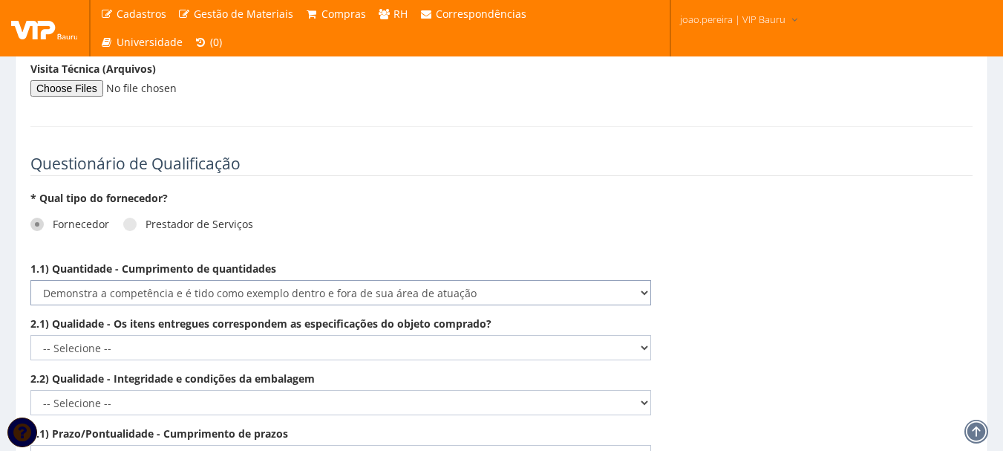
click at [30, 280] on select "-- Selecione -- Não demonstra a competência esperada Demonstra a competência em…" at bounding box center [340, 292] width 621 height 25
click at [488, 339] on select "-- Selecione -- Não demonstra a competência esperada Demonstra a competência em…" at bounding box center [340, 347] width 621 height 25
select select "5"
click at [30, 335] on select "-- Selecione -- Não demonstra a competência esperada Demonstra a competência em…" at bounding box center [340, 347] width 621 height 25
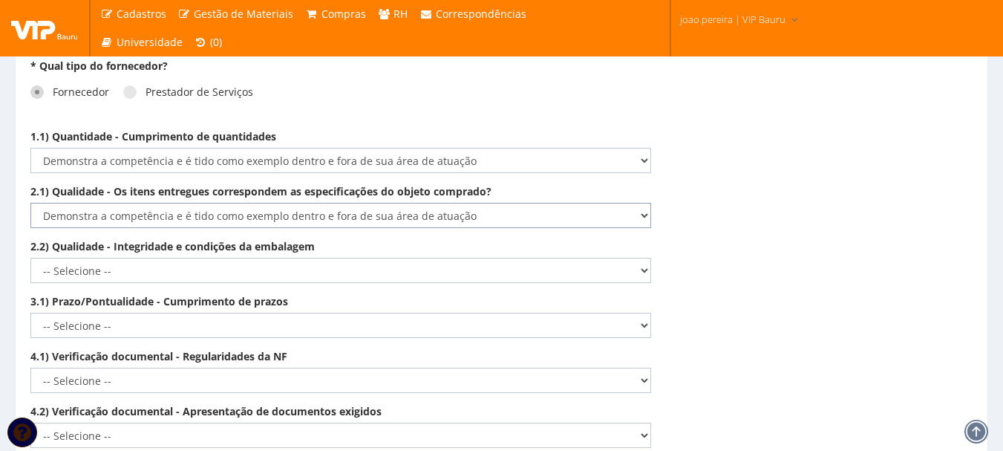
scroll to position [2177, 0]
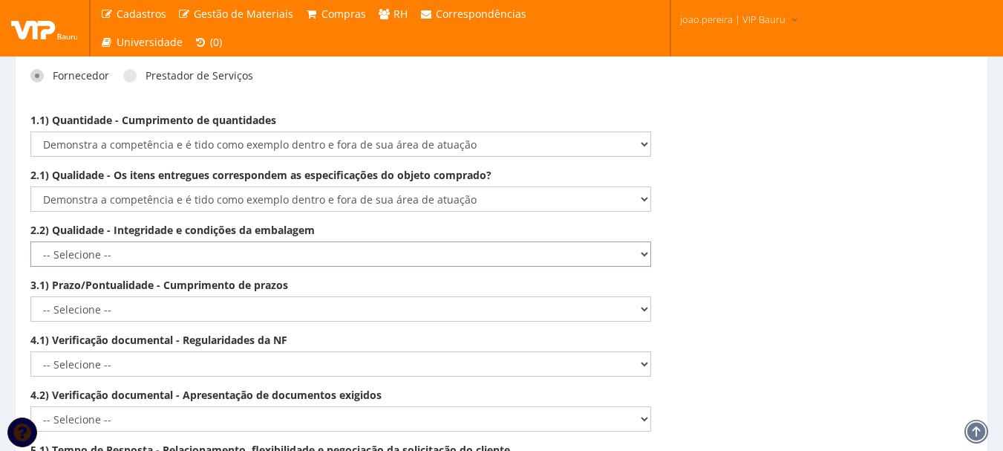
click at [579, 241] on select "-- Selecione -- Não demonstra a competência esperada Demonstra a competência em…" at bounding box center [340, 253] width 621 height 25
select select "5"
click at [30, 241] on select "-- Selecione -- Não demonstra a competência esperada Demonstra a competência em…" at bounding box center [340, 253] width 621 height 25
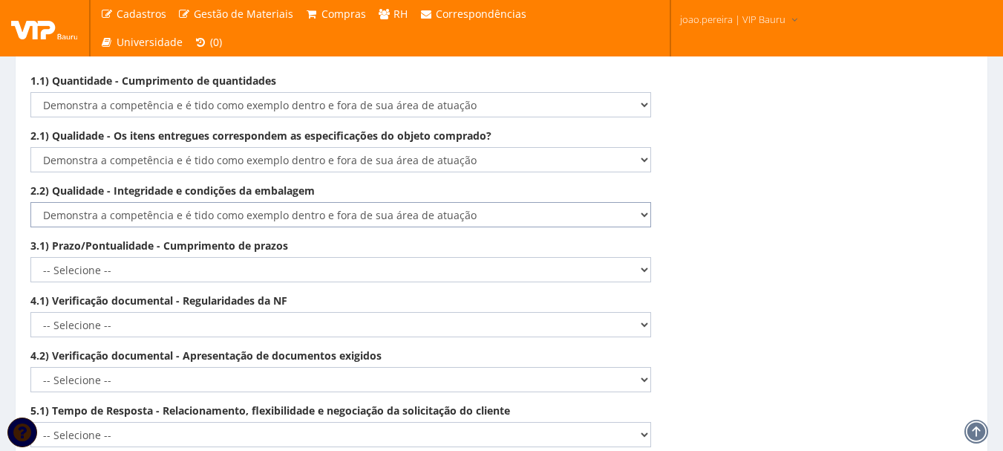
scroll to position [2251, 0]
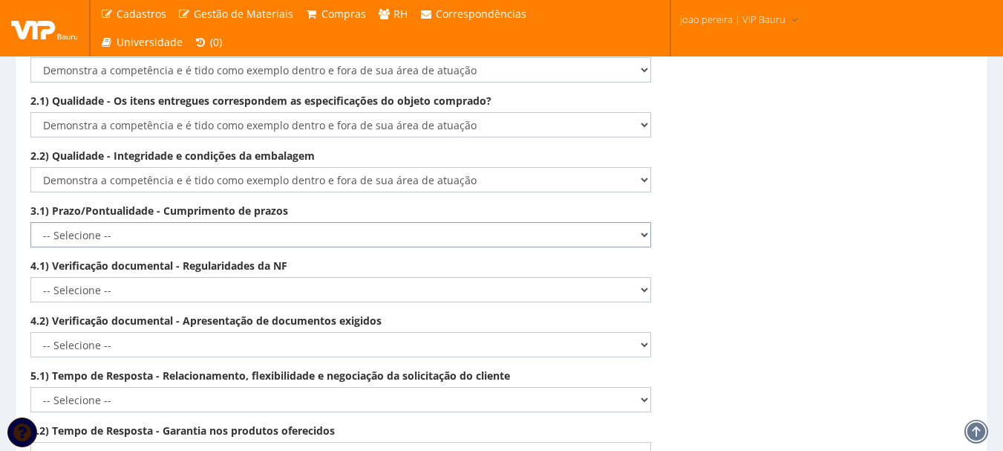
click at [568, 222] on select "-- Selecione -- Não demonstra a competência esperada Demonstra a competência em…" at bounding box center [340, 234] width 621 height 25
select select "5"
click at [30, 222] on select "-- Selecione -- Não demonstra a competência esperada Demonstra a competência em…" at bounding box center [340, 234] width 621 height 25
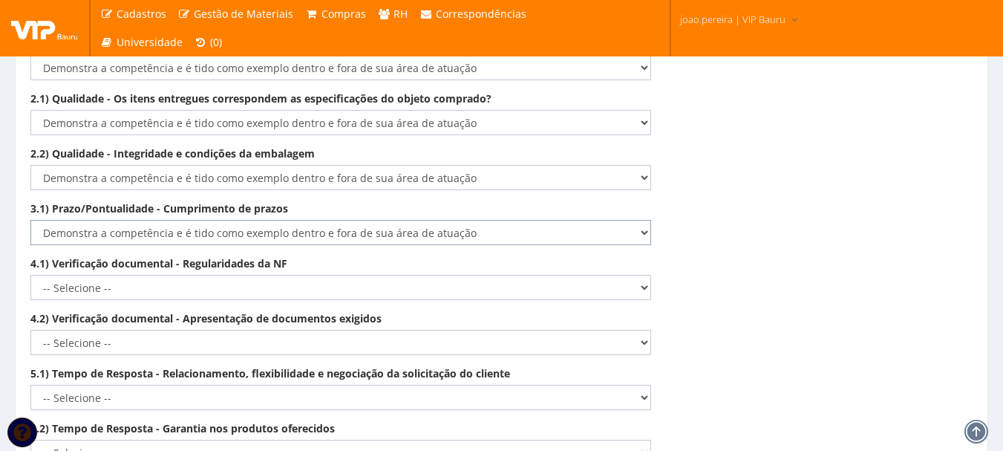
scroll to position [2400, 0]
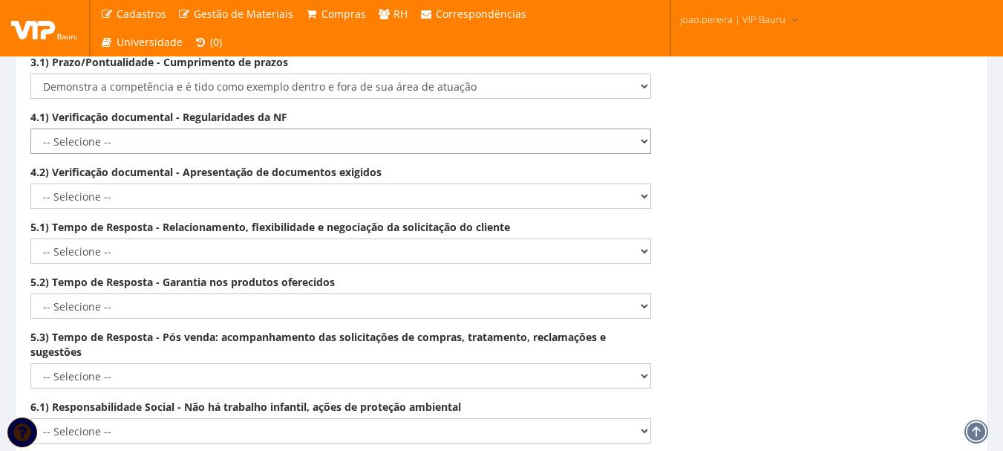
click at [563, 131] on select "-- Selecione -- Não demonstra a competência esperada Demonstra a competência em…" at bounding box center [340, 140] width 621 height 25
select select "5"
click at [30, 128] on select "-- Selecione -- Não demonstra a competência esperada Demonstra a competência em…" at bounding box center [340, 140] width 621 height 25
click at [552, 183] on select "-- Selecione -- Não demonstra a competência esperada Demonstra a competência em…" at bounding box center [340, 195] width 621 height 25
select select "5"
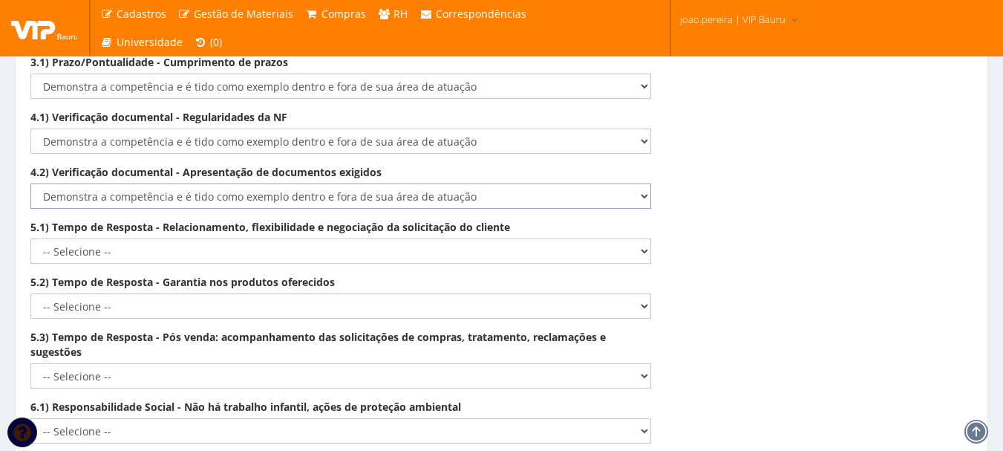
click at [30, 183] on select "-- Selecione -- Não demonstra a competência esperada Demonstra a competência em…" at bounding box center [340, 195] width 621 height 25
click at [535, 239] on select "-- Selecione -- Não demonstra a competência esperada Demonstra a competência em…" at bounding box center [340, 250] width 621 height 25
select select "5"
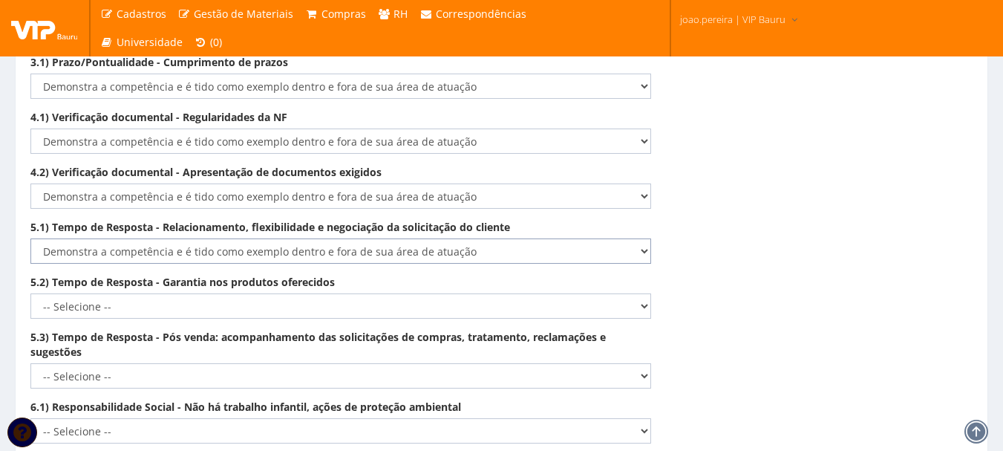
click at [30, 238] on select "-- Selecione -- Não demonstra a competência esperada Demonstra a competência em…" at bounding box center [340, 250] width 621 height 25
click at [509, 293] on select "-- Selecione -- Não demonstra a competência esperada Demonstra a competência em…" at bounding box center [340, 305] width 621 height 25
select select "5"
click at [30, 293] on select "-- Selecione -- Não demonstra a competência esperada Demonstra a competência em…" at bounding box center [340, 305] width 621 height 25
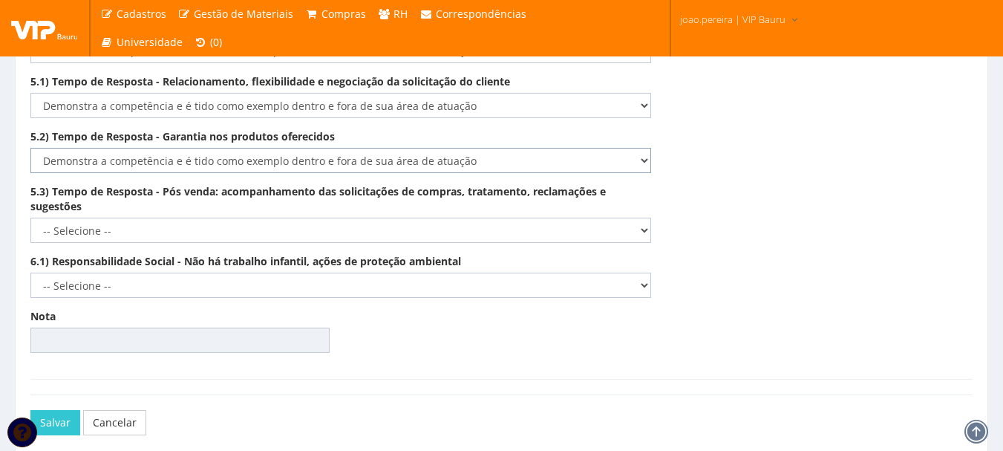
scroll to position [2548, 0]
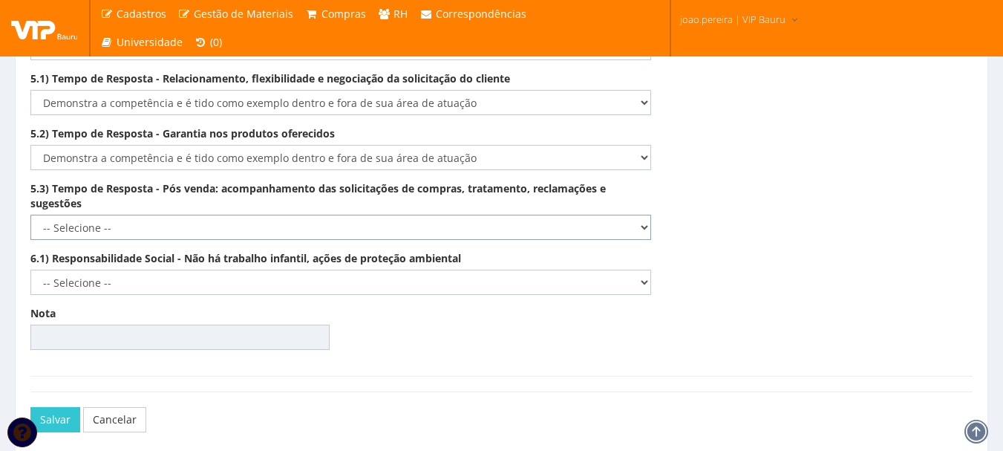
click at [521, 215] on select "-- Selecione -- Não demonstra a competência esperada Demonstra a competência em…" at bounding box center [340, 227] width 621 height 25
select select "5"
click at [30, 215] on select "-- Selecione -- Não demonstra a competência esperada Demonstra a competência em…" at bounding box center [340, 227] width 621 height 25
click at [492, 270] on select "-- Selecione -- Não demonstra a competência esperada Demonstra a competência em…" at bounding box center [340, 282] width 621 height 25
select select "5"
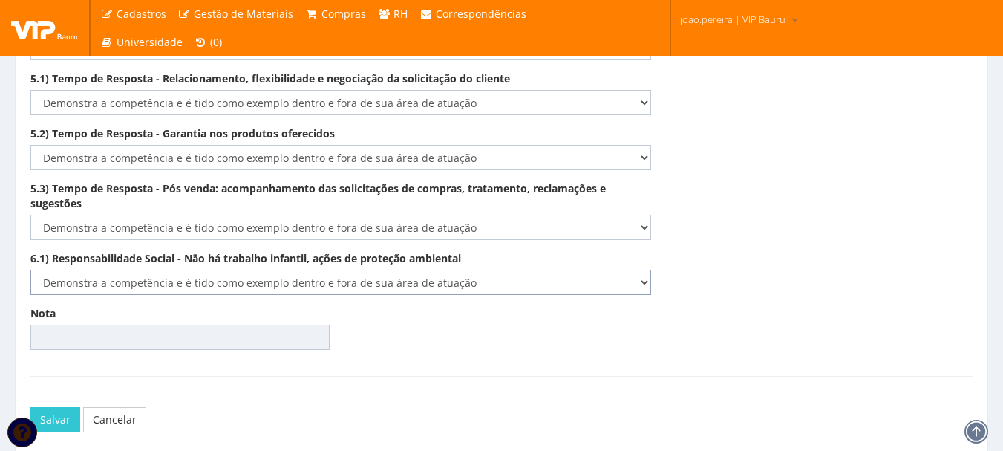
click at [30, 270] on select "-- Selecione -- Não demonstra a competência esperada Demonstra a competência em…" at bounding box center [340, 282] width 621 height 25
type input "100.00"
click at [66, 412] on button "Salvar" at bounding box center [55, 419] width 50 height 25
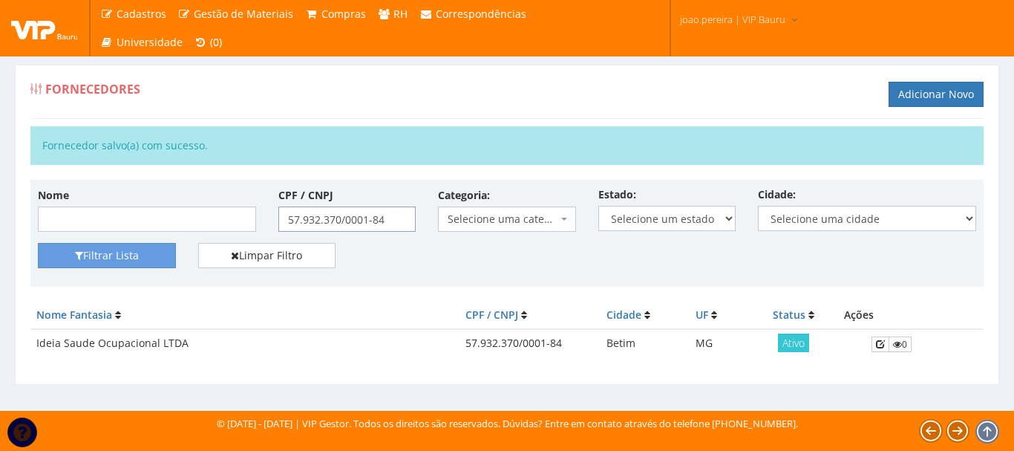
drag, startPoint x: 385, startPoint y: 222, endPoint x: 112, endPoint y: 198, distance: 274.3
click at [112, 198] on div "Nome CPF / CNPJ 57.932.370/0001-84 Categoria: Selecione uma categoria (Inativo …" at bounding box center [507, 215] width 961 height 56
paste input "02.256.704/0001-55"
type input "02.256.704/0001-55"
click at [92, 251] on button "Filtrar Lista" at bounding box center [107, 255] width 138 height 25
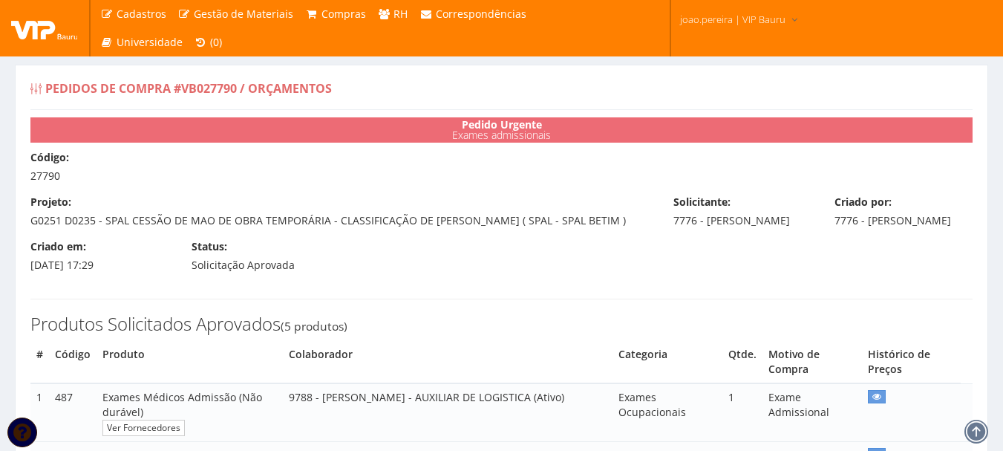
scroll to position [365, 0]
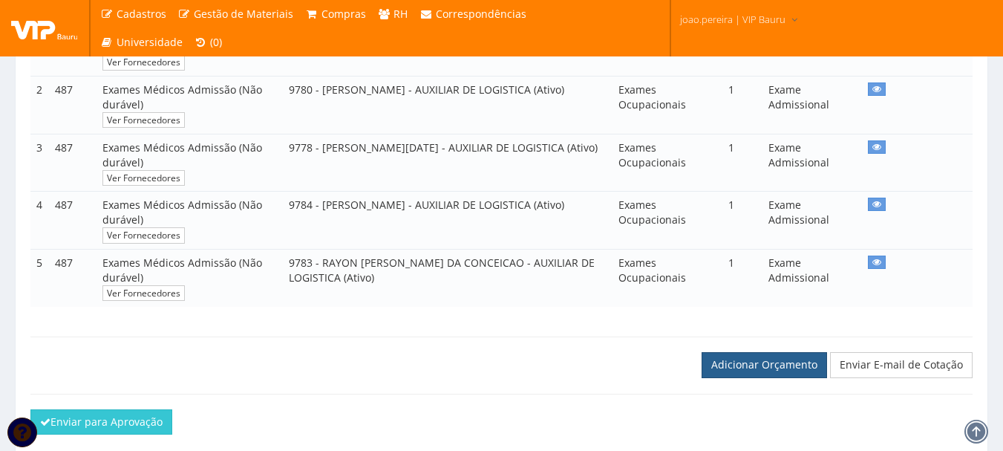
click at [773, 377] on link "Adicionar Orçamento" at bounding box center [765, 364] width 126 height 25
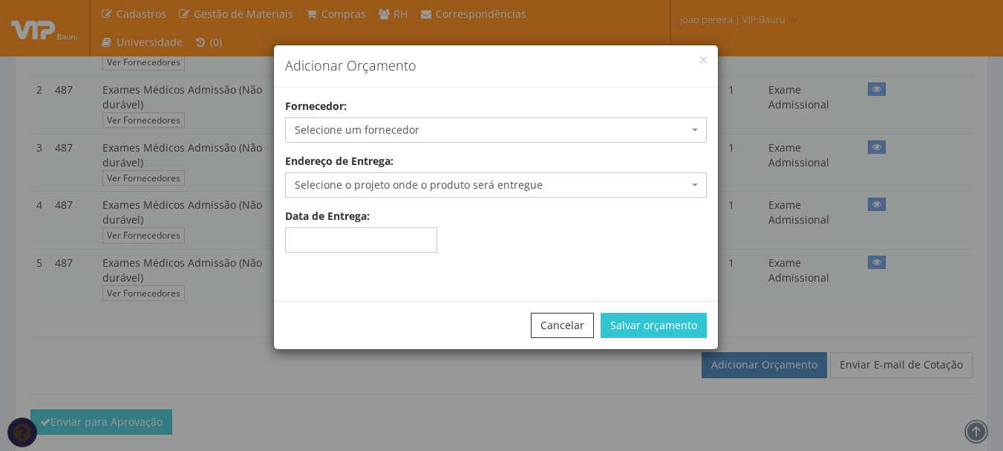
click at [401, 135] on span "Selecione um fornecedor" at bounding box center [492, 130] width 394 height 15
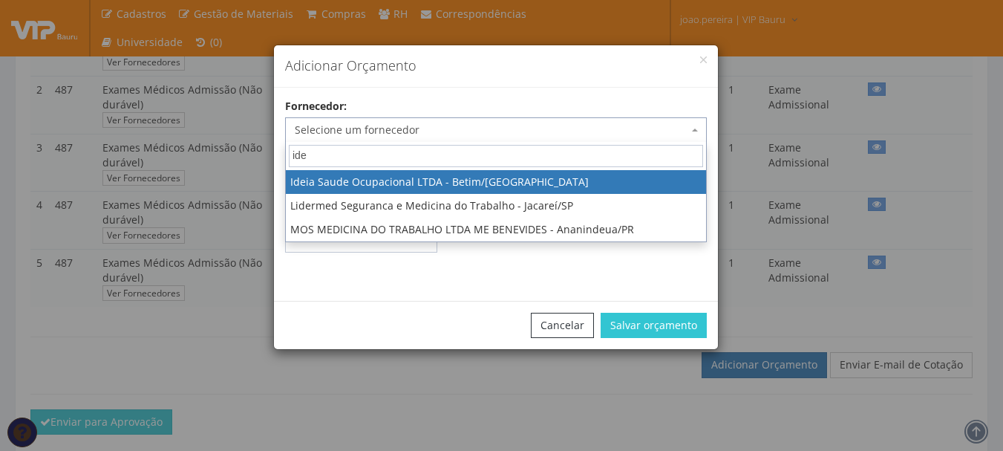
type input "ide"
select select "2624"
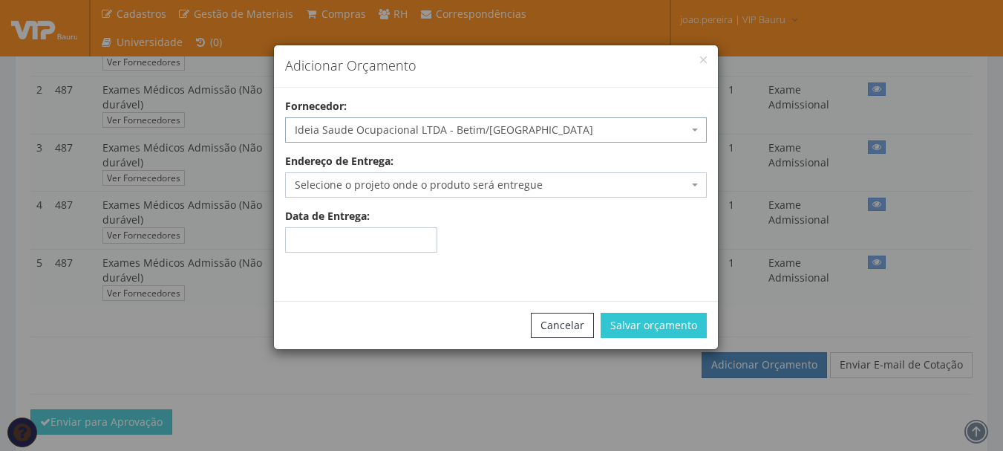
click at [364, 189] on span "Selecione o projeto onde o produto será entregue" at bounding box center [492, 184] width 394 height 15
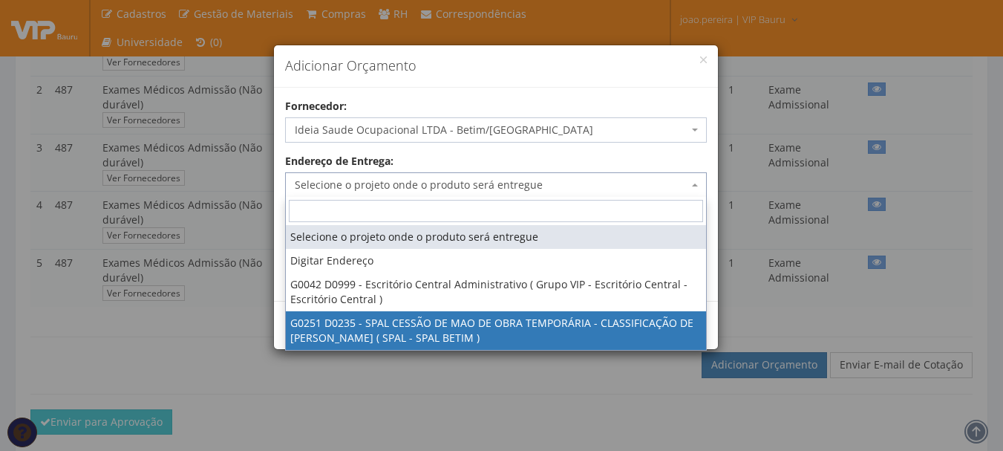
select select "251"
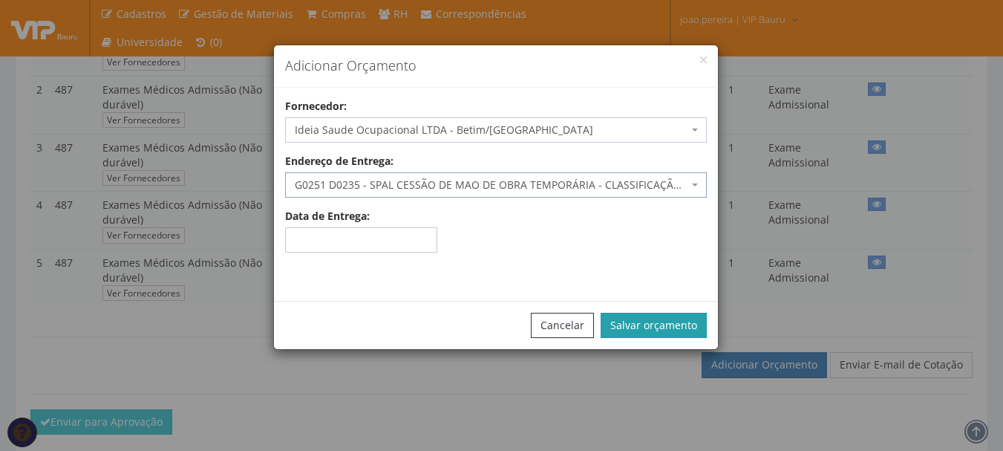
click at [681, 331] on button "Salvar orçamento" at bounding box center [654, 325] width 106 height 25
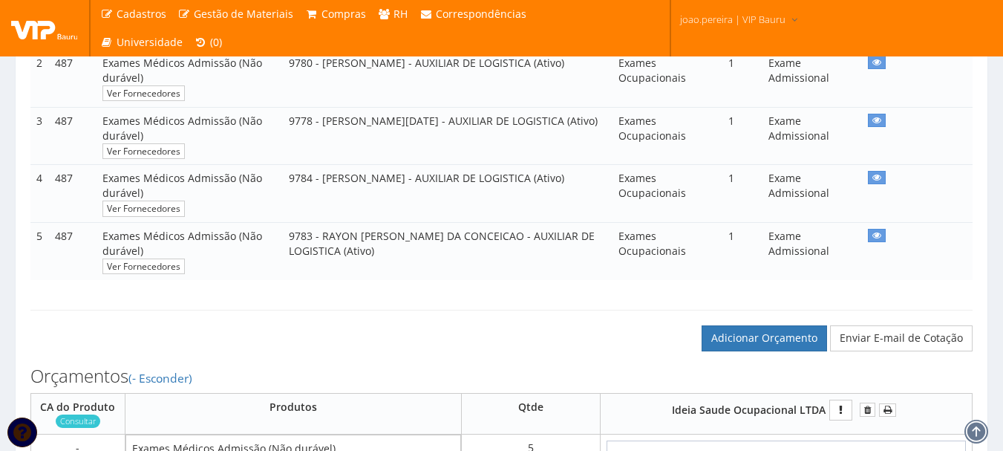
scroll to position [594, 0]
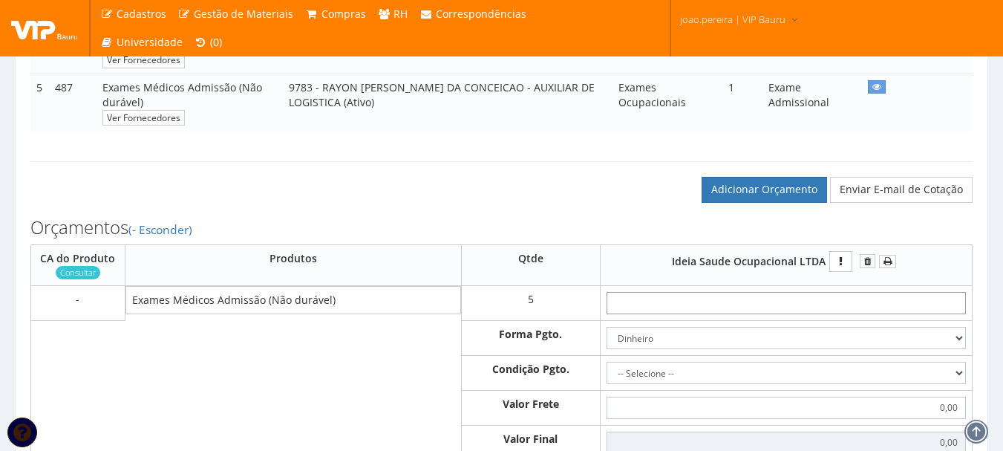
click at [807, 314] on input "text" at bounding box center [786, 303] width 359 height 22
type input "7"
type input "35,00"
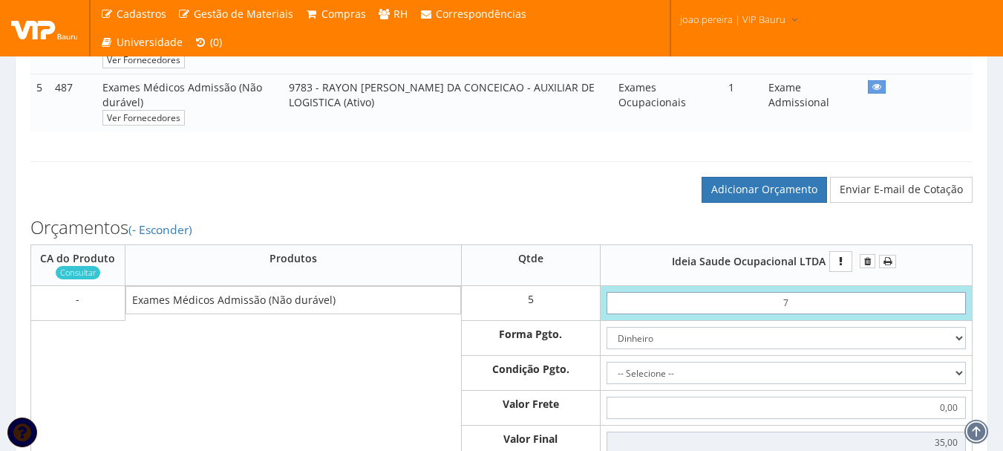
type input "73"
type input "365,00"
type input "7,30"
type input "36,50"
type input "73,00"
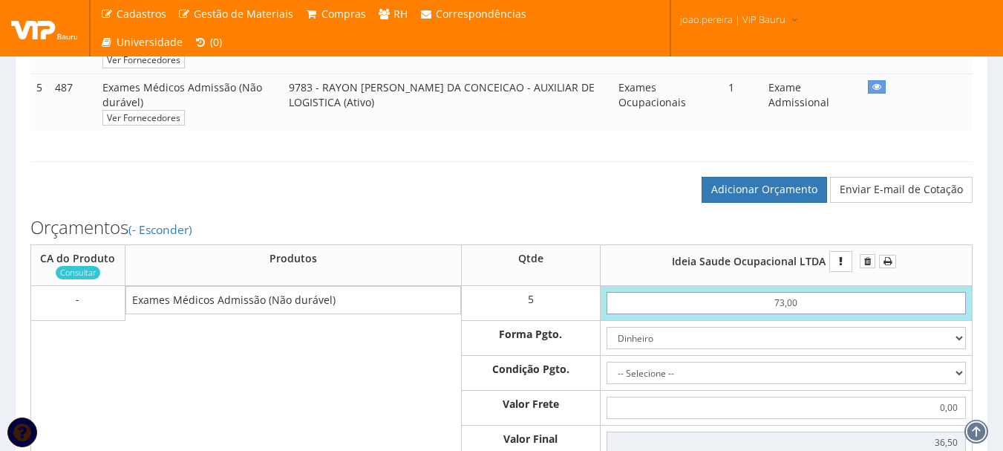
type input "365,00"
type input "73,00"
click at [957, 384] on select "-- Selecione -- À vista 7 dias 10 dias" at bounding box center [786, 373] width 359 height 22
select select "0"
click at [607, 376] on select "-- Selecione -- À vista 7 dias 10 dias" at bounding box center [786, 373] width 359 height 22
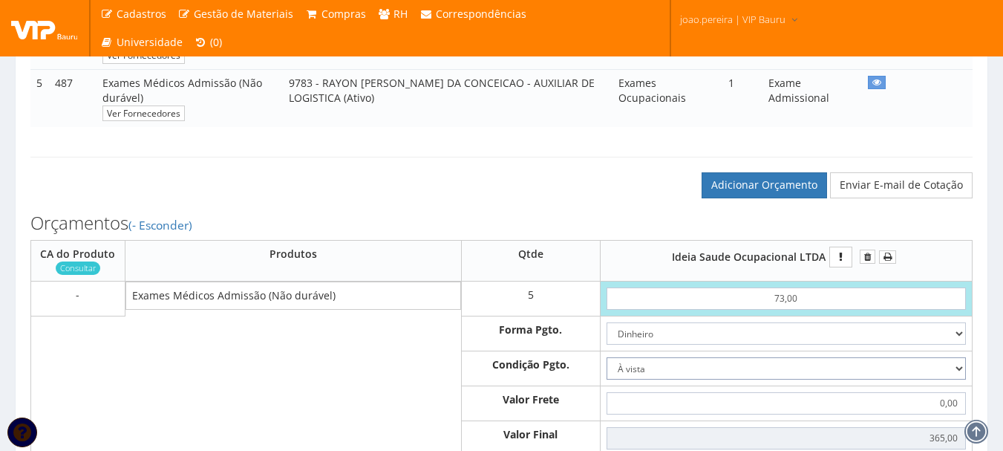
scroll to position [743, 0]
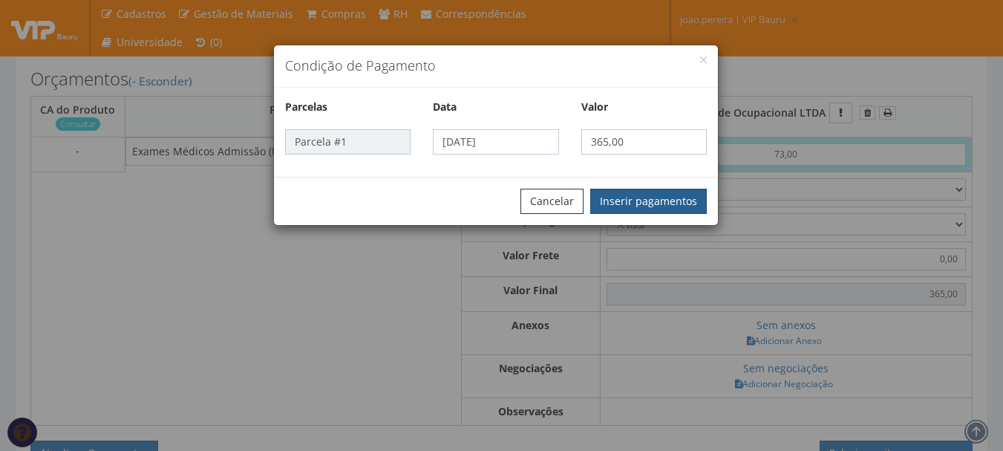
click at [638, 196] on button "Inserir pagamentos" at bounding box center [648, 201] width 117 height 25
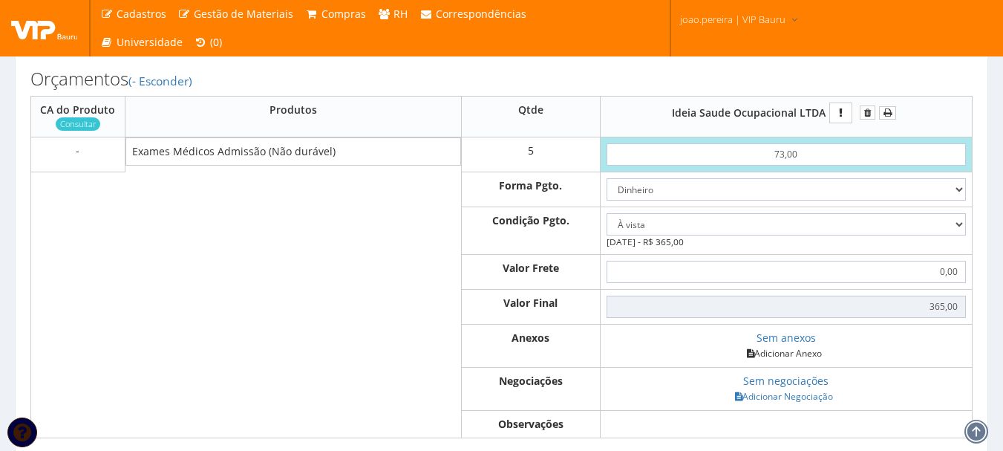
click at [786, 361] on link "Adicionar Anexo" at bounding box center [785, 353] width 84 height 16
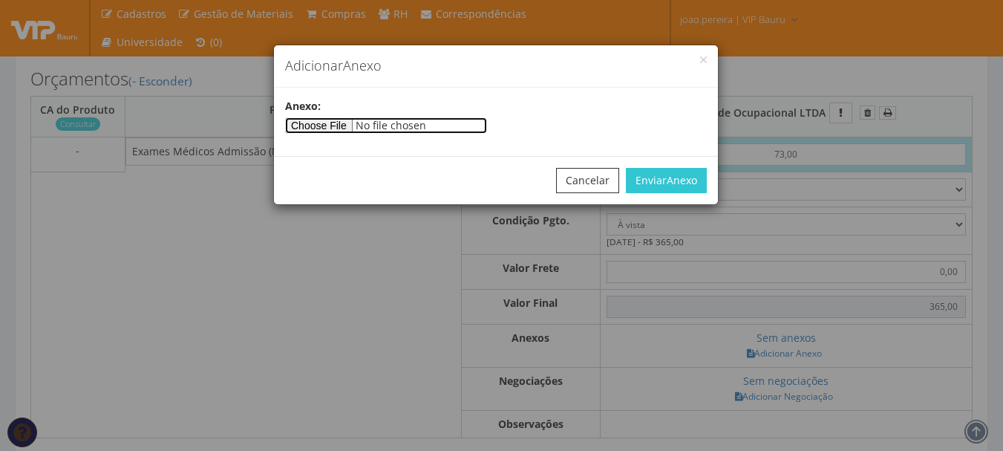
click at [359, 131] on input"] "file" at bounding box center [386, 125] width 202 height 16
type input"] "C:\fakepath\nfs_ver40.28529031234043556.pdf"
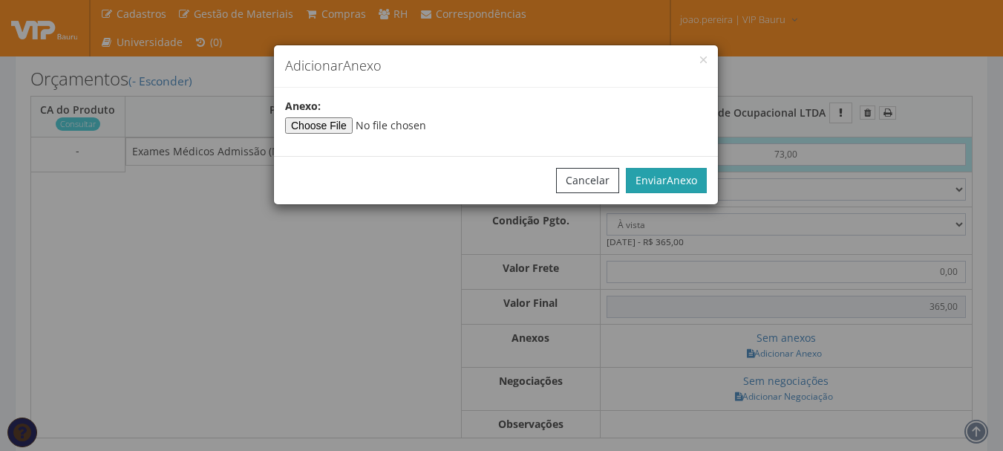
click at [682, 183] on span "Anexo" at bounding box center [682, 180] width 30 height 14
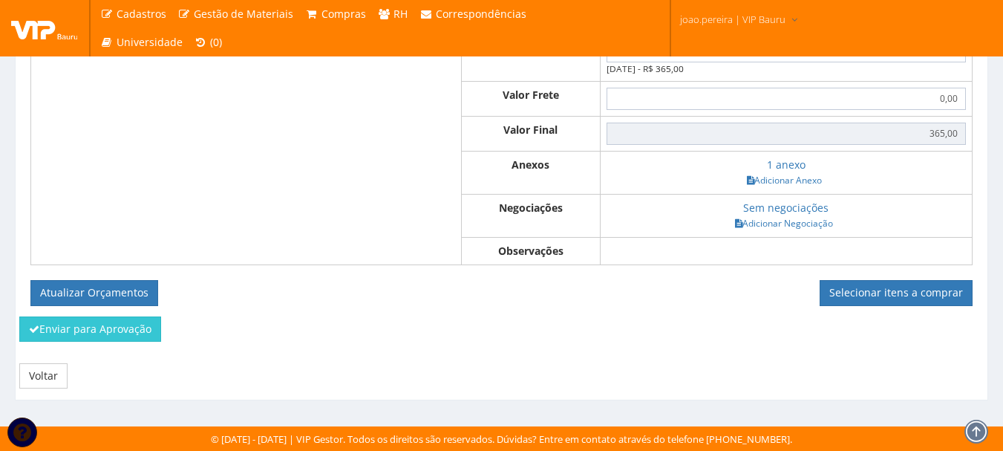
scroll to position [931, 0]
click at [100, 284] on button "Atualizar Orçamentos" at bounding box center [94, 292] width 128 height 25
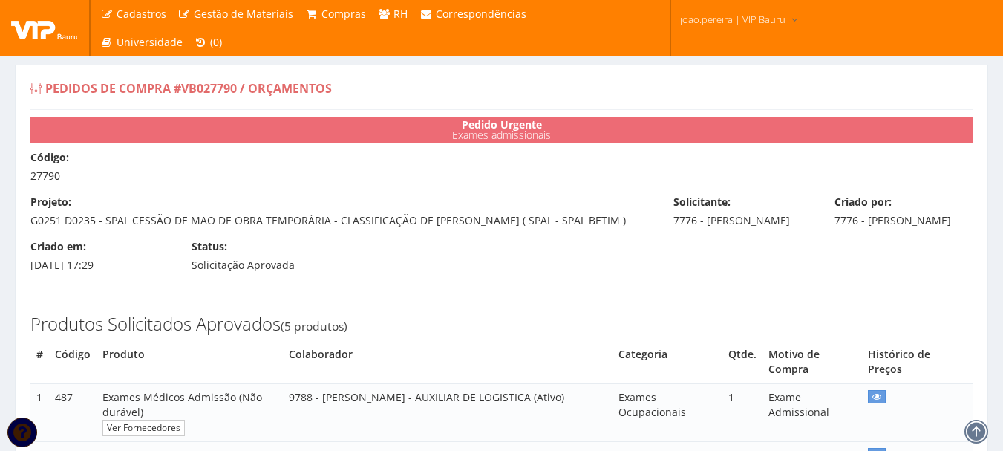
select select "0"
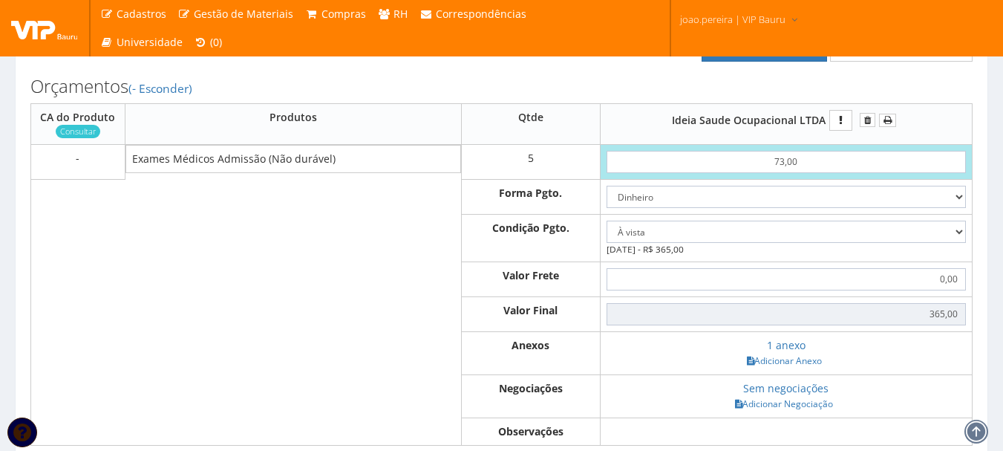
scroll to position [877, 0]
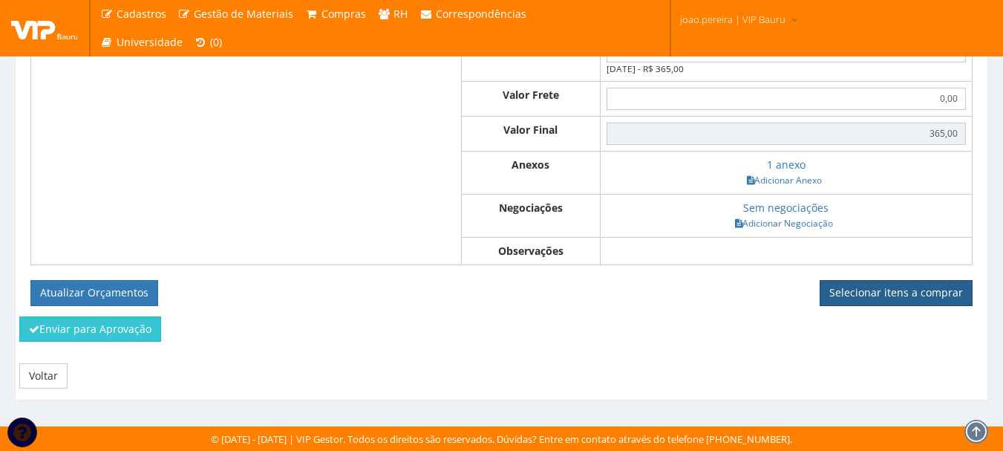
click at [876, 291] on link "Selecionar itens a comprar" at bounding box center [896, 292] width 153 height 25
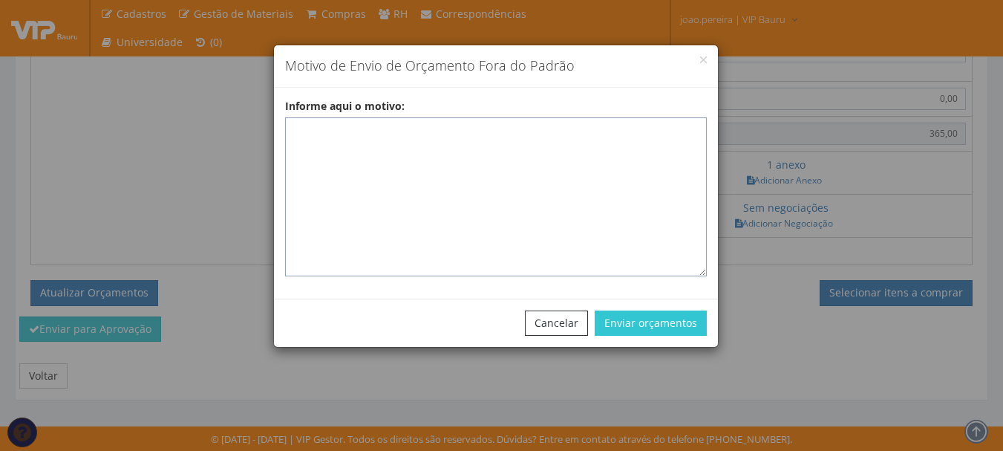
click at [456, 138] on textarea "Informe aqui o motivo:" at bounding box center [496, 196] width 422 height 159
paste textarea "EXAMES ASO - Exames realizados em clinica homologada que atende na região."
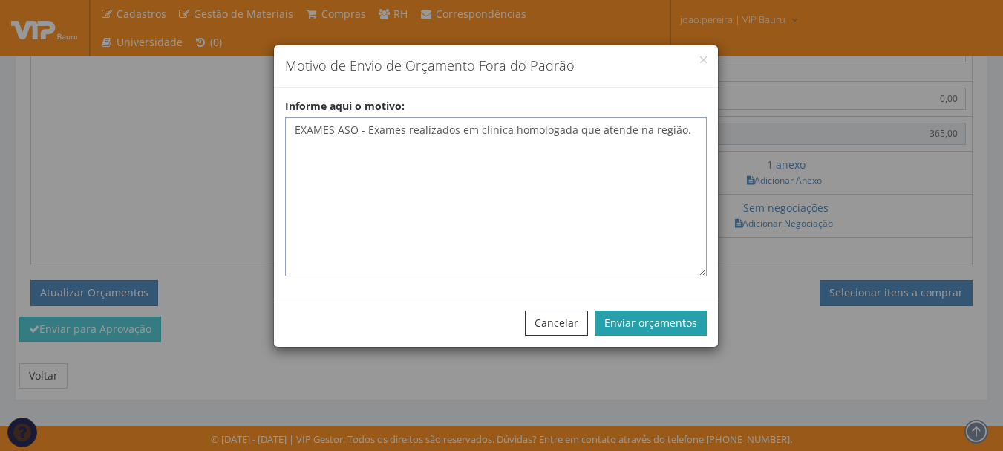
type textarea "EXAMES ASO - Exames realizados em clinica homologada que atende na região."
click at [668, 321] on button "Enviar orçamentos" at bounding box center [651, 322] width 112 height 25
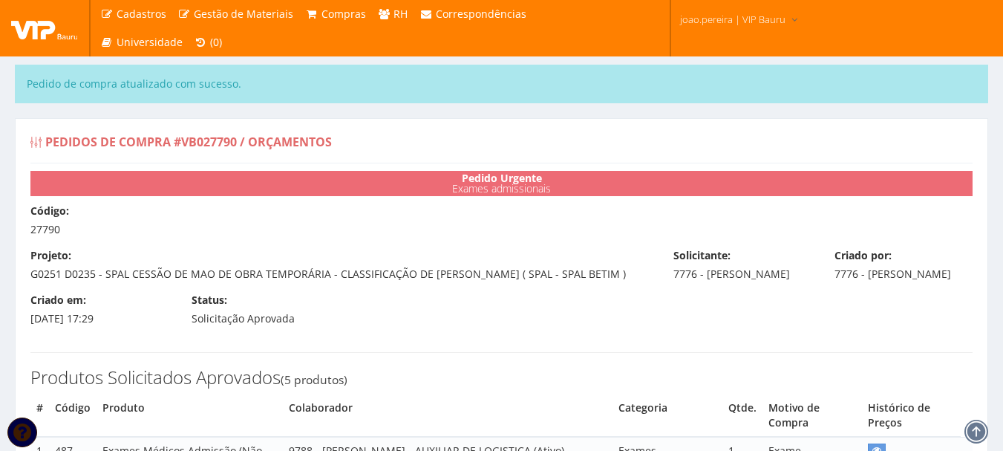
select select "0"
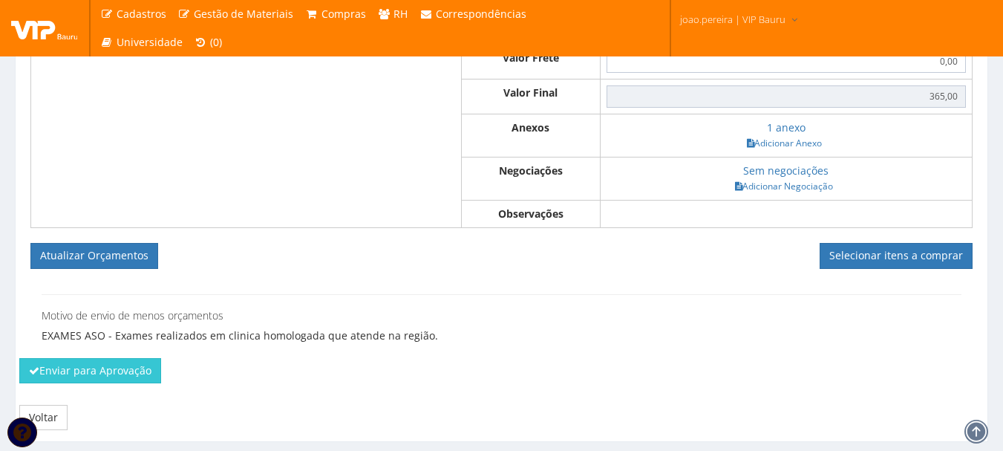
scroll to position [1009, 0]
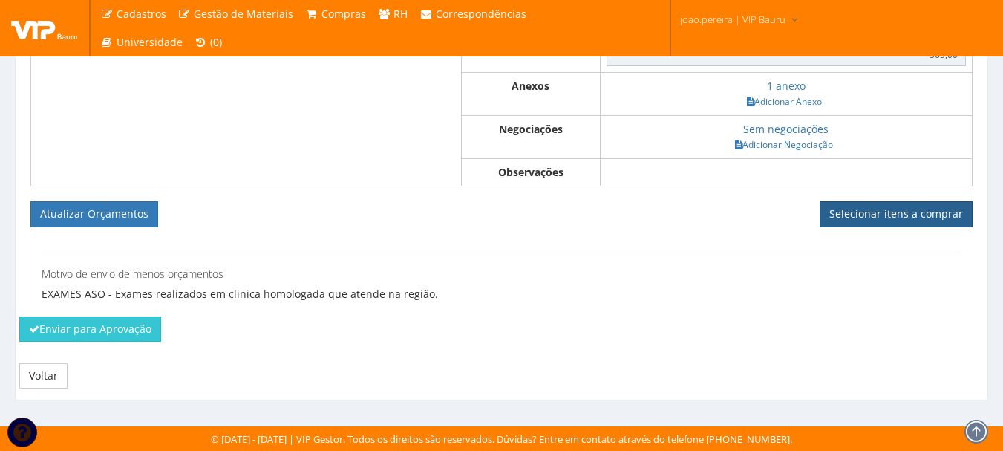
click at [863, 217] on link "Selecionar itens a comprar" at bounding box center [896, 213] width 153 height 25
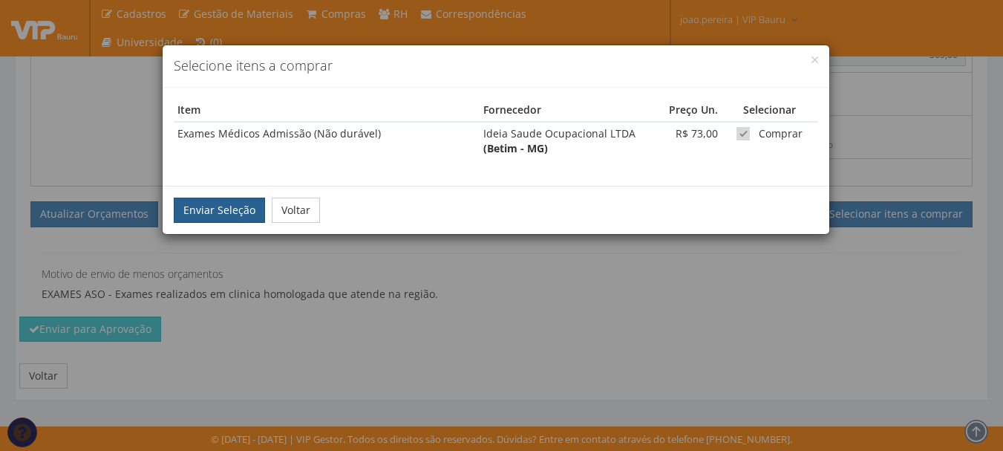
click at [228, 217] on button "Enviar Seleção" at bounding box center [219, 210] width 91 height 25
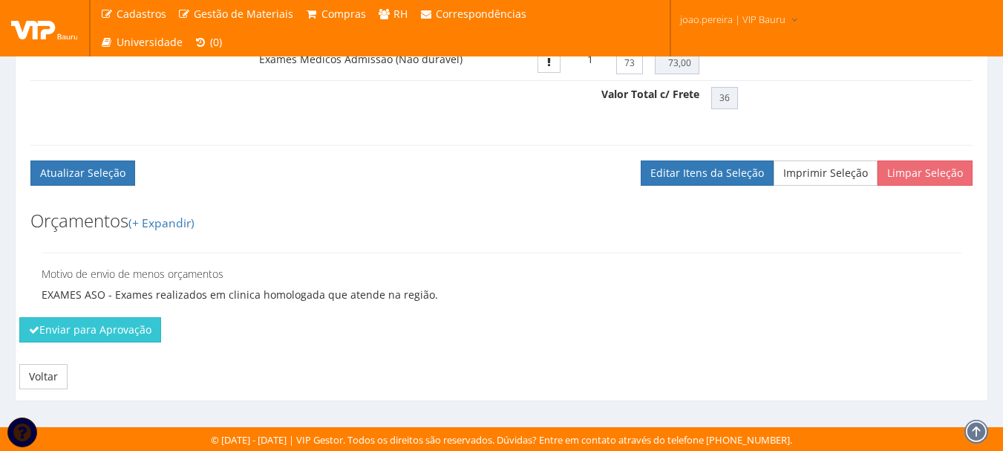
scroll to position [935, 0]
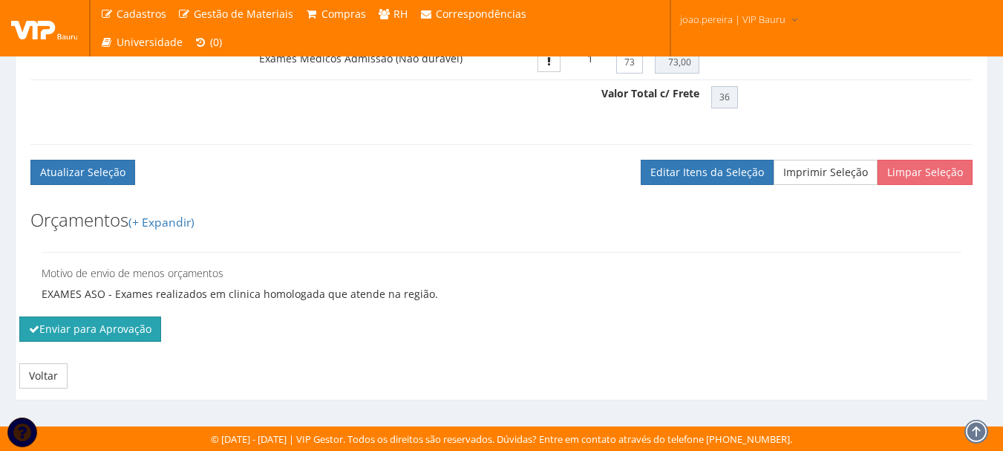
click at [65, 325] on button "Enviar para Aprovação" at bounding box center [90, 328] width 142 height 25
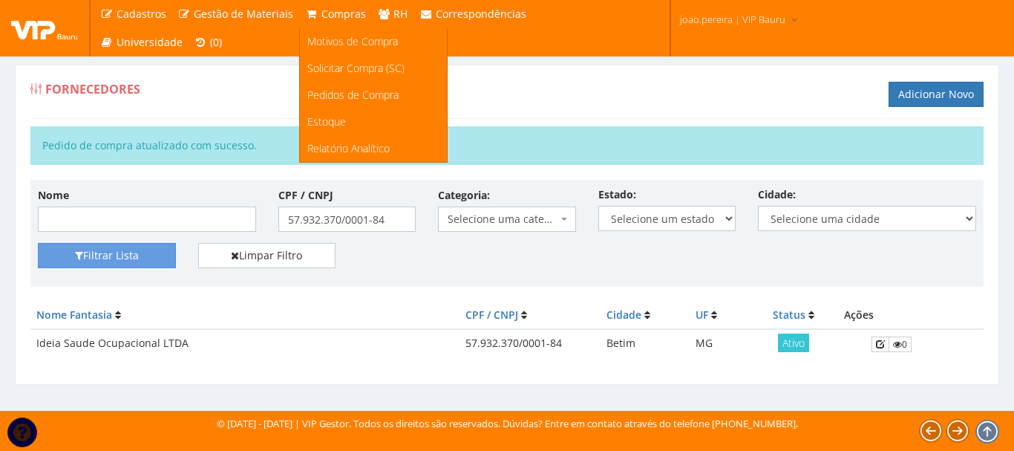
click at [353, 9] on span "Compras" at bounding box center [344, 14] width 45 height 14
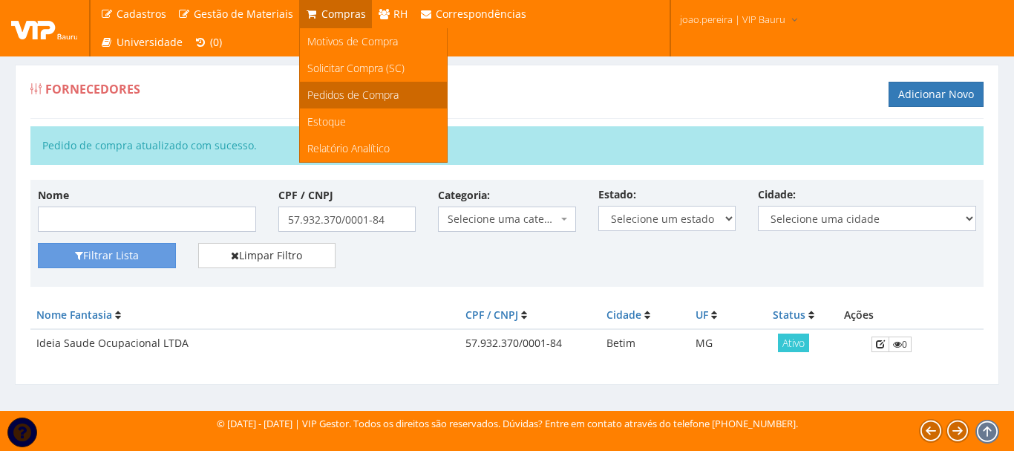
click at [354, 100] on span "Pedidos de Compra" at bounding box center [352, 95] width 91 height 14
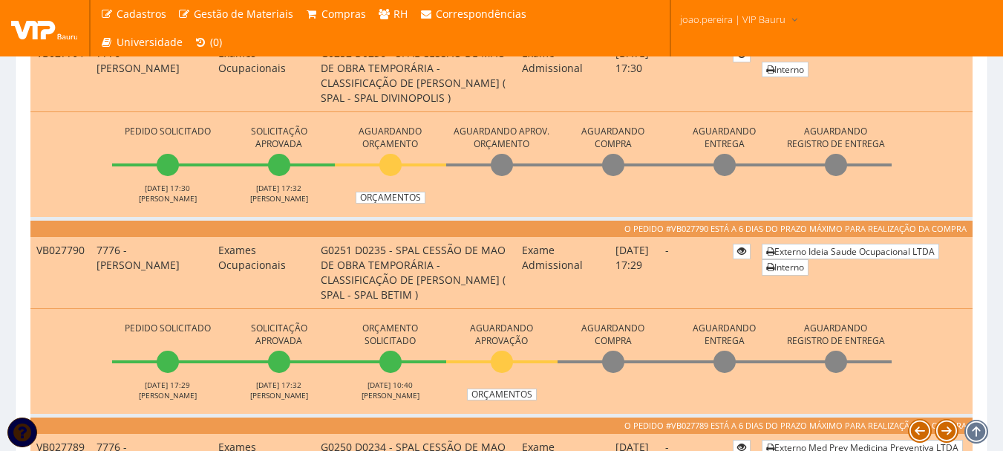
scroll to position [594, 0]
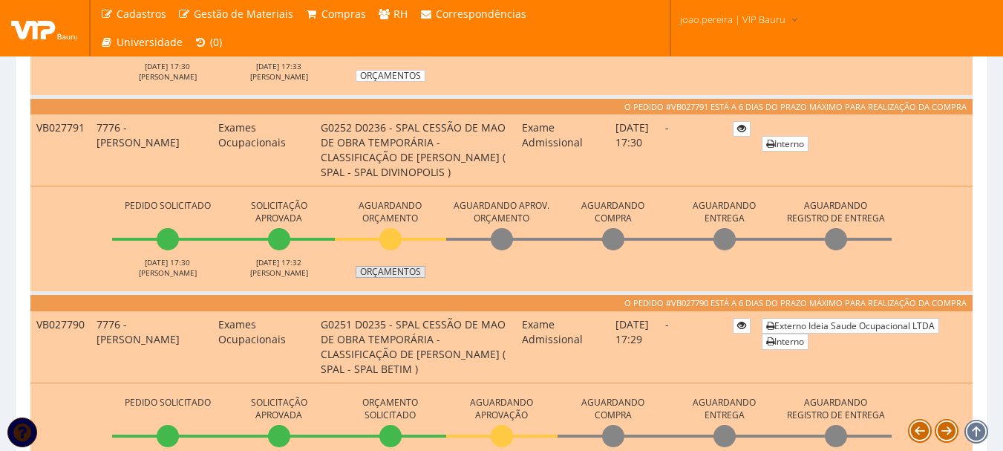
click at [387, 275] on link "Orçamentos" at bounding box center [391, 272] width 70 height 12
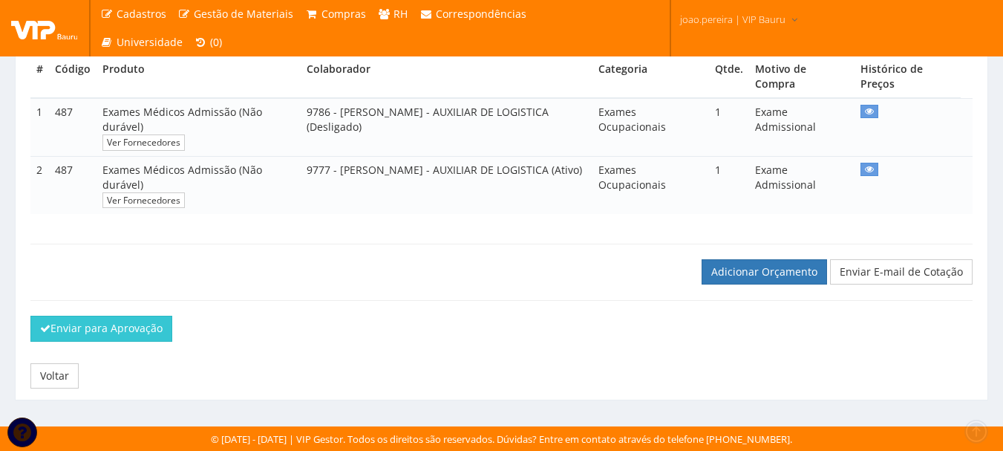
scroll to position [297, 0]
click at [426, 284] on div "Adicionar Orçamento Enviar E-mail de Cotação" at bounding box center [501, 257] width 965 height 56
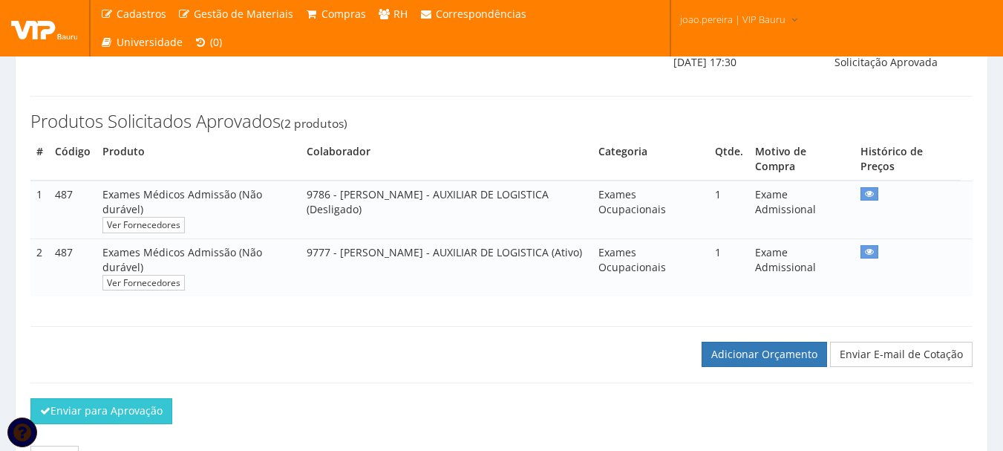
scroll to position [226, 0]
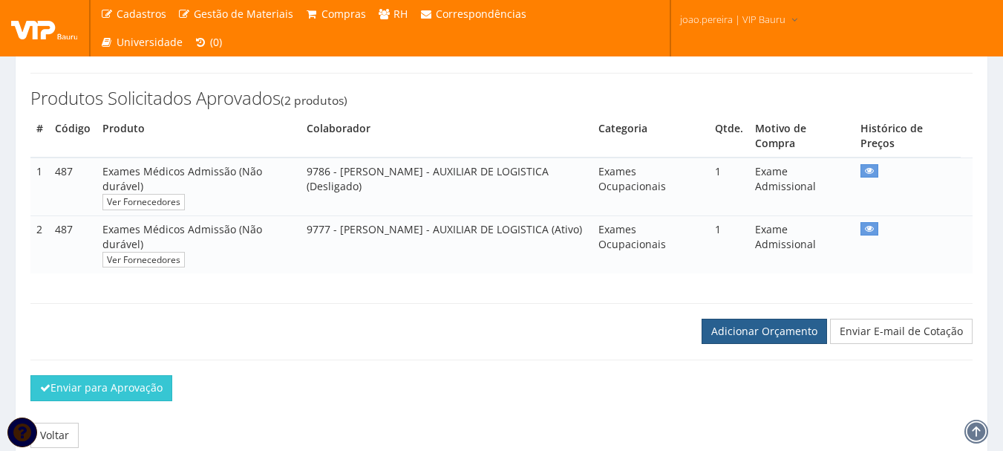
click at [791, 344] on link "Adicionar Orçamento" at bounding box center [765, 331] width 126 height 25
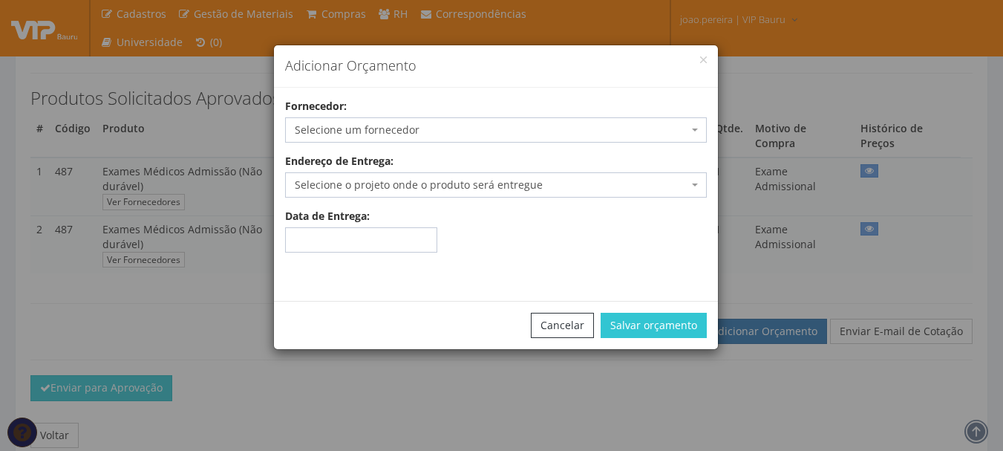
click at [707, 54] on div "Adicionar Orçamento" at bounding box center [496, 66] width 444 height 42
click at [705, 59] on button "button" at bounding box center [703, 59] width 7 height 7
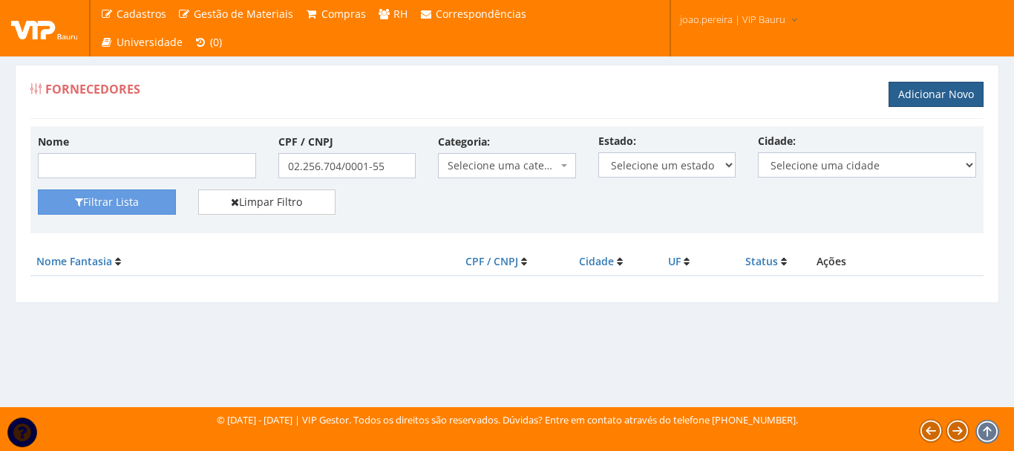
click at [957, 92] on link "Adicionar Novo" at bounding box center [936, 94] width 95 height 25
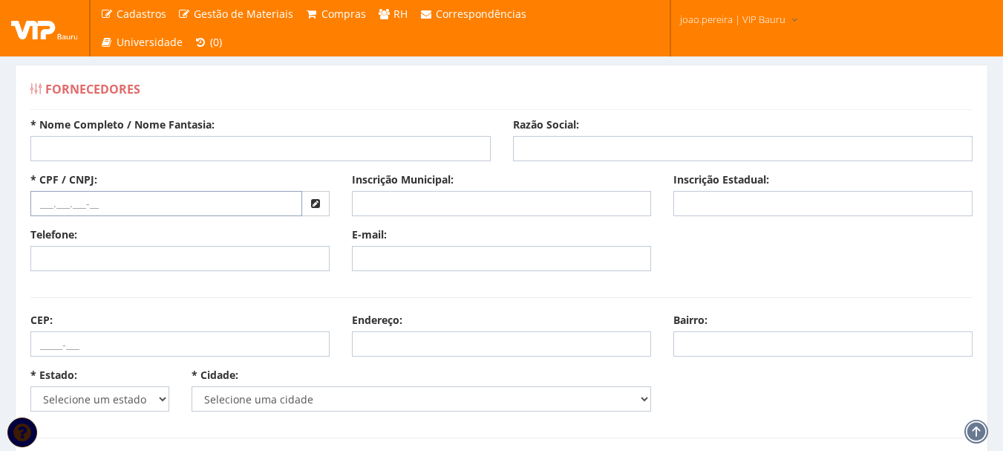
click at [96, 208] on input "text" at bounding box center [166, 203] width 272 height 25
paste input "02.256.704/0001-55"
type input "02.256.704/0001-55"
drag, startPoint x: 224, startPoint y: 141, endPoint x: 244, endPoint y: 57, distance: 86.3
click at [224, 141] on input "* Nome Completo / Nome Fantasia:" at bounding box center [260, 148] width 460 height 25
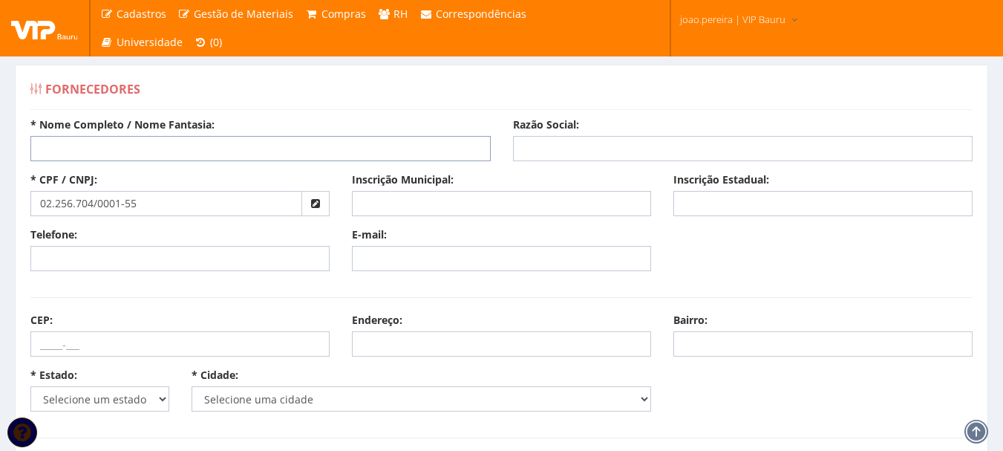
paste input "Smt - Seguranca e Medicina do Trabalho LTDA"
type input "Smt - Seguranca e Medicina do Trabalho LTDA"
click at [586, 140] on input "Razão Social:" at bounding box center [743, 148] width 460 height 25
paste input "Smt - Seguranca e Medicina do Trabalho LTDA"
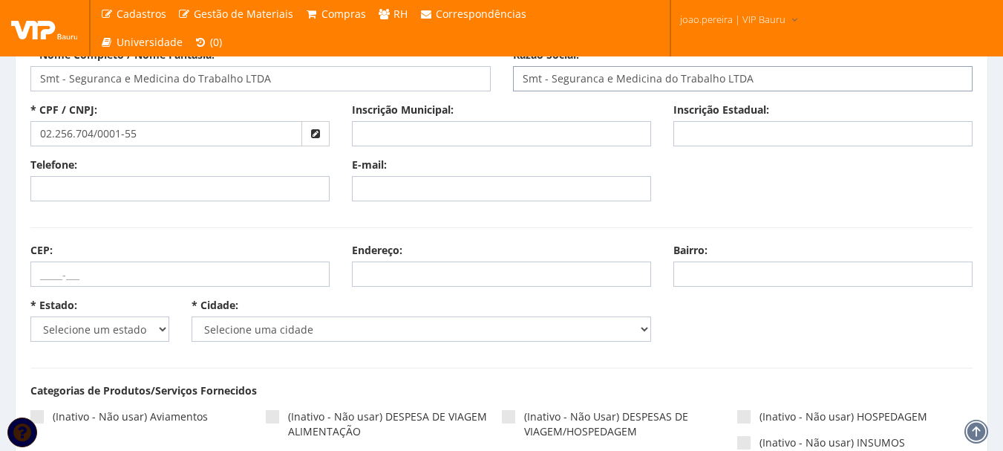
scroll to position [223, 0]
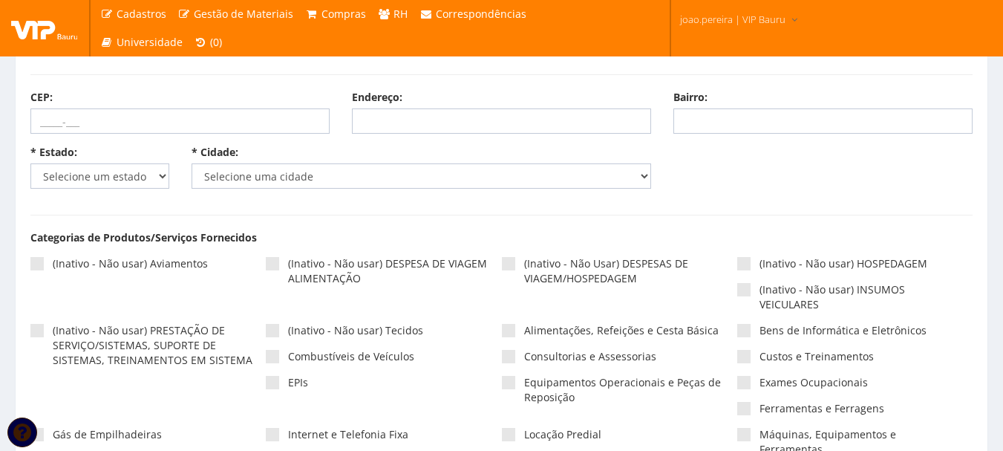
type input "Smt - Seguranca e Medicina do Trabalho LTDA"
click at [128, 177] on select "Selecione um estado AC AL AM AP BA Cacheu CE DF ES GO MA MG MS MT PA PB PE PI P…" at bounding box center [99, 175] width 139 height 25
select select "13"
click at [30, 163] on select "Selecione um estado AC AL AM AP BA Cacheu CE DF ES GO MA MG MS MT PA PB PE PI P…" at bounding box center [99, 175] width 139 height 25
click at [275, 180] on select "Selecione uma cidade" at bounding box center [422, 175] width 460 height 25
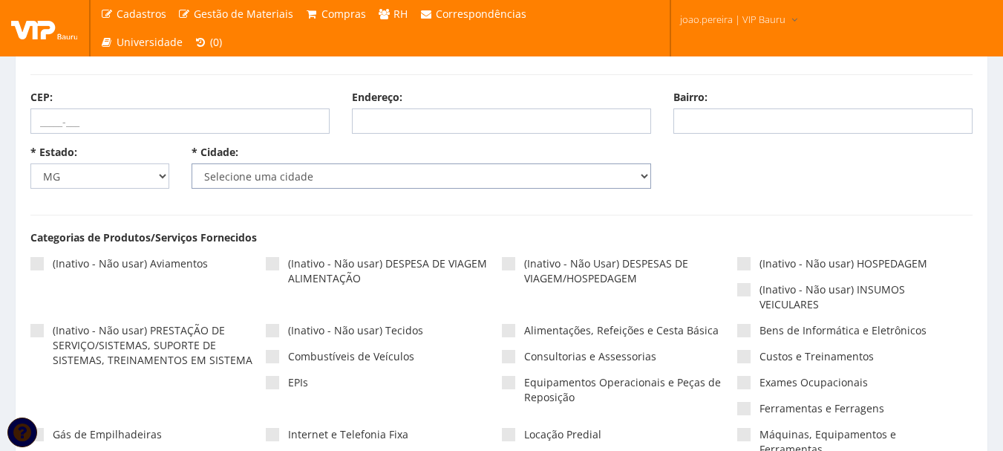
select select "1812"
click at [192, 163] on select "Selecione uma cidade Abadia dos Dourados Abaeté Abre Campo Acaiaca Açucena Água…" at bounding box center [422, 175] width 460 height 25
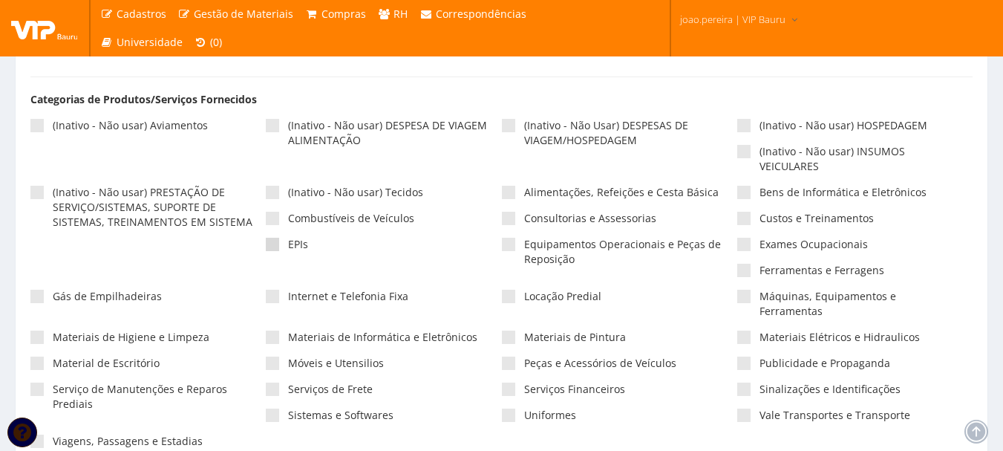
scroll to position [371, 0]
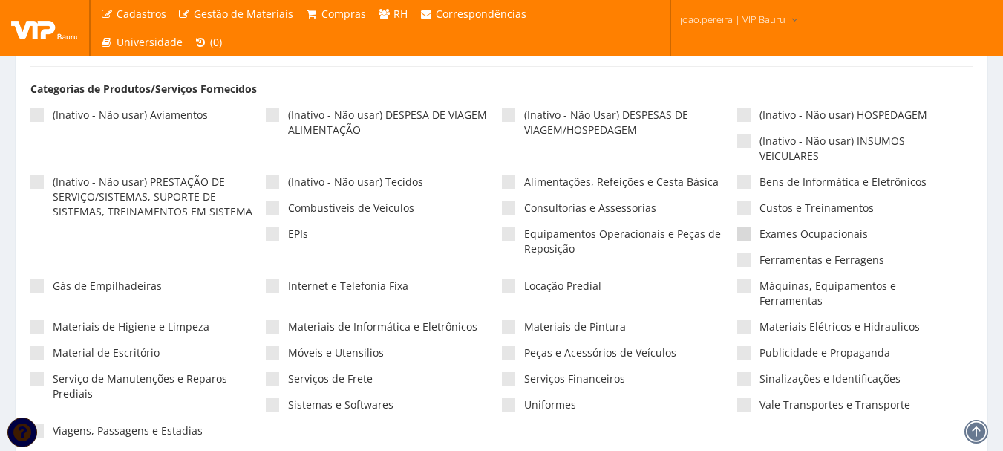
click at [751, 239] on label "Exames Ocupacionais" at bounding box center [854, 234] width 235 height 15
click at [760, 239] on input"] "Exames Ocupacionais" at bounding box center [765, 234] width 10 height 10
checkbox input"] "true"
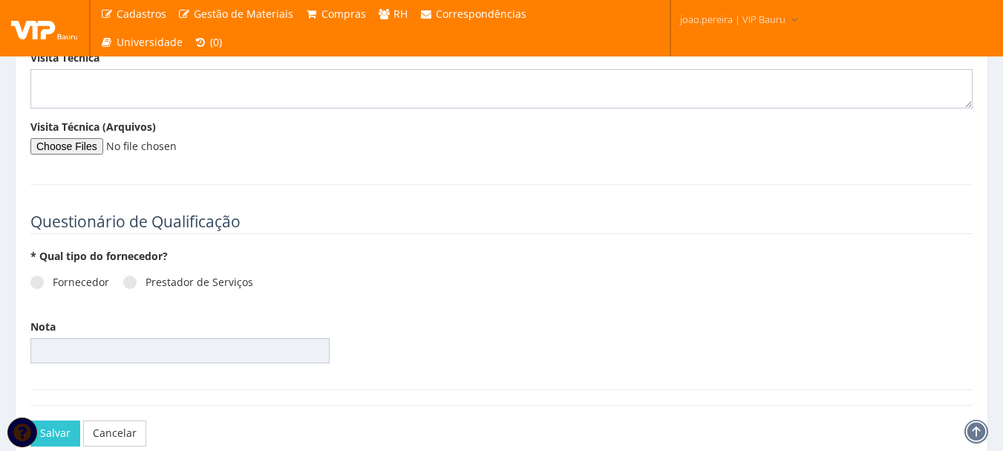
scroll to position [2028, 0]
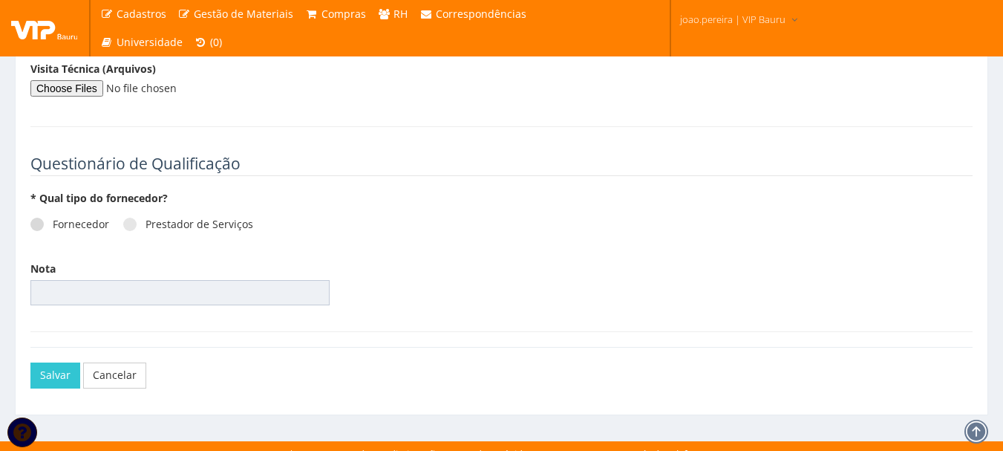
click at [38, 218] on span at bounding box center [36, 224] width 13 height 13
click at [53, 220] on input "Fornecedor" at bounding box center [58, 225] width 10 height 10
radio input "true"
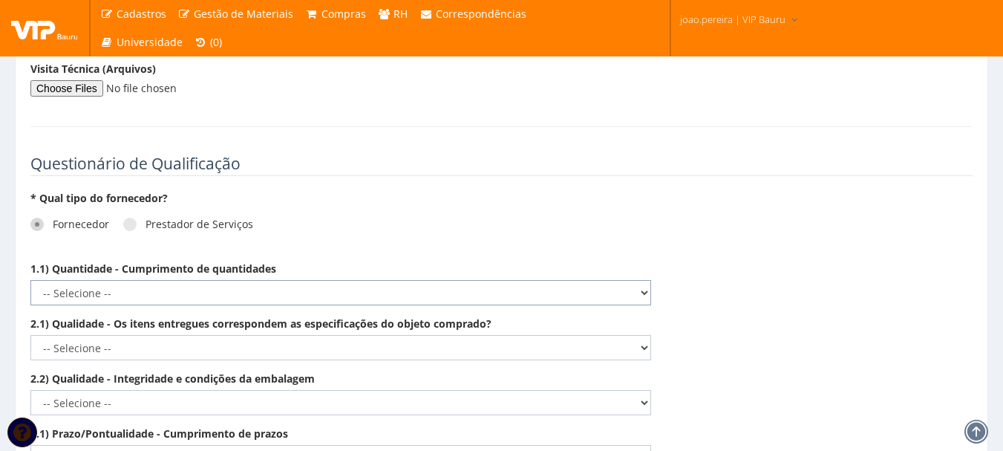
click at [645, 280] on select "-- Selecione -- Não demonstra a competência esperada Demonstra a competência em…" at bounding box center [340, 292] width 621 height 25
select select "5"
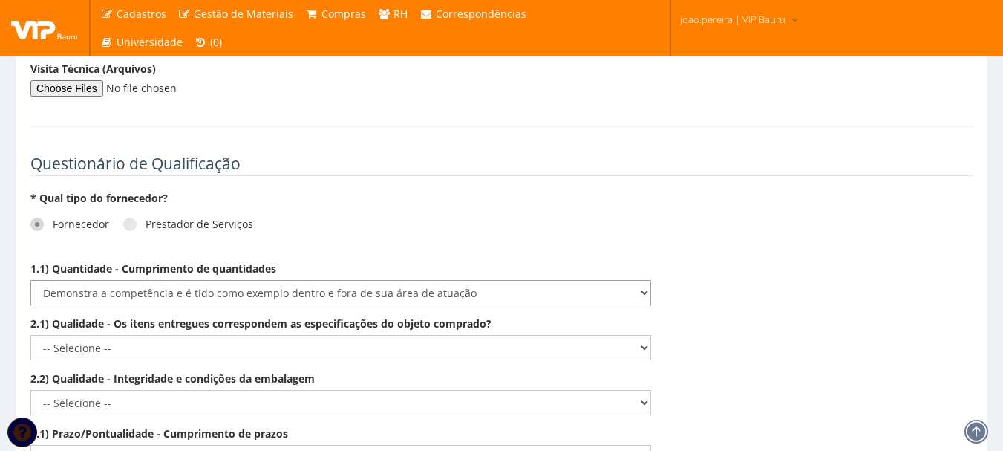
click at [30, 280] on select "-- Selecione -- Não demonstra a competência esperada Demonstra a competência em…" at bounding box center [340, 292] width 621 height 25
drag, startPoint x: 649, startPoint y: 332, endPoint x: 626, endPoint y: 340, distance: 24.4
click at [649, 335] on select "-- Selecione -- Não demonstra a competência esperada Demonstra a competência em…" at bounding box center [340, 347] width 621 height 25
select select "5"
click at [30, 335] on select "-- Selecione -- Não demonstra a competência esperada Demonstra a competência em…" at bounding box center [340, 347] width 621 height 25
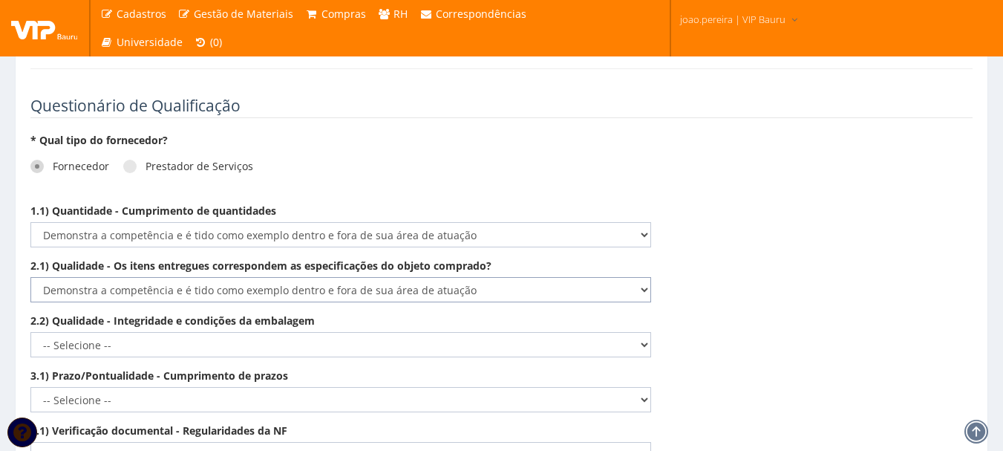
scroll to position [2251, 0]
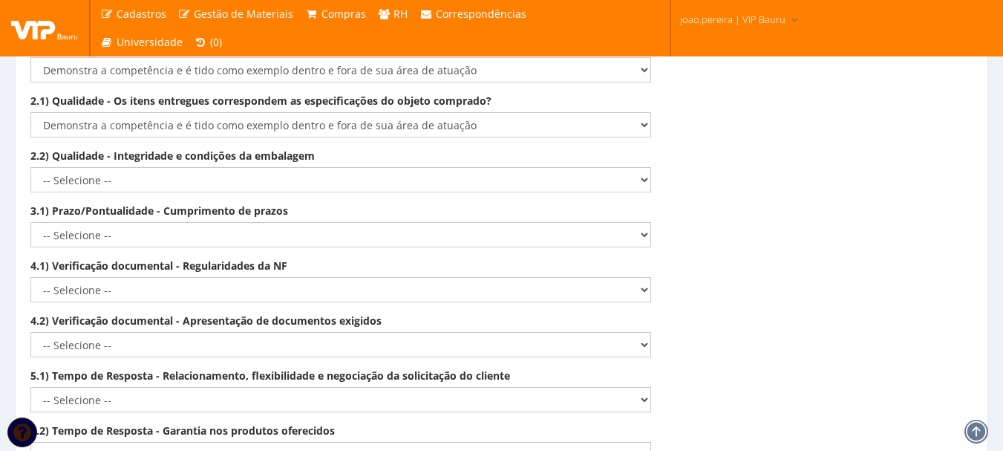
click at [653, 167] on div "2.2) Qualidade - Integridade e condições da embalagem -- Selecione -- Não demon…" at bounding box center [340, 171] width 643 height 44
click at [636, 170] on select "-- Selecione -- Não demonstra a competência esperada Demonstra a competência em…" at bounding box center [340, 179] width 621 height 25
select select "5"
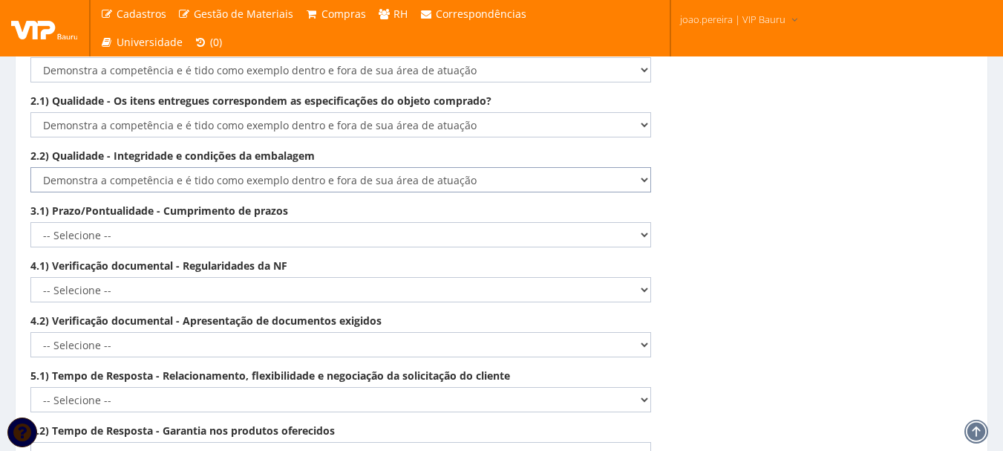
click at [30, 167] on select "-- Selecione -- Não demonstra a competência esperada Demonstra a competência em…" at bounding box center [340, 179] width 621 height 25
click at [648, 224] on select "-- Selecione -- Não demonstra a competência esperada Demonstra a competência em…" at bounding box center [340, 234] width 621 height 25
select select "5"
click at [30, 222] on select "-- Selecione -- Não demonstra a competência esperada Demonstra a competência em…" at bounding box center [340, 234] width 621 height 25
click at [618, 277] on select "-- Selecione -- Não demonstra a competência esperada Demonstra a competência em…" at bounding box center [340, 289] width 621 height 25
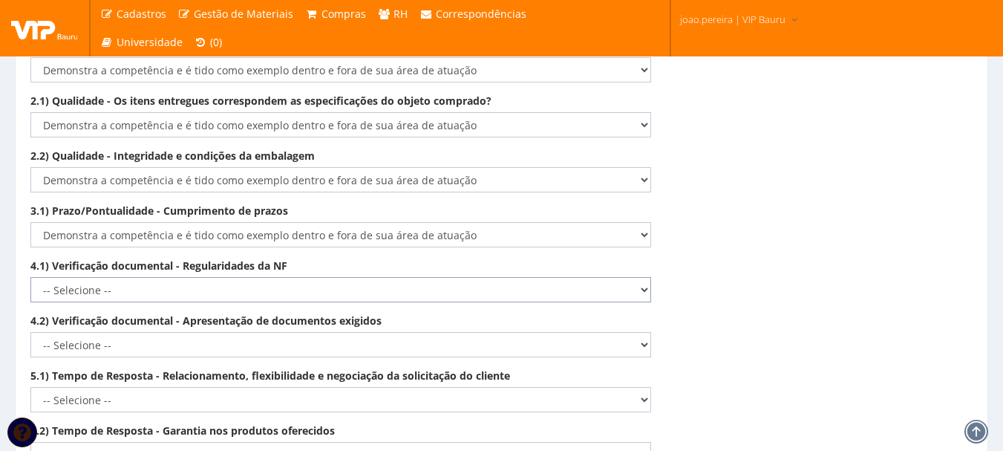
select select "5"
click at [30, 277] on select "-- Selecione -- Não demonstra a competência esperada Demonstra a competência em…" at bounding box center [340, 289] width 621 height 25
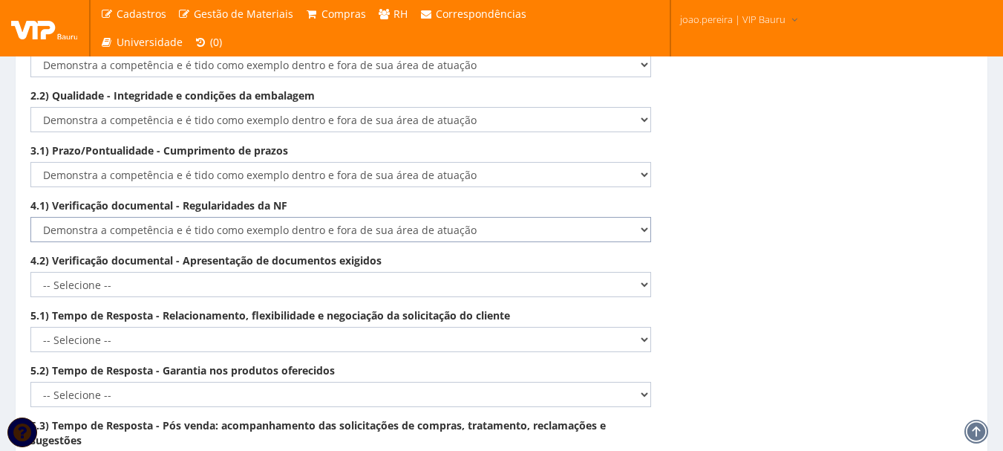
scroll to position [2400, 0]
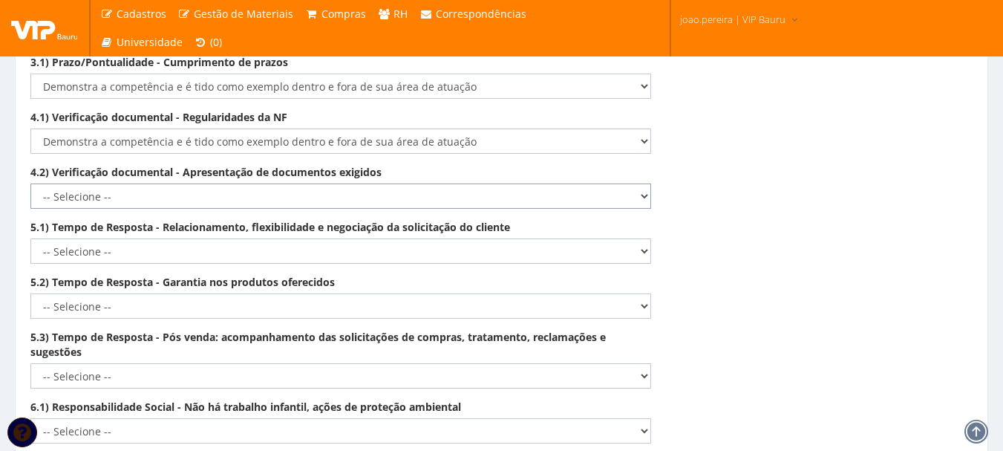
click at [617, 183] on select "-- Selecione -- Não demonstra a competência esperada Demonstra a competência em…" at bounding box center [340, 195] width 621 height 25
select select "5"
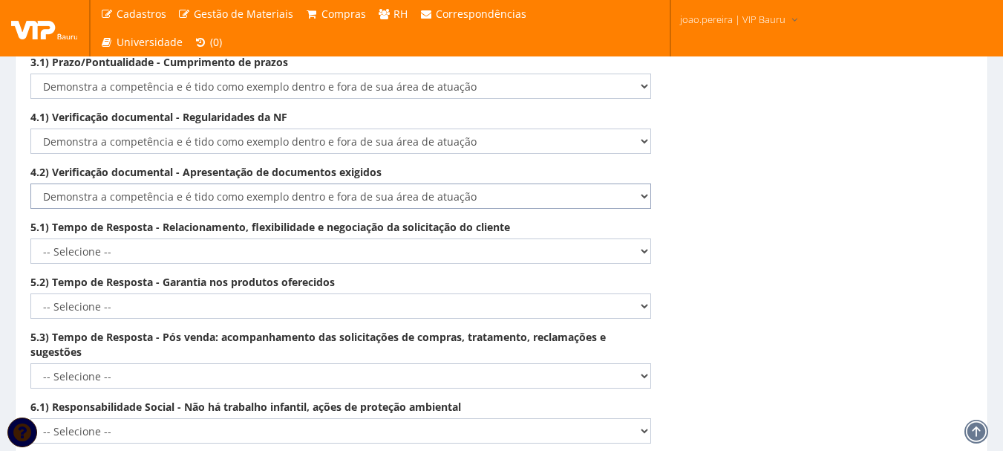
click at [30, 183] on select "-- Selecione -- Não demonstra a competência esperada Demonstra a competência em…" at bounding box center [340, 195] width 621 height 25
drag, startPoint x: 639, startPoint y: 232, endPoint x: 636, endPoint y: 241, distance: 9.4
click at [639, 238] on select "-- Selecione -- Não demonstra a competência esperada Demonstra a competência em…" at bounding box center [340, 250] width 621 height 25
select select "5"
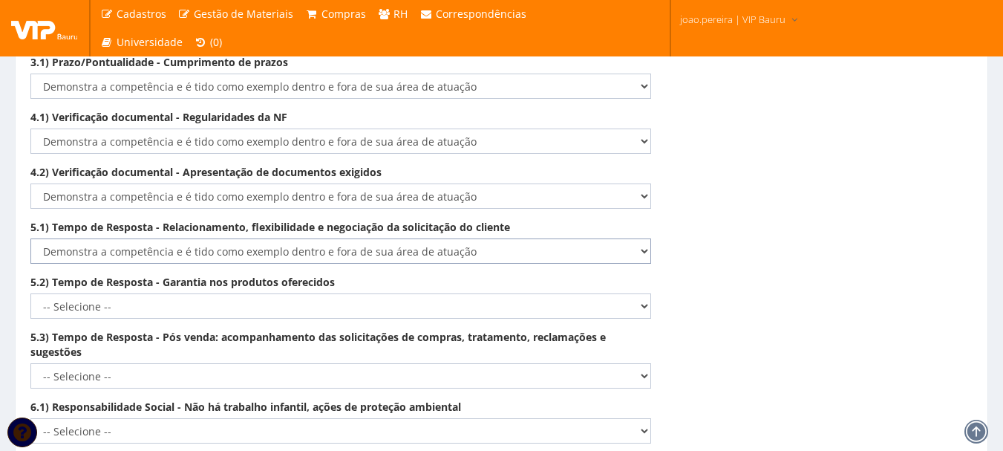
click at [30, 238] on select "-- Selecione -- Não demonstra a competência esperada Demonstra a competência em…" at bounding box center [340, 250] width 621 height 25
click at [625, 293] on select "-- Selecione -- Não demonstra a competência esperada Demonstra a competência em…" at bounding box center [340, 305] width 621 height 25
select select "4"
click at [30, 293] on select "-- Selecione -- Não demonstra a competência esperada Demonstra a competência em…" at bounding box center [340, 305] width 621 height 25
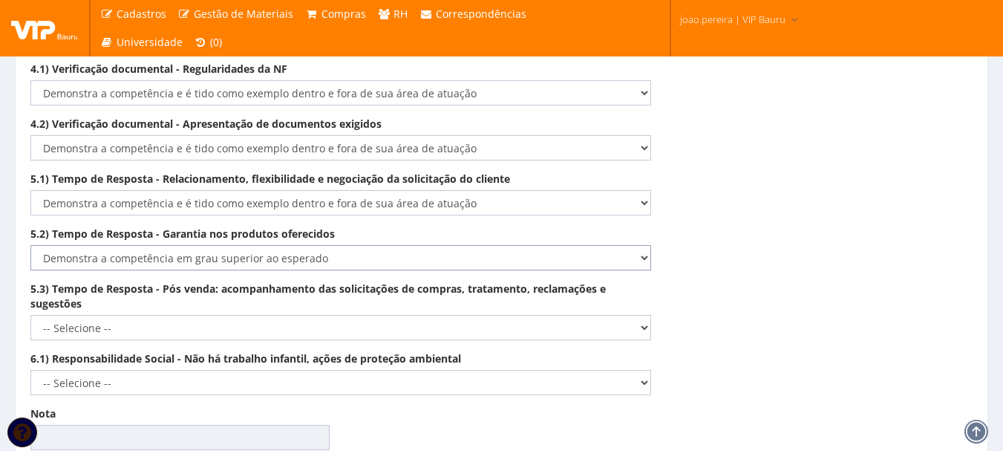
scroll to position [2474, 0]
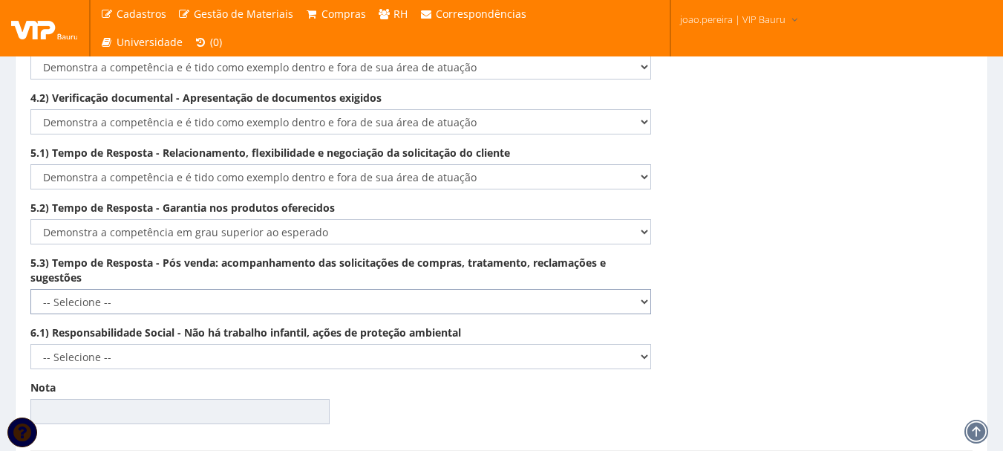
click at [626, 293] on select "-- Selecione -- Não demonstra a competência esperada Demonstra a competência em…" at bounding box center [340, 301] width 621 height 25
select select "5"
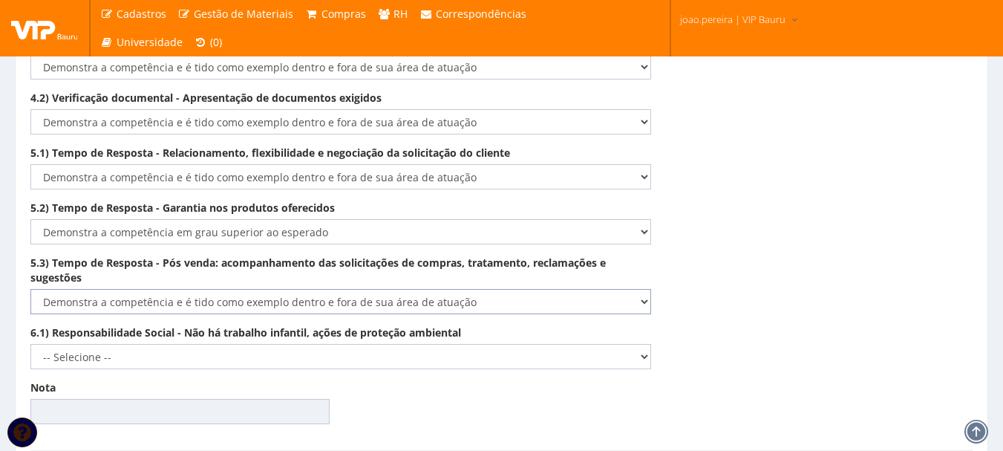
click at [30, 289] on select "-- Selecione -- Não demonstra a competência esperada Demonstra a competência em…" at bounding box center [340, 301] width 621 height 25
click at [632, 344] on select "-- Selecione -- Não demonstra a competência esperada Demonstra a competência em…" at bounding box center [340, 356] width 621 height 25
select select "5"
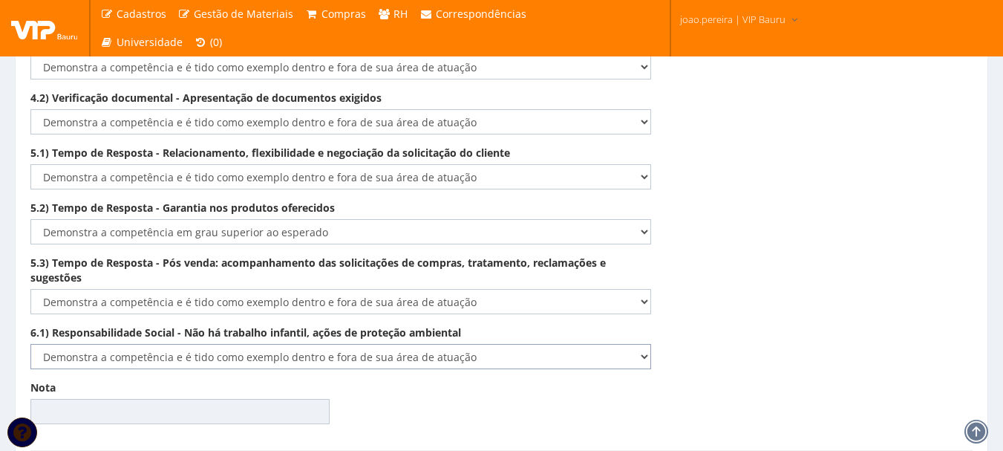
click at [30, 344] on select "-- Selecione -- Não demonstra a competência esperada Demonstra a competência em…" at bounding box center [340, 356] width 621 height 25
type input "98.67"
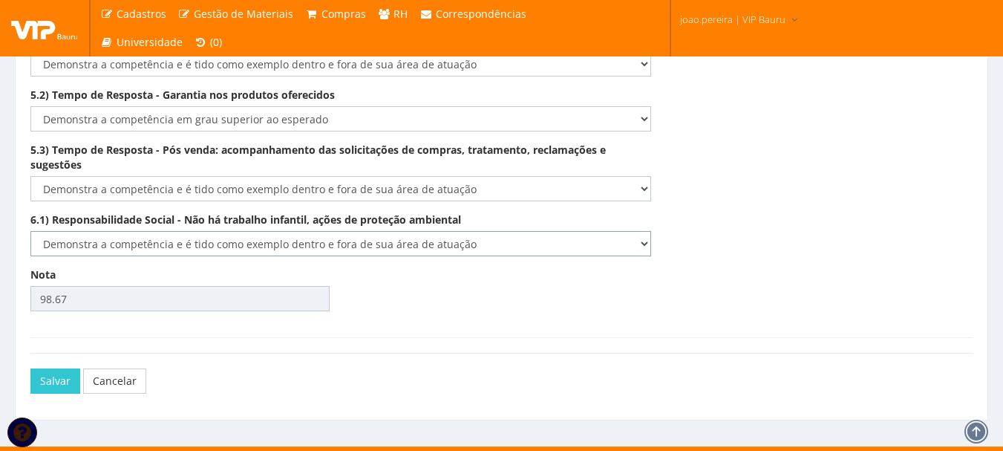
scroll to position [2592, 0]
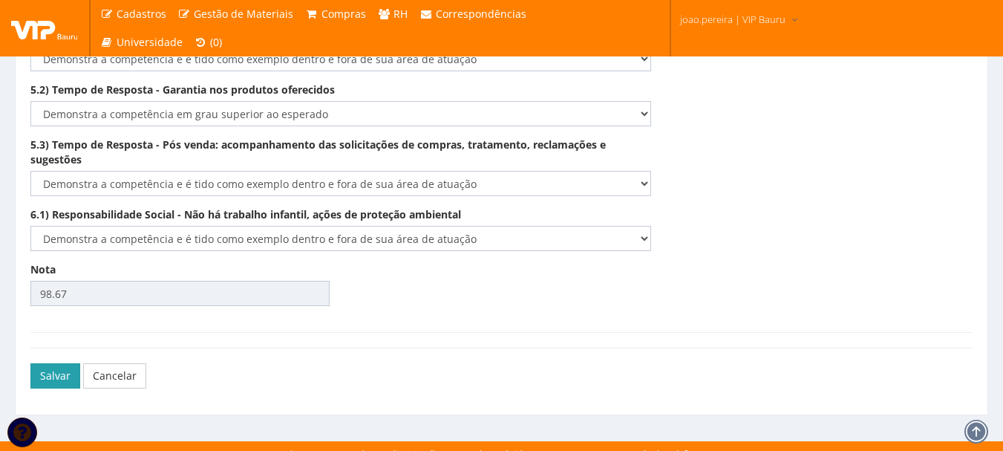
click at [53, 365] on button "Salvar" at bounding box center [55, 375] width 50 height 25
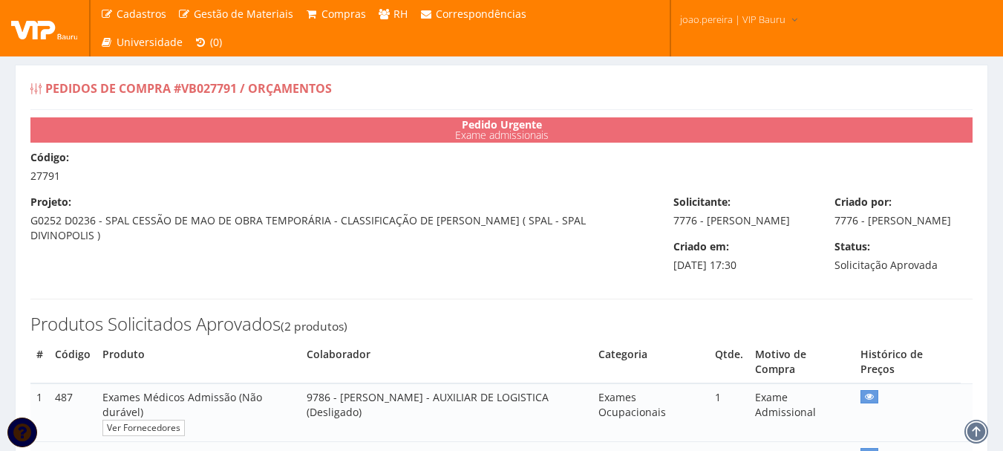
scroll to position [207, 0]
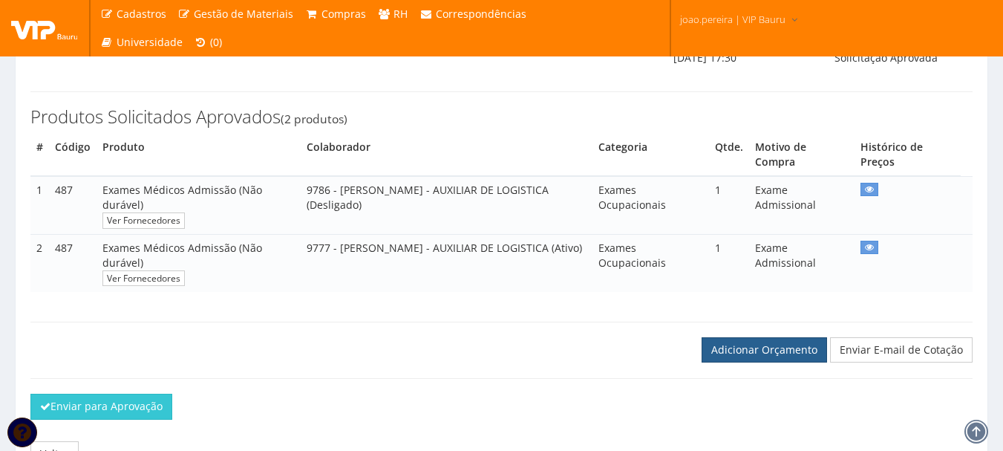
click at [769, 353] on link "Adicionar Orçamento" at bounding box center [765, 349] width 126 height 25
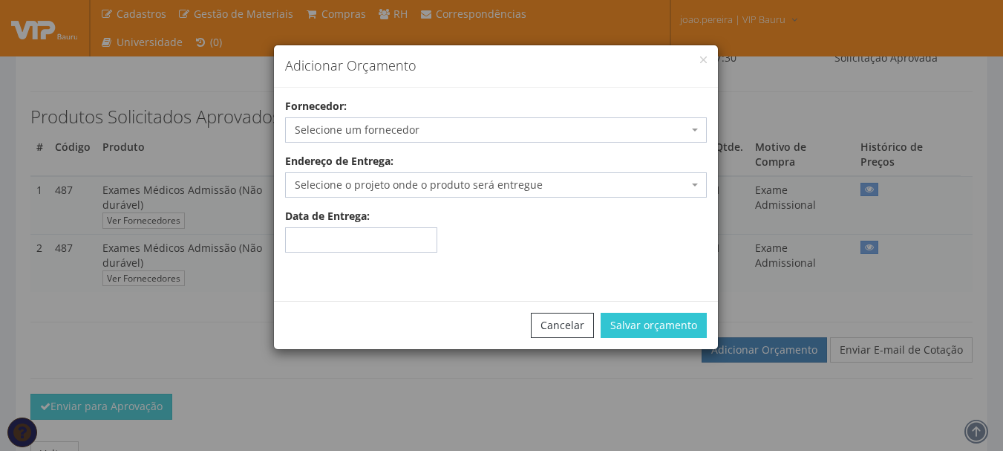
click at [451, 131] on span "Selecione um fornecedor" at bounding box center [492, 130] width 394 height 15
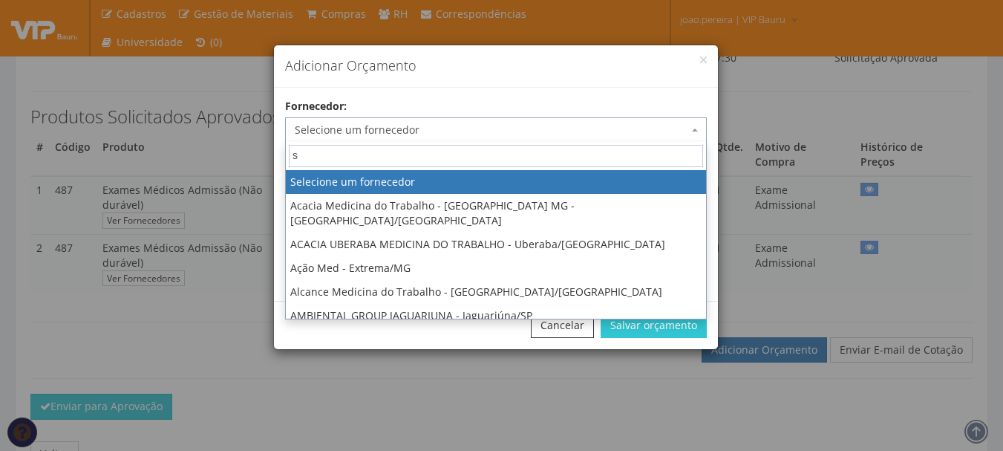
type input "sm"
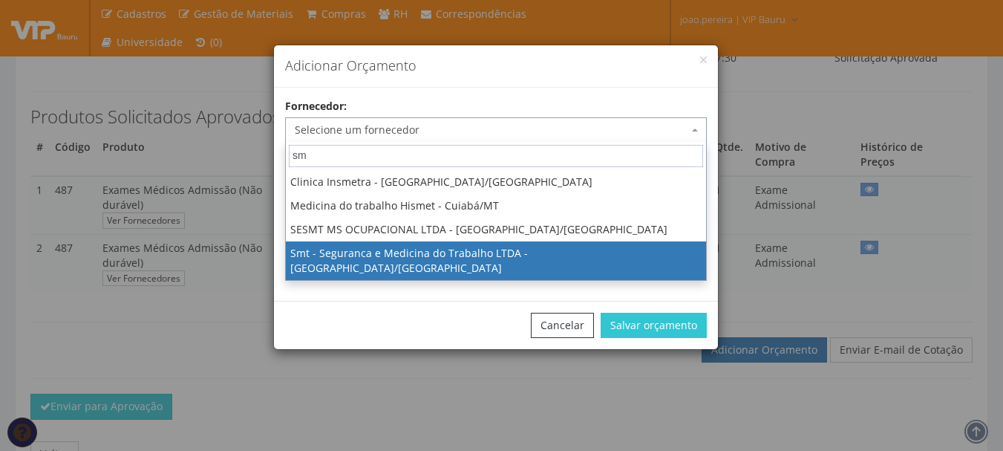
select select "2625"
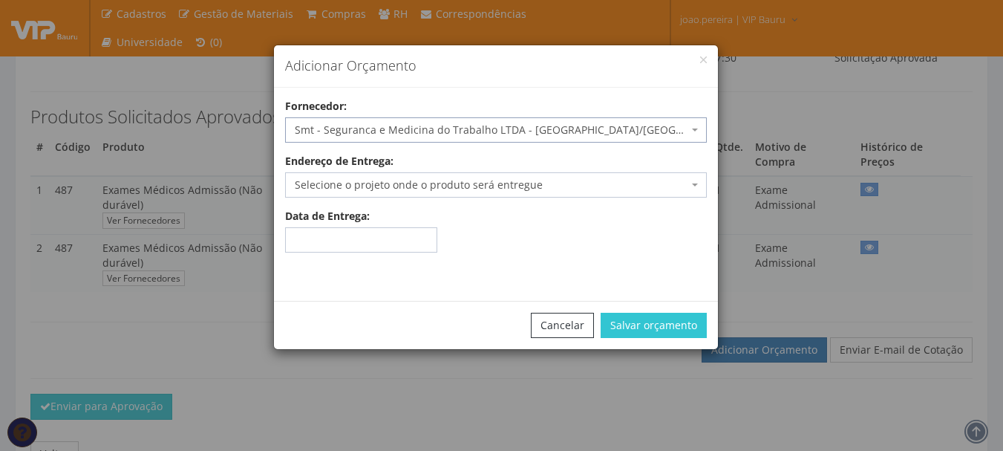
click at [465, 189] on span "Selecione o projeto onde o produto será entregue" at bounding box center [492, 184] width 394 height 15
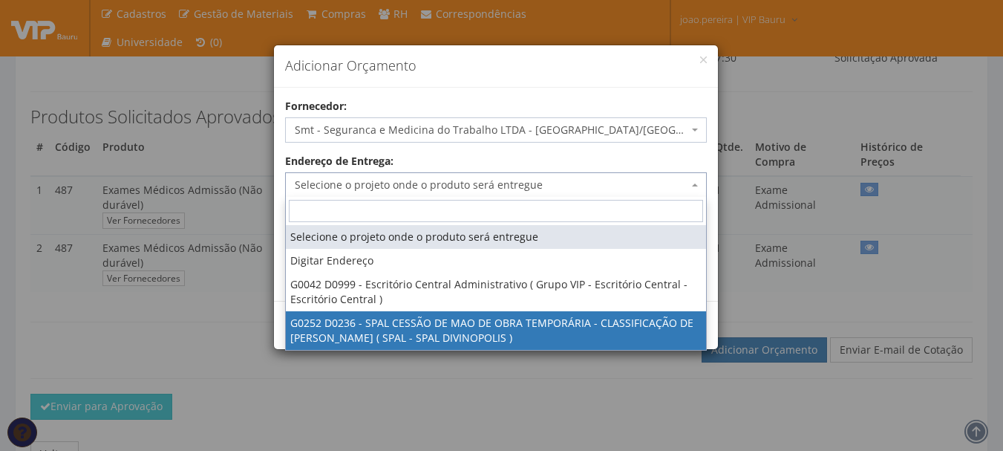
drag, startPoint x: 490, startPoint y: 332, endPoint x: 489, endPoint y: 339, distance: 7.6
select select "252"
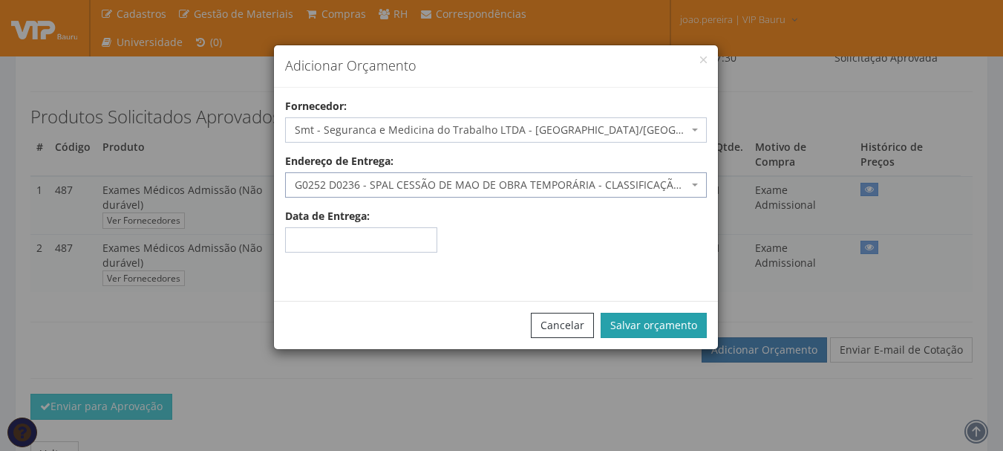
click at [666, 330] on button "Salvar orçamento" at bounding box center [654, 325] width 106 height 25
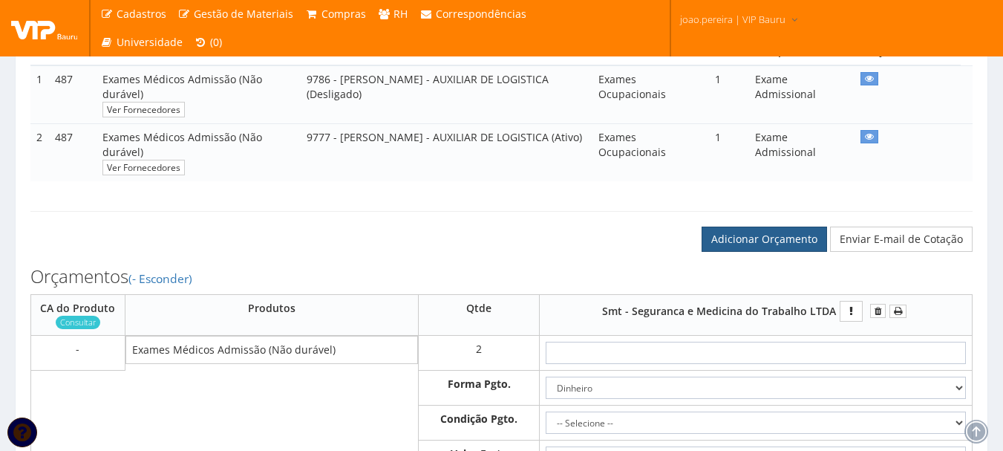
scroll to position [520, 0]
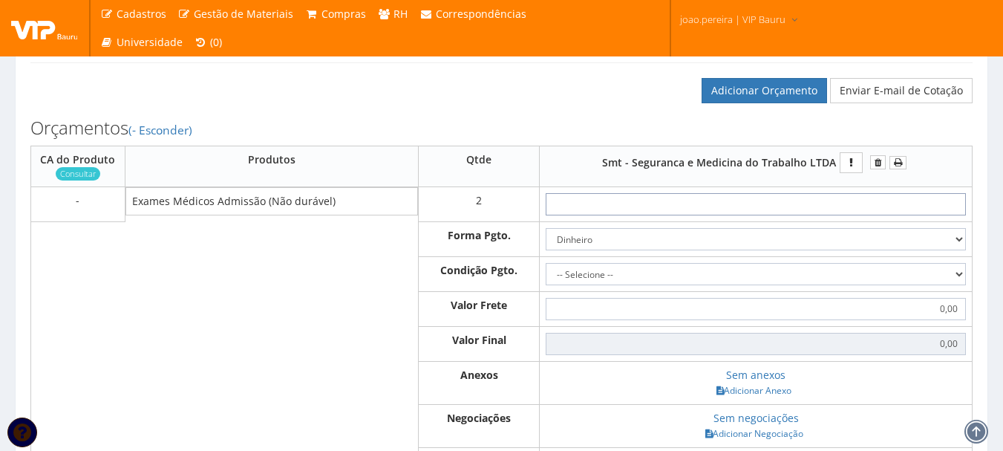
click at [786, 213] on input "text" at bounding box center [756, 204] width 420 height 22
type input "8"
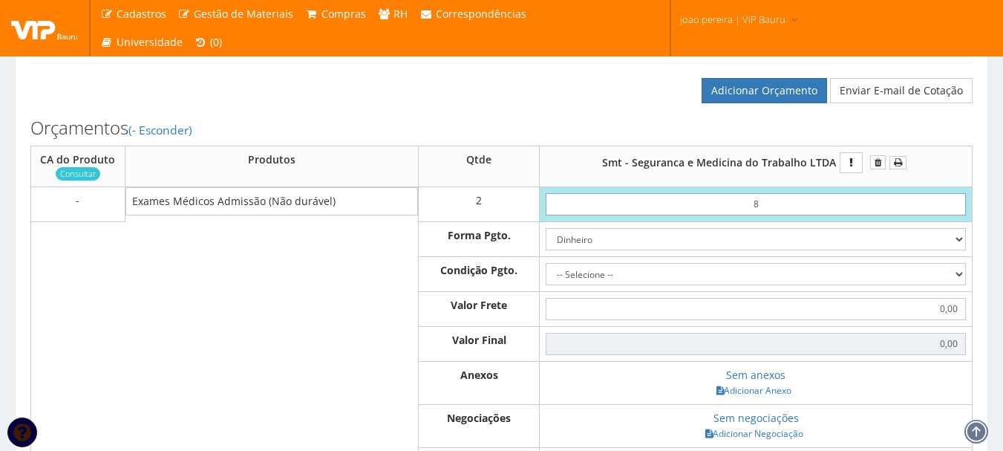
type input "16,00"
type input "85"
type input "170,00"
type input "8,50"
type input "17,00"
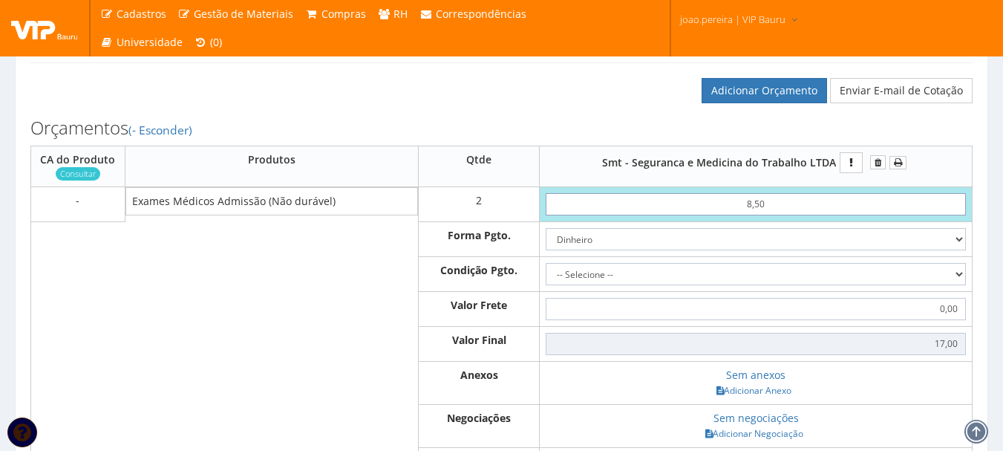
type input "85,00"
type input "170,00"
type input "85,00"
click at [942, 285] on select "-- Selecione -- À vista 7 dias 10 dias" at bounding box center [756, 274] width 420 height 22
select select "0"
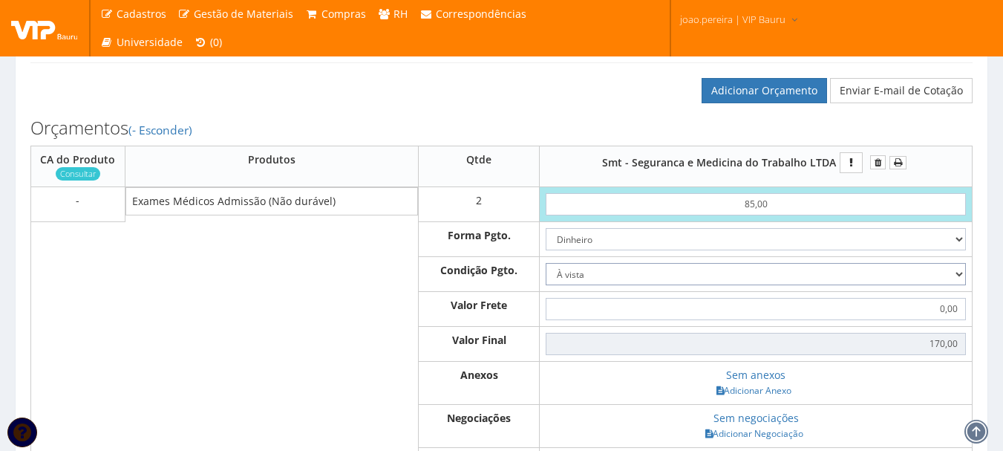
click at [546, 277] on select "-- Selecione -- À vista 7 dias 10 dias" at bounding box center [756, 274] width 420 height 22
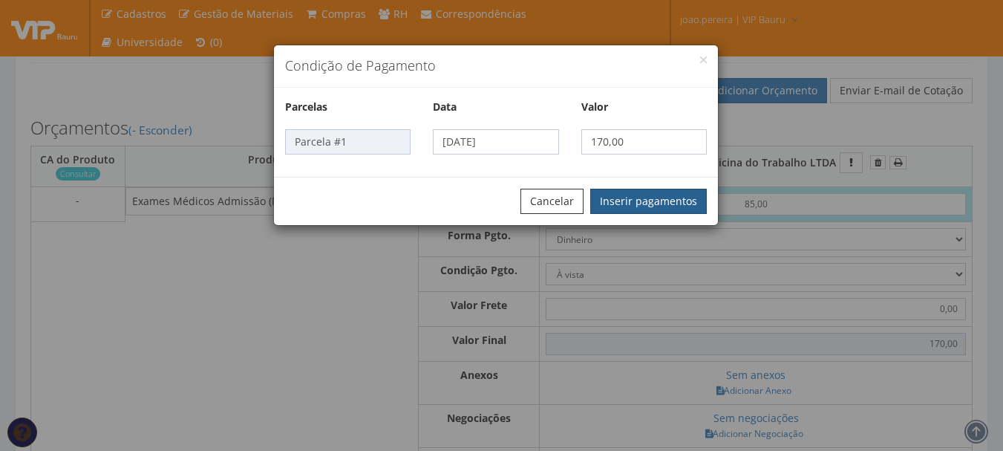
click at [668, 197] on button "Inserir pagamentos" at bounding box center [648, 201] width 117 height 25
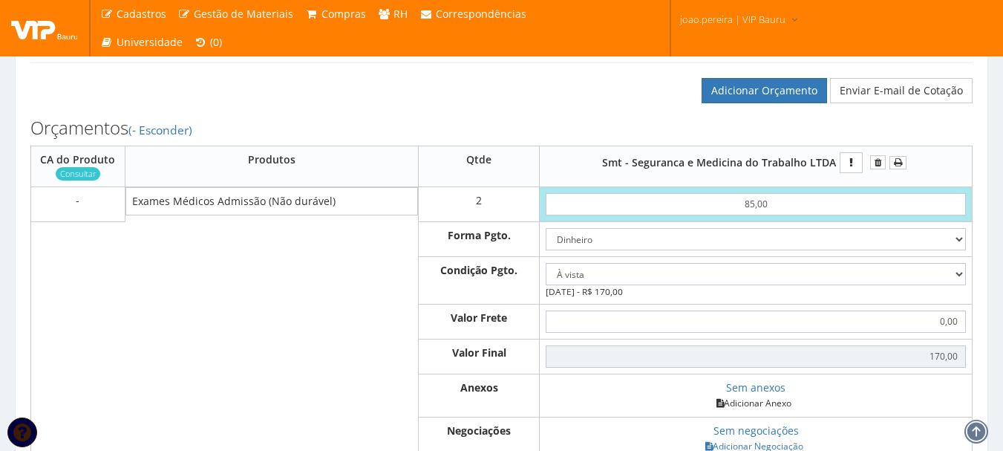
click at [770, 411] on link "Adicionar Anexo" at bounding box center [754, 403] width 84 height 16
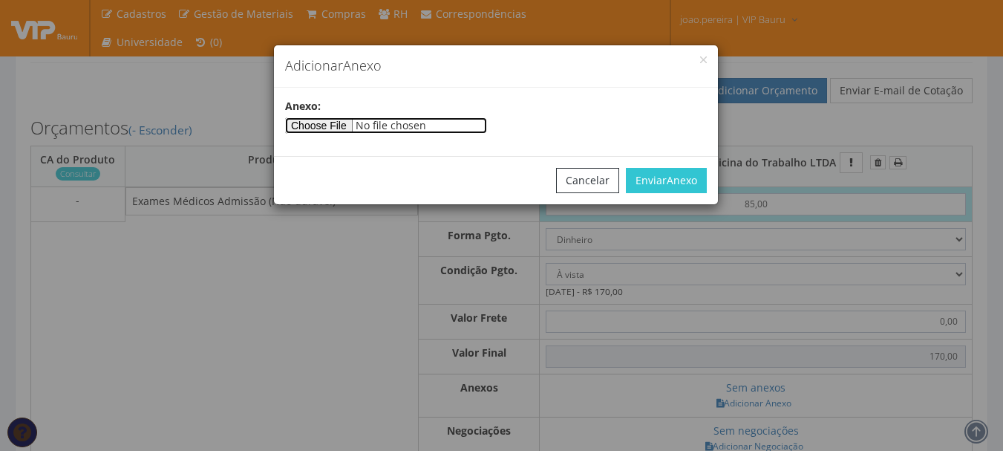
click at [353, 126] on input"] "file" at bounding box center [386, 125] width 202 height 16
type input"] "C:\fakepath\NF_35862 - VIP BAURU DEP 170,00 (1).pdf"
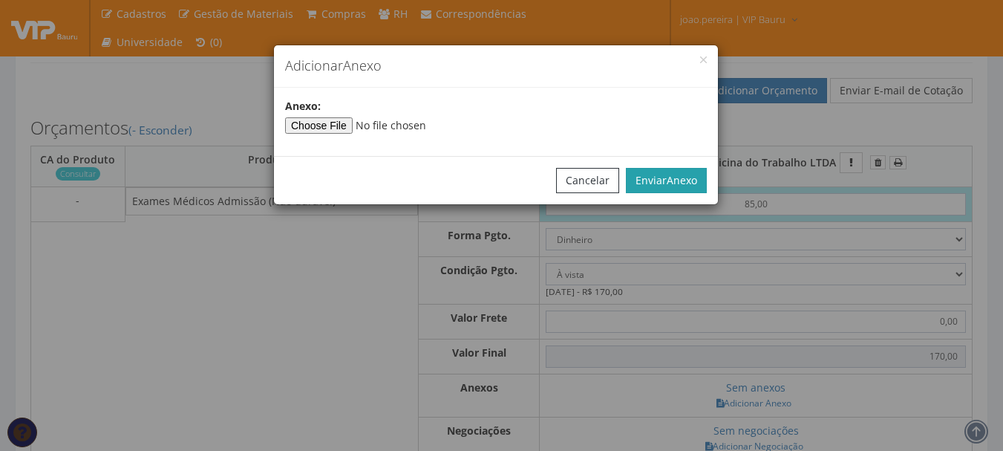
click at [667, 177] on span "Anexo" at bounding box center [682, 180] width 30 height 14
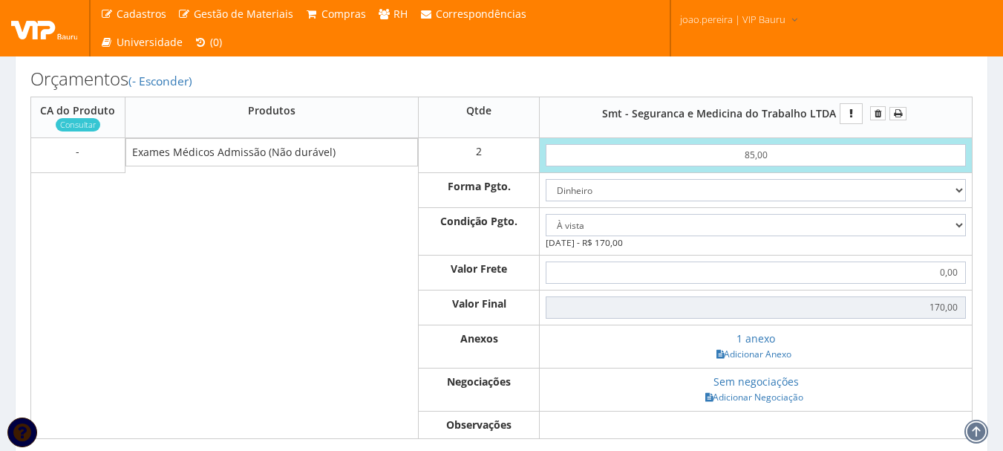
scroll to position [758, 0]
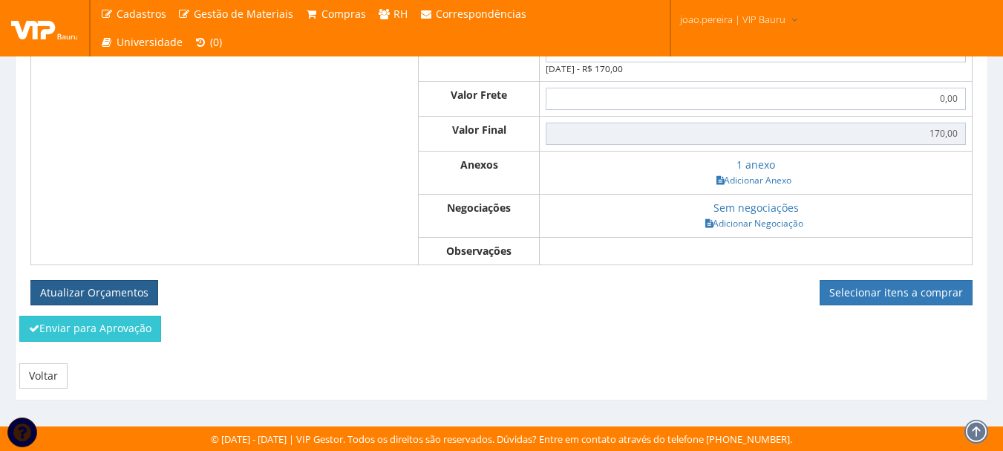
click at [82, 288] on button "Atualizar Orçamentos" at bounding box center [94, 292] width 128 height 25
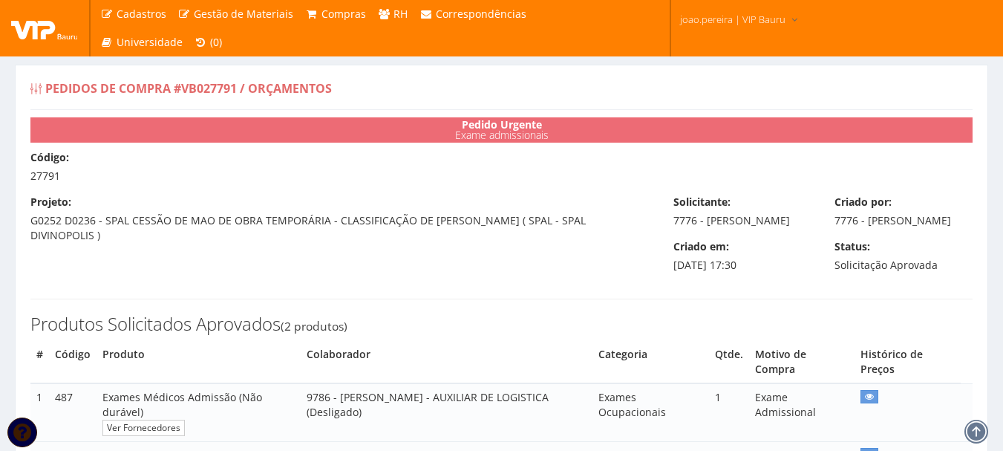
select select "0"
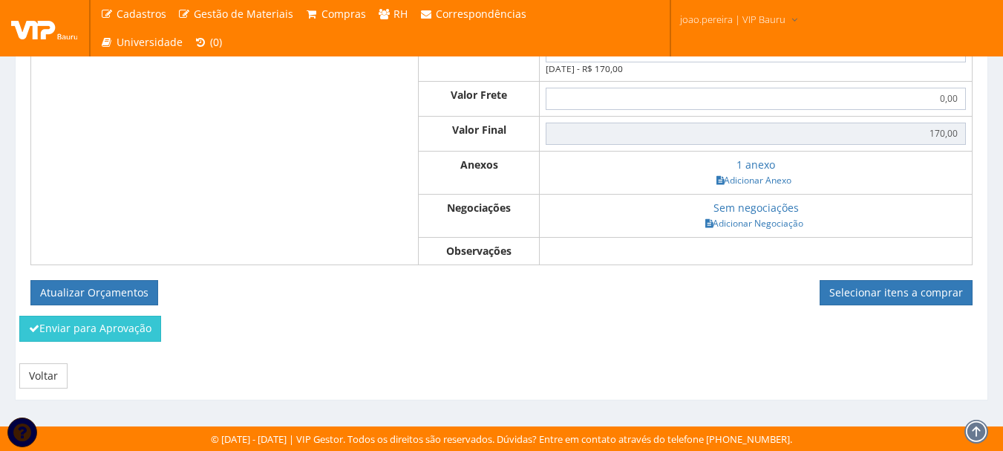
scroll to position [704, 0]
click at [889, 293] on link "Selecionar itens a comprar" at bounding box center [896, 292] width 153 height 25
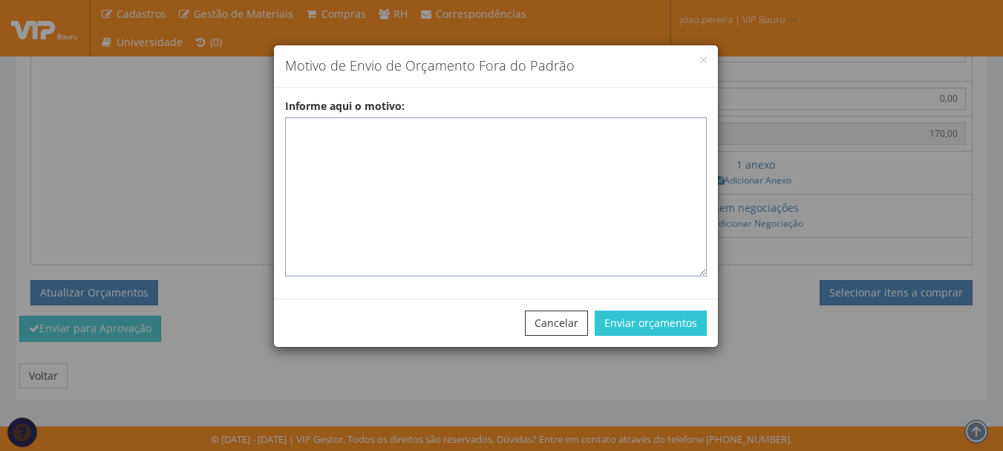
click at [390, 128] on textarea "Informe aqui o motivo:" at bounding box center [496, 196] width 422 height 159
paste textarea "Smt - Seguranca e Medicina do Trabalho LTDA"
type textarea "Smt - Seguranca e Medicina do Trabalho LTDA"
click at [474, 131] on textarea "Informe aqui o motivo:" at bounding box center [496, 196] width 422 height 159
paste textarea "EXAMES ASO - Exames realizados em clinica homologada que atende na região."
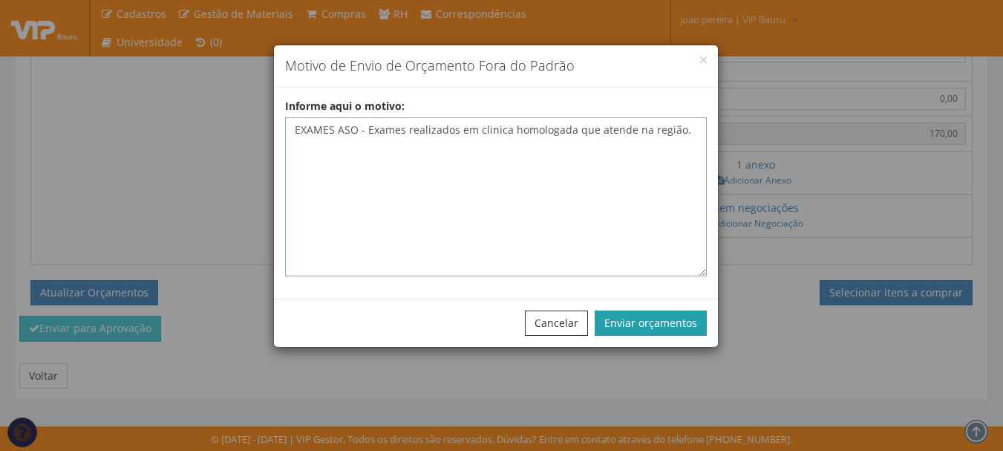
type textarea "EXAMES ASO - Exames realizados em clinica homologada que atende na região."
click at [667, 325] on button "Enviar orçamentos" at bounding box center [651, 322] width 112 height 25
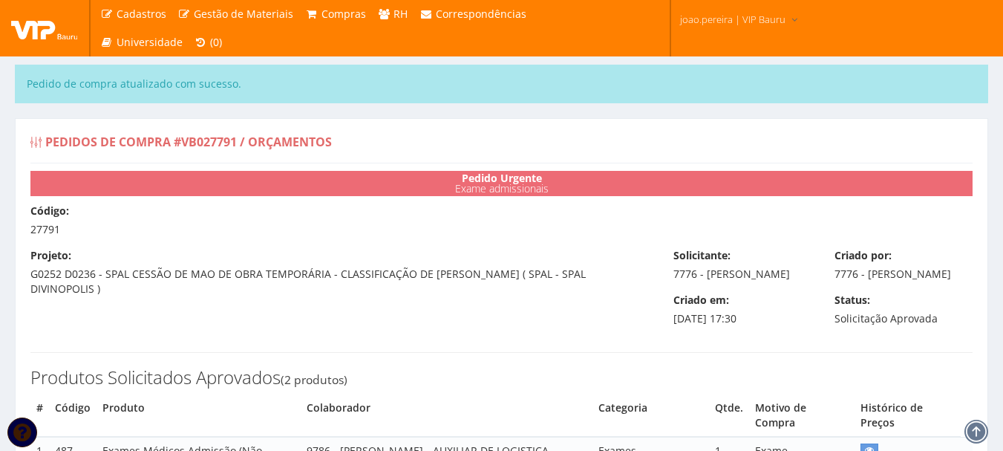
select select "0"
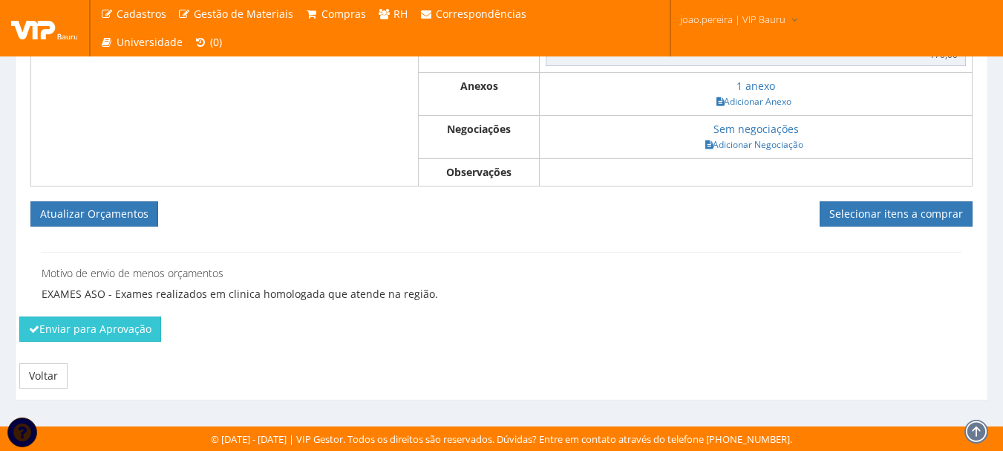
scroll to position [836, 0]
click at [90, 213] on button "Atualizar Orçamentos" at bounding box center [94, 213] width 128 height 25
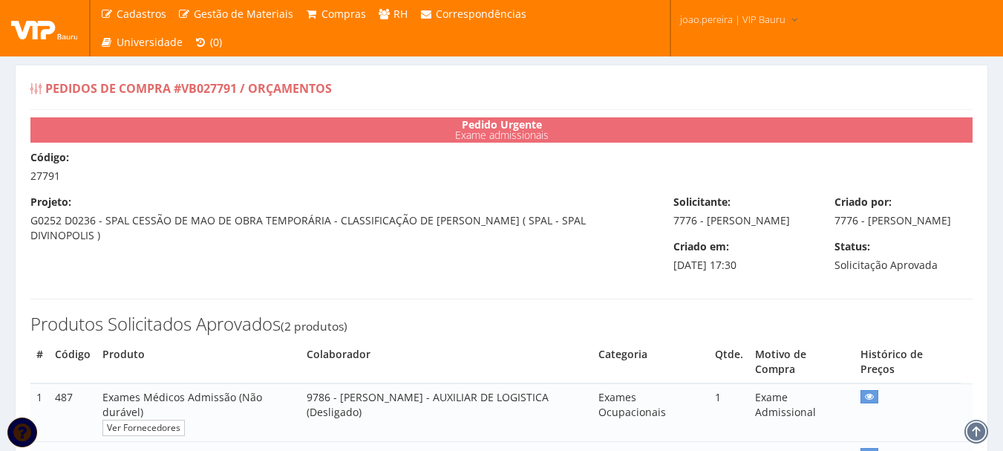
select select "0"
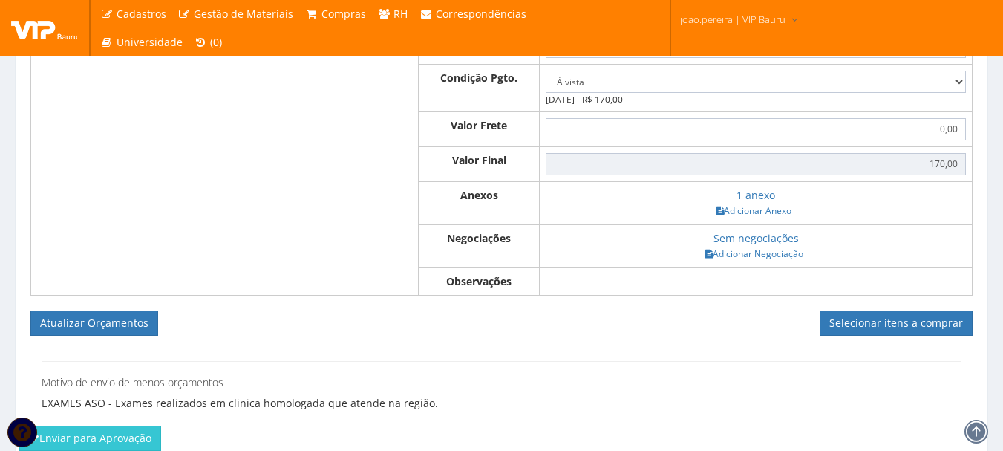
scroll to position [783, 0]
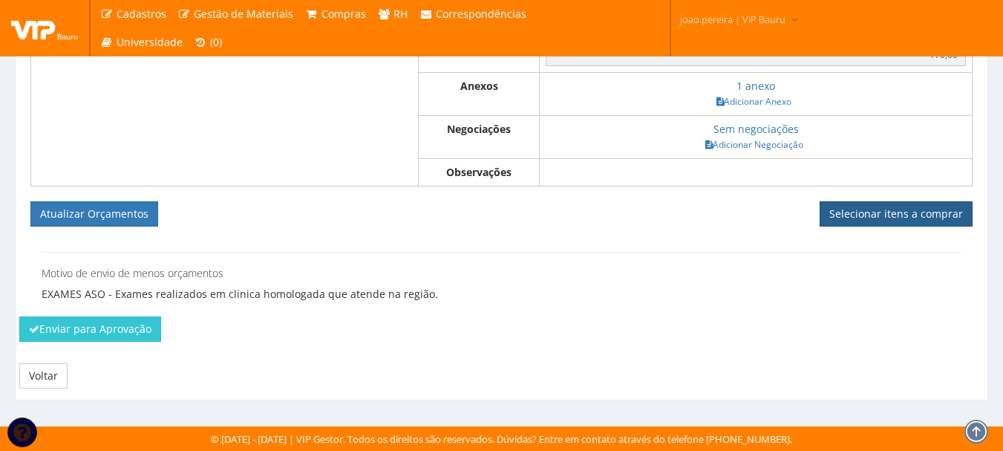
click at [893, 209] on link "Selecionar itens a comprar" at bounding box center [896, 213] width 153 height 25
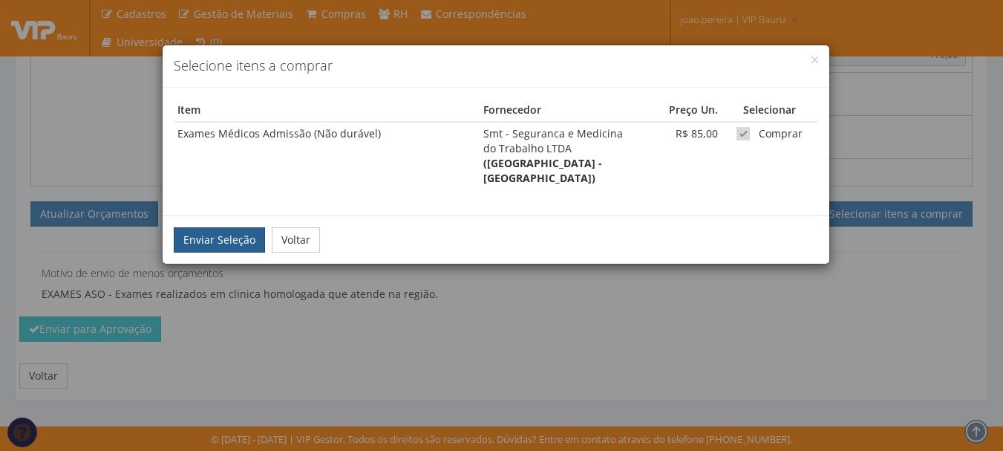
click at [209, 227] on button "Enviar Seleção" at bounding box center [219, 239] width 91 height 25
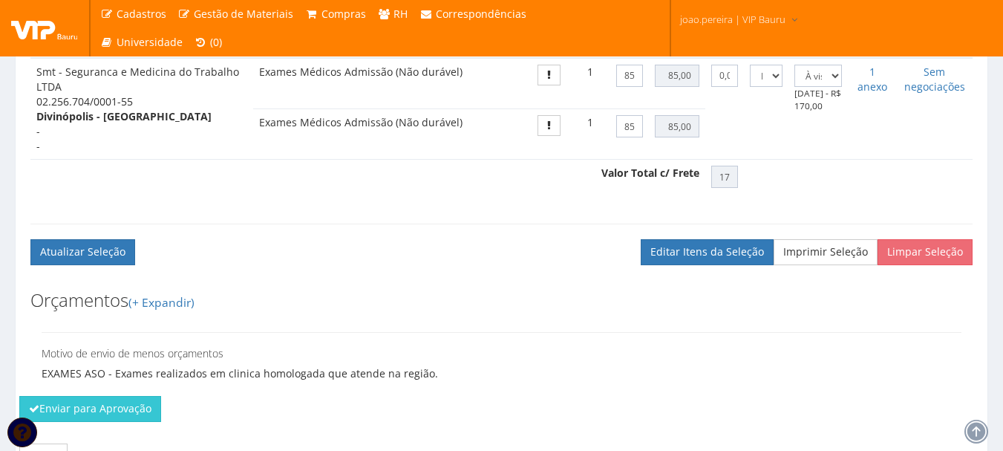
scroll to position [689, 0]
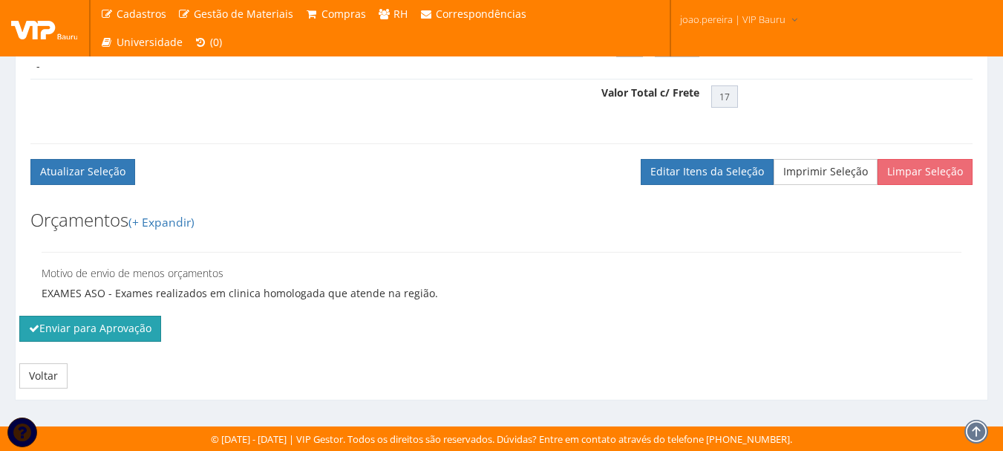
click at [108, 333] on button "Enviar para Aprovação" at bounding box center [90, 328] width 142 height 25
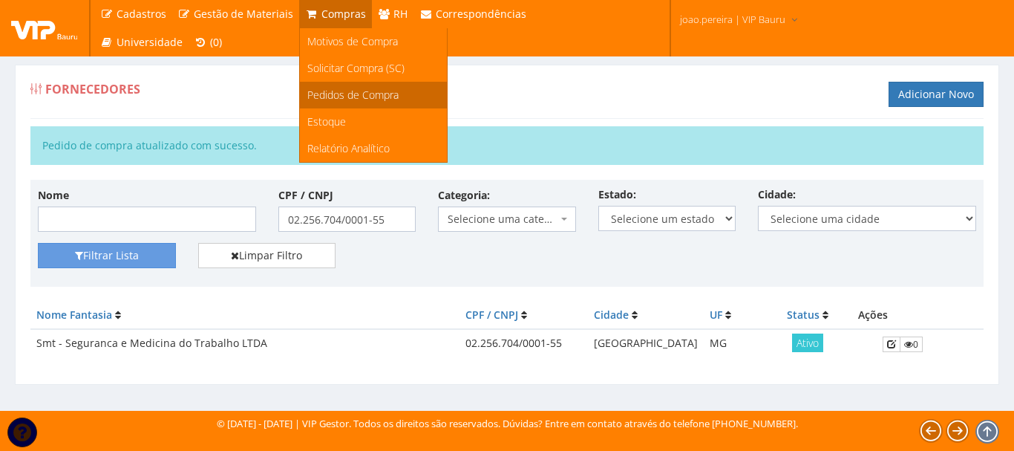
click at [339, 97] on span "Pedidos de Compra" at bounding box center [352, 95] width 91 height 14
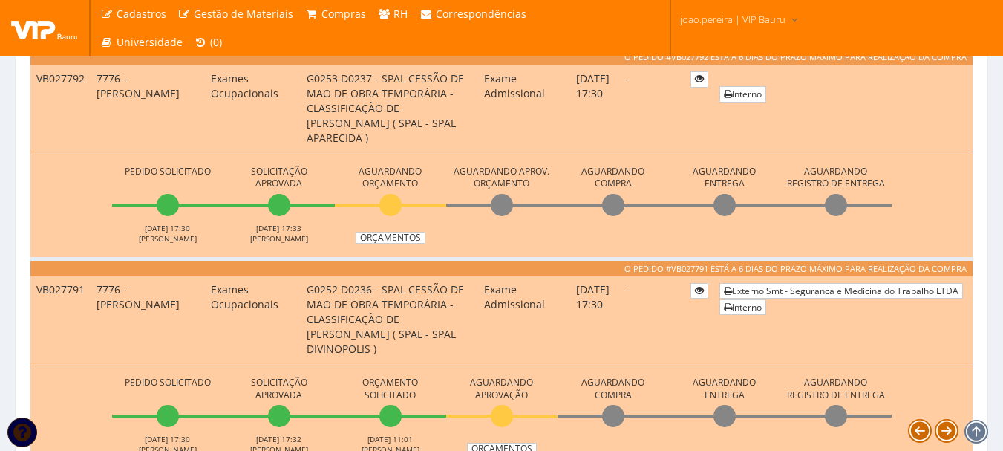
scroll to position [446, 0]
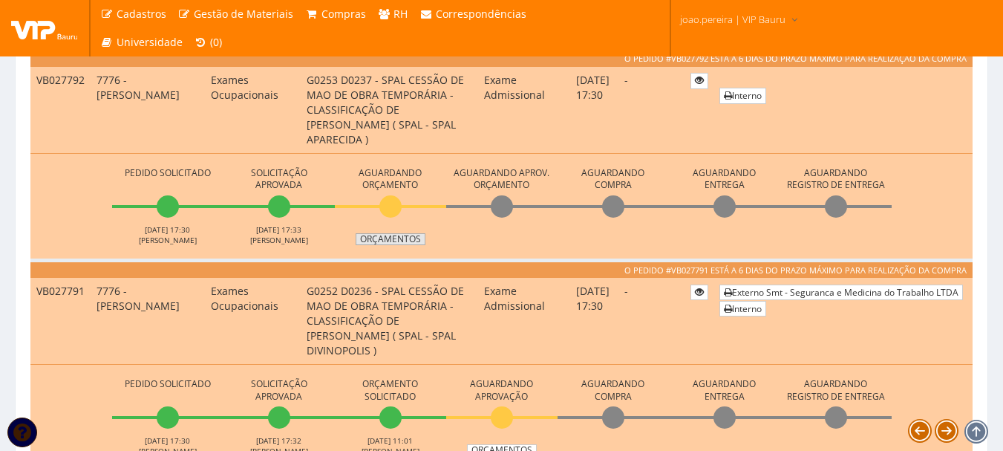
click at [401, 239] on link "Orçamentos" at bounding box center [391, 239] width 70 height 12
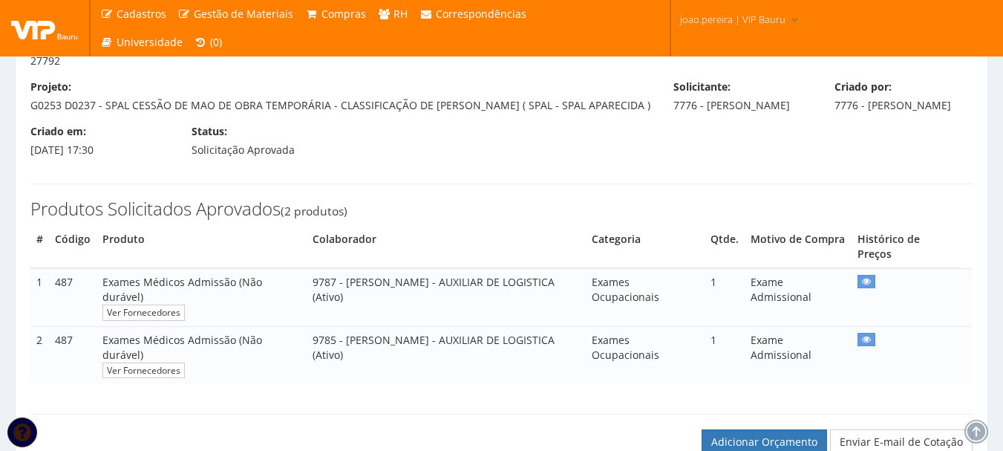
scroll to position [297, 0]
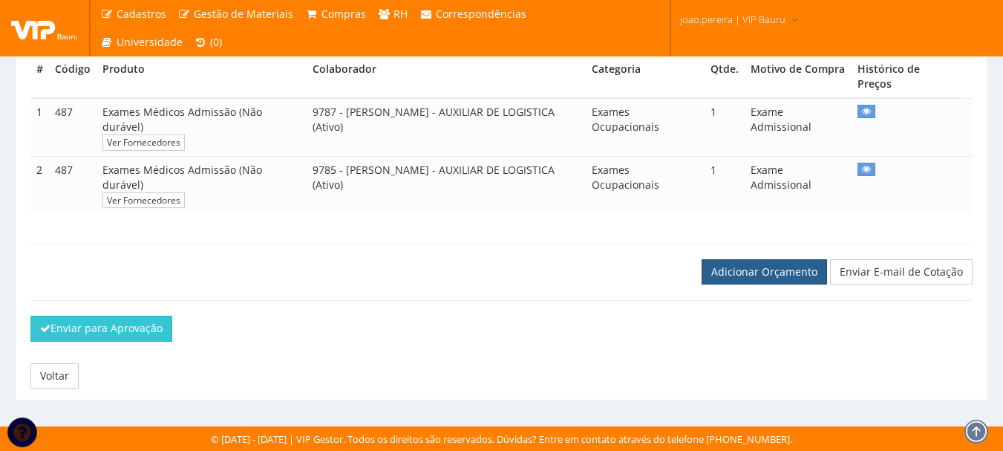
click at [753, 277] on link "Adicionar Orçamento" at bounding box center [765, 271] width 126 height 25
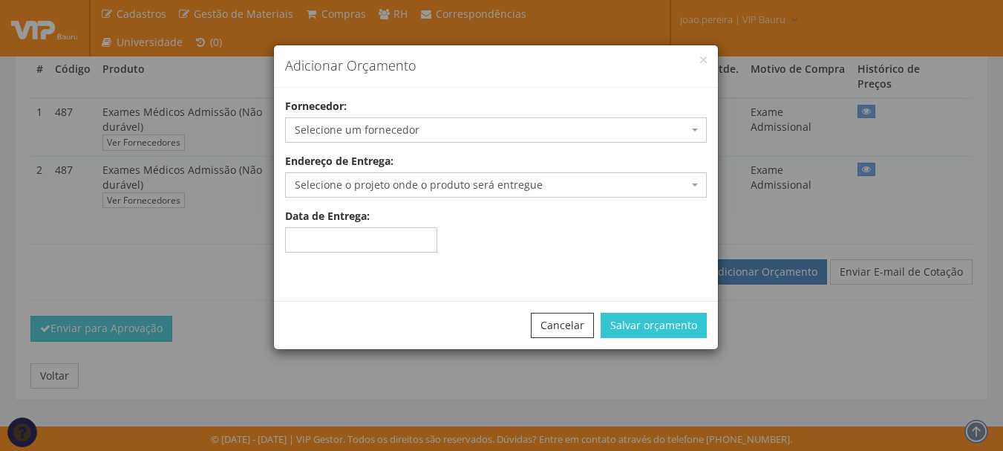
click at [417, 382] on div "Adicionar Orçamento Fornecedor: Selecione um fornecedor Acacia Medicina do Trab…" at bounding box center [501, 225] width 1003 height 451
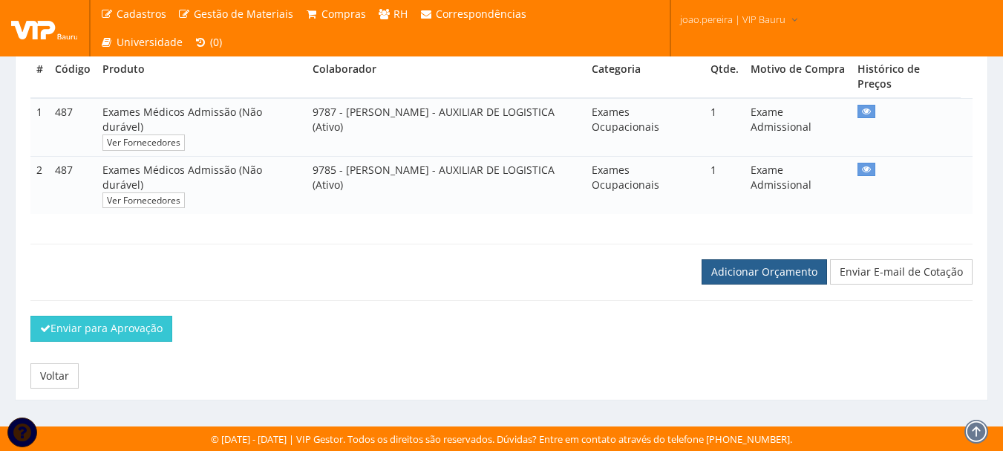
click at [752, 278] on link "Adicionar Orçamento" at bounding box center [765, 271] width 126 height 25
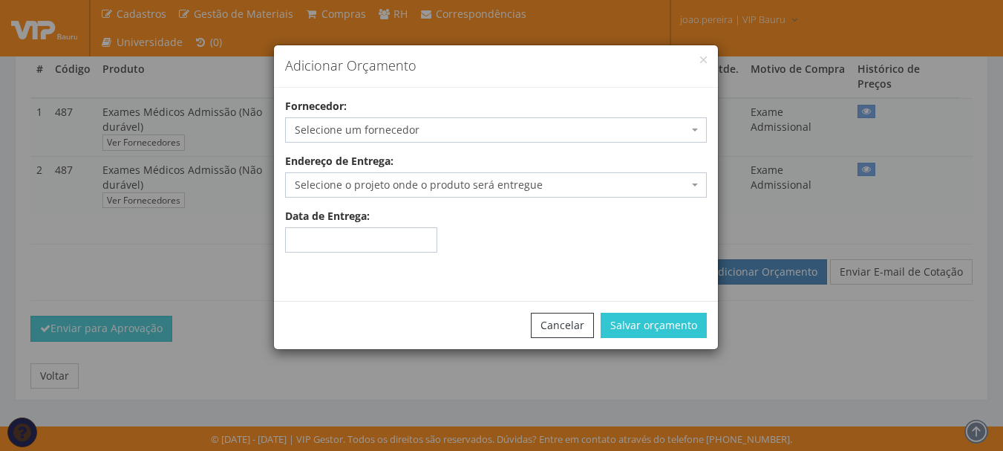
click at [368, 127] on span "Selecione um fornecedor" at bounding box center [492, 130] width 394 height 15
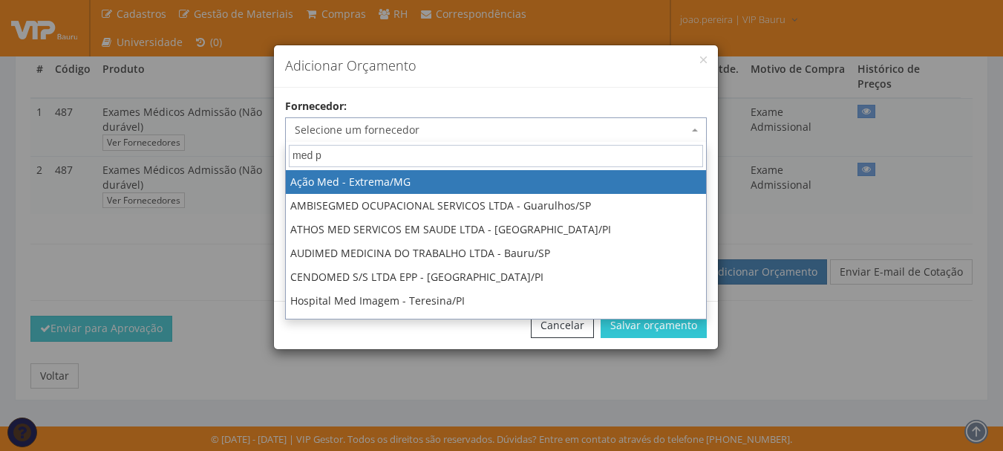
type input "med pr"
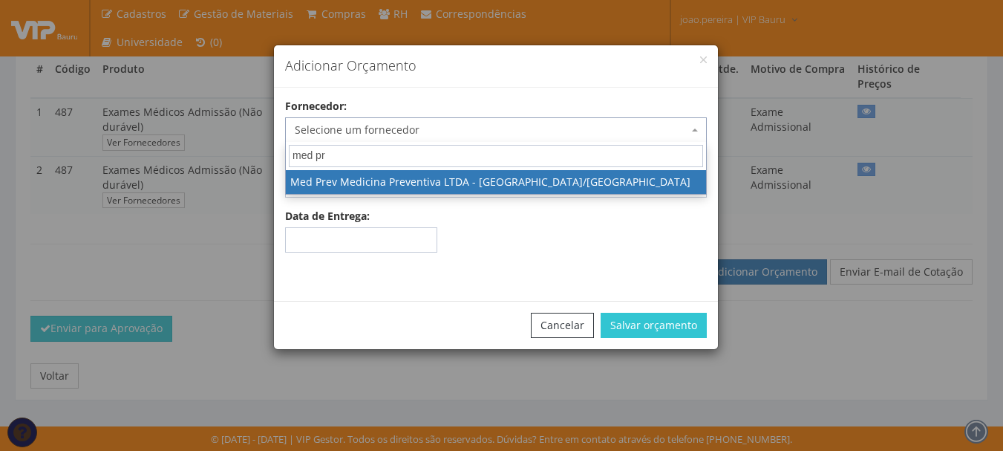
select select "2623"
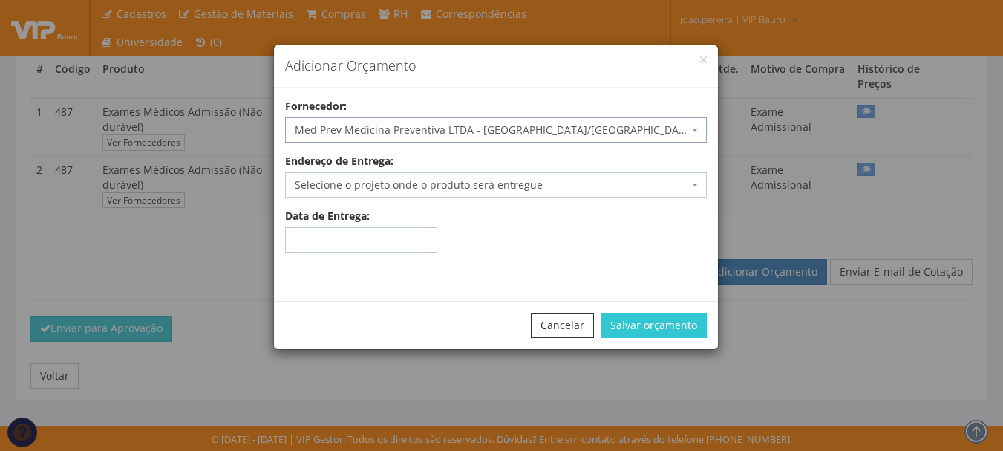
click at [468, 184] on span "Selecione o projeto onde o produto será entregue" at bounding box center [492, 184] width 394 height 15
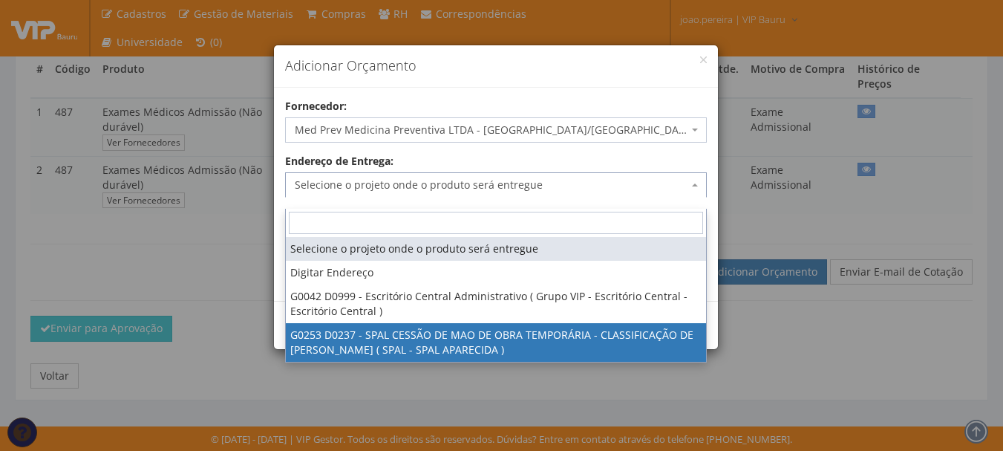
select select "253"
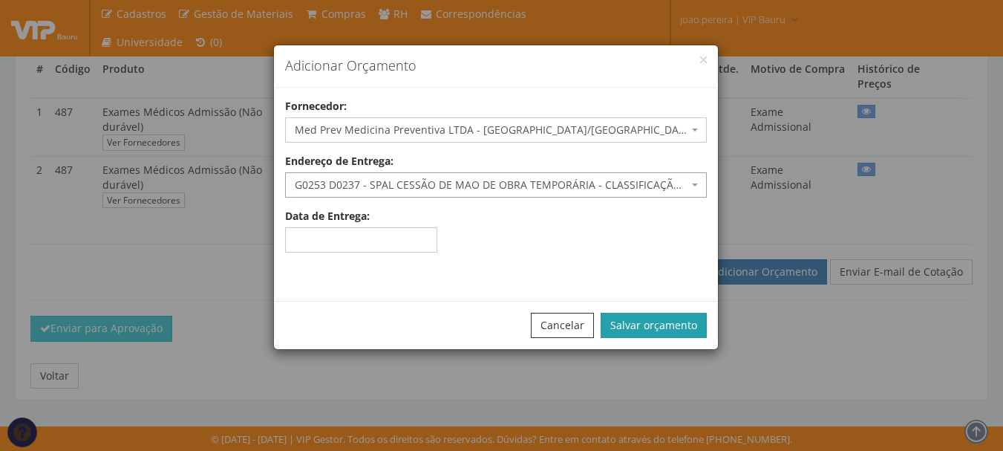
click at [666, 322] on button "Salvar orçamento" at bounding box center [654, 325] width 106 height 25
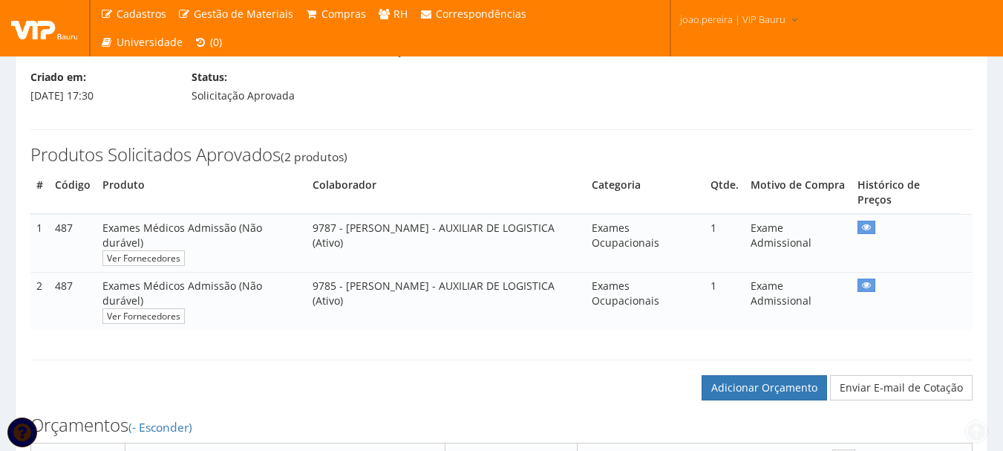
scroll to position [446, 0]
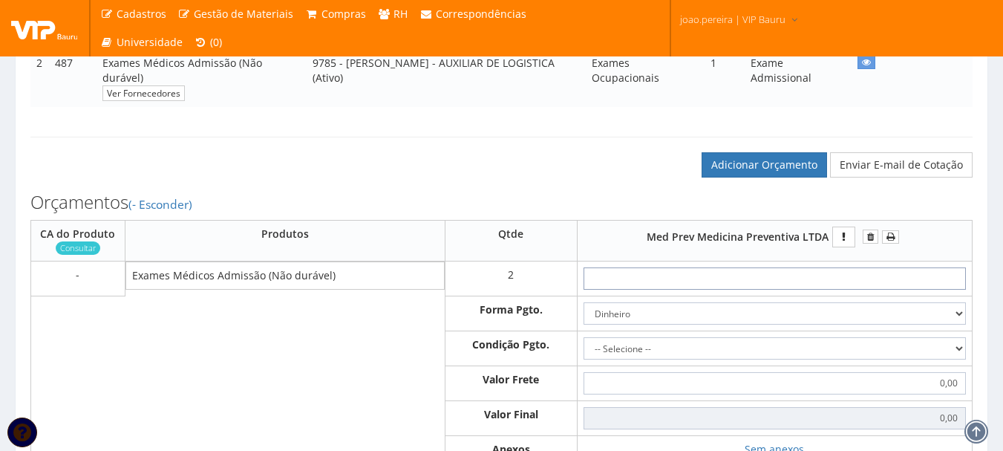
click at [807, 290] on input "text" at bounding box center [775, 278] width 382 height 22
type input "5"
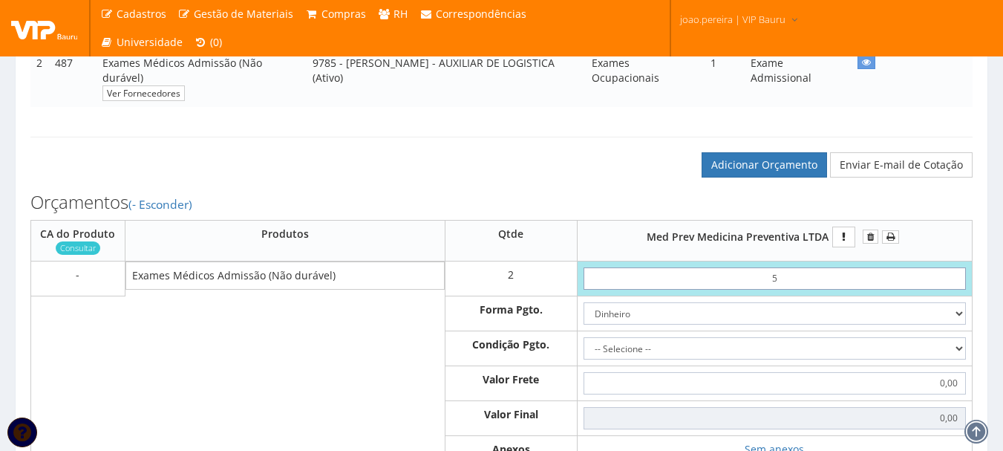
type input "10,00"
type input "58"
type input "116,00"
type input "5,80"
type input "11,60"
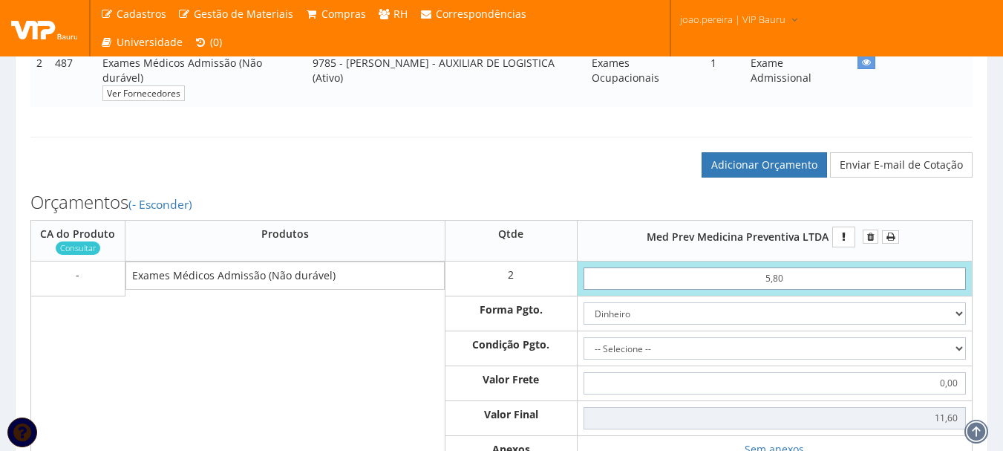
type input "58,00"
type input "116,00"
type input "58,00"
click at [866, 325] on select "Dinheiro Boleto Bancário Depósito Transferência Bancária Cartão de Crédito Cart…" at bounding box center [775, 313] width 382 height 22
click at [584, 316] on select "Dinheiro Boleto Bancário Depósito Transferência Bancária Cartão de Crédito Cart…" at bounding box center [775, 313] width 382 height 22
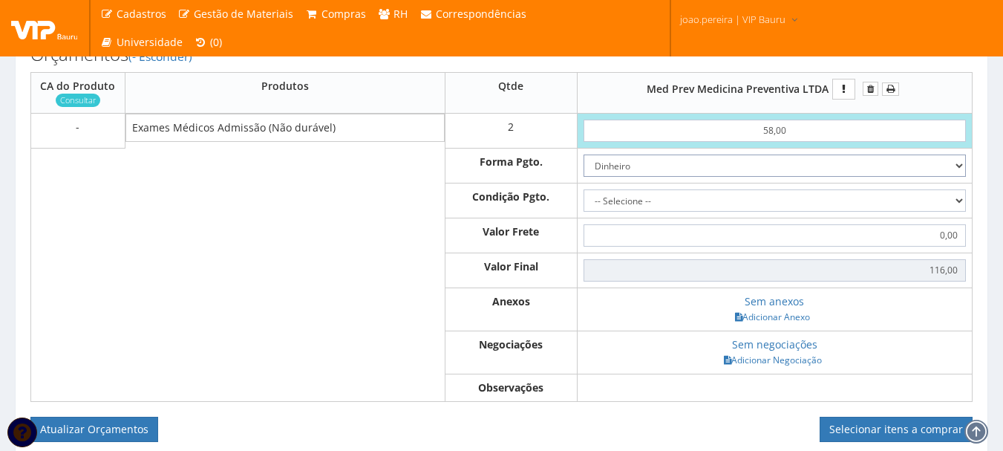
scroll to position [594, 0]
click at [878, 211] on select "-- Selecione -- À vista 7 dias 10 dias" at bounding box center [775, 200] width 382 height 22
select select "0"
click at [584, 203] on select "-- Selecione -- À vista 7 dias 10 dias" at bounding box center [775, 200] width 382 height 22
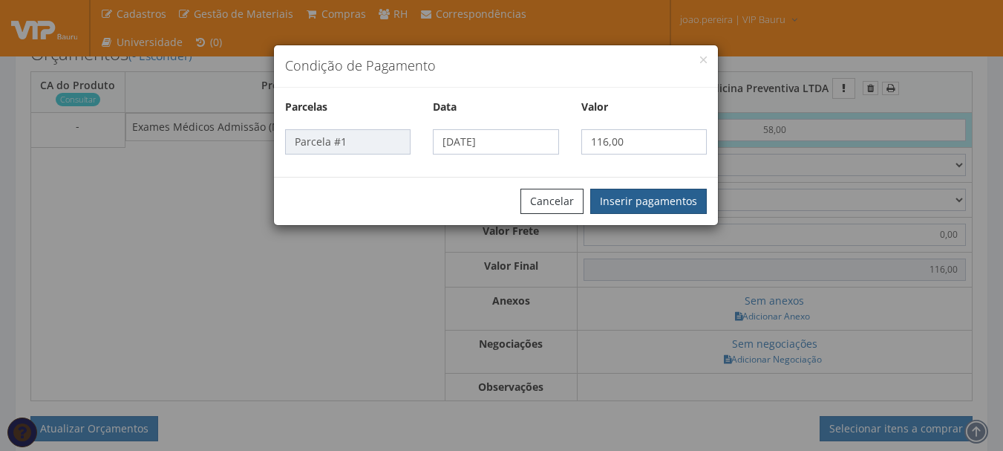
click at [633, 207] on button "Inserir pagamentos" at bounding box center [648, 201] width 117 height 25
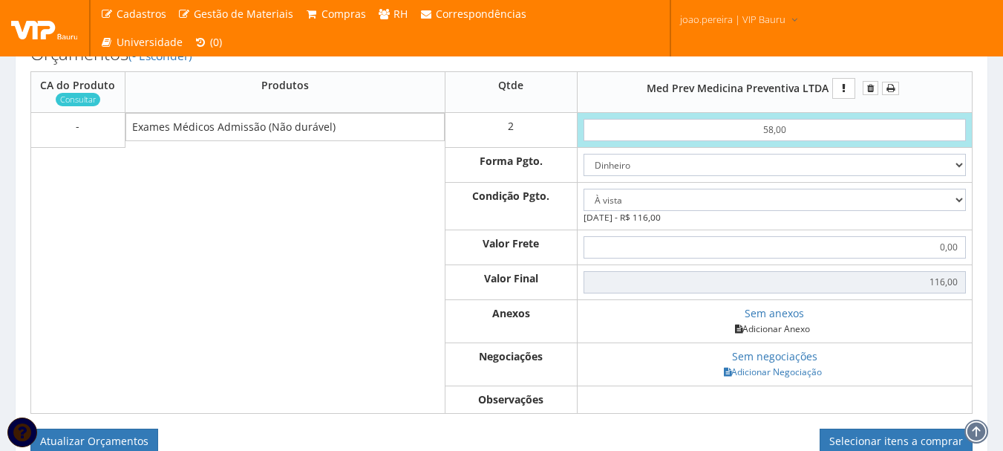
click at [788, 336] on link "Adicionar Anexo" at bounding box center [773, 329] width 84 height 16
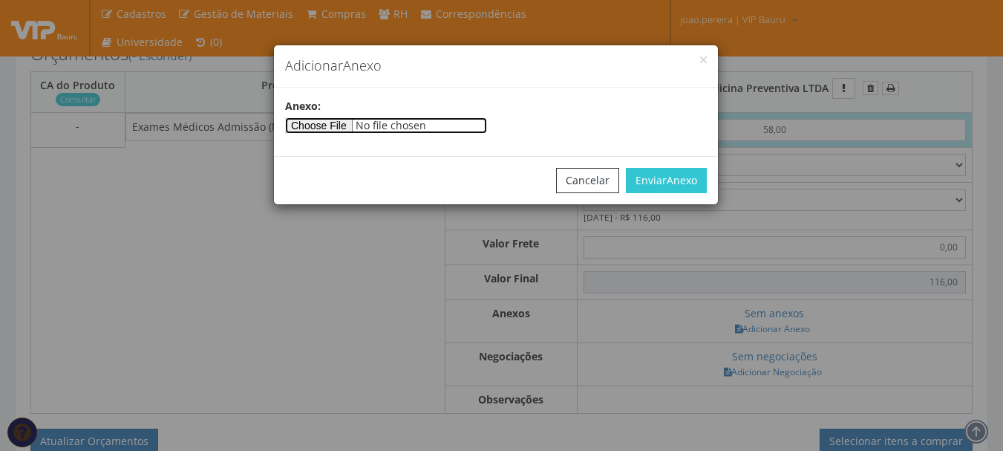
click at [357, 133] on input"] "file" at bounding box center [386, 125] width 202 height 16
click at [343, 125] on input"] "file" at bounding box center [386, 125] width 202 height 16
type input"] "C:\fakepath\BH.jpg"
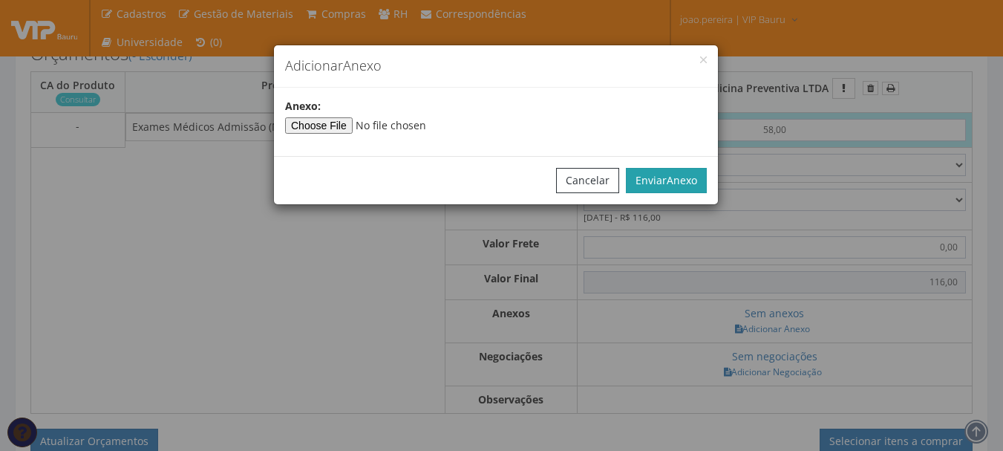
click at [661, 186] on button "Enviar Anexo" at bounding box center [666, 180] width 81 height 25
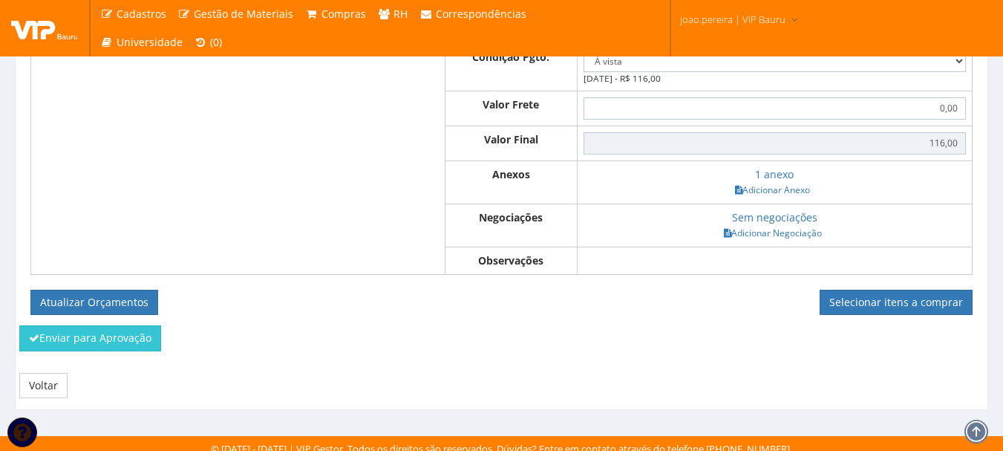
scroll to position [758, 0]
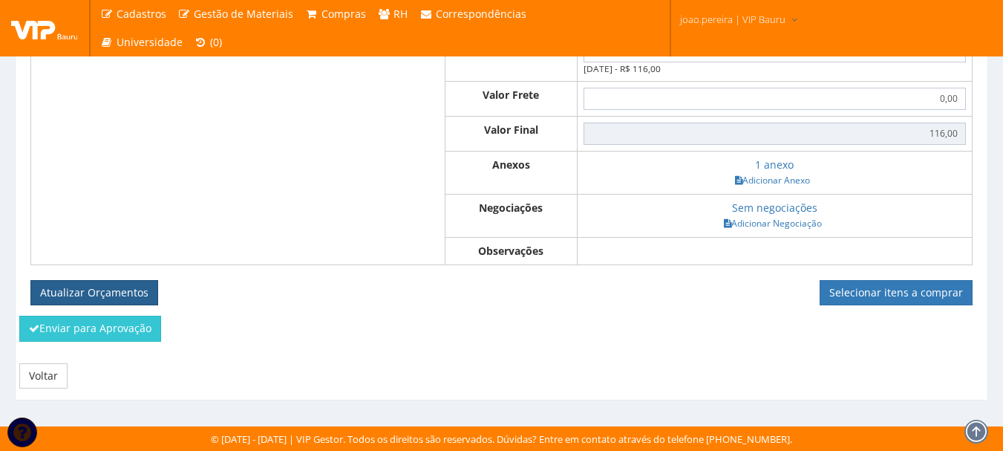
click at [107, 292] on button "Atualizar Orçamentos" at bounding box center [94, 292] width 128 height 25
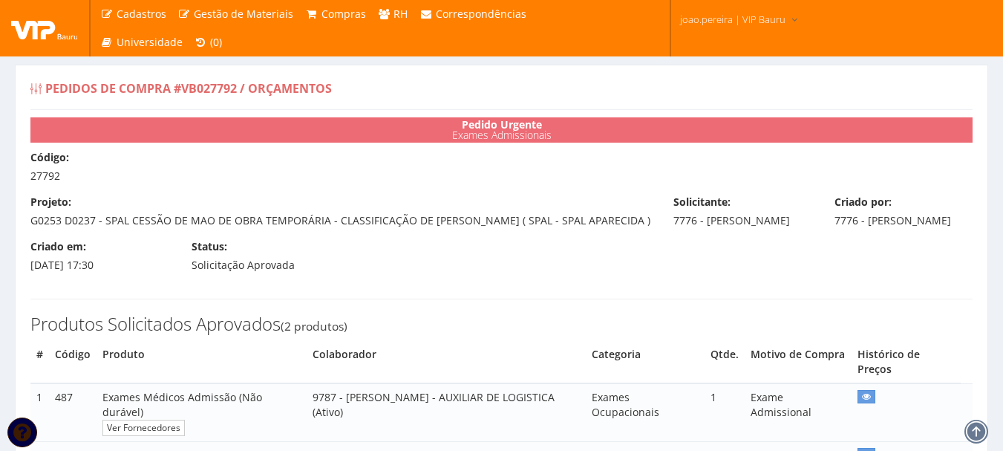
select select "0"
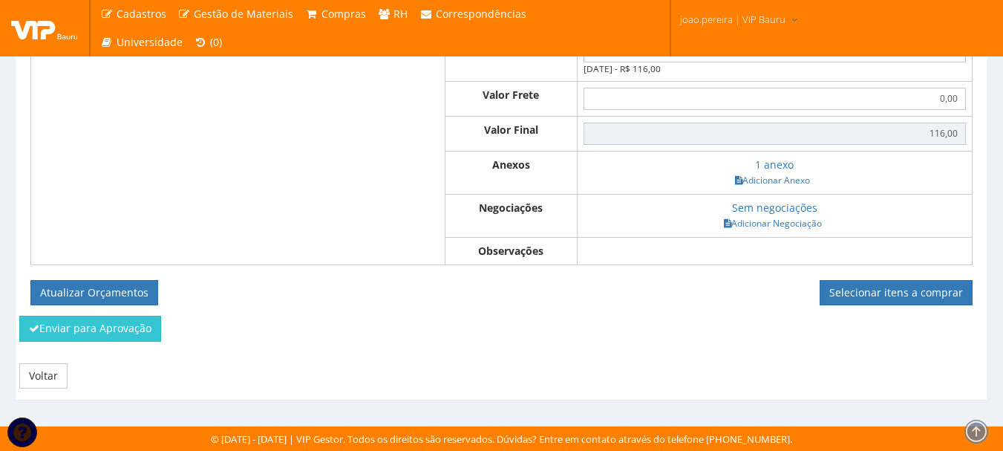
scroll to position [704, 0]
click at [904, 282] on link "Selecionar itens a comprar" at bounding box center [896, 292] width 153 height 25
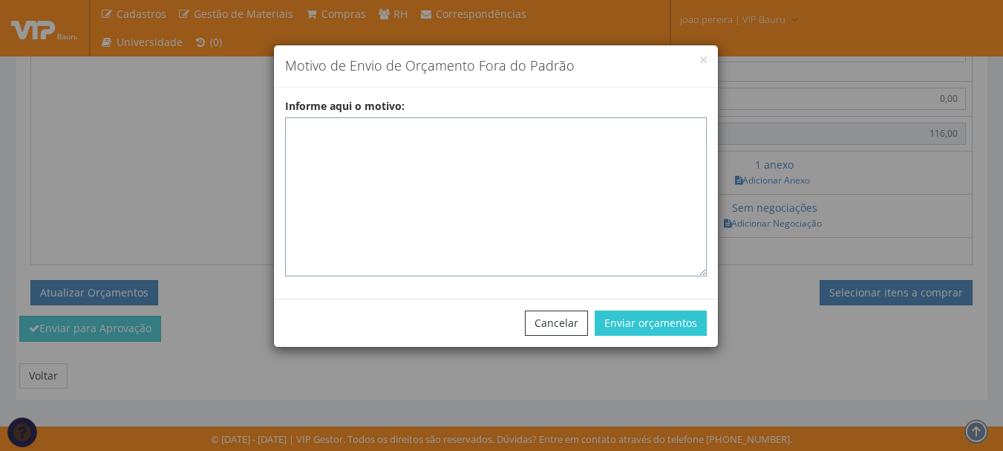
click at [334, 146] on textarea "Informe aqui o motivo:" at bounding box center [496, 196] width 422 height 159
click at [367, 146] on textarea "Informe aqui o motivo:" at bounding box center [496, 196] width 422 height 159
paste textarea "EXAMES ASO - Exames realizados em clinica homologada que atende na região."
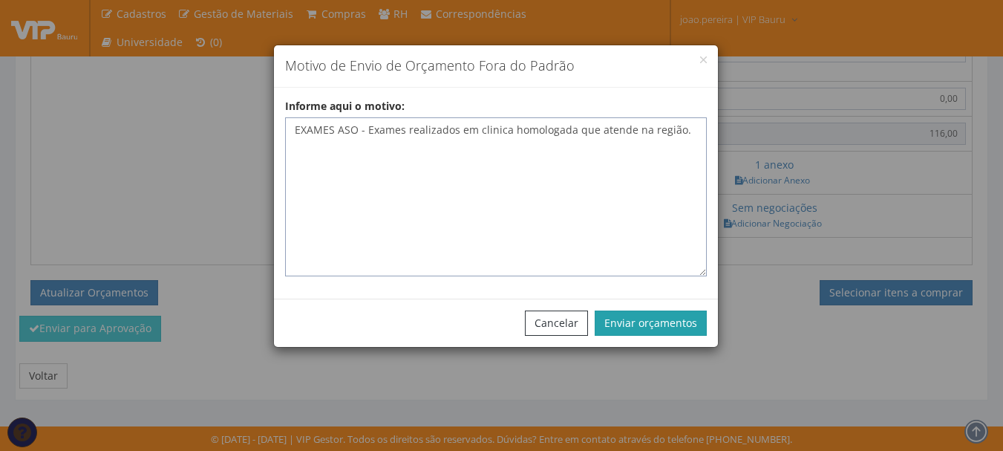
type textarea "EXAMES ASO - Exames realizados em clinica homologada que atende na região."
click at [663, 325] on button "Enviar orçamentos" at bounding box center [651, 322] width 112 height 25
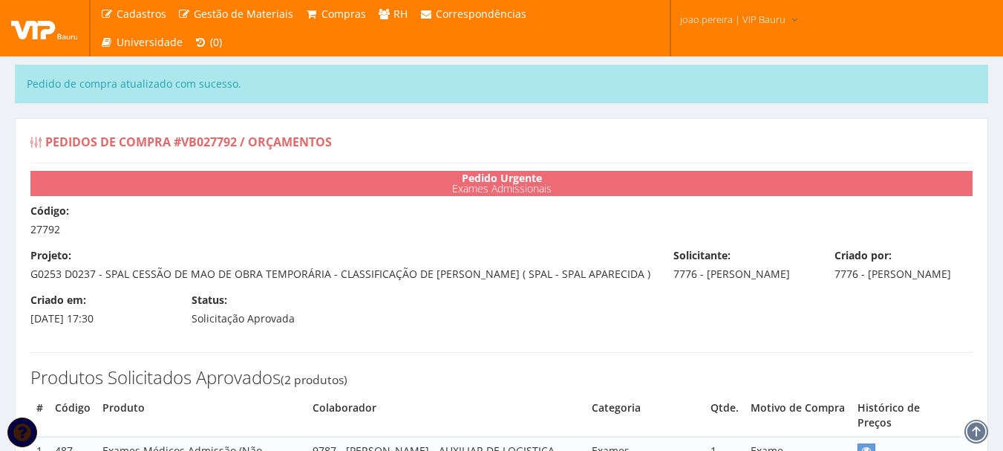
select select "0"
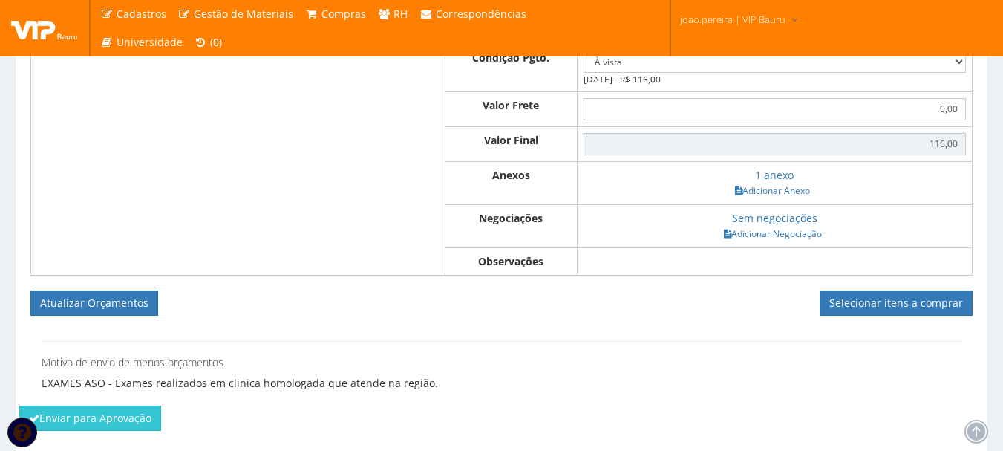
scroll to position [836, 0]
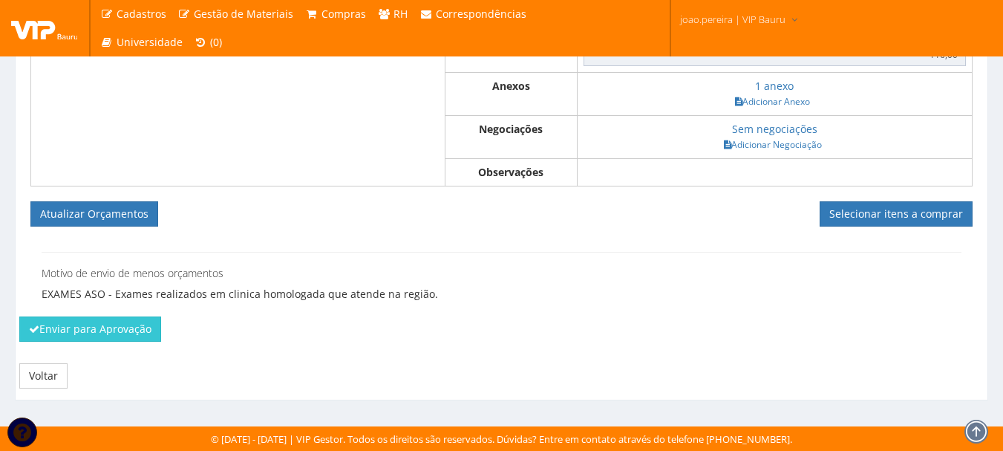
click at [891, 198] on div "CA do Produto Consultar Produtos Qtde Med Prev Medicina Preventiva LTDA 58,00 C…" at bounding box center [501, 35] width 942 height 383
click at [897, 211] on link "Selecionar itens a comprar" at bounding box center [896, 213] width 153 height 25
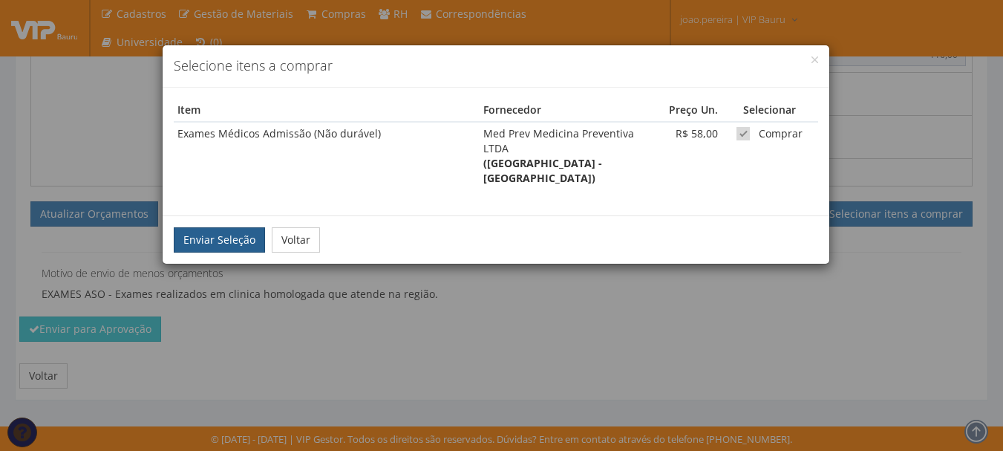
click at [209, 227] on button "Enviar Seleção" at bounding box center [219, 239] width 91 height 25
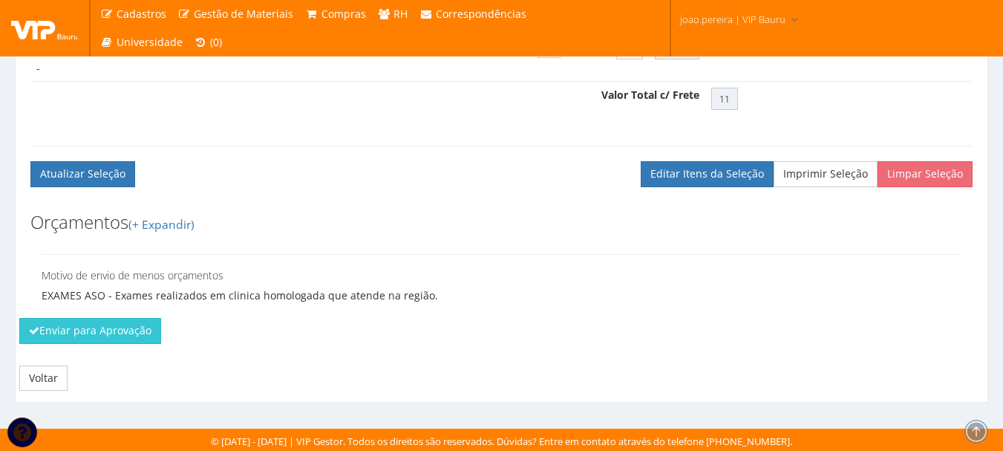
scroll to position [674, 0]
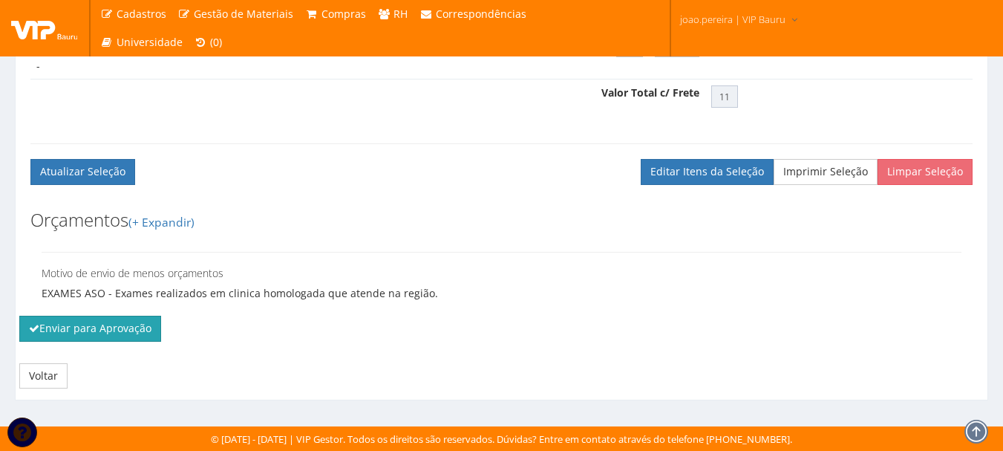
click at [94, 334] on button "Enviar para Aprovação" at bounding box center [90, 328] width 142 height 25
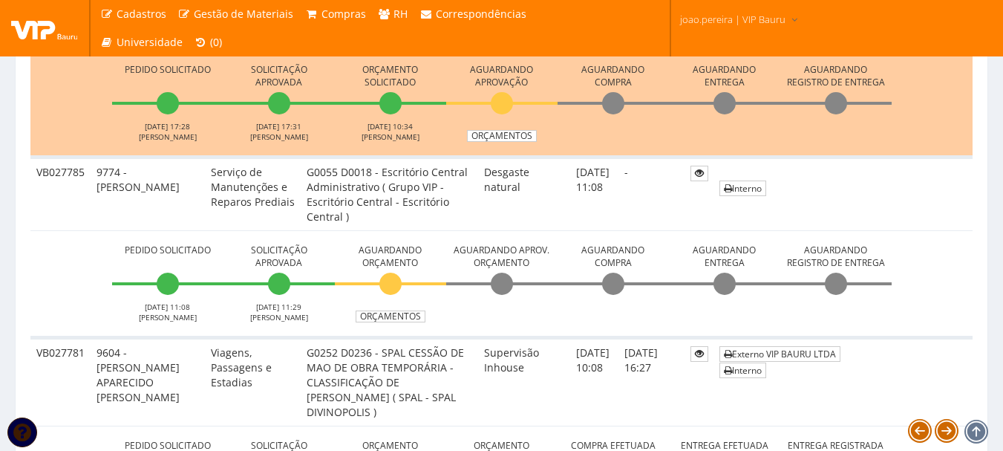
scroll to position [1263, 0]
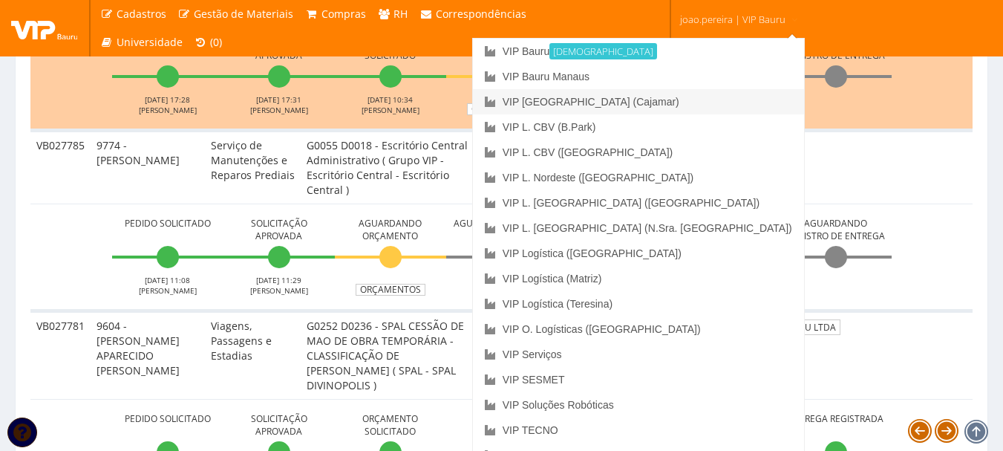
click at [724, 109] on link "VIP [GEOGRAPHIC_DATA] (Cajamar)" at bounding box center [638, 101] width 331 height 25
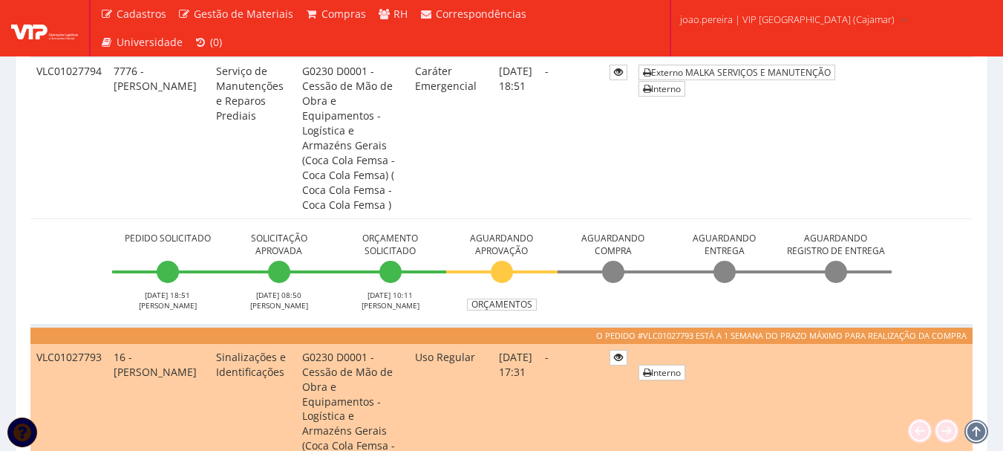
scroll to position [329, 0]
